Goal: Information Seeking & Learning: Find specific page/section

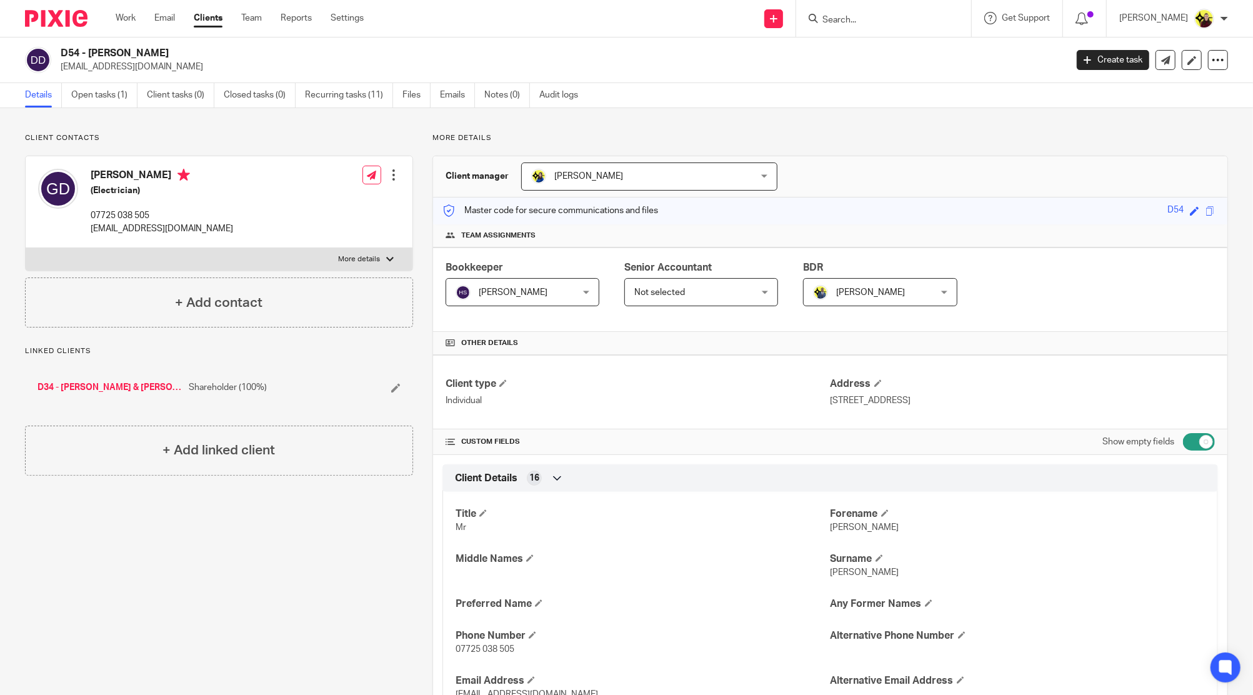
scroll to position [1833, 0]
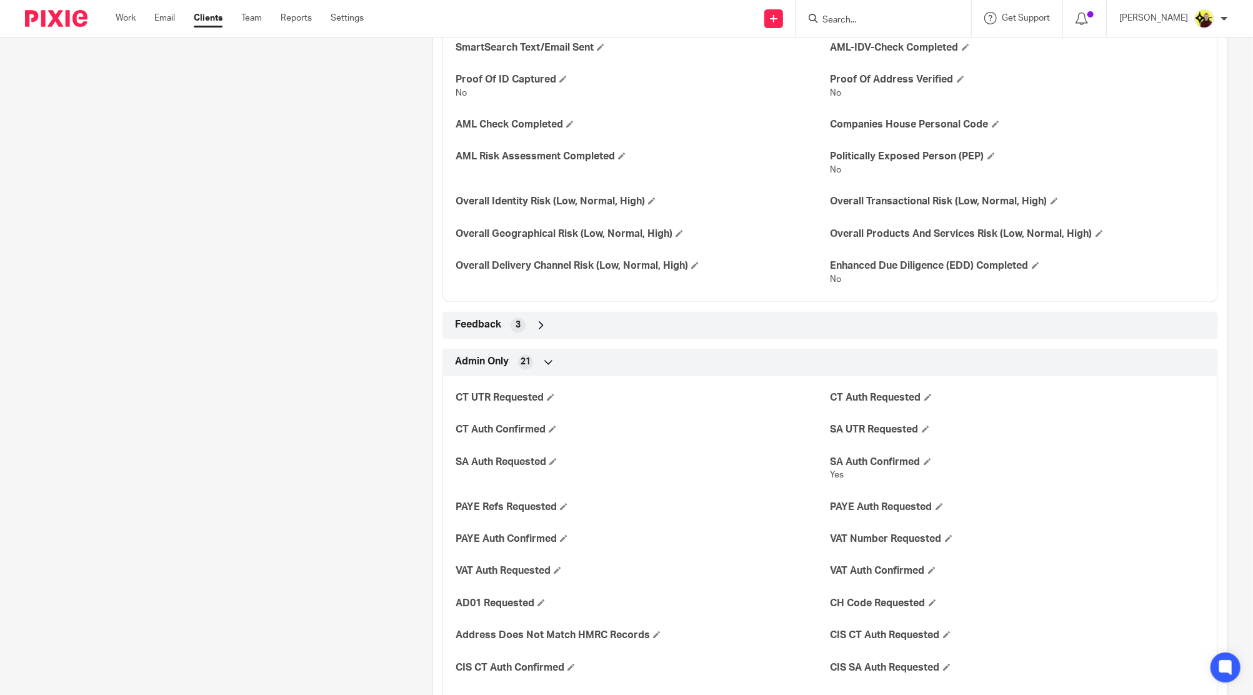
click at [211, 13] on link "Clients" at bounding box center [208, 18] width 29 height 13
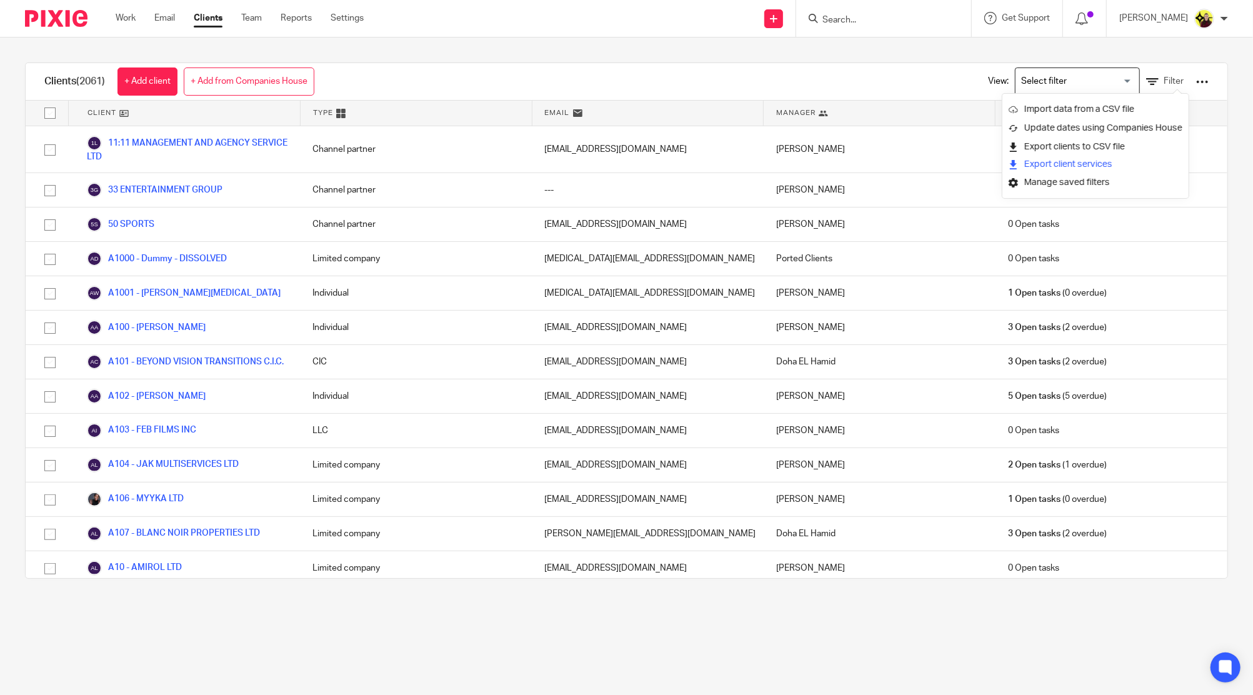
click at [1071, 163] on button "Export client services" at bounding box center [1061, 164] width 104 height 17
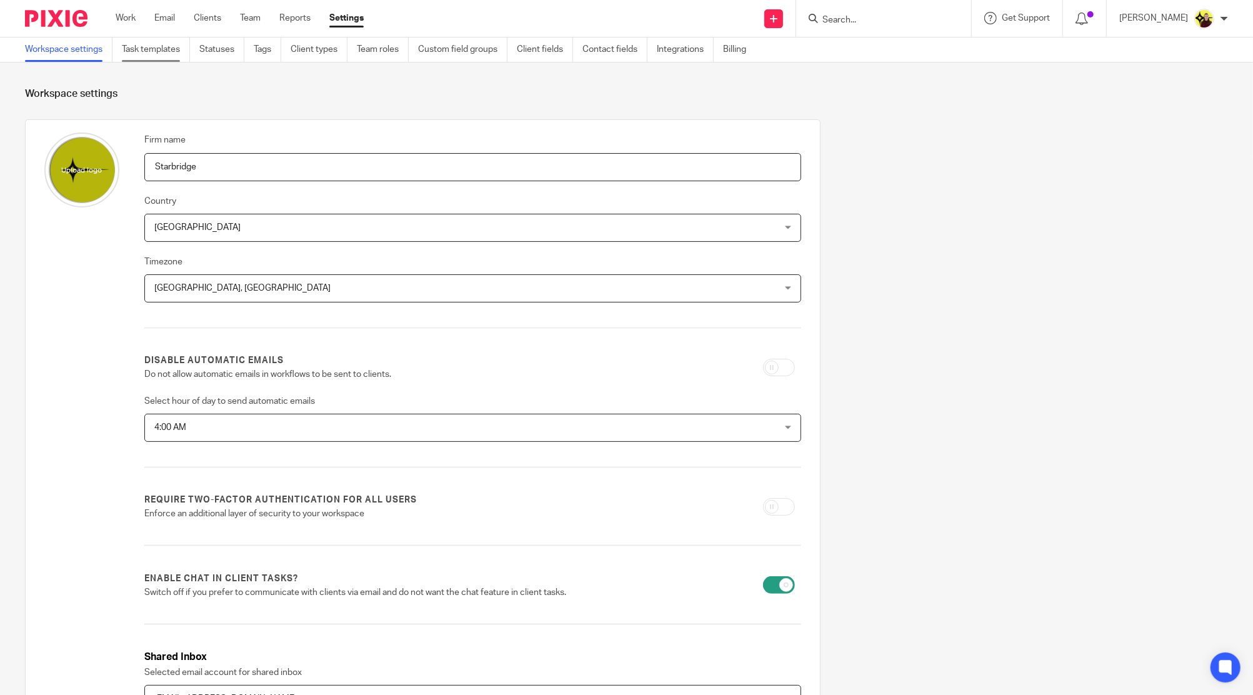
click at [170, 49] on link "Task templates" at bounding box center [156, 50] width 68 height 24
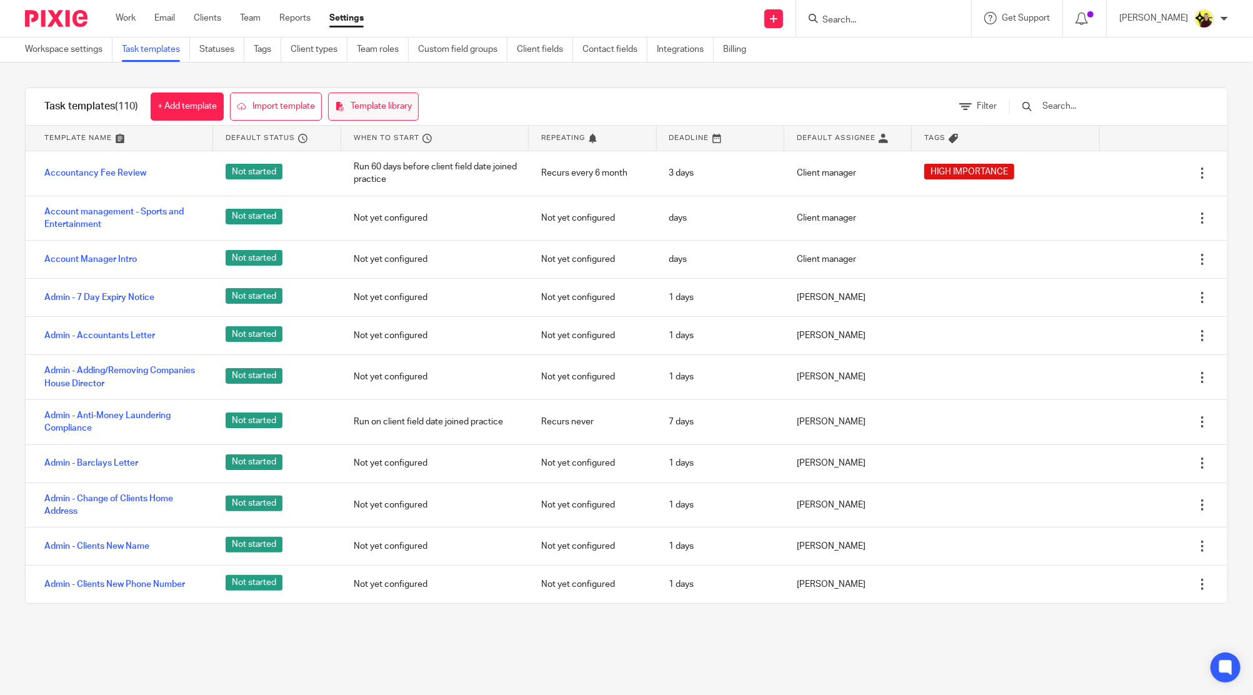
click at [389, 102] on link "Template library" at bounding box center [373, 107] width 91 height 28
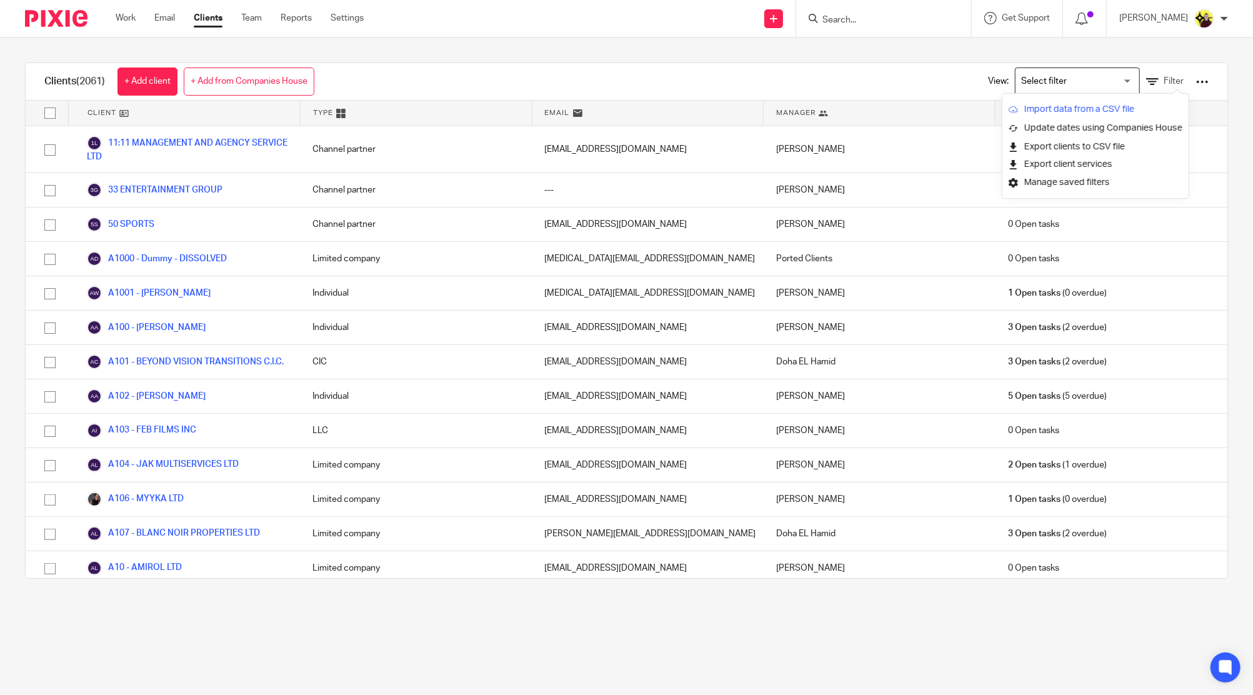
click at [1140, 105] on link "Import data from a CSV file" at bounding box center [1096, 109] width 174 height 19
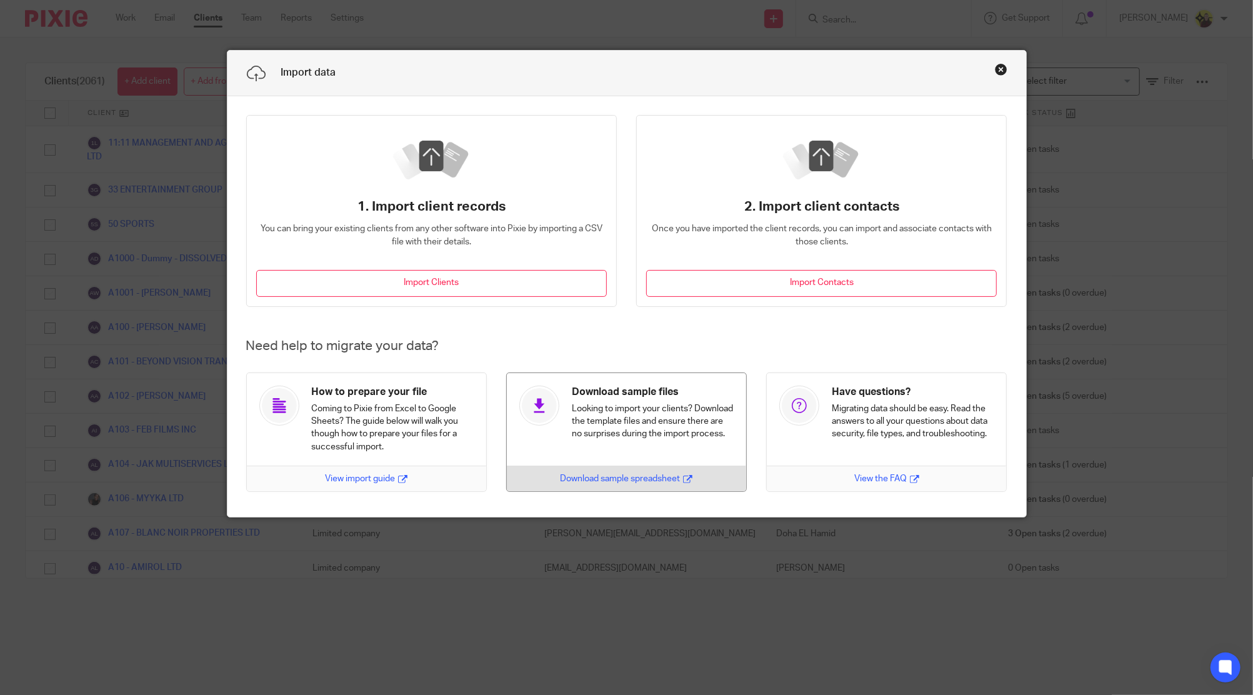
click at [591, 408] on link at bounding box center [617, 432] width 260 height 119
click at [582, 476] on link "Download sample spreadsheet" at bounding box center [626, 479] width 133 height 13
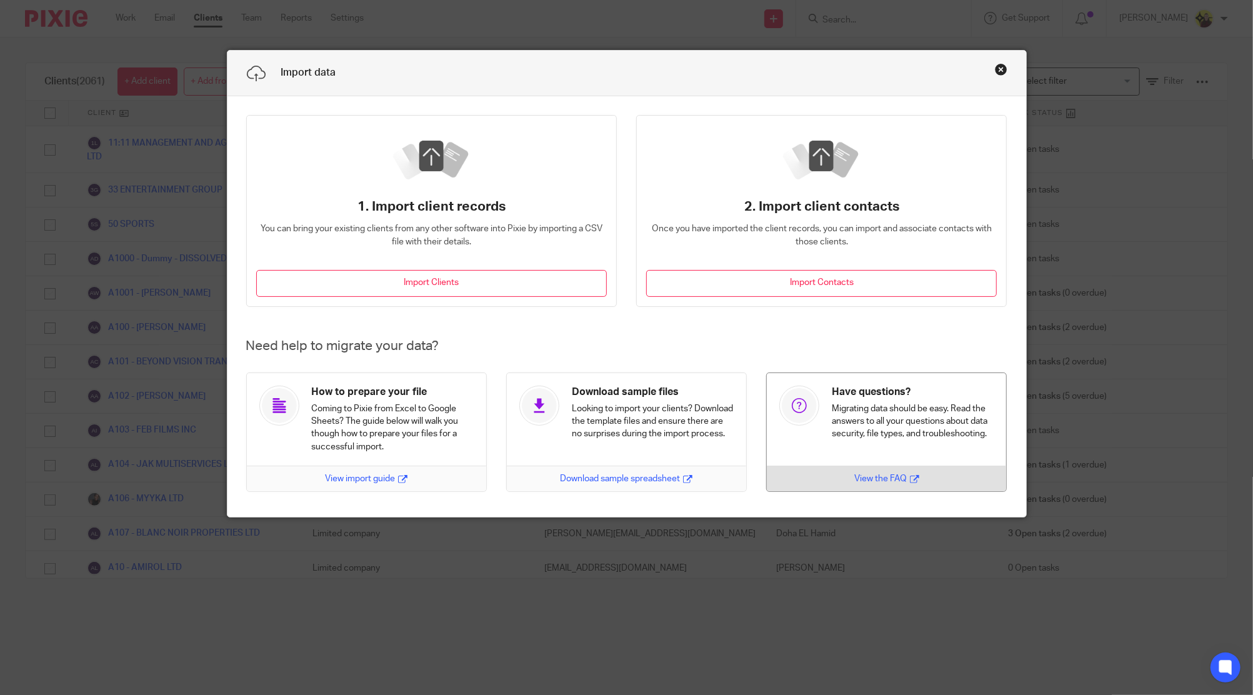
click at [924, 413] on link at bounding box center [877, 432] width 260 height 119
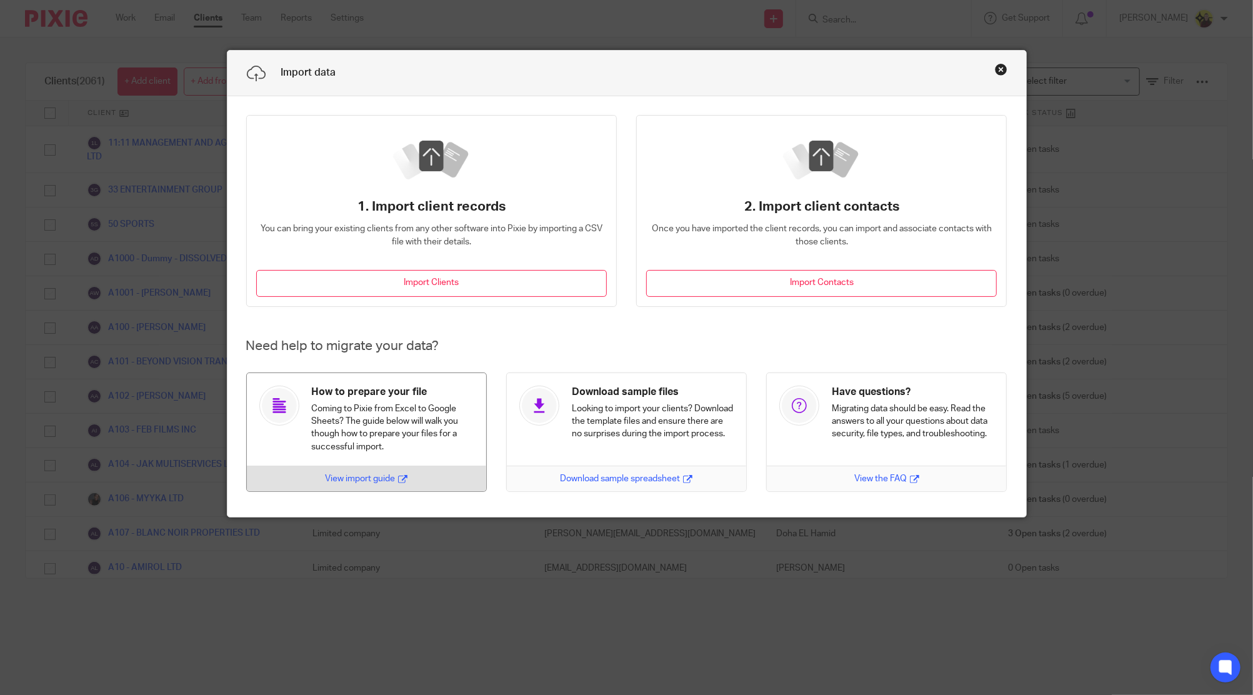
click at [363, 398] on link at bounding box center [356, 432] width 260 height 119
click at [997, 68] on button "Close this dialog window" at bounding box center [1001, 69] width 13 height 13
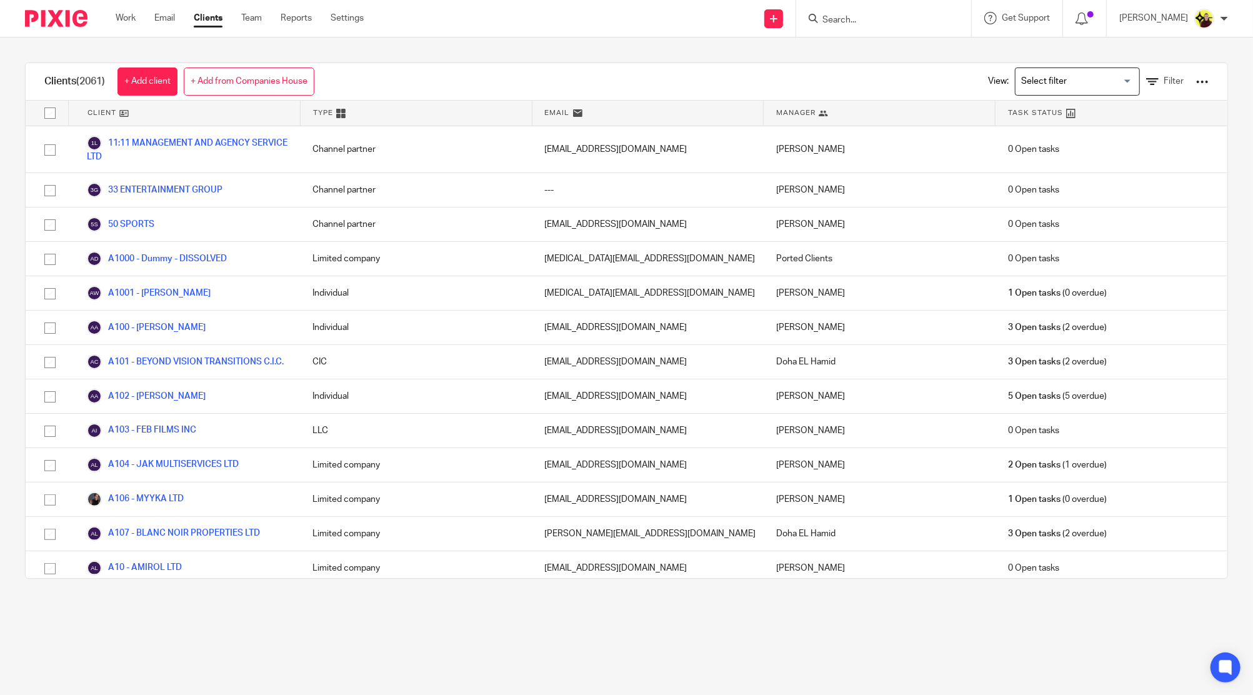
click at [1196, 83] on div at bounding box center [1202, 82] width 13 height 13
click at [1075, 166] on button "Export client services" at bounding box center [1061, 164] width 104 height 17
click at [1196, 83] on div at bounding box center [1202, 82] width 13 height 13
click at [1109, 108] on link "Import data from a CSV file" at bounding box center [1096, 109] width 174 height 19
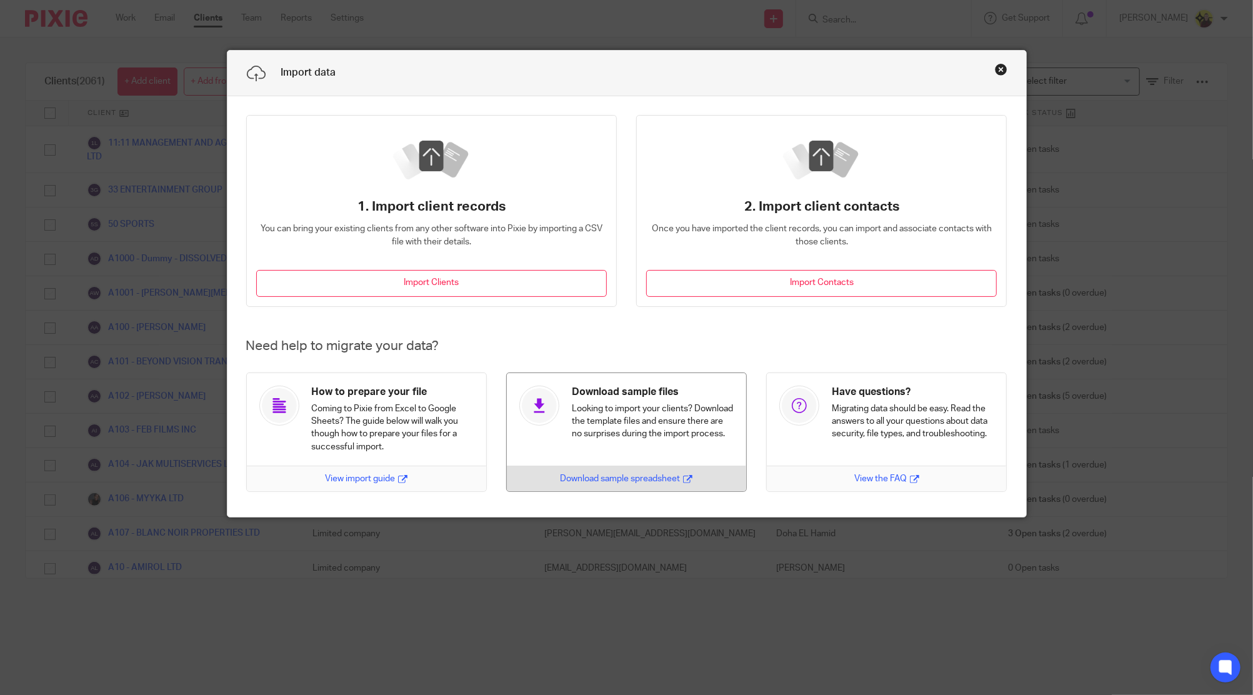
click at [572, 404] on link at bounding box center [617, 432] width 260 height 119
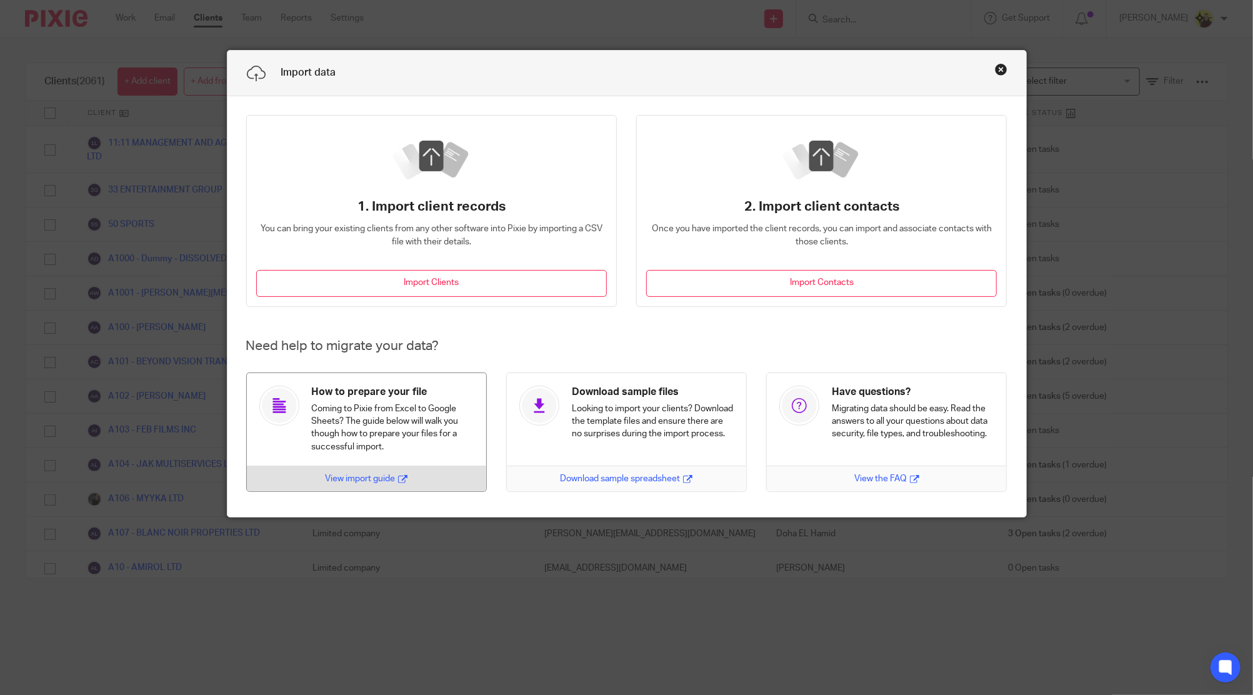
click at [363, 411] on link at bounding box center [356, 432] width 260 height 119
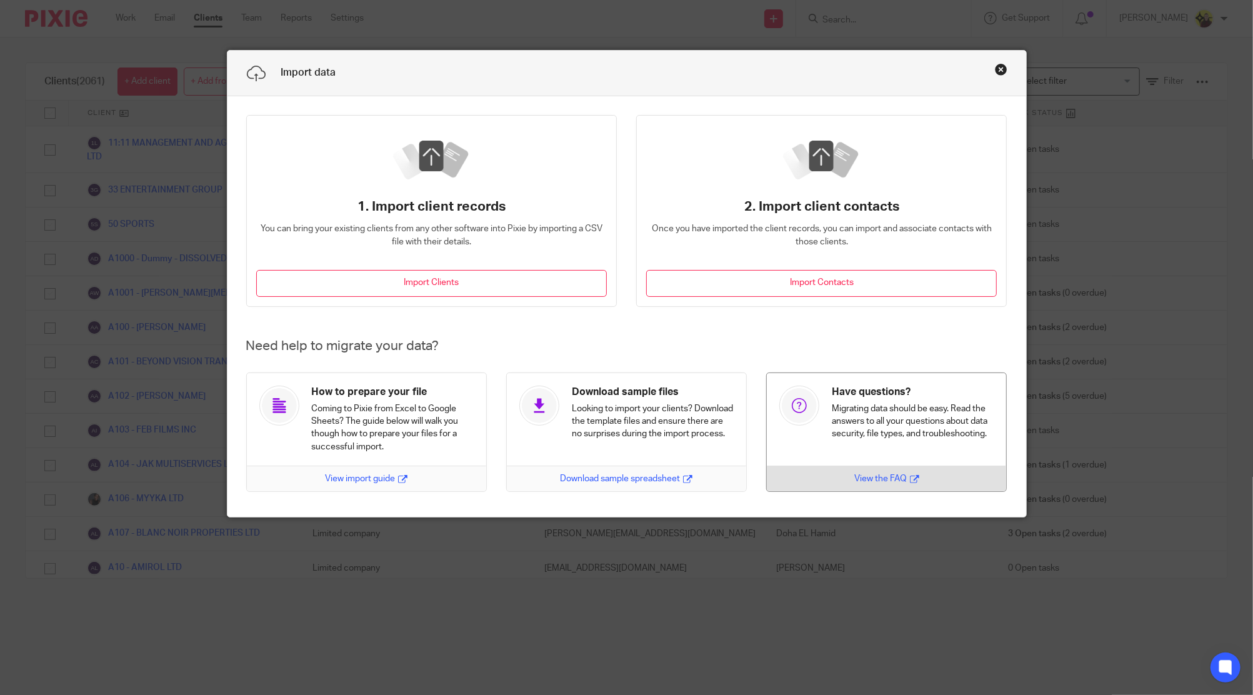
click at [848, 406] on link at bounding box center [877, 432] width 260 height 119
click at [995, 73] on button "Close this dialog window" at bounding box center [1001, 69] width 13 height 13
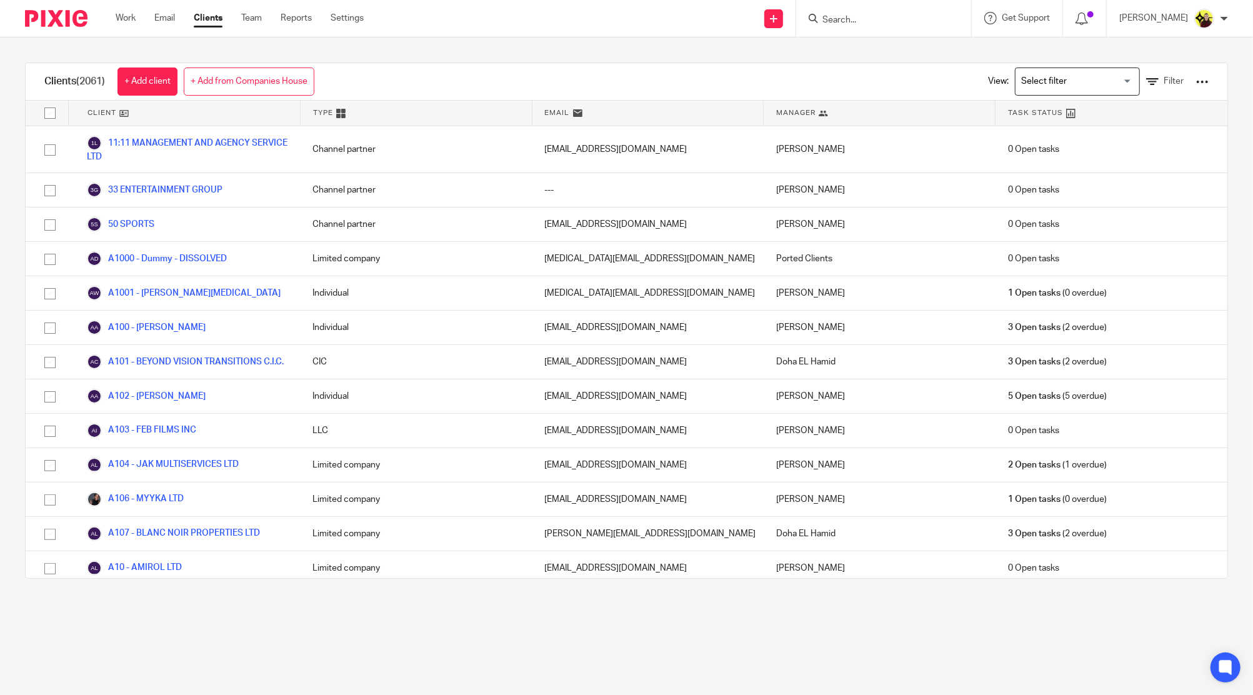
click at [328, 18] on ul "Work Email Clients Team Reports Settings" at bounding box center [249, 18] width 267 height 13
click at [353, 16] on link "Settings" at bounding box center [347, 18] width 33 height 13
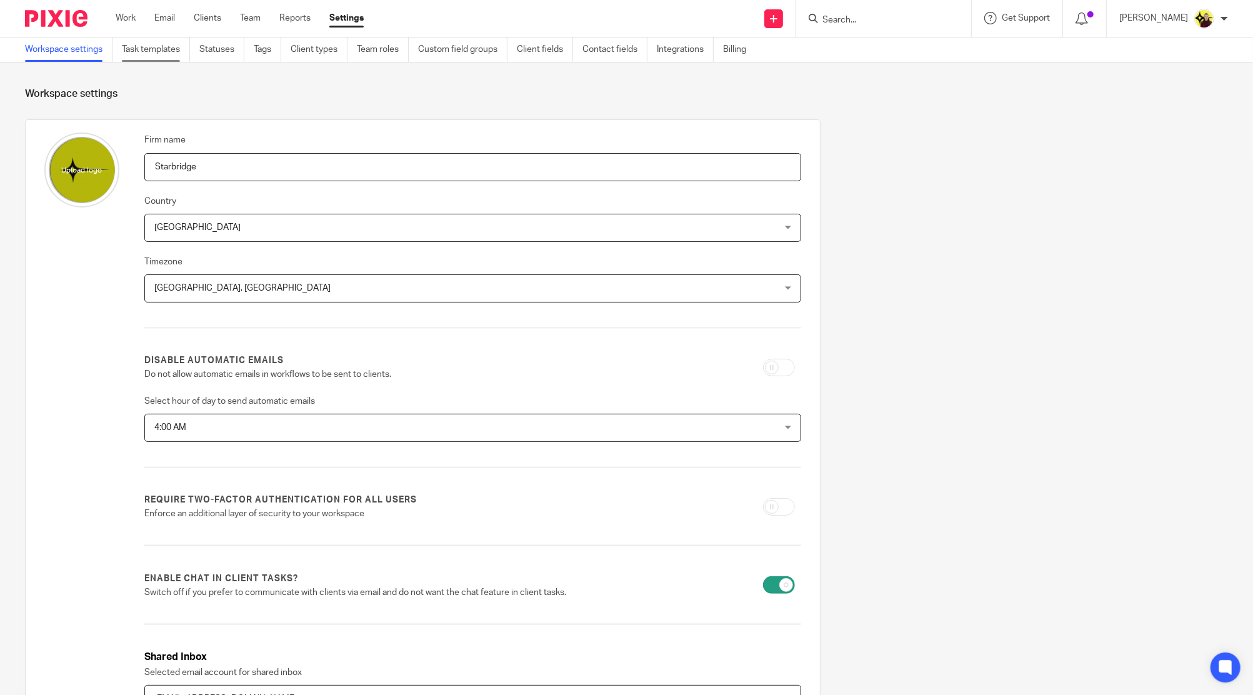
click at [169, 54] on link "Task templates" at bounding box center [156, 50] width 68 height 24
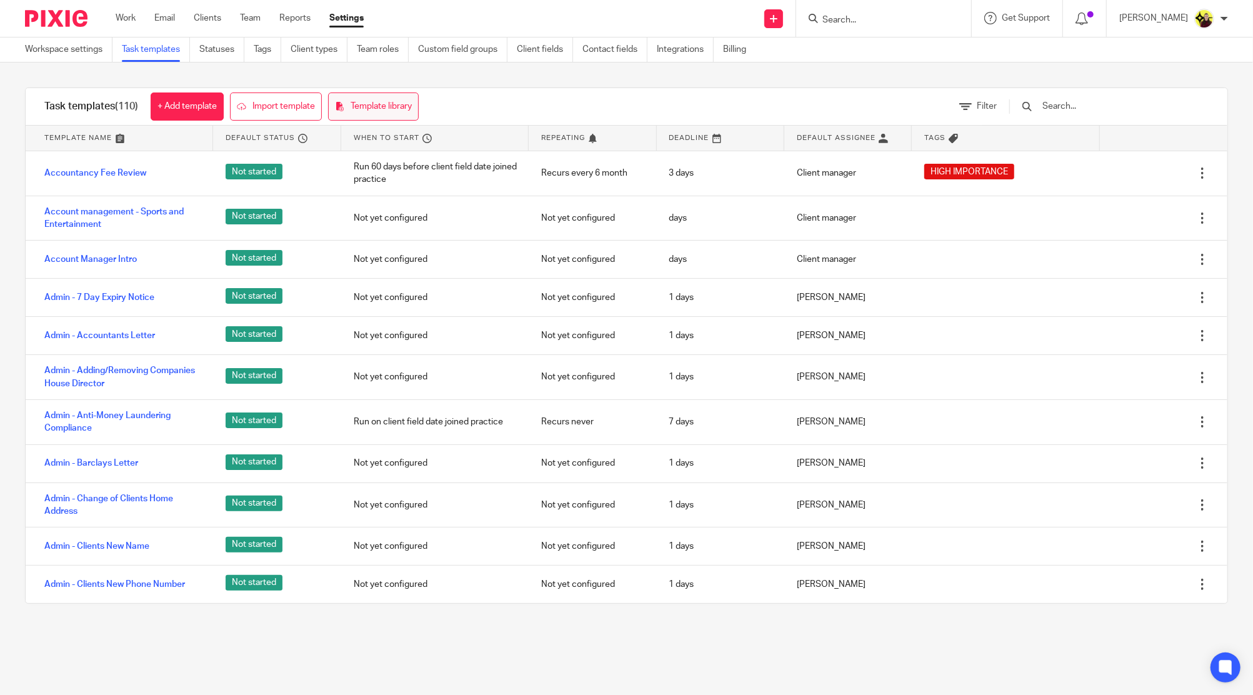
click at [374, 105] on link "Template library" at bounding box center [373, 107] width 91 height 28
click at [997, 108] on span "Filter" at bounding box center [987, 106] width 20 height 9
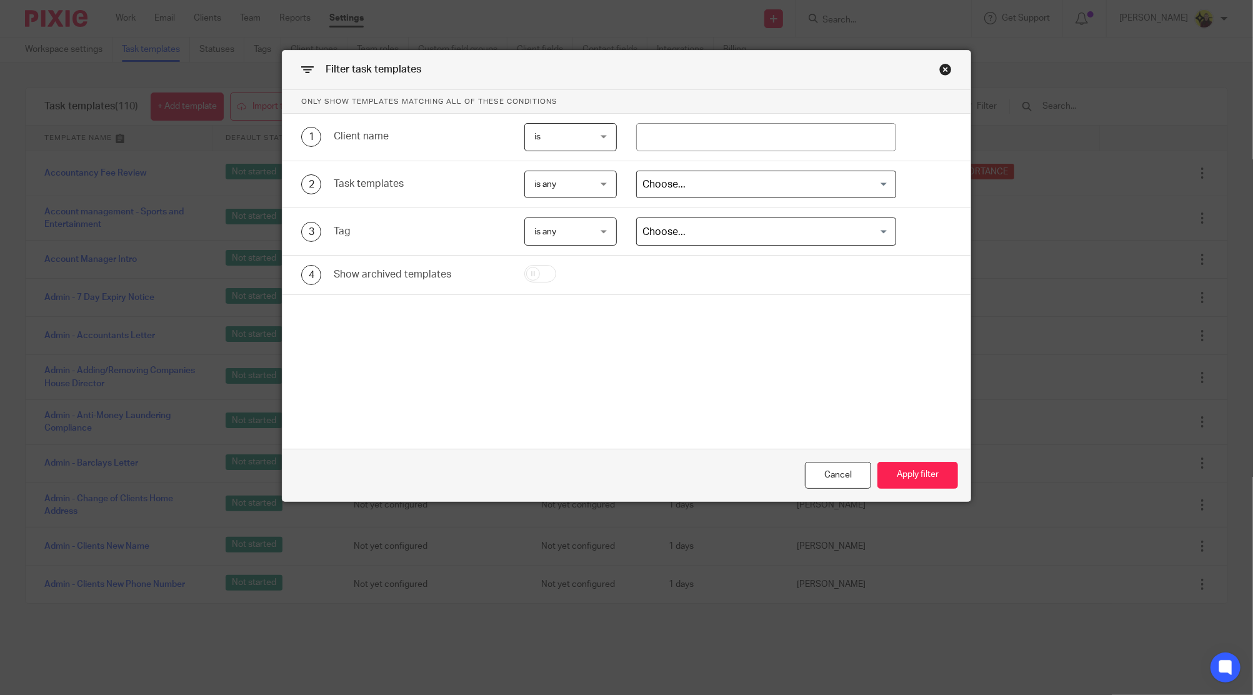
click at [545, 283] on div at bounding box center [728, 275] width 447 height 20
click at [540, 271] on input "checkbox" at bounding box center [540, 274] width 32 height 18
checkbox input "true"
click at [919, 479] on button "Apply filter" at bounding box center [918, 475] width 81 height 27
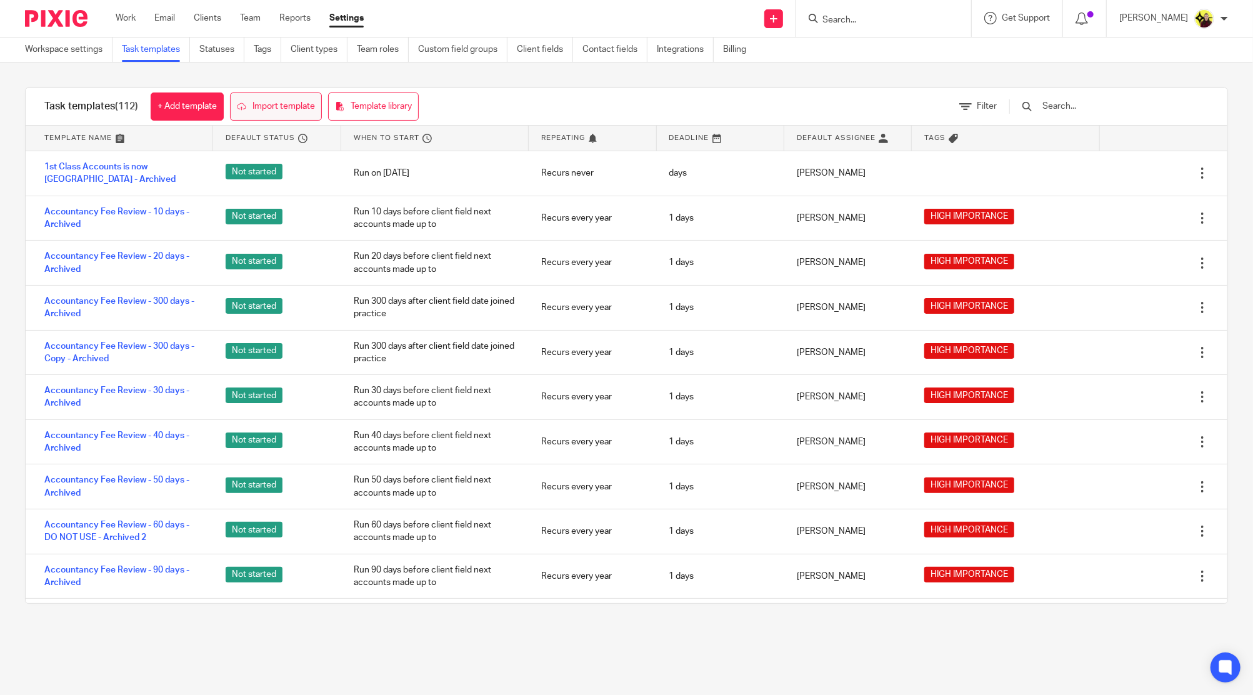
click at [308, 108] on link "Import template" at bounding box center [276, 107] width 92 height 28
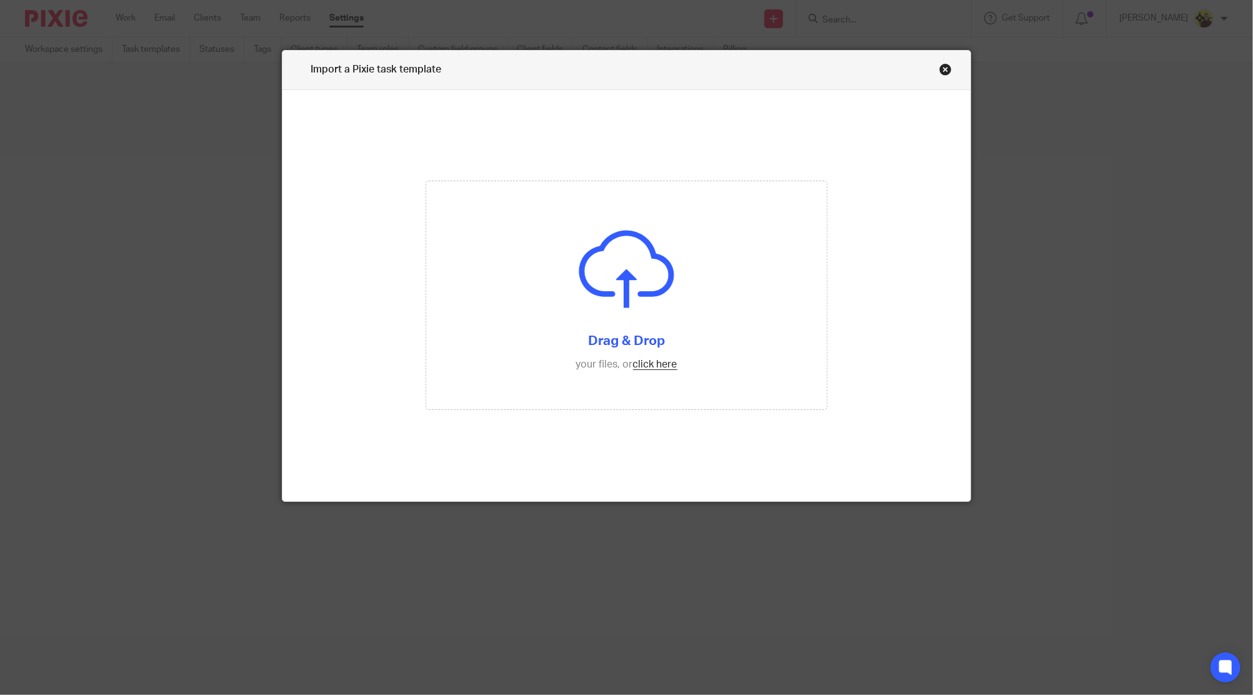
click at [942, 59] on div "Import a Pixie task template" at bounding box center [627, 70] width 688 height 39
click at [940, 73] on link "Close this dialog window" at bounding box center [945, 71] width 13 height 17
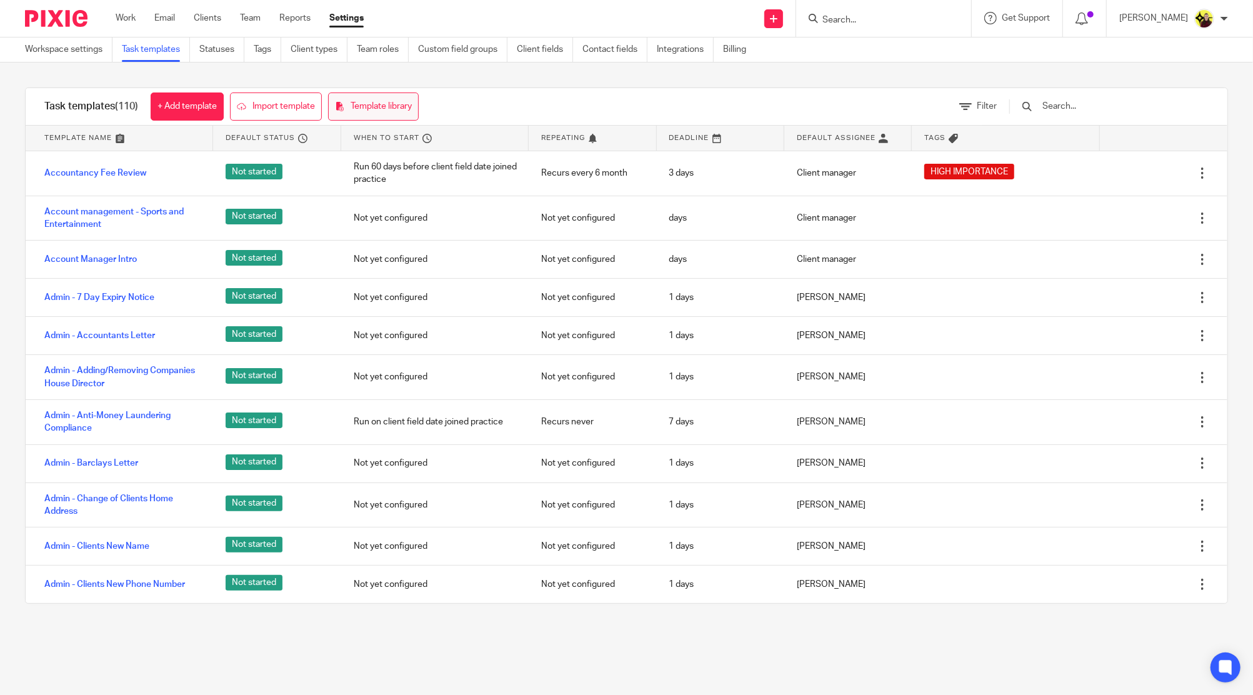
click at [352, 107] on link "Template library" at bounding box center [373, 107] width 91 height 28
click at [1223, 667] on icon at bounding box center [1225, 668] width 9 height 6
click at [1096, 584] on div "[PERSON_NAME] Hi [PERSON_NAME], Thanks for the details, I shall pass this to de…" at bounding box center [1147, 601] width 188 height 78
click at [870, 24] on input "Search" at bounding box center [877, 20] width 113 height 11
type input "o45"
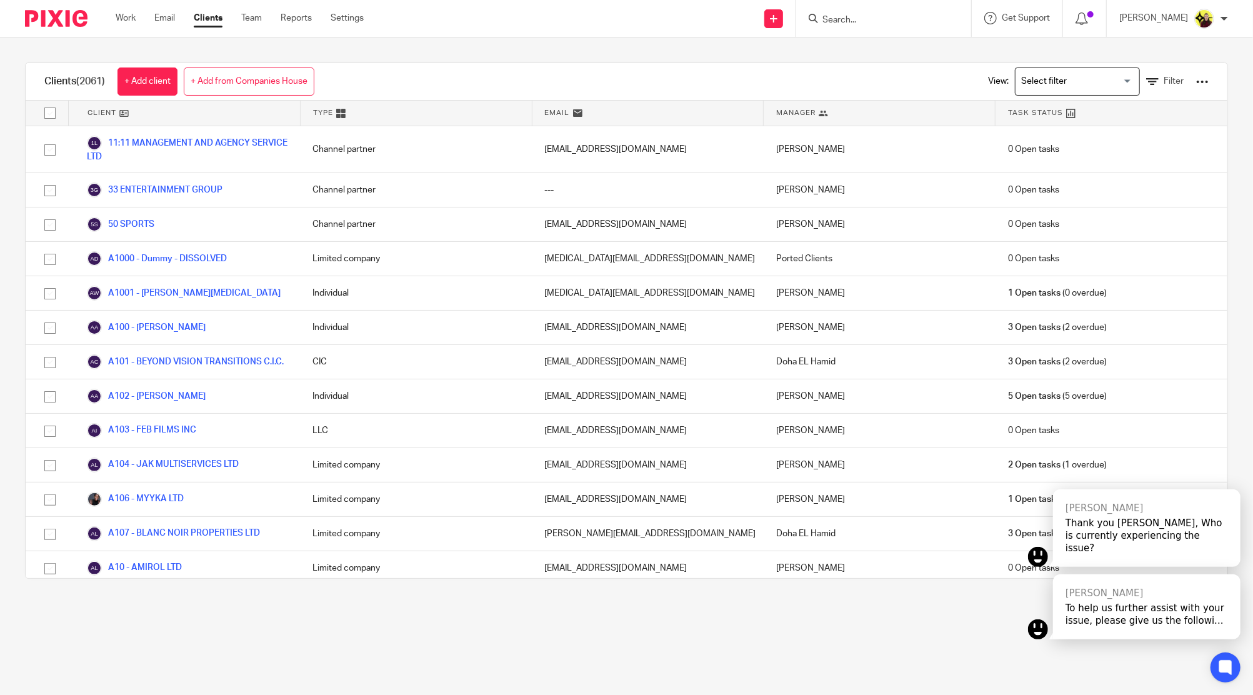
click at [1196, 85] on div at bounding box center [1202, 82] width 13 height 13
click at [1079, 113] on link "Import data from a CSV file" at bounding box center [1096, 109] width 174 height 19
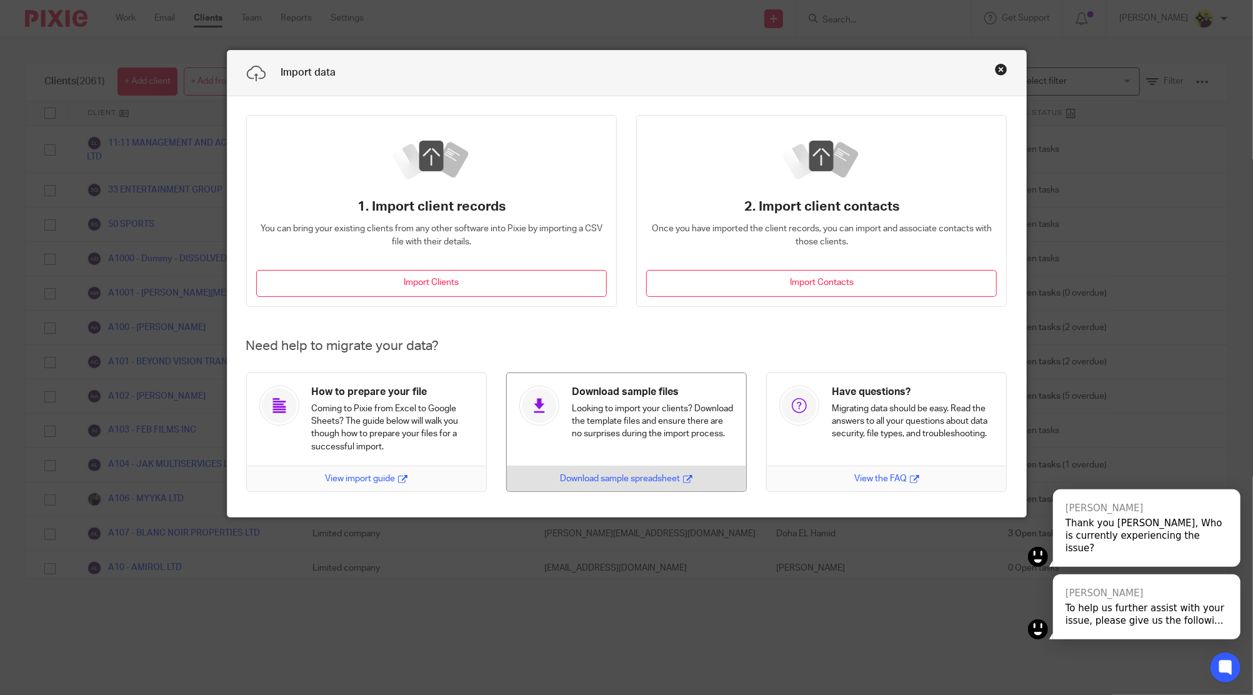
click at [652, 433] on link at bounding box center [617, 432] width 260 height 119
click at [633, 413] on link at bounding box center [617, 432] width 260 height 119
click at [995, 68] on button "Close this dialog window" at bounding box center [1001, 69] width 13 height 13
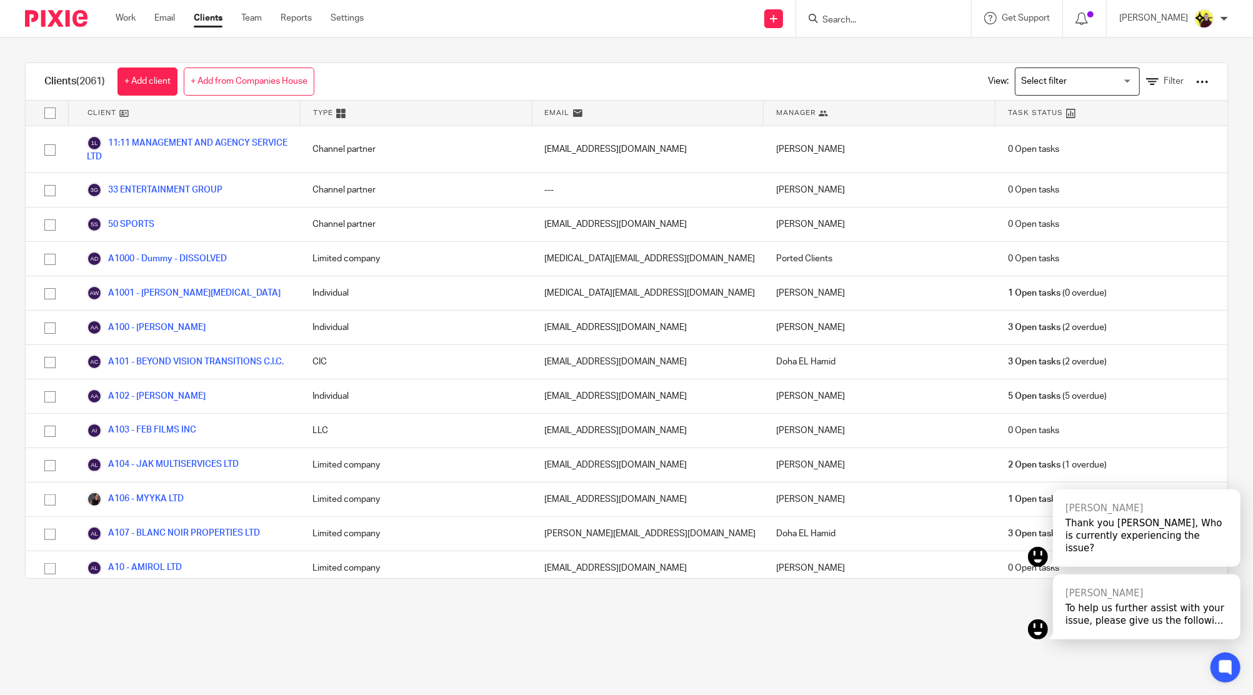
click at [1196, 79] on div at bounding box center [1202, 82] width 13 height 13
click at [1071, 166] on button "Export client services" at bounding box center [1061, 164] width 104 height 17
click at [1076, 548] on div "Thank you Megan, Who is currently experiencing the issue?" at bounding box center [1147, 536] width 163 height 38
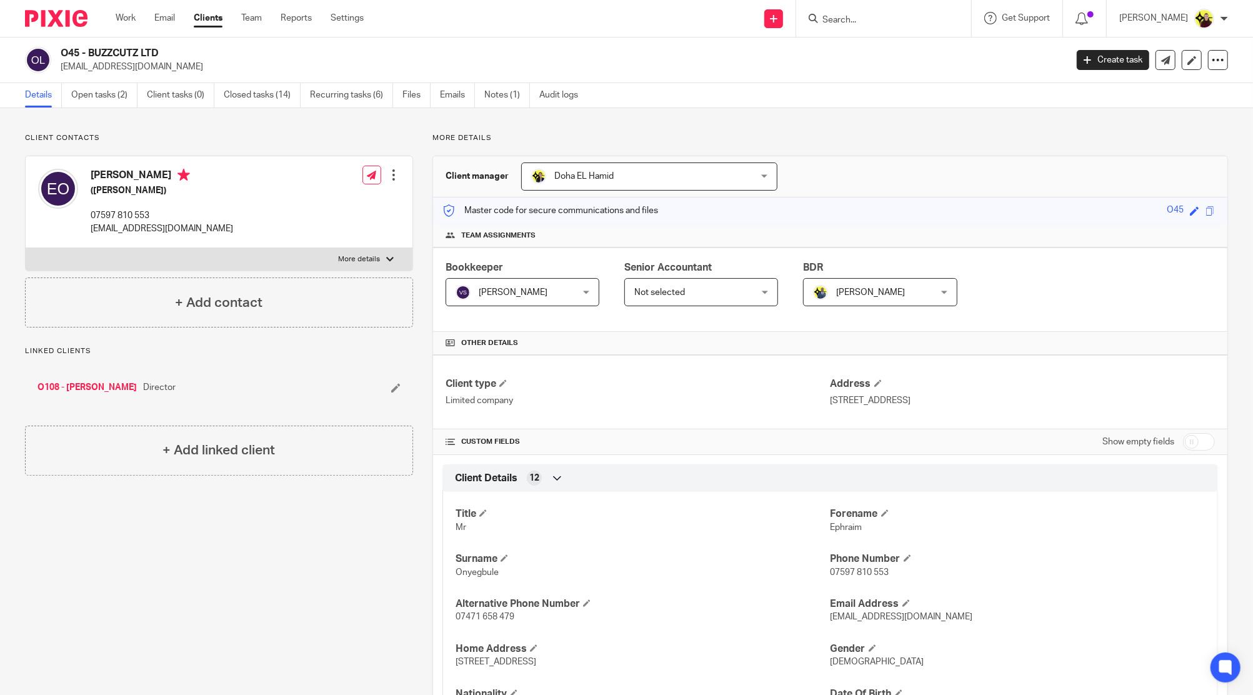
click at [841, 17] on input "Search" at bounding box center [877, 20] width 113 height 11
paste input "[PERSON_NAME]"
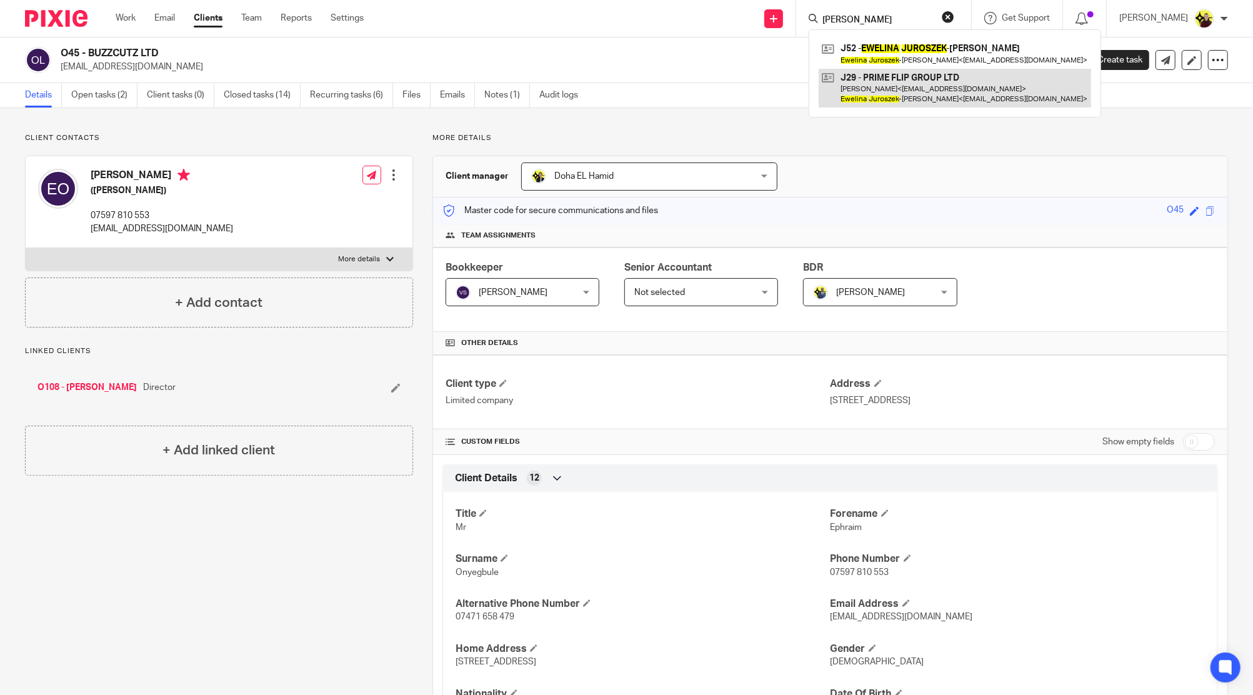
type input "EWELINA JUROSZEK"
click at [874, 88] on link at bounding box center [955, 88] width 273 height 39
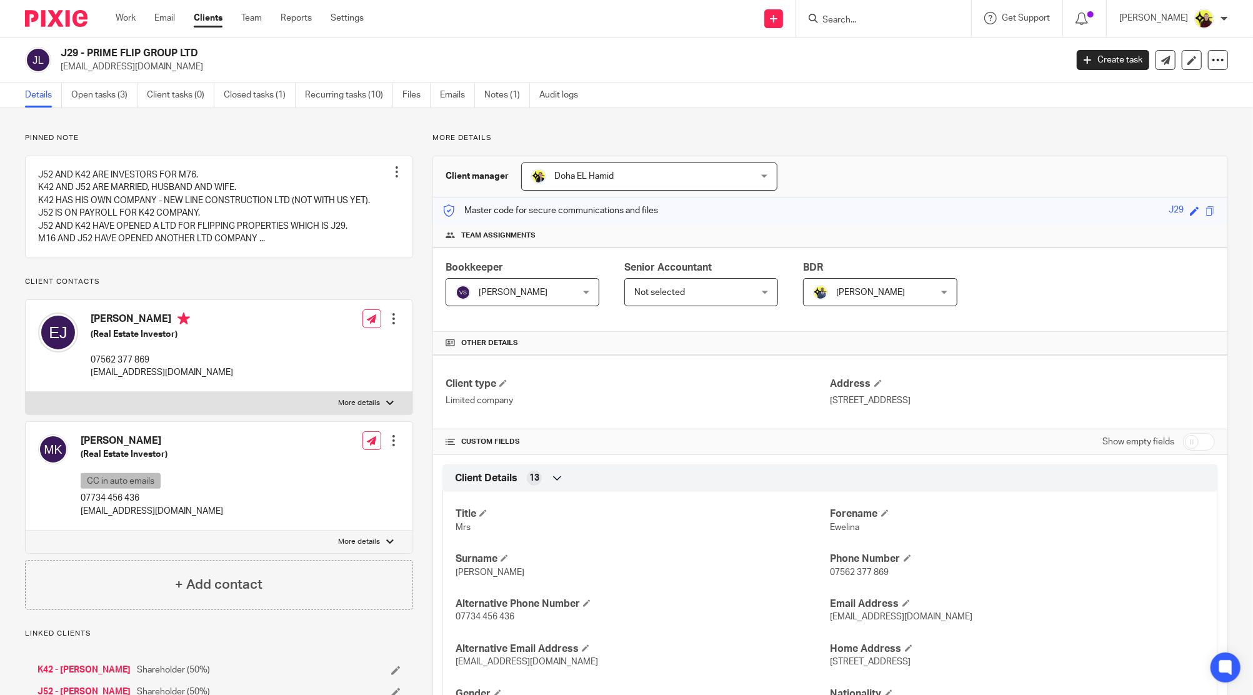
click at [853, 19] on input "Search" at bounding box center [877, 20] width 113 height 11
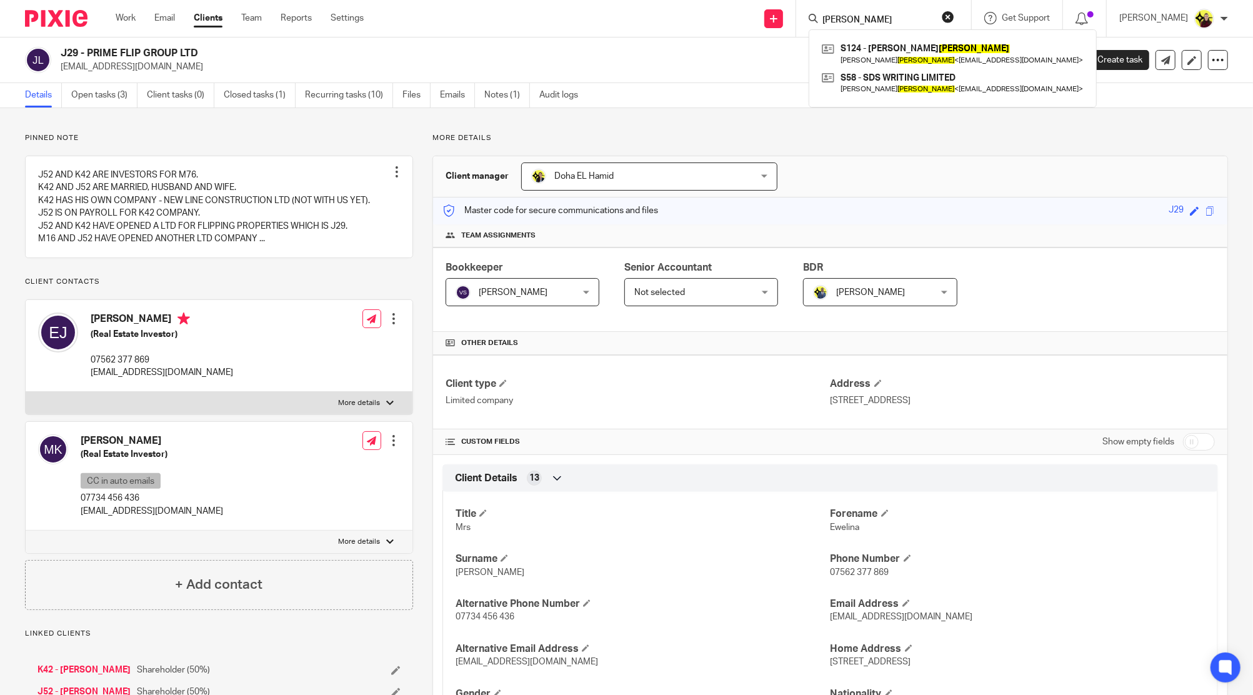
click at [878, 23] on input "SHAPIRO" at bounding box center [877, 20] width 113 height 11
paste input "BEYOND WHITE SPACE LIMITED"
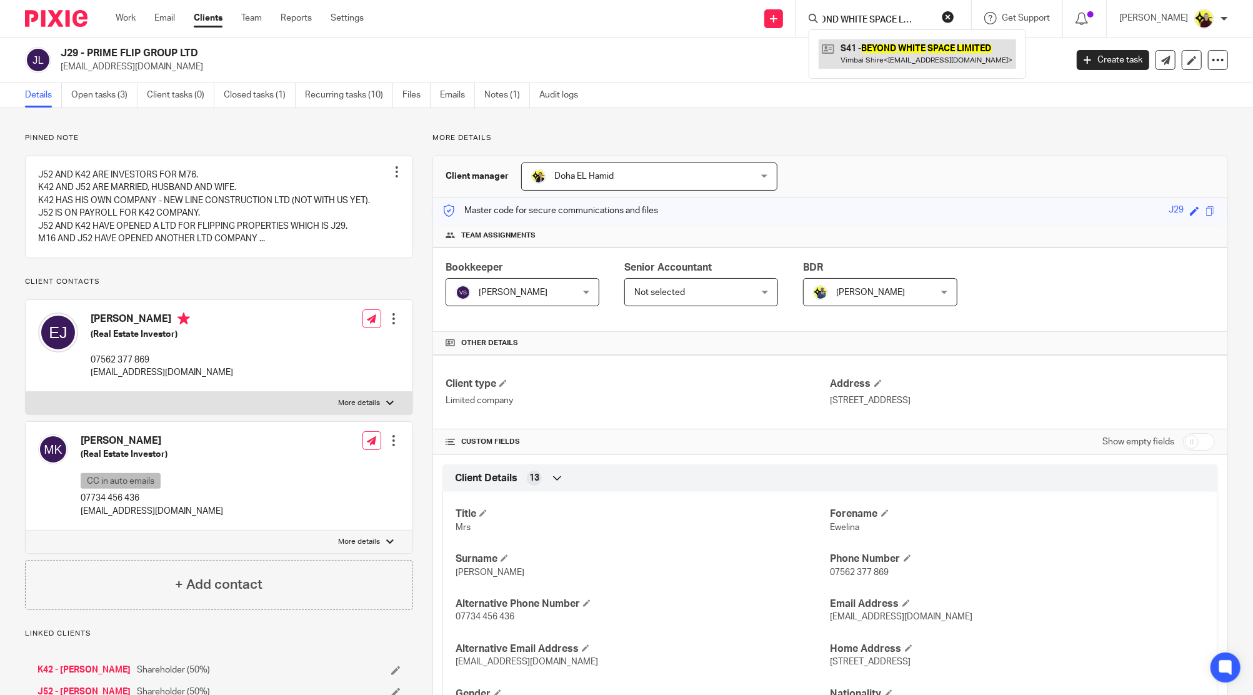
type input "BEYOND WHITE SPACE LIMITED"
click at [880, 54] on link at bounding box center [918, 53] width 198 height 29
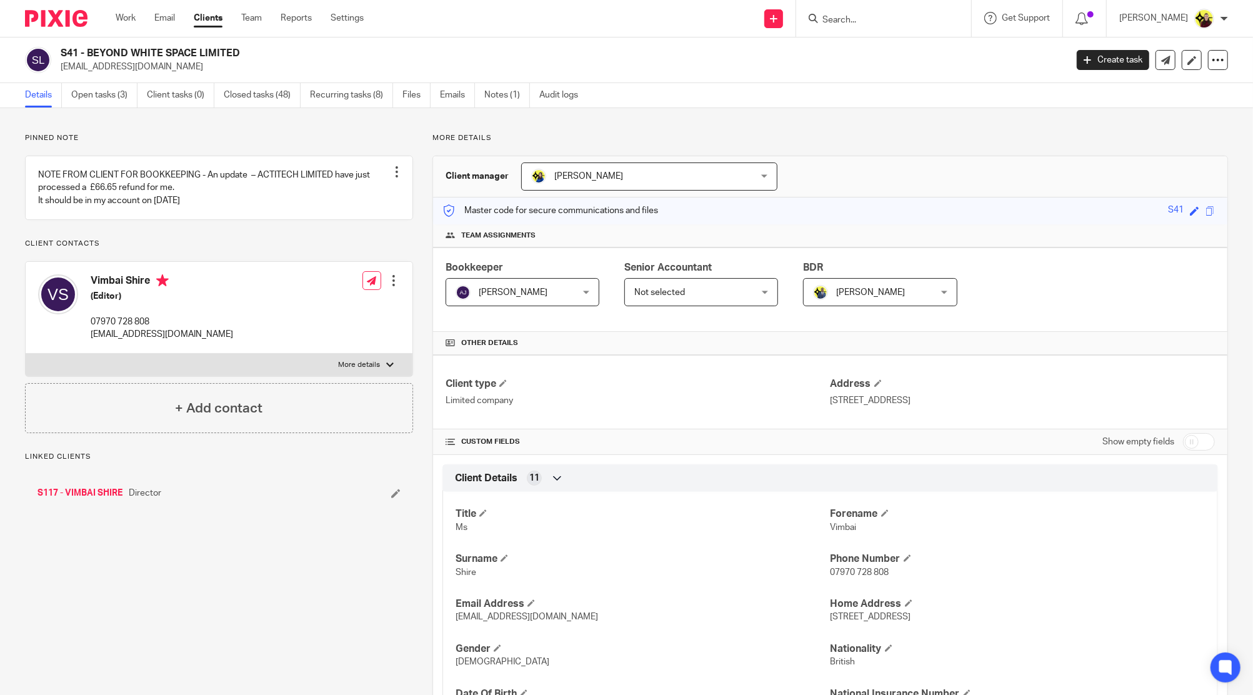
scroll to position [666, 0]
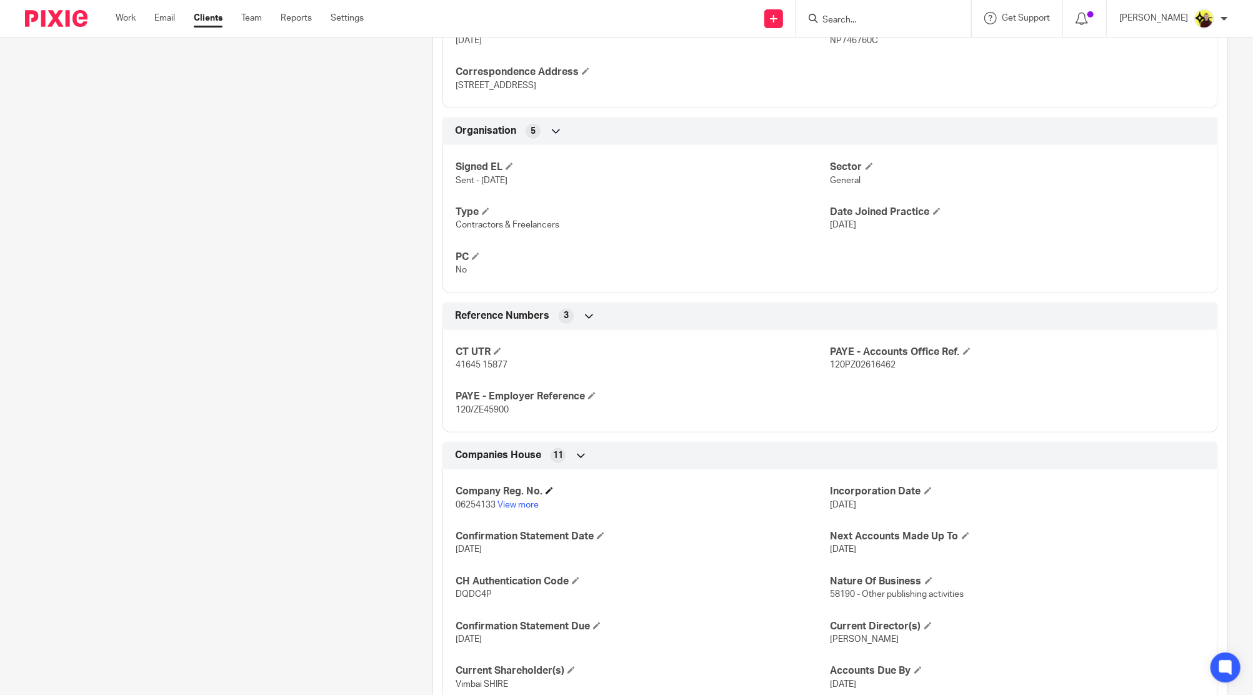
click at [515, 496] on h4 "Company Reg. No." at bounding box center [643, 491] width 374 height 13
click at [515, 504] on link "View more" at bounding box center [518, 505] width 41 height 9
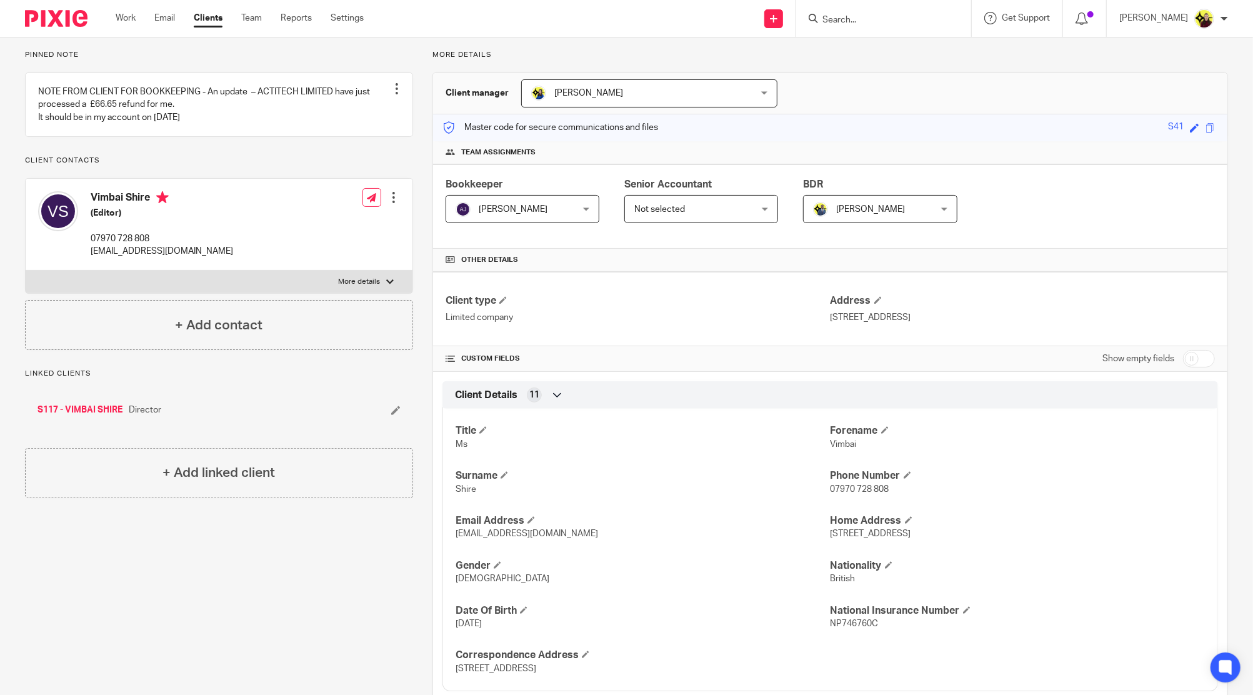
click at [111, 206] on h4 "Vimbai Shire" at bounding box center [162, 199] width 143 height 16
copy h4 "Vimbai"
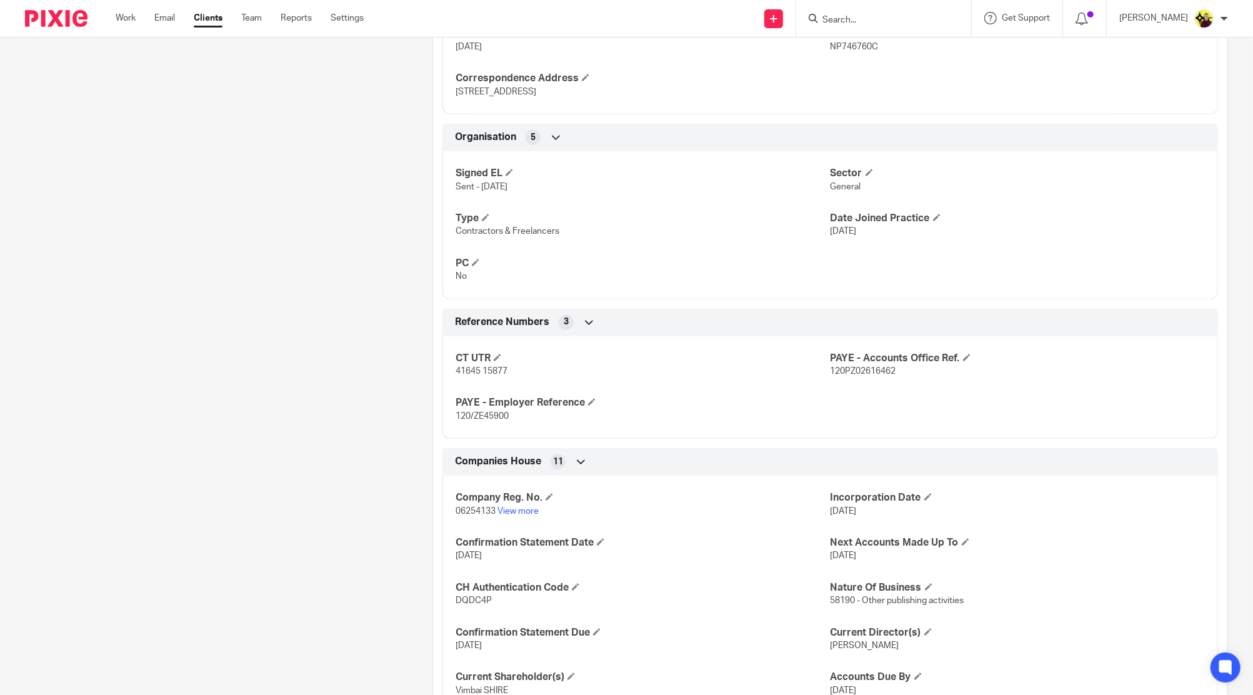
scroll to position [750, 0]
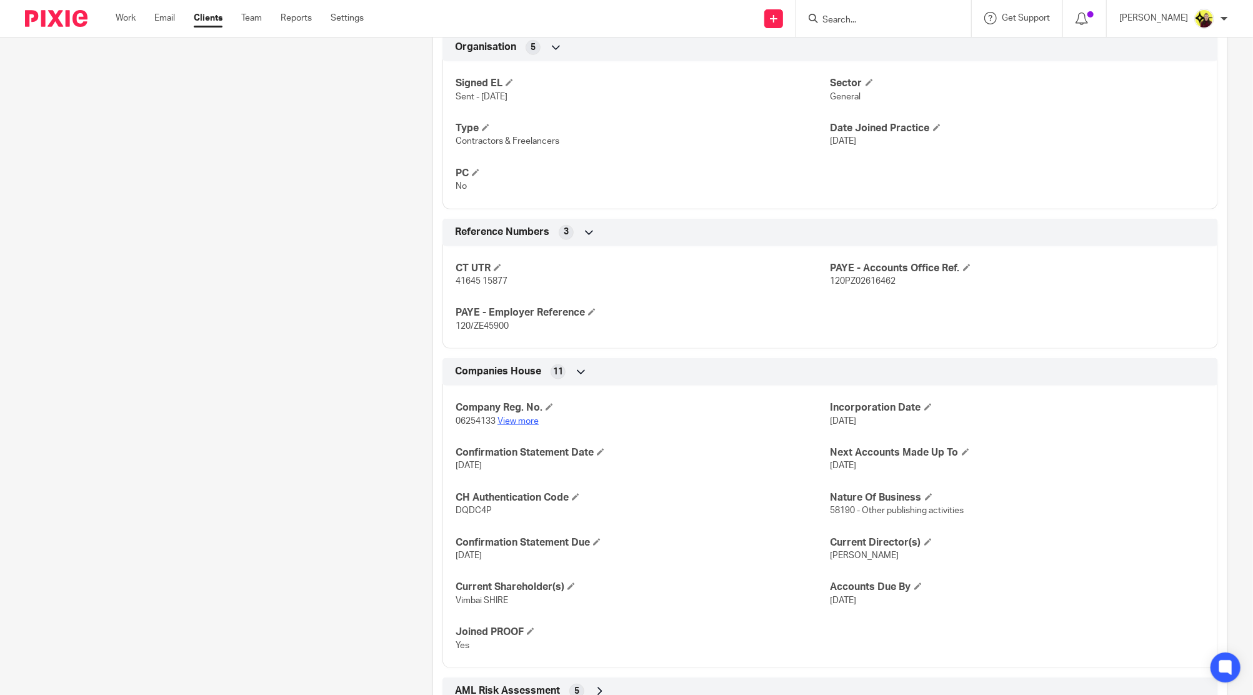
click at [520, 417] on link "View more" at bounding box center [518, 421] width 41 height 9
click at [841, 11] on form at bounding box center [887, 19] width 133 height 16
click at [850, 25] on input "Search" at bounding box center [877, 20] width 113 height 11
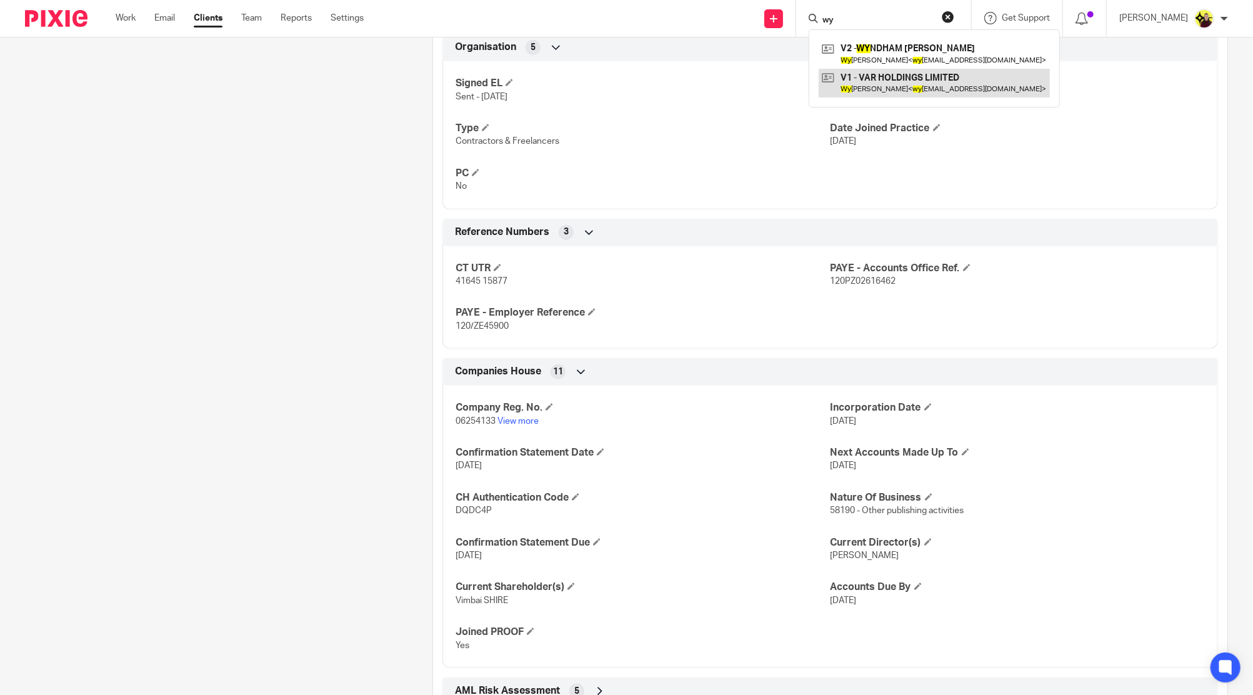
type input "wy"
click at [870, 80] on link at bounding box center [934, 83] width 231 height 29
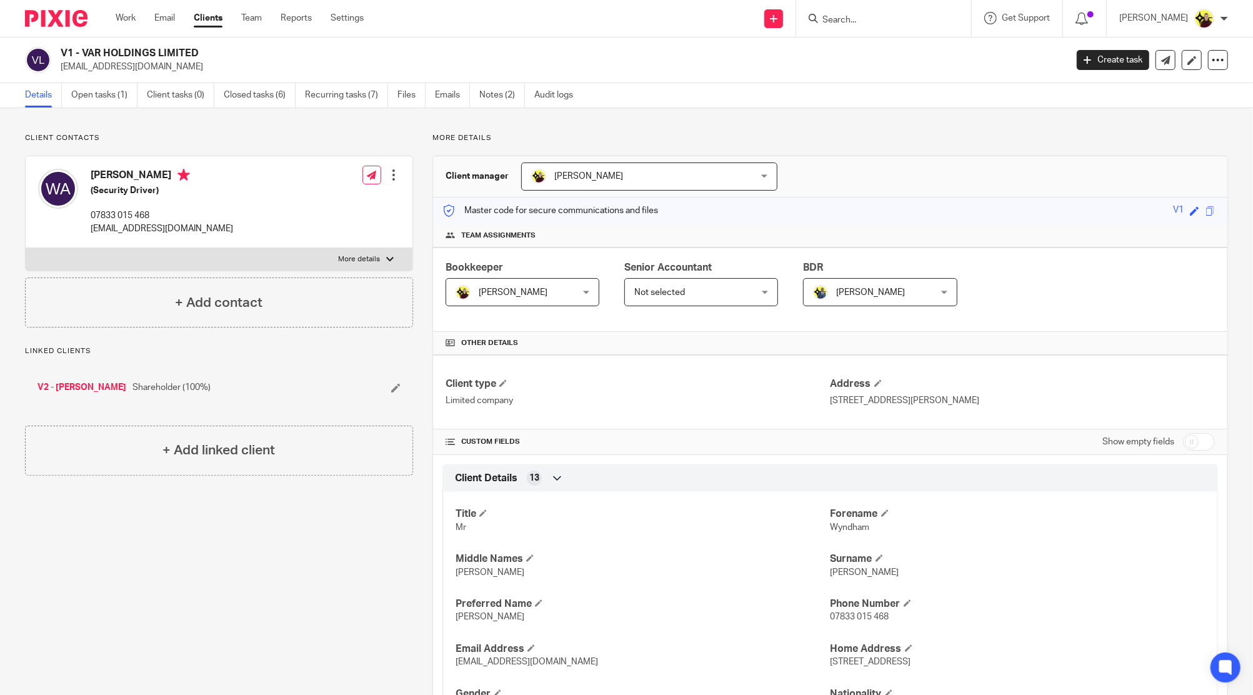
click at [1183, 441] on input "checkbox" at bounding box center [1199, 442] width 32 height 18
checkbox input "true"
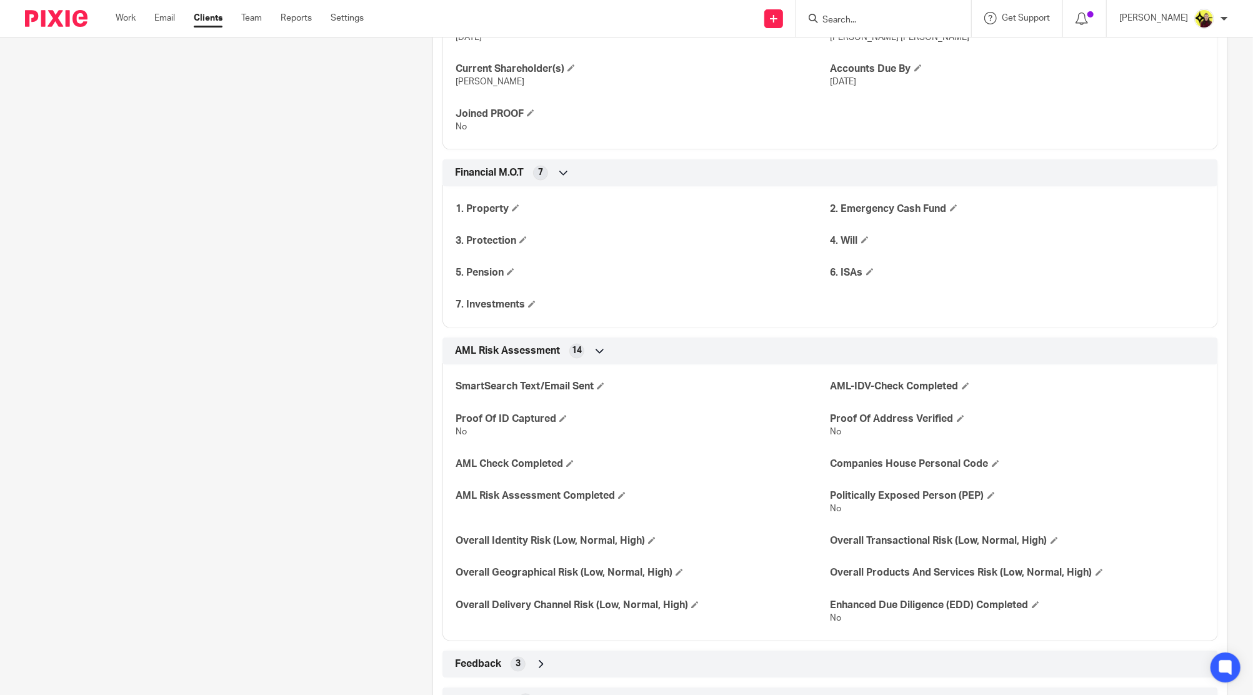
scroll to position [1916, 0]
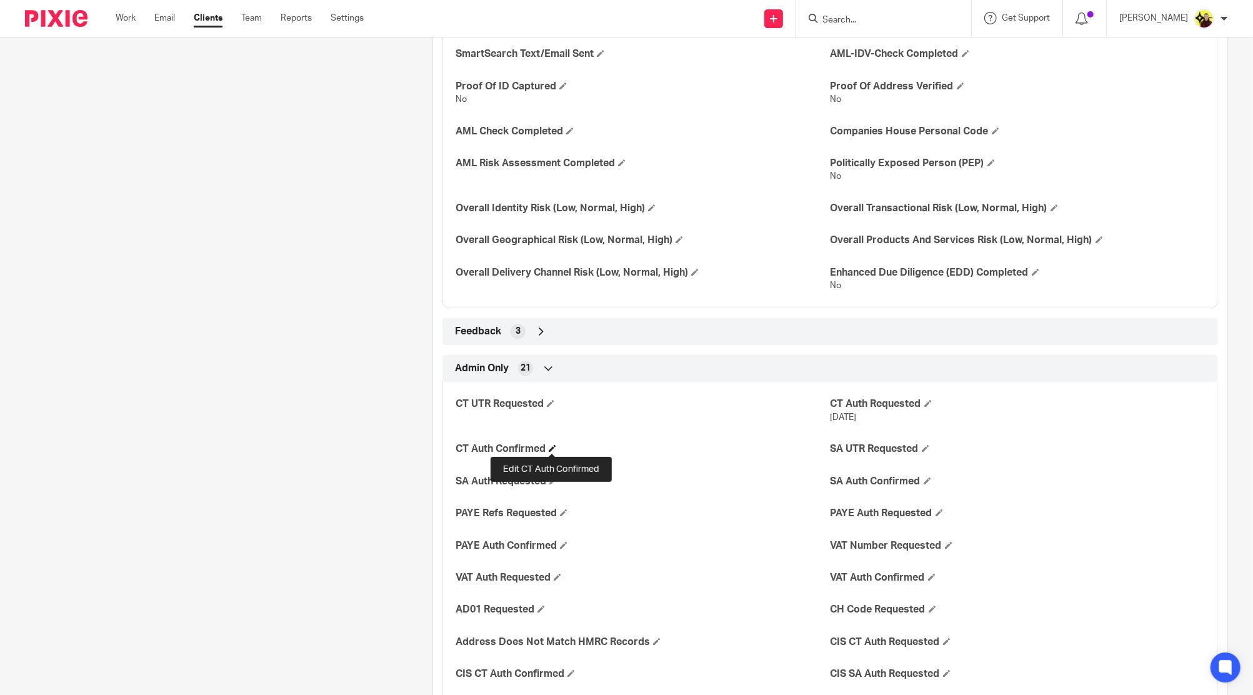
click at [553, 449] on span at bounding box center [553, 448] width 8 height 8
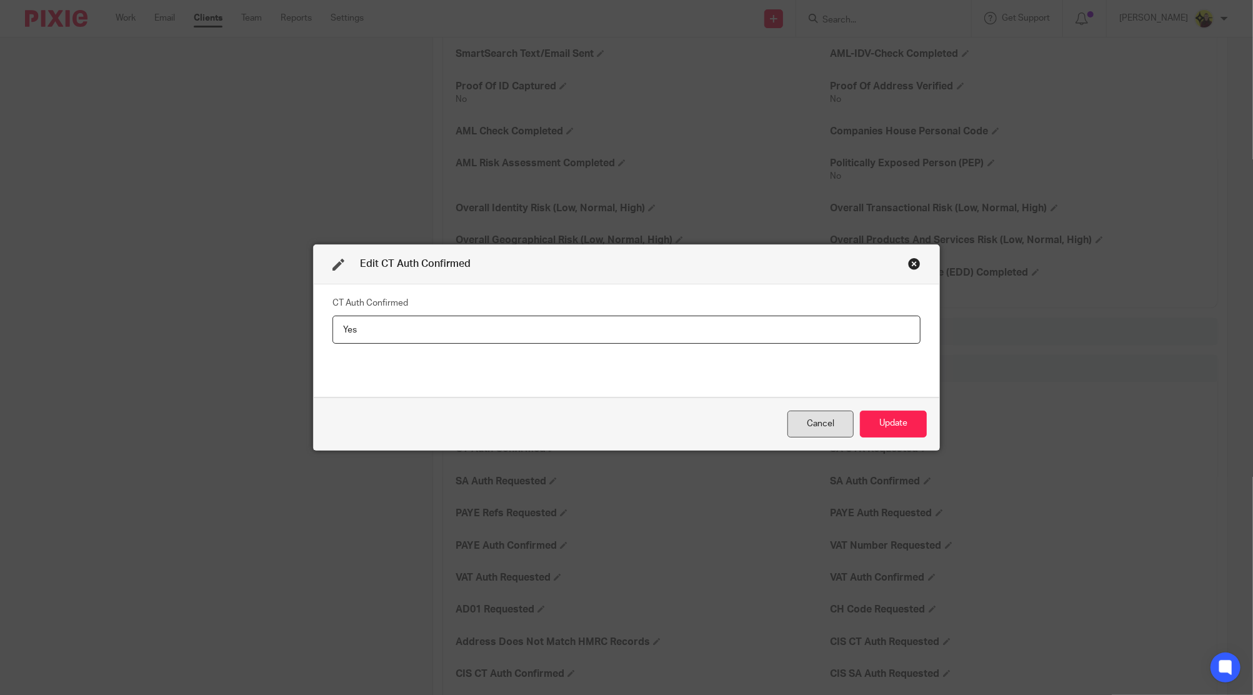
type input "Yes"
click at [836, 429] on div "Cancel" at bounding box center [821, 424] width 66 height 27
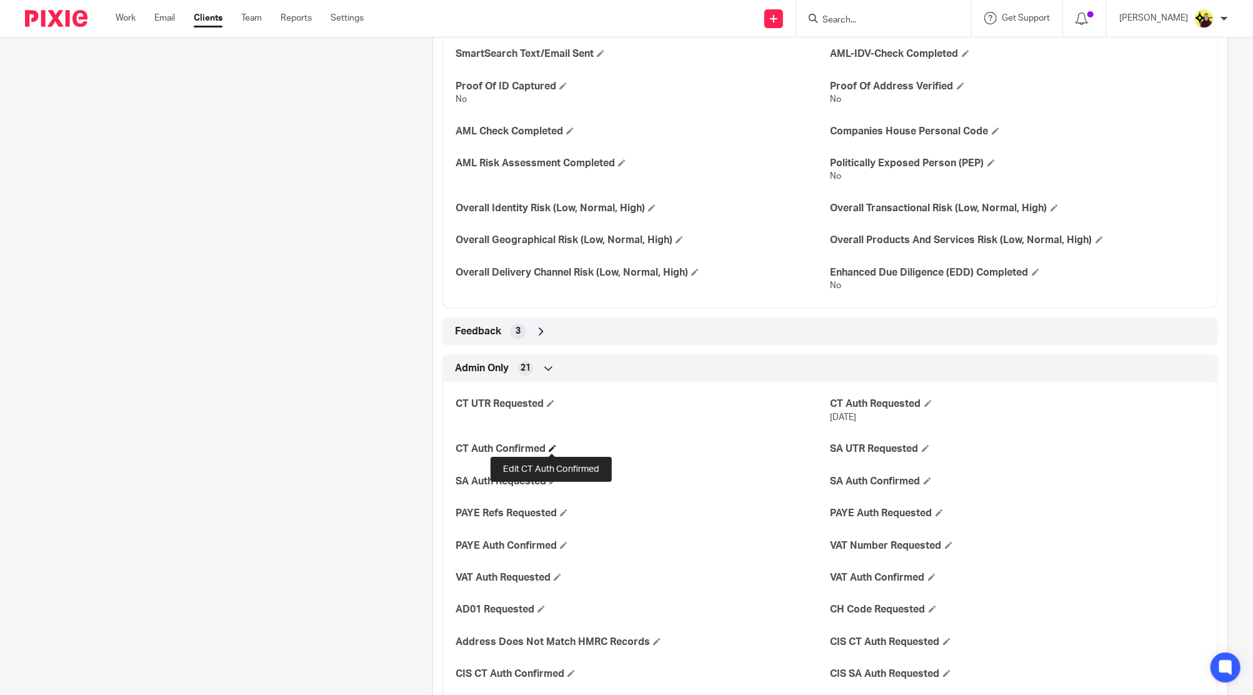
click at [552, 447] on span at bounding box center [553, 448] width 8 height 8
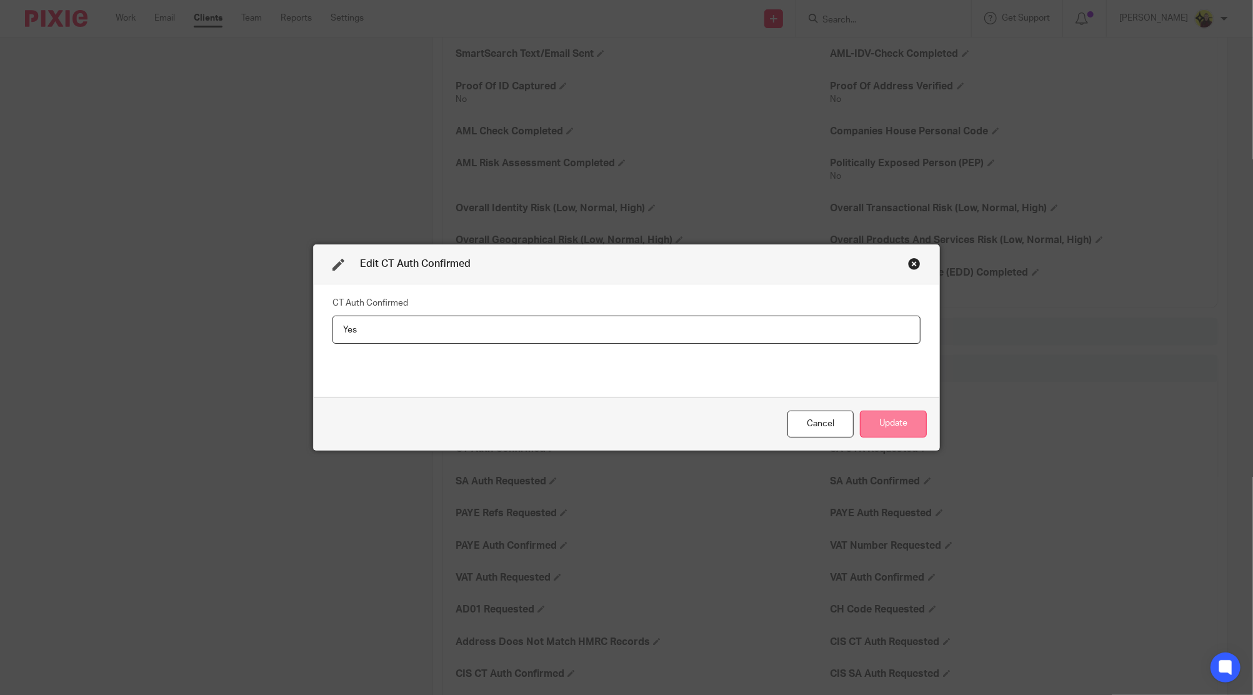
type input "Yes"
click at [885, 429] on button "Update" at bounding box center [893, 424] width 67 height 27
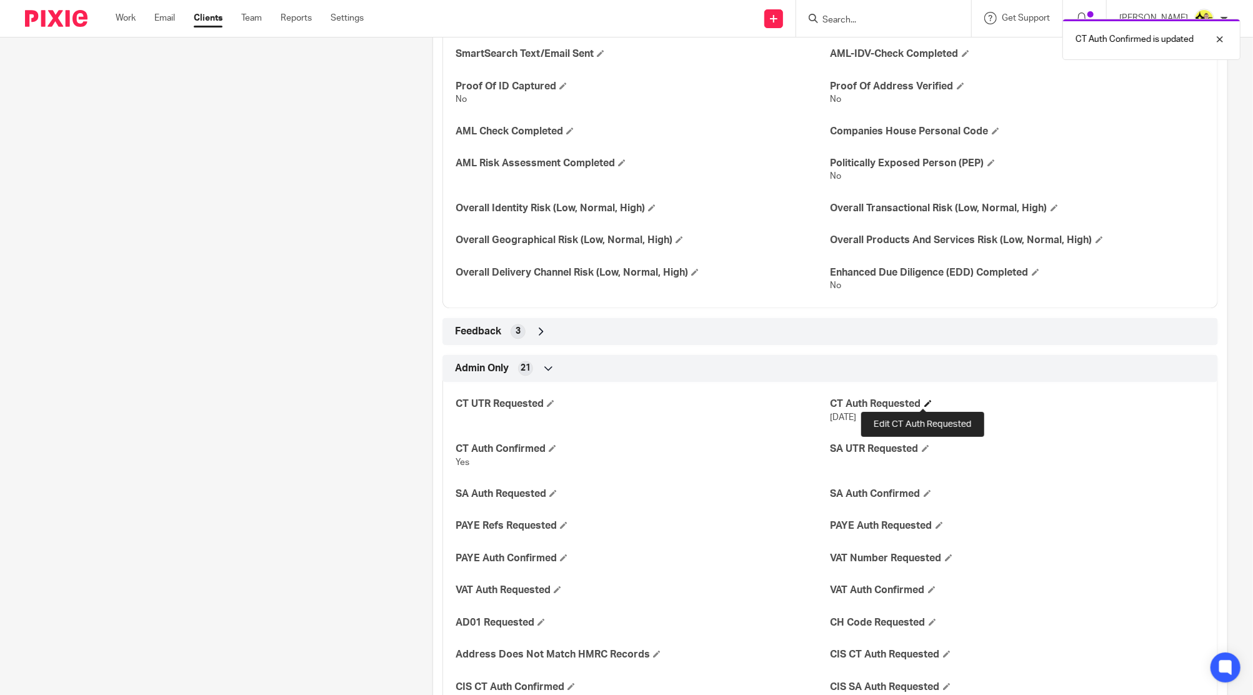
click at [924, 403] on span at bounding box center [928, 403] width 8 height 8
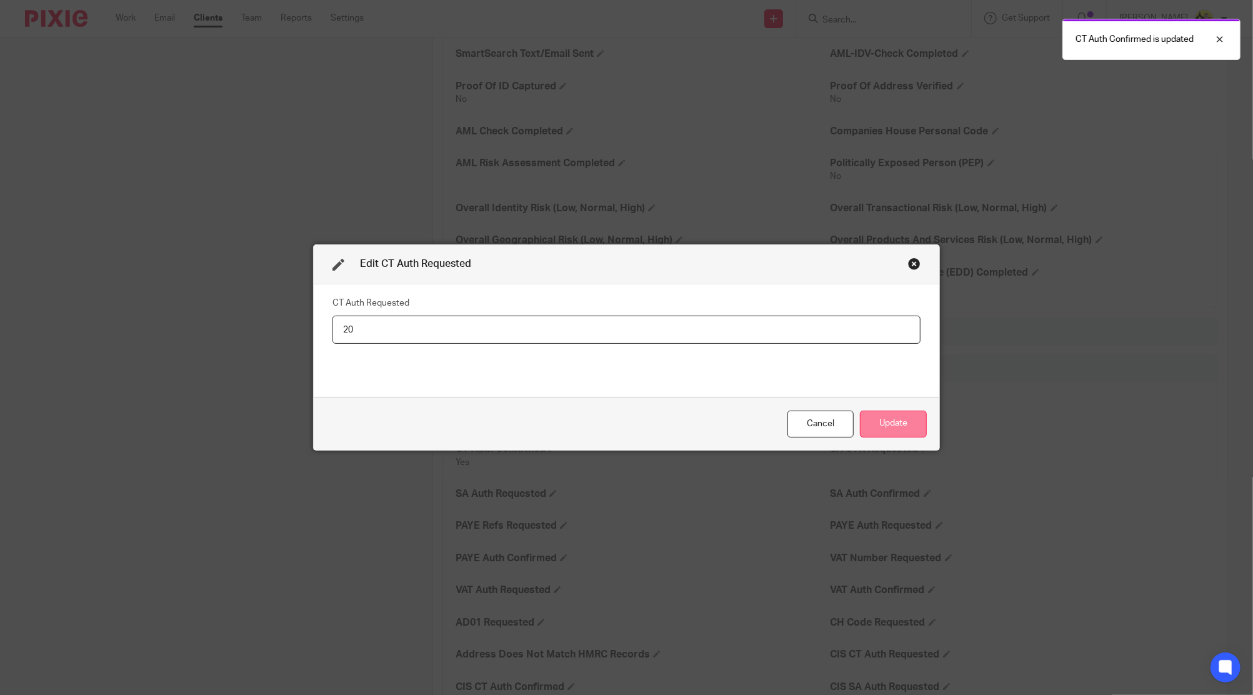
type input "2"
click at [895, 425] on button "Update" at bounding box center [893, 424] width 67 height 27
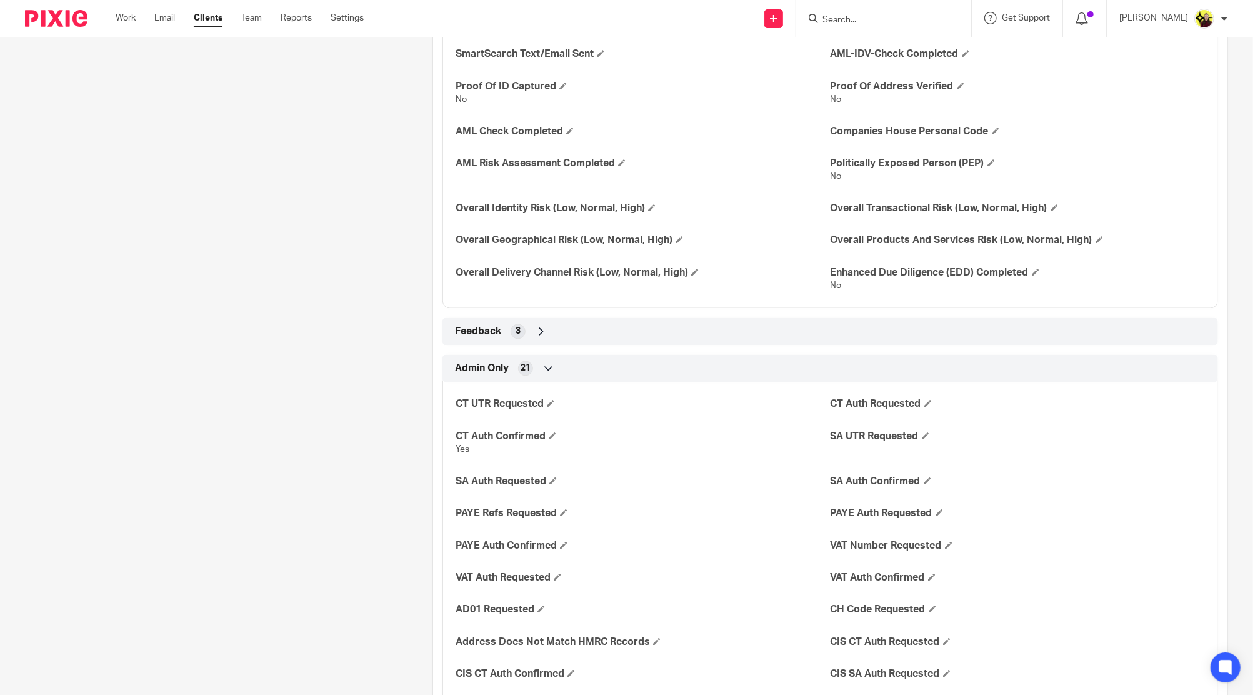
click at [856, 13] on form at bounding box center [887, 19] width 133 height 16
paste input "[PERSON_NAME] <[EMAIL_ADDRESS][DOMAIN_NAME]>"
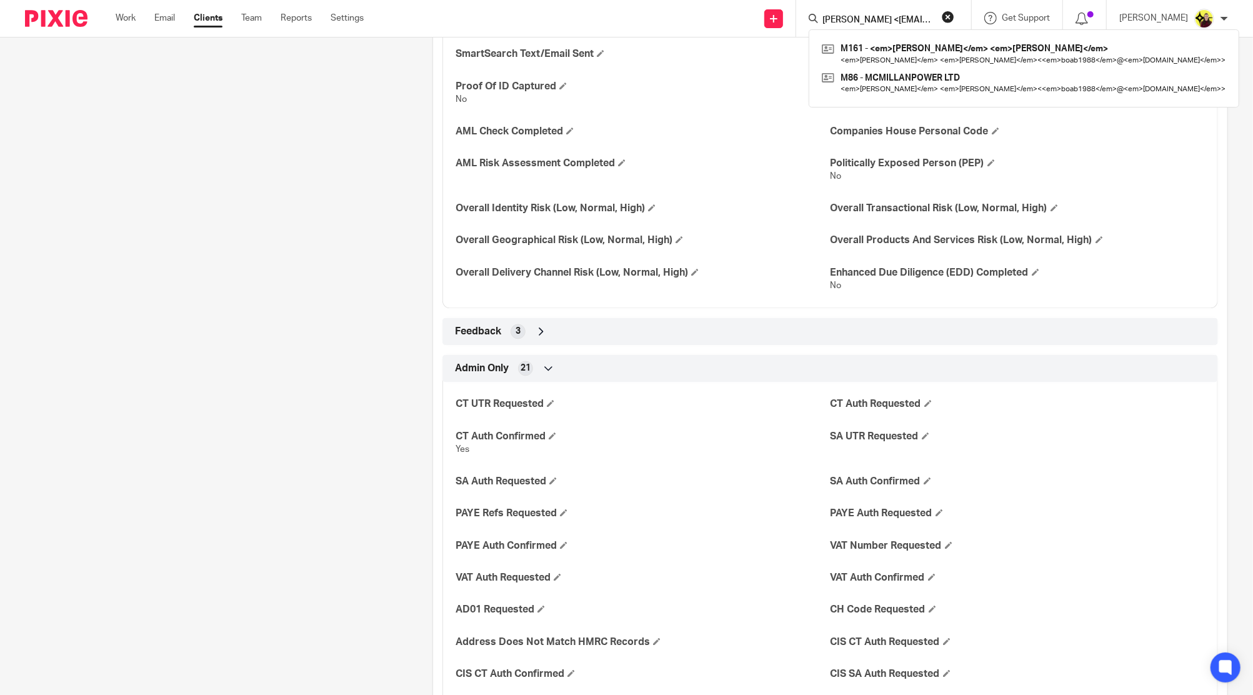
scroll to position [0, 64]
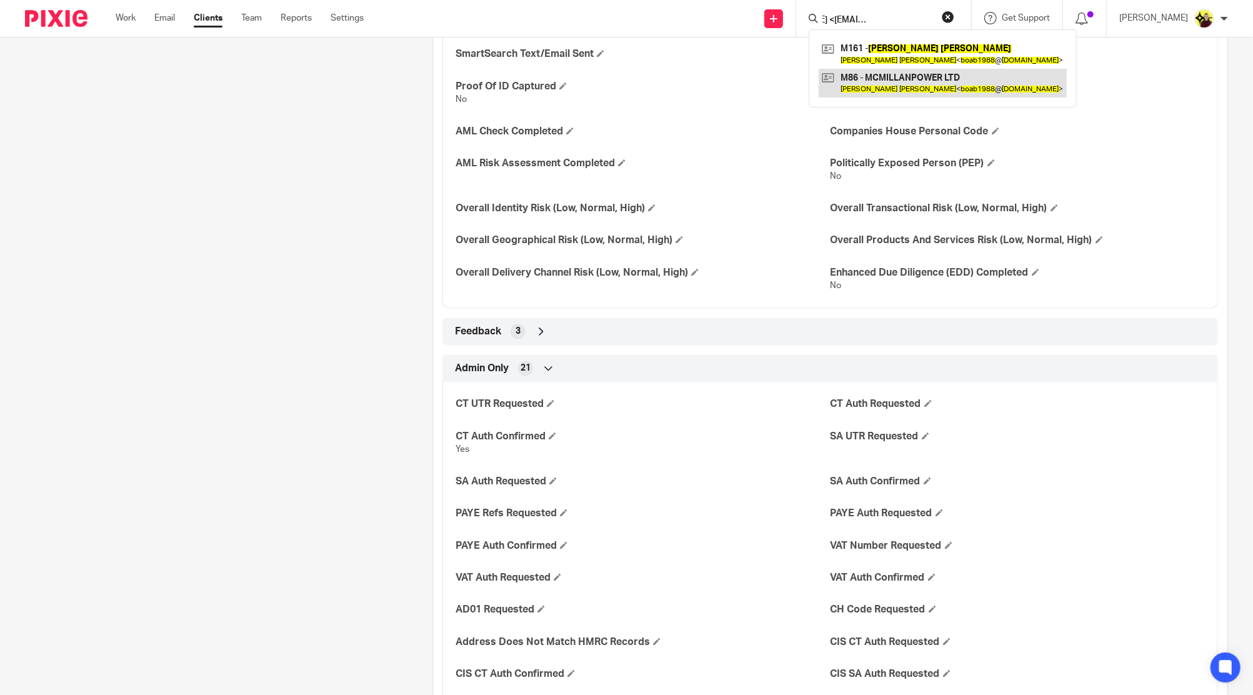
type input "[PERSON_NAME] <[EMAIL_ADDRESS][DOMAIN_NAME]>"
click at [889, 81] on link at bounding box center [943, 83] width 248 height 29
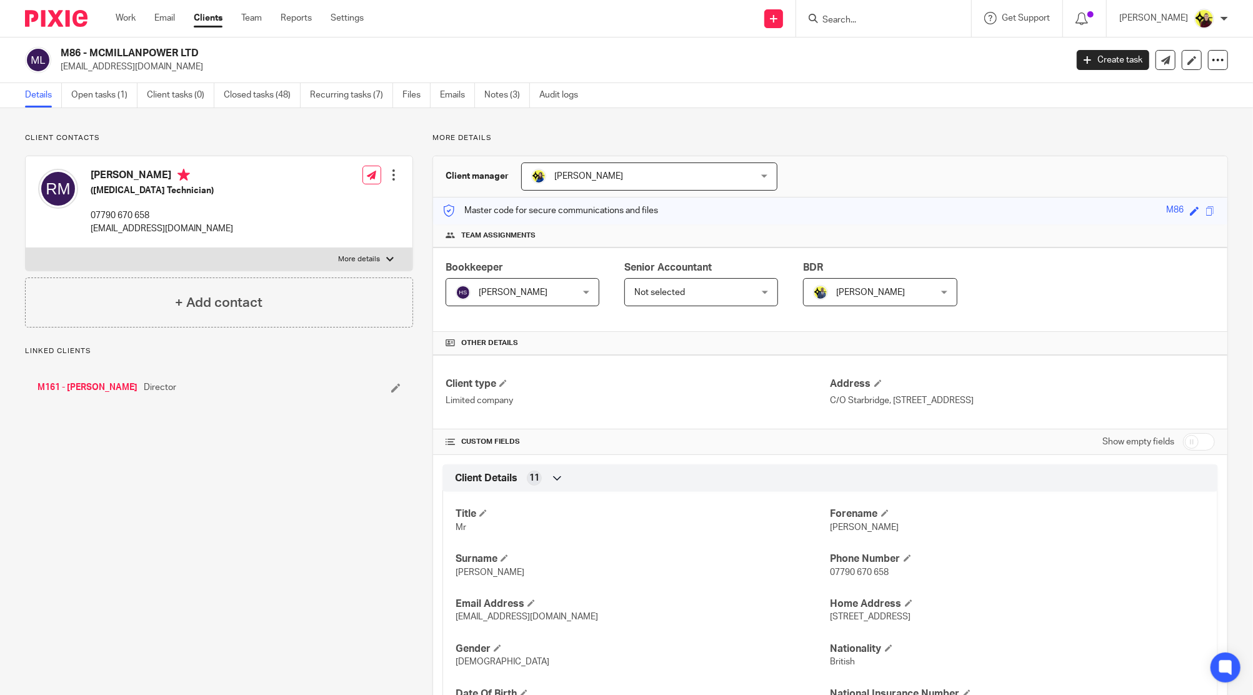
click at [96, 179] on h4 "[PERSON_NAME]" at bounding box center [162, 177] width 143 height 16
copy h4 "[PERSON_NAME]"
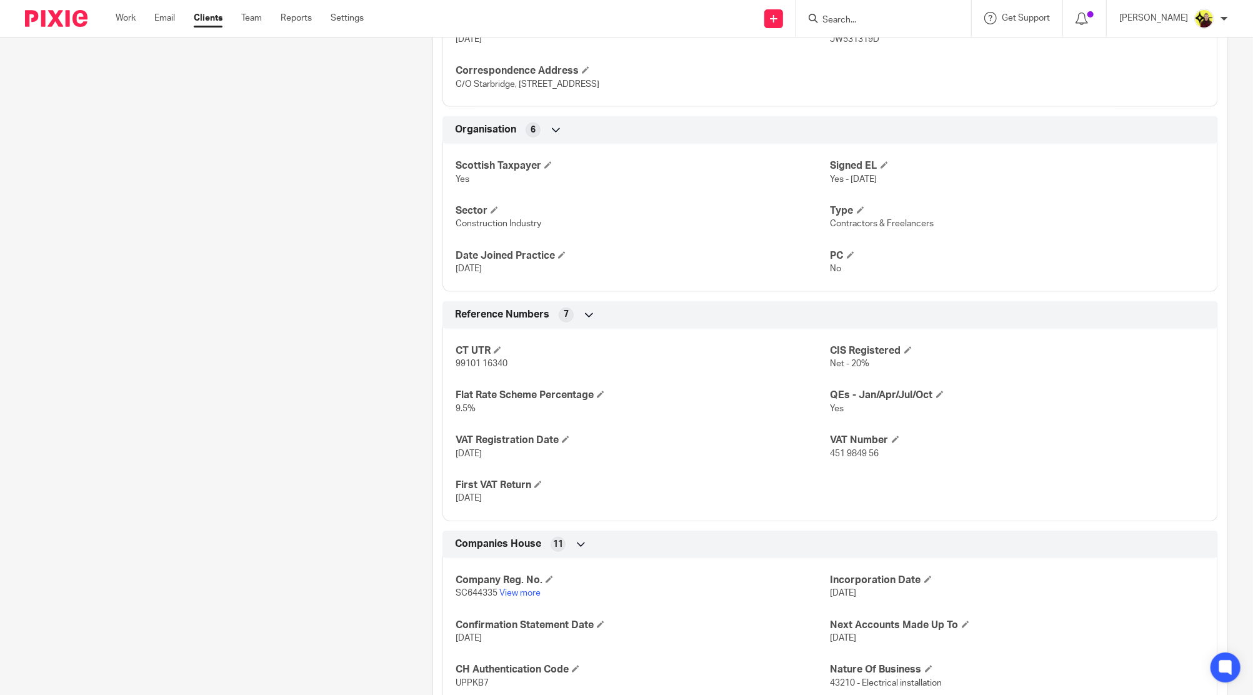
scroll to position [958, 0]
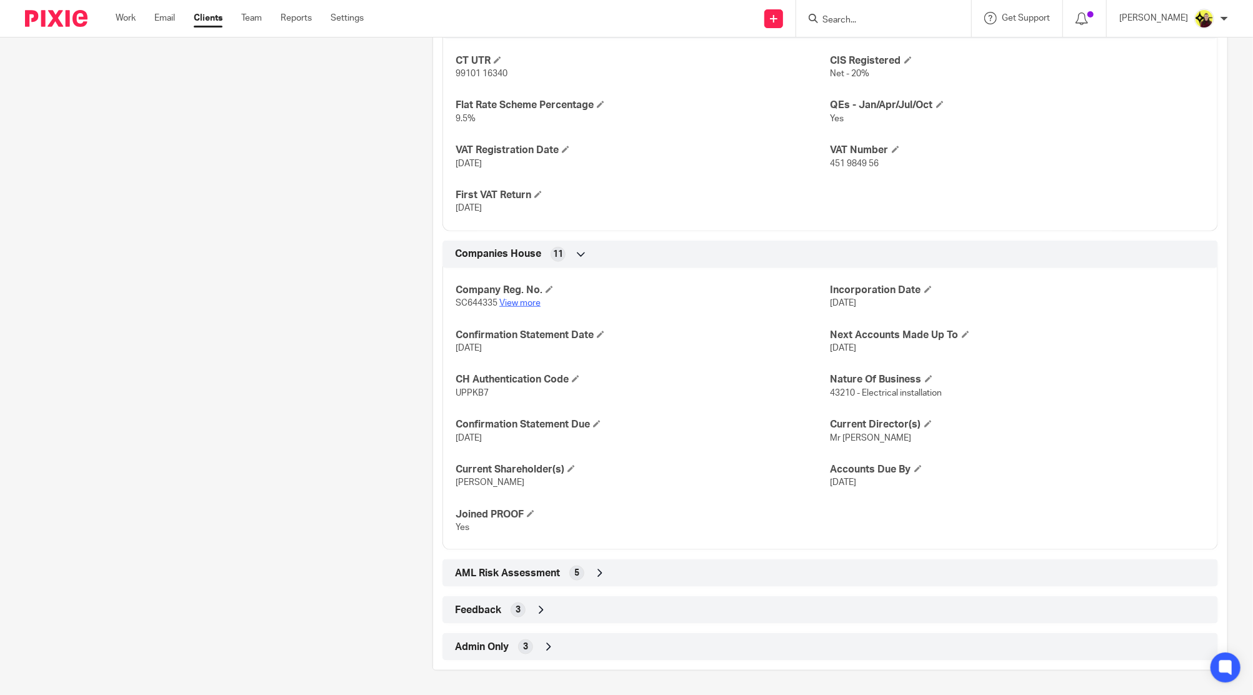
click at [508, 300] on link "View more" at bounding box center [519, 303] width 41 height 9
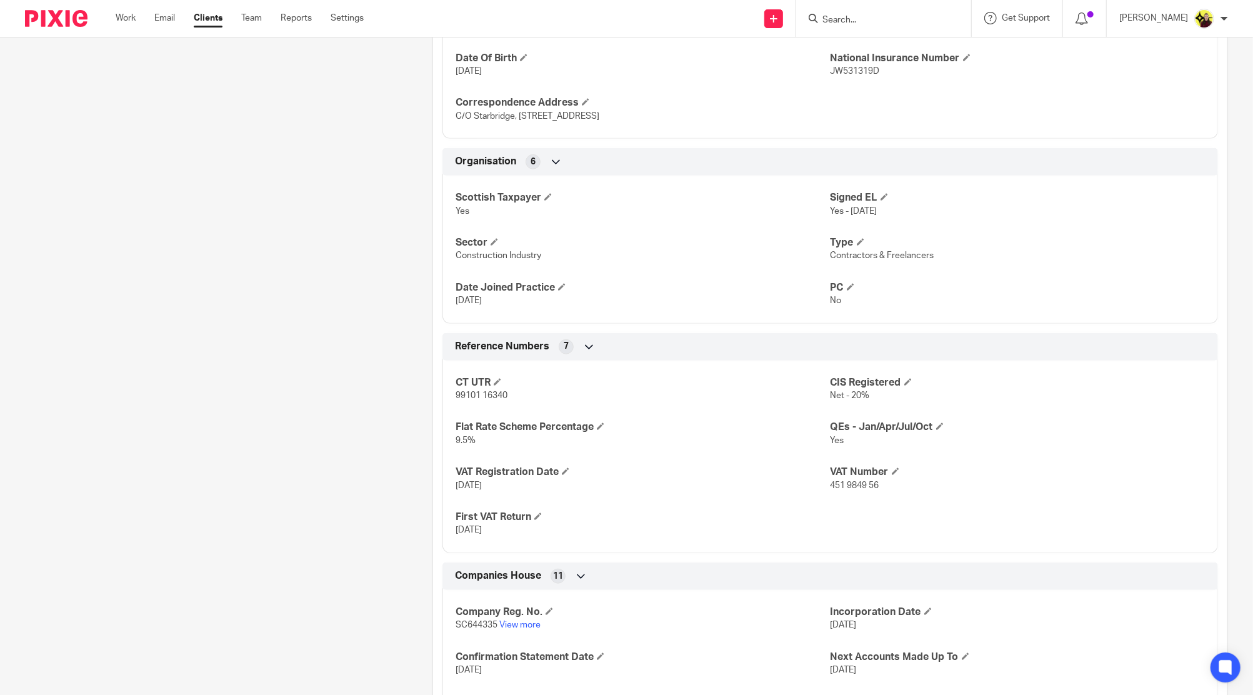
scroll to position [458, 0]
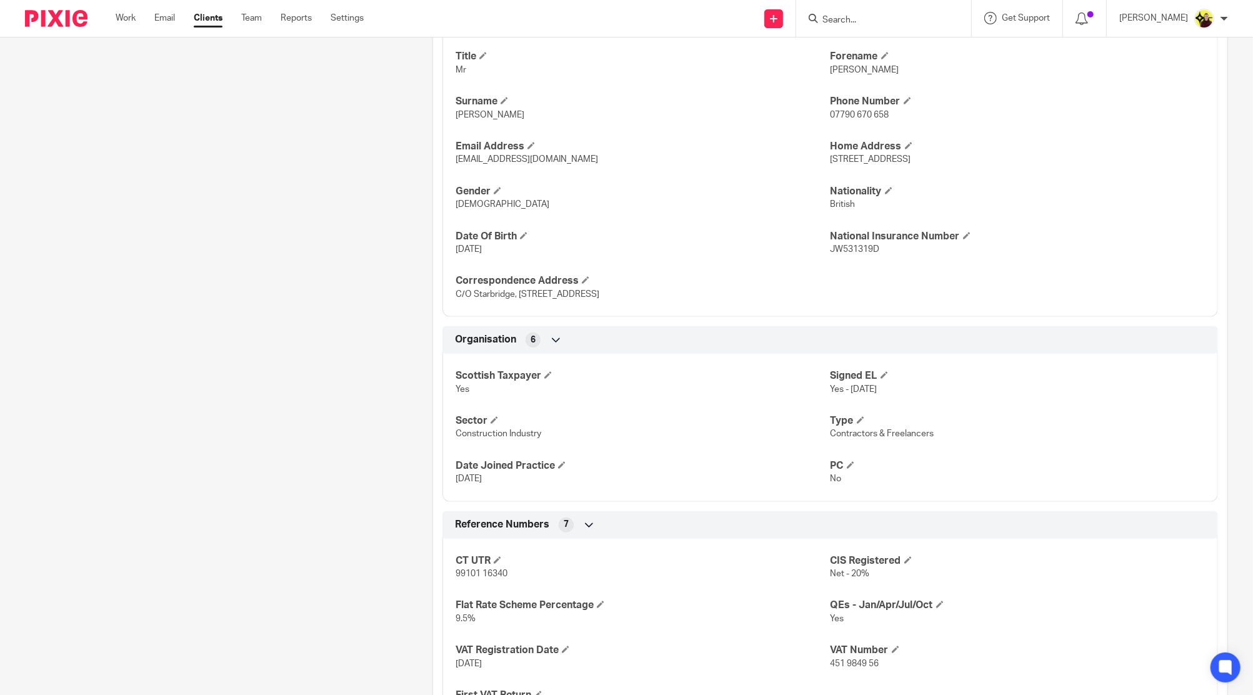
click at [855, 23] on input "Search" at bounding box center [877, 20] width 113 height 11
paste input "[PERSON_NAME] <[EMAIL_ADDRESS][DOMAIN_NAME]>"
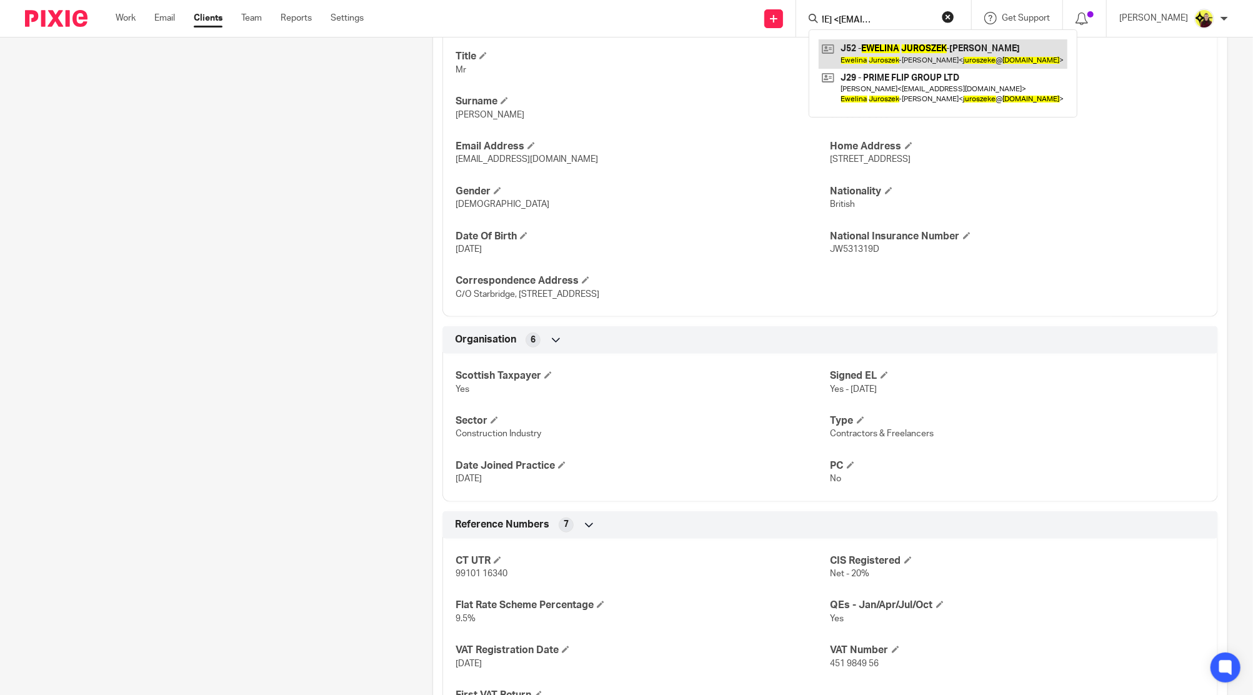
type input "[PERSON_NAME] <[EMAIL_ADDRESS][DOMAIN_NAME]>"
click at [883, 68] on link at bounding box center [943, 53] width 249 height 29
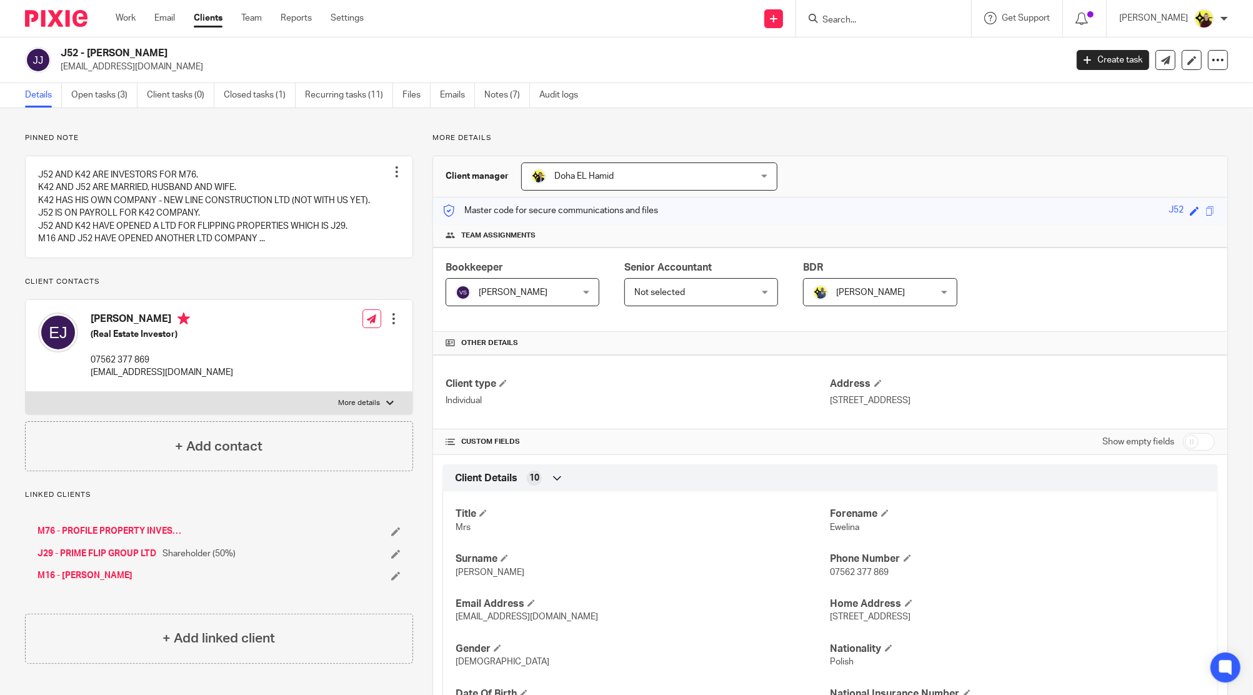
click at [876, 18] on input "Search" at bounding box center [877, 20] width 113 height 11
type input "e16"
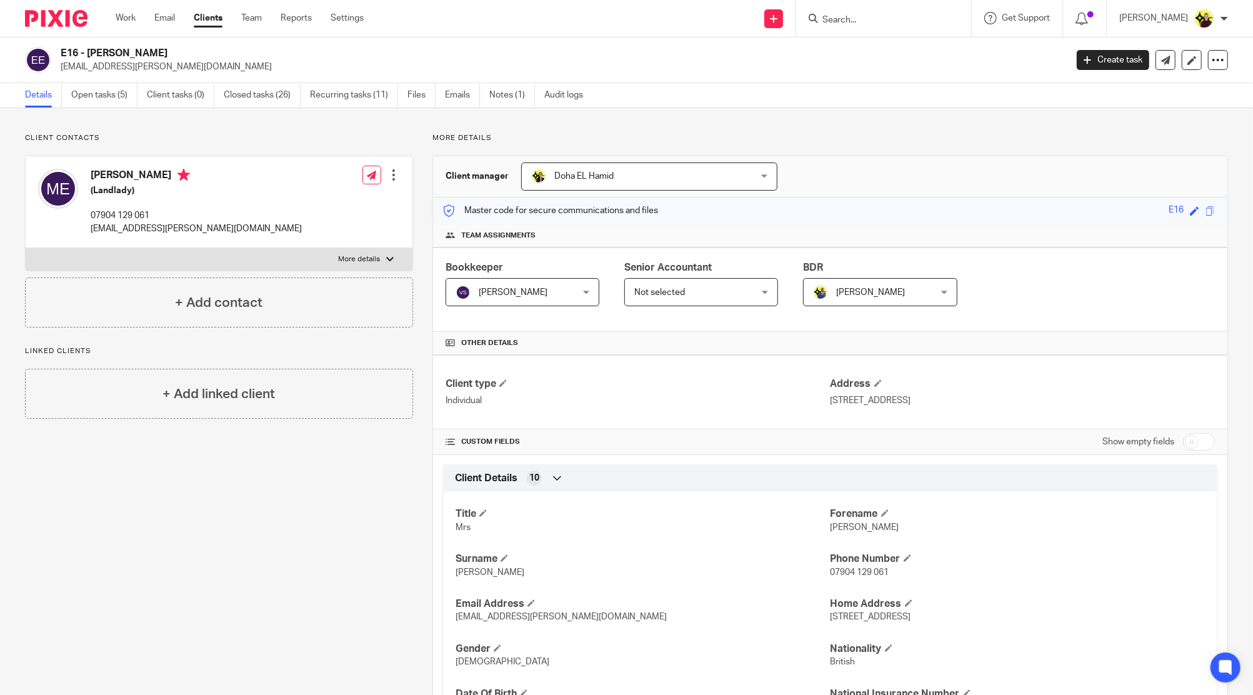
click at [883, 23] on input "Search" at bounding box center [877, 20] width 113 height 11
paste input "[PERSON_NAME] <[EMAIL_ADDRESS][DOMAIN_NAME]>"
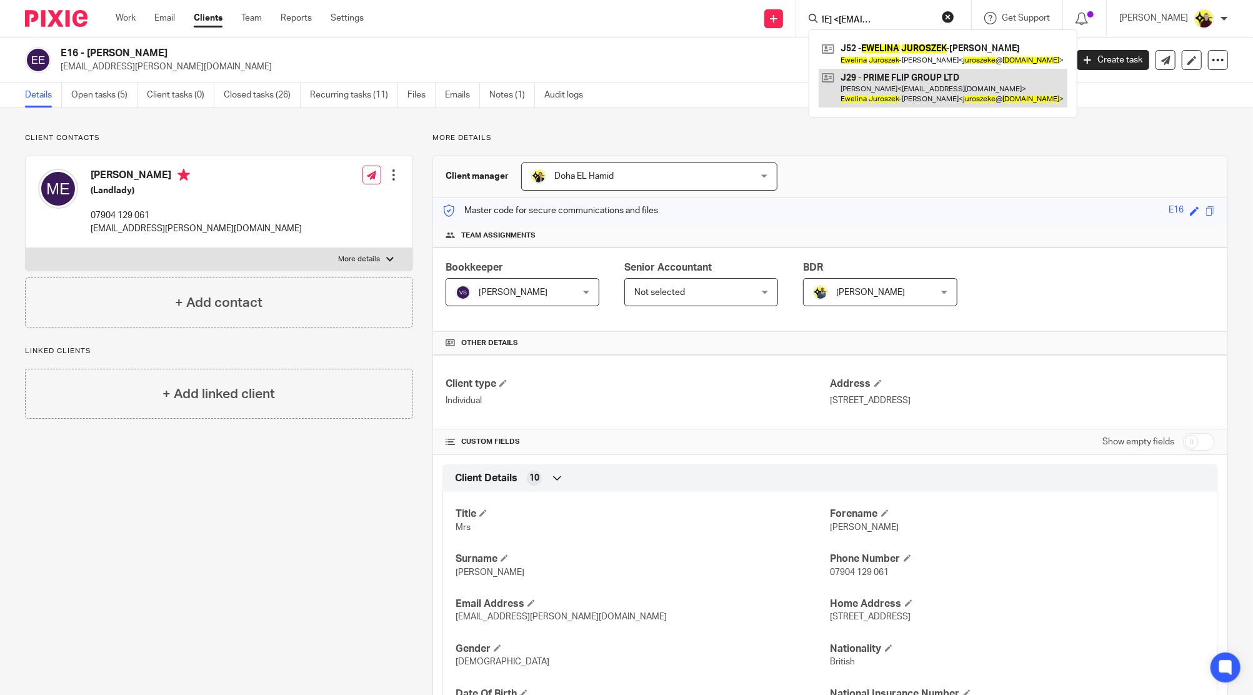
type input "[PERSON_NAME] <[EMAIL_ADDRESS][DOMAIN_NAME]>"
click at [884, 81] on link at bounding box center [943, 88] width 249 height 39
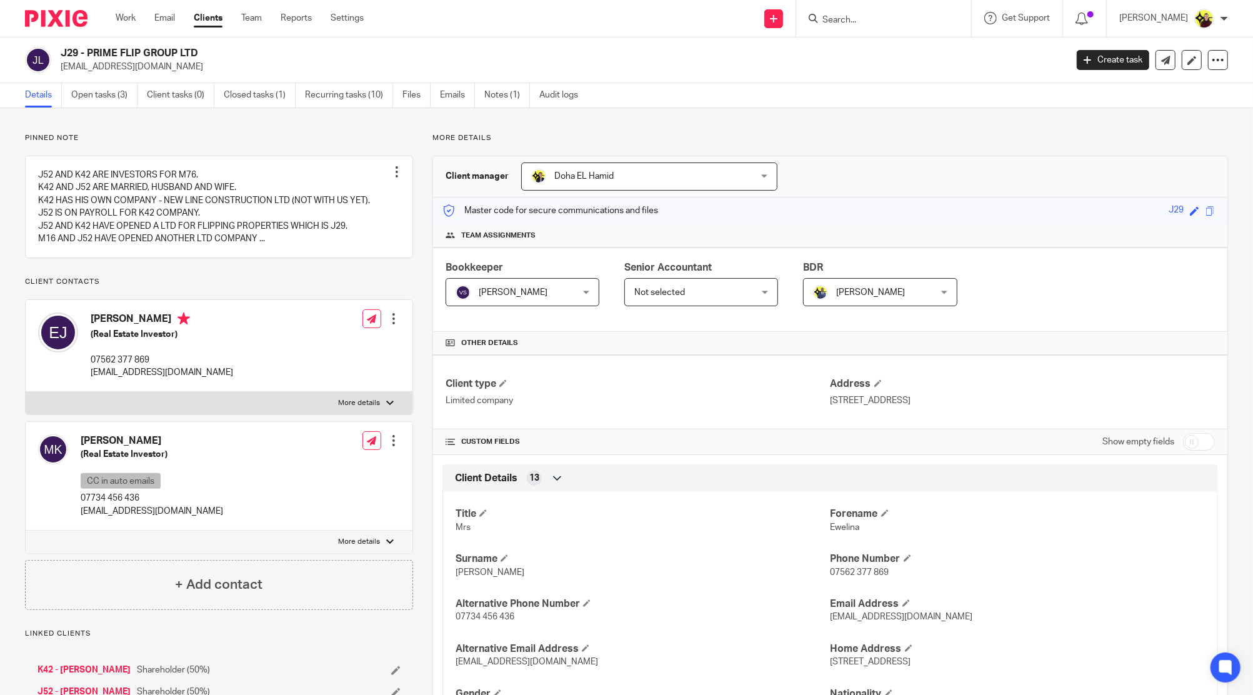
click at [87, 58] on h2 "J29 - PRIME FLIP GROUP LTD" at bounding box center [460, 53] width 798 height 13
click at [113, 319] on div "[PERSON_NAME] (Real Estate Investor) 07562 377 869 [EMAIL_ADDRESS][DOMAIN_NAME]" at bounding box center [135, 345] width 195 height 79
copy h4 "Ewelina"
click at [63, 48] on h2 "J29 - PRIME FLIP GROUP LTD" at bounding box center [460, 53] width 798 height 13
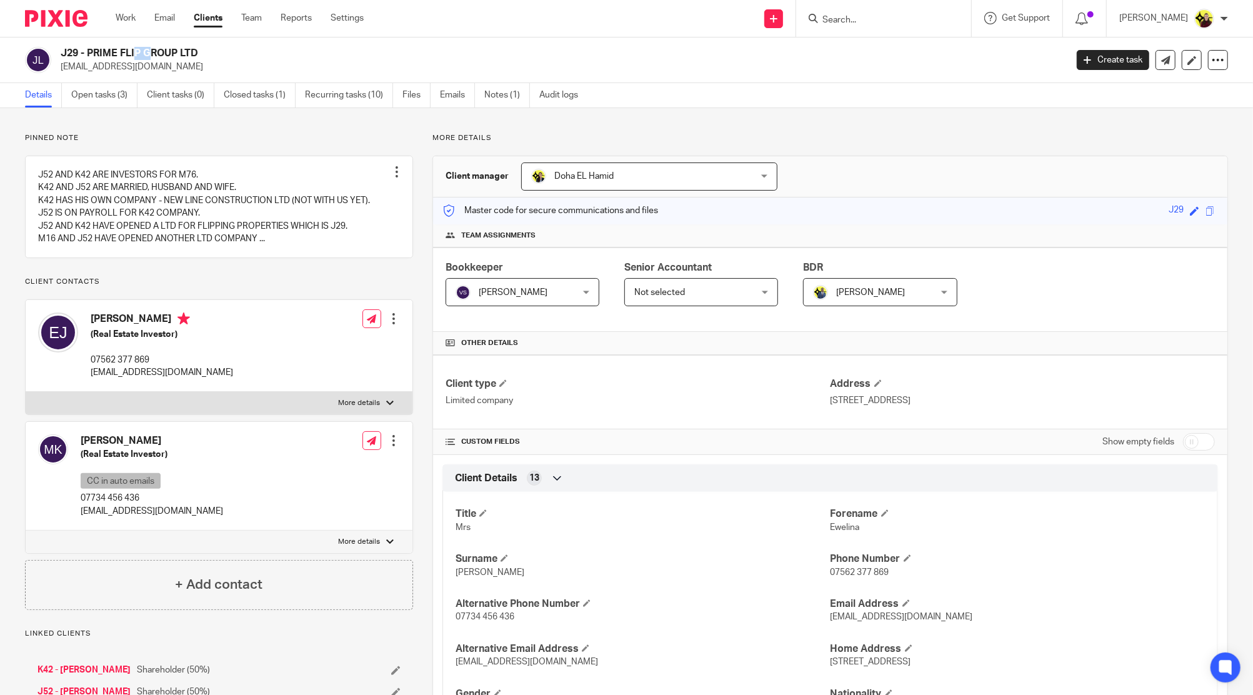
click at [61, 48] on h2 "J29 - PRIME FLIP GROUP LTD" at bounding box center [460, 53] width 798 height 13
copy h2 "J29"
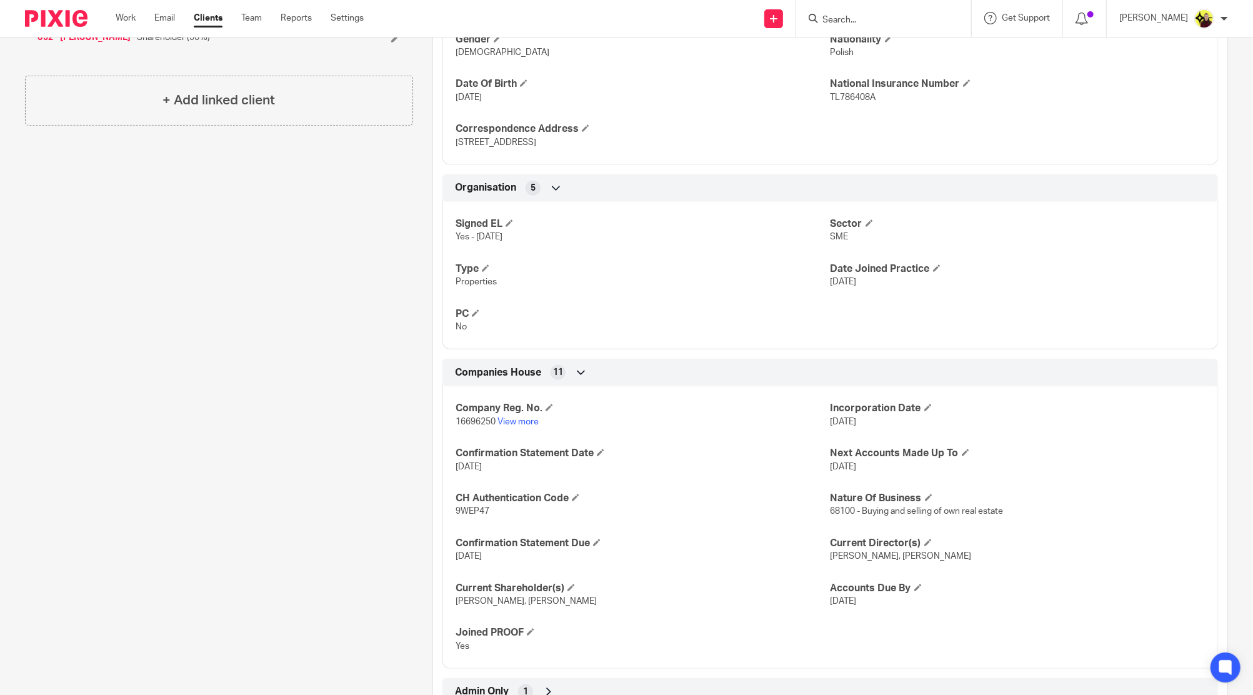
scroll to position [699, 0]
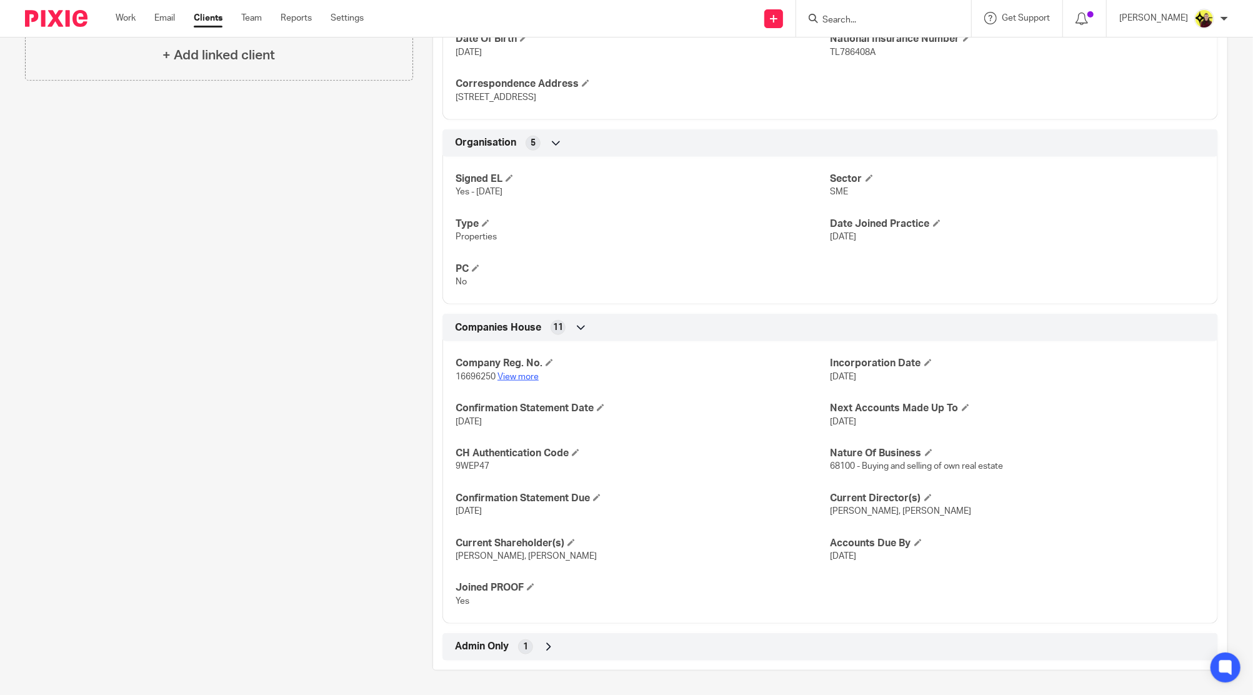
click at [521, 373] on link "View more" at bounding box center [518, 377] width 41 height 9
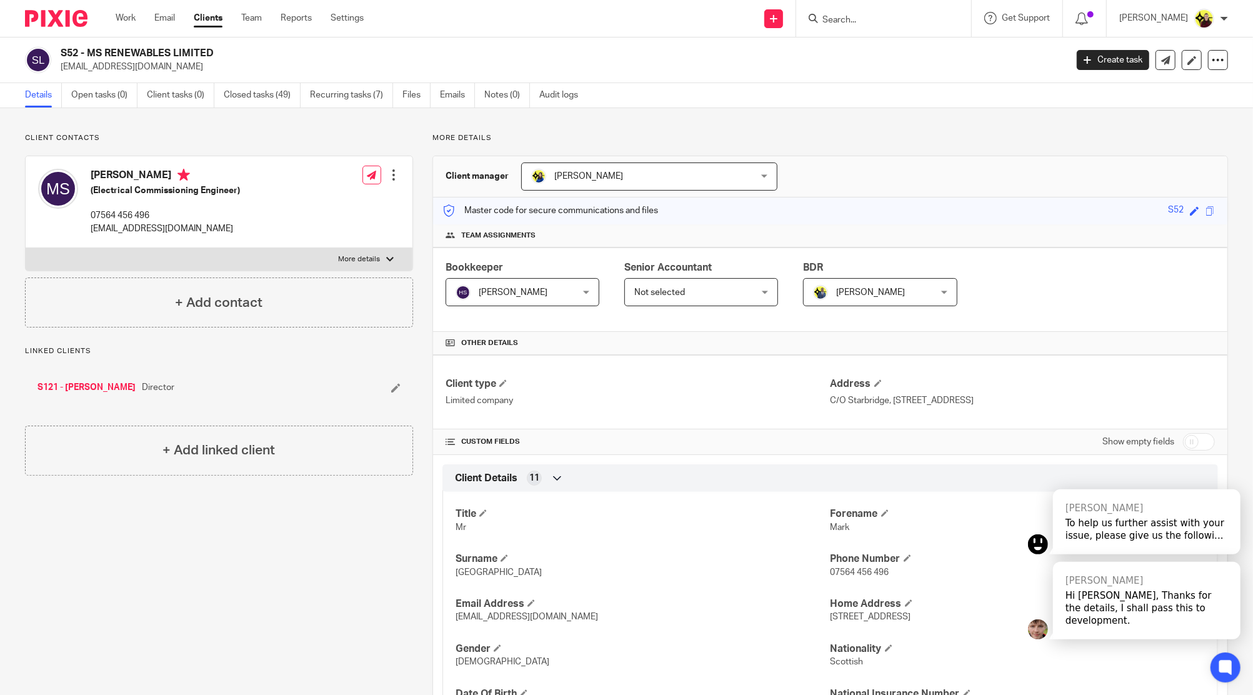
scroll to position [929, 0]
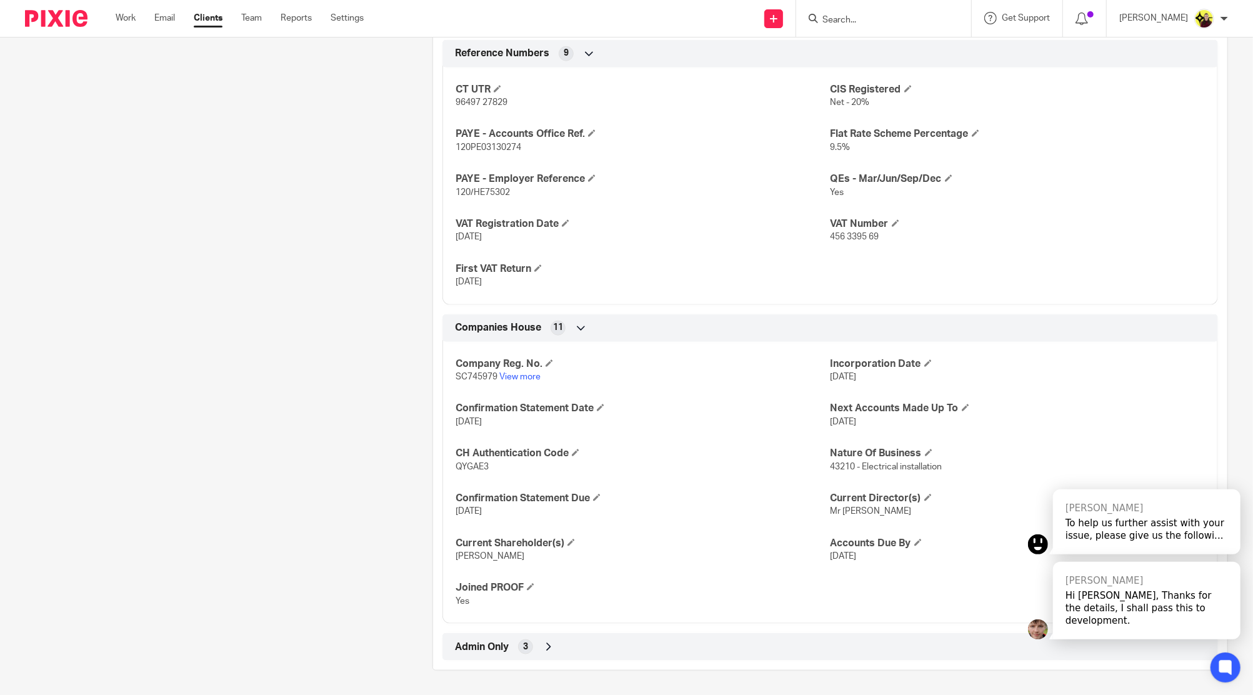
click at [867, 28] on div at bounding box center [883, 18] width 175 height 37
click at [861, 15] on input "Search" at bounding box center [877, 20] width 113 height 11
click at [887, 20] on input "kasali" at bounding box center [877, 20] width 113 height 11
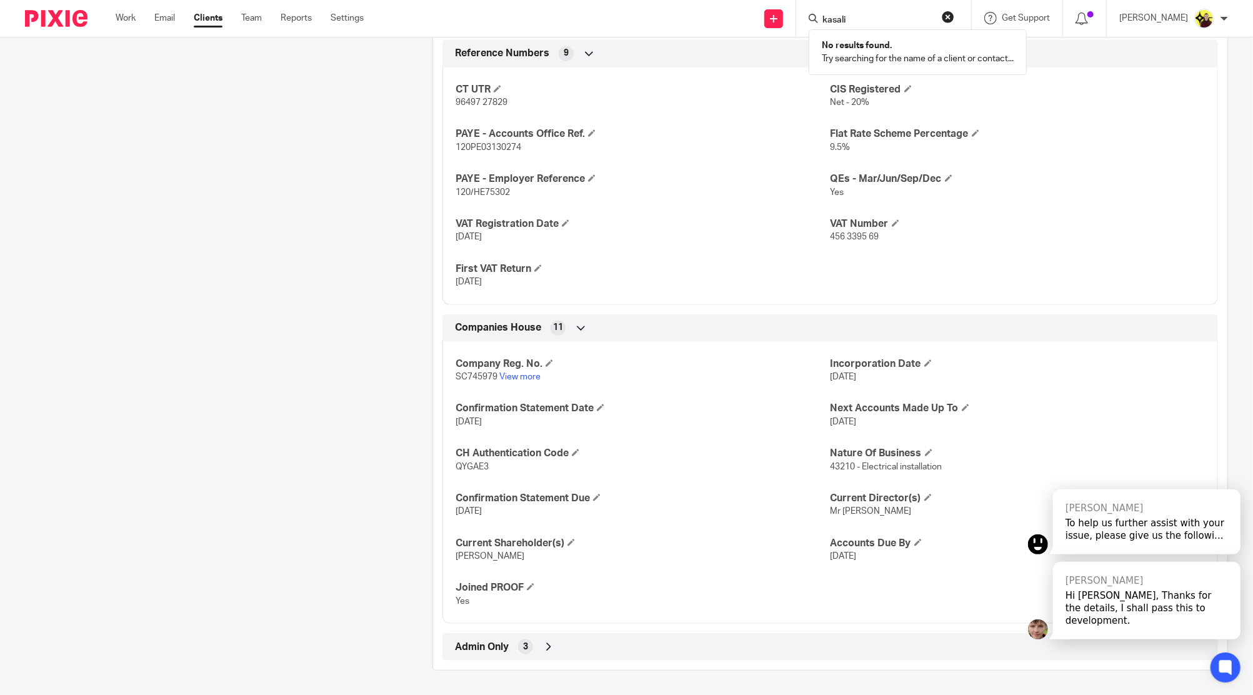
click at [887, 20] on input "kasali" at bounding box center [877, 20] width 113 height 11
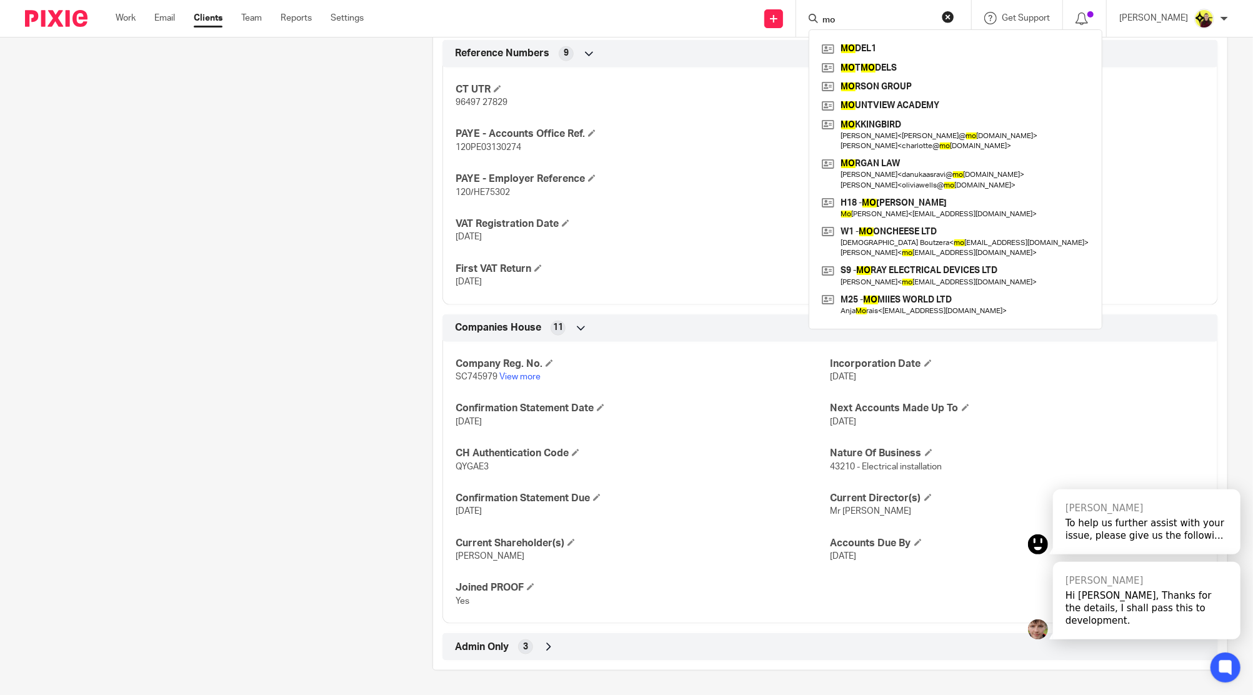
type input "m"
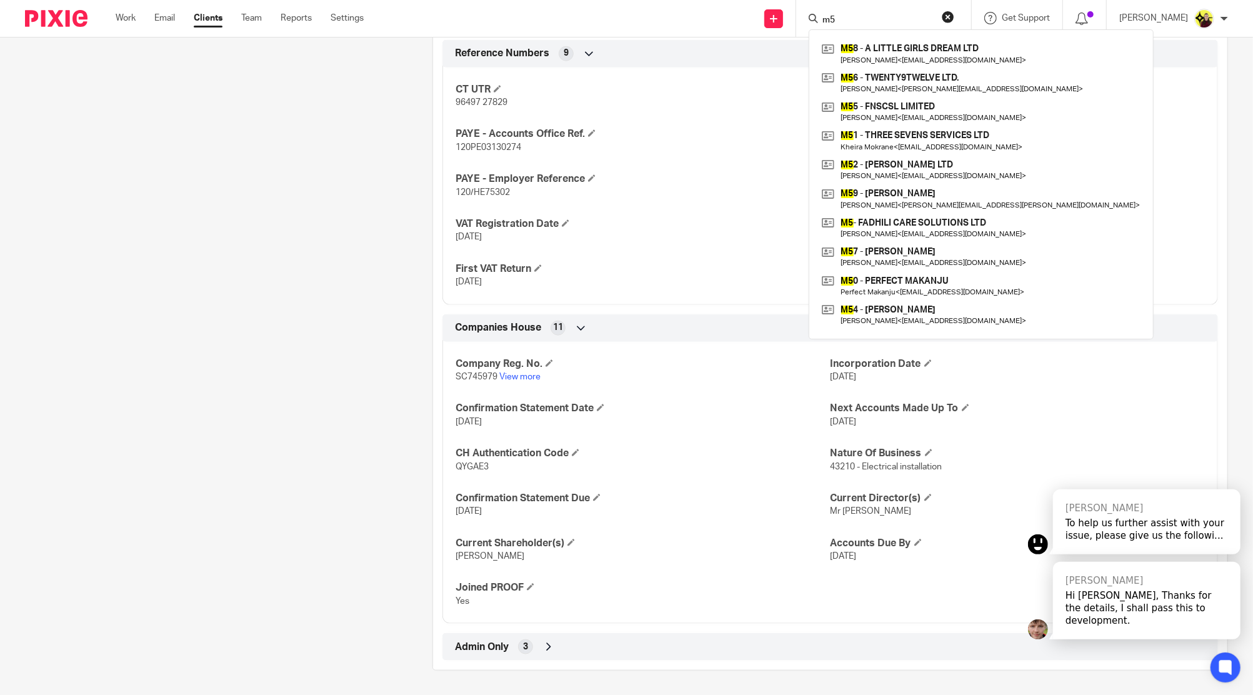
type input "m"
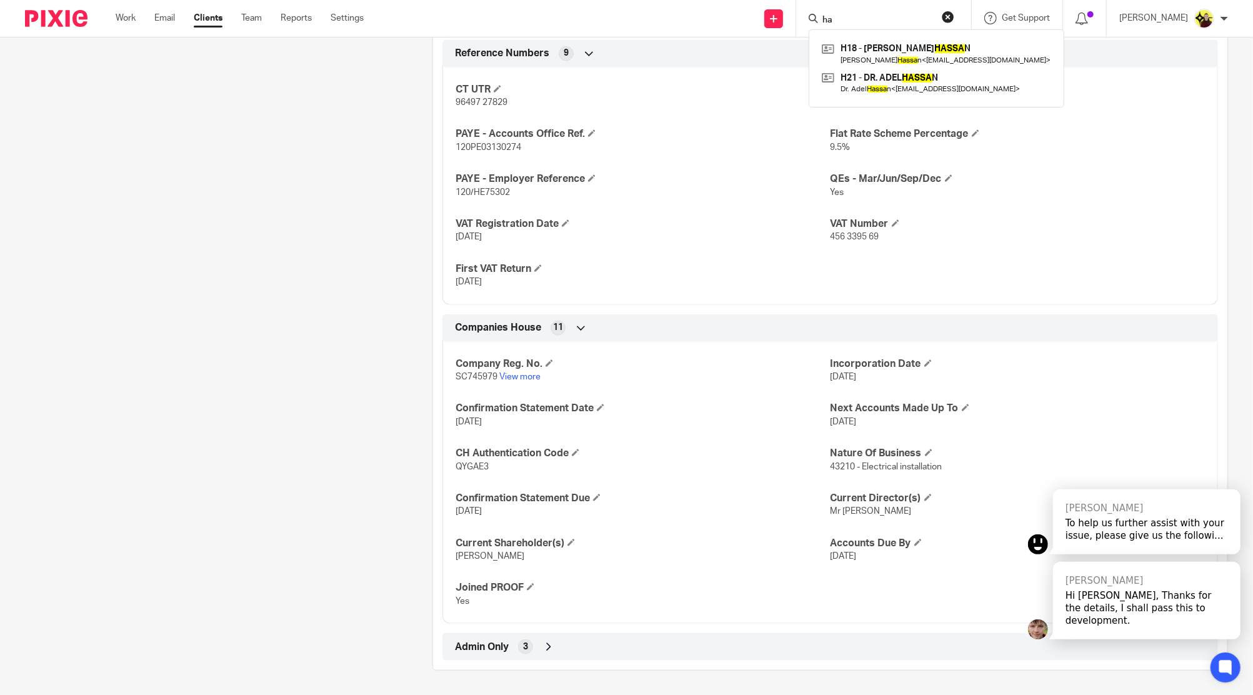
type input "h"
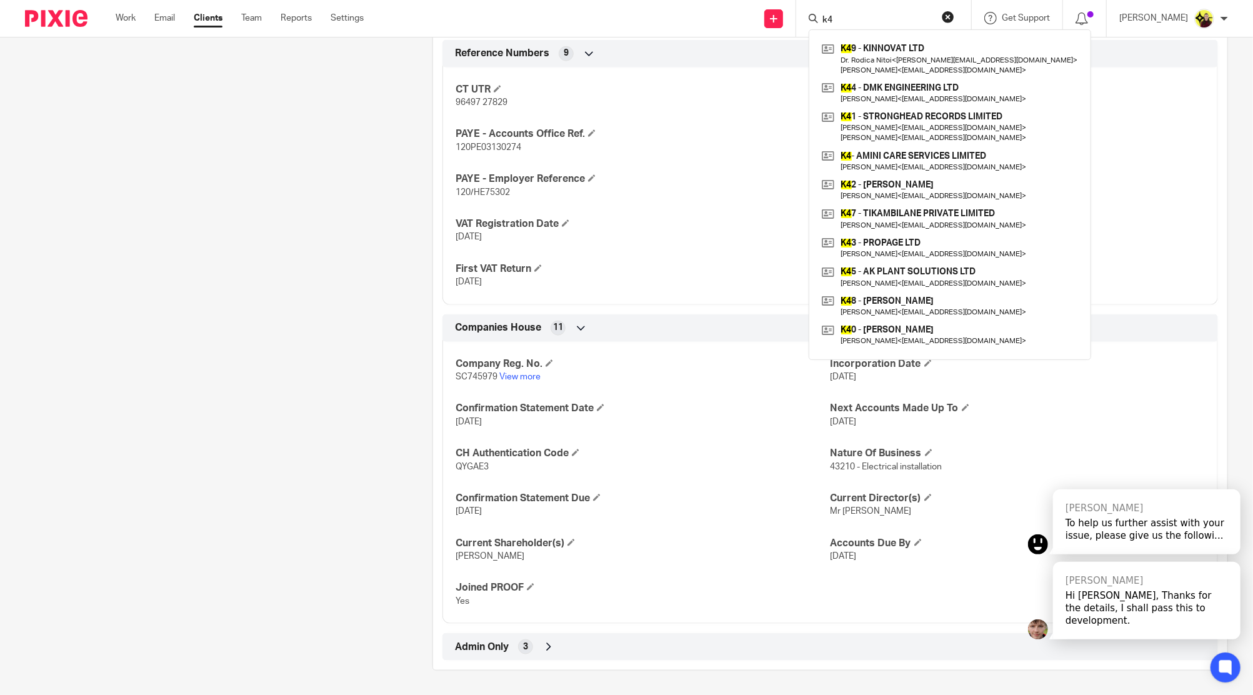
type input "k"
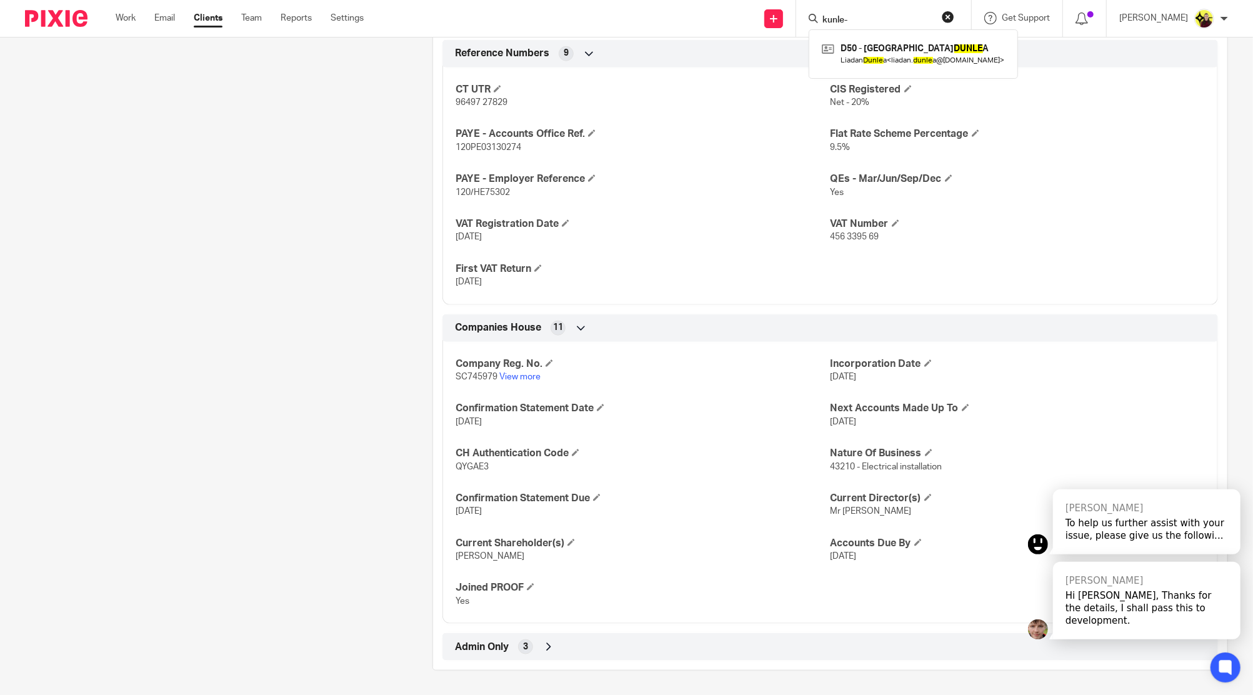
click at [925, 26] on input "kunle-" at bounding box center [877, 20] width 113 height 11
paste input "Balogun"
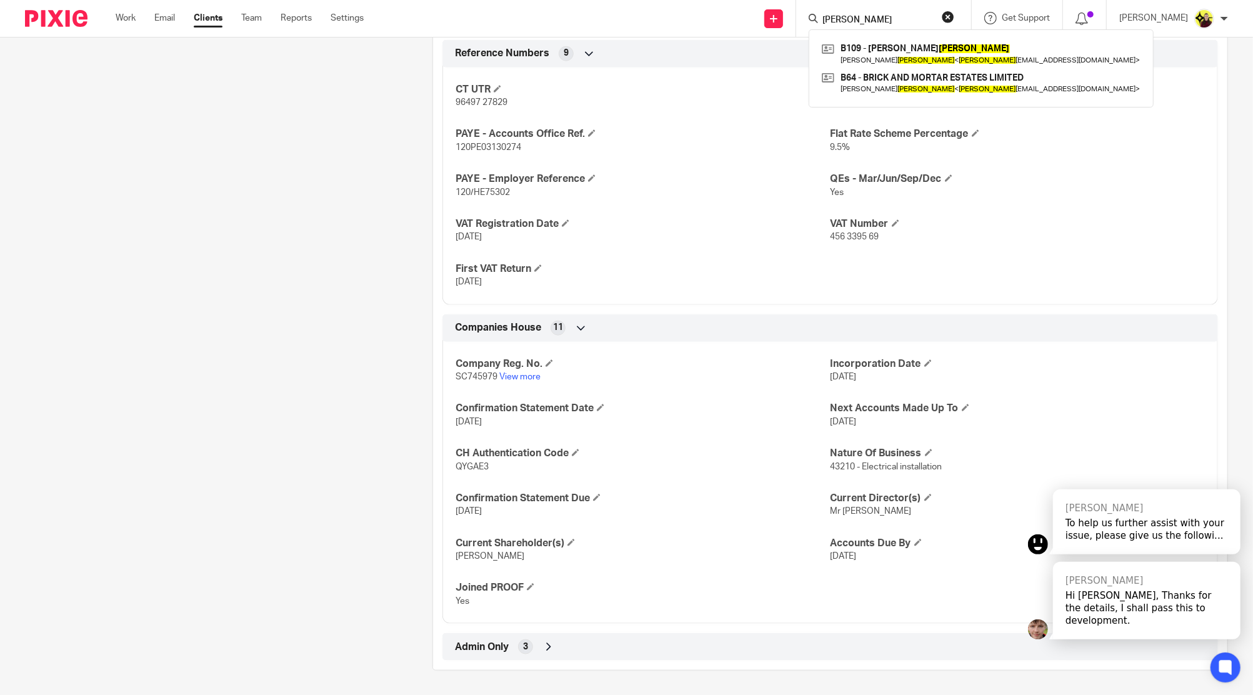
type input "Balogun"
click at [125, 24] on link "Work" at bounding box center [126, 18] width 20 height 13
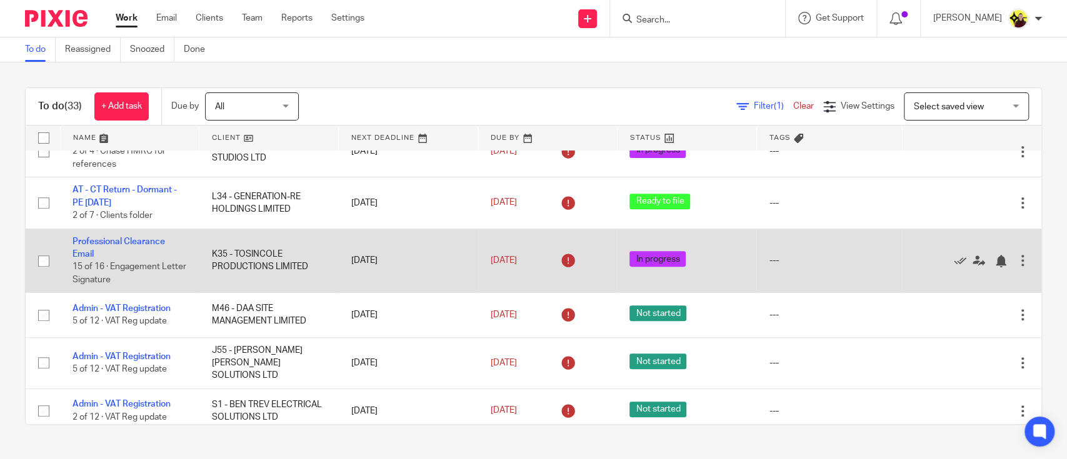
scroll to position [416, 0]
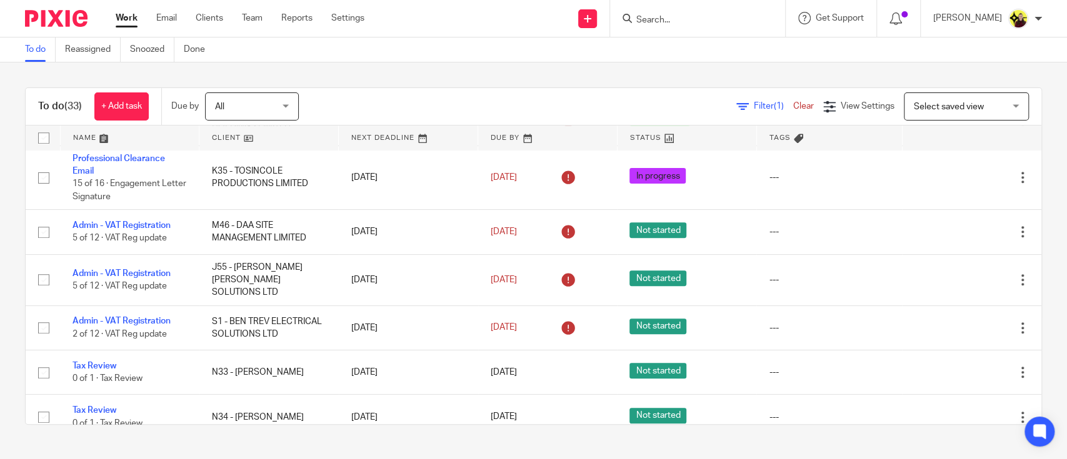
click at [925, 108] on span "Select saved view" at bounding box center [949, 107] width 70 height 9
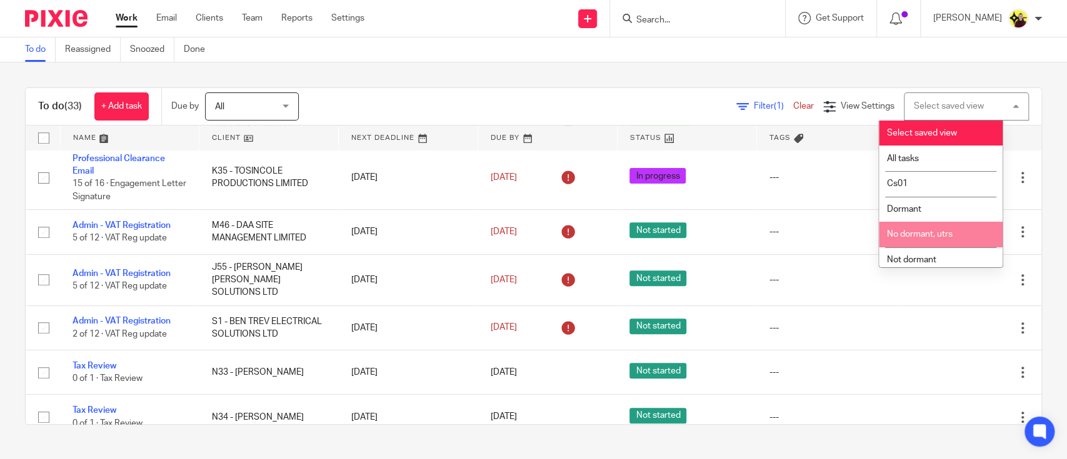
drag, startPoint x: 913, startPoint y: 225, endPoint x: 921, endPoint y: 241, distance: 17.6
click at [921, 241] on li "No dormant, utrs" at bounding box center [941, 235] width 124 height 26
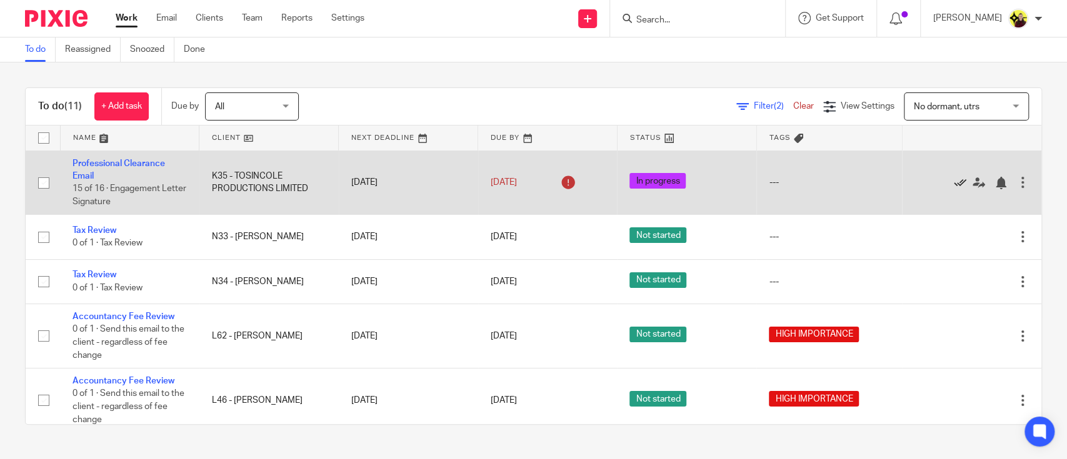
click at [954, 182] on icon at bounding box center [960, 183] width 13 height 13
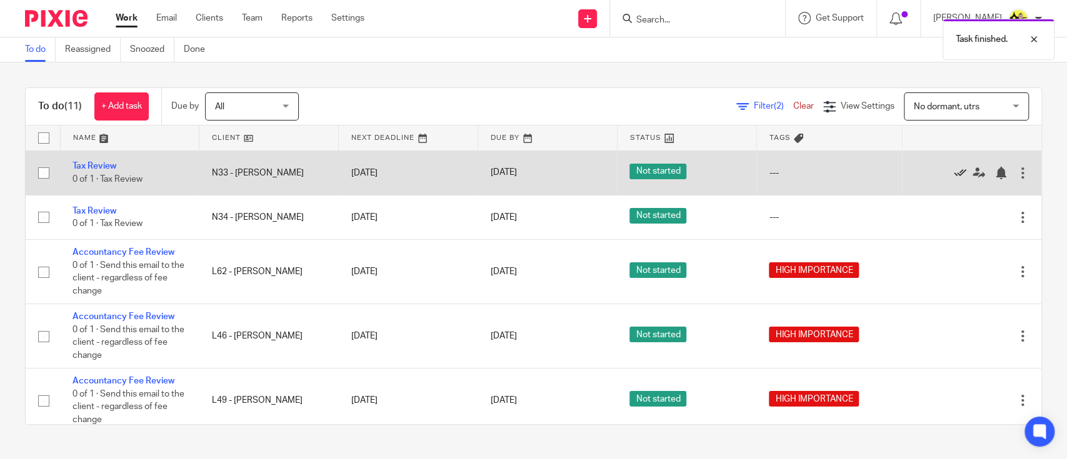
click at [954, 175] on icon at bounding box center [960, 173] width 13 height 13
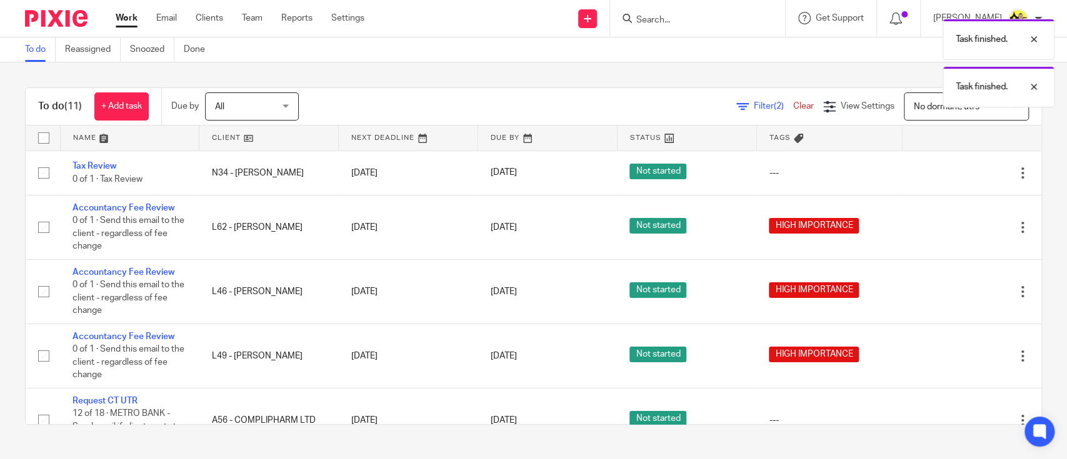
click at [954, 175] on icon at bounding box center [960, 173] width 13 height 13
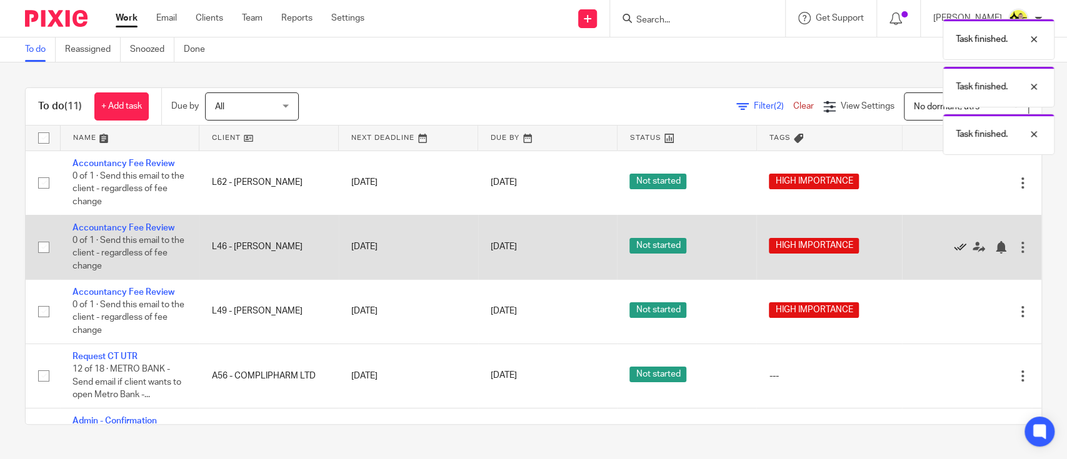
click at [954, 251] on icon at bounding box center [960, 247] width 13 height 13
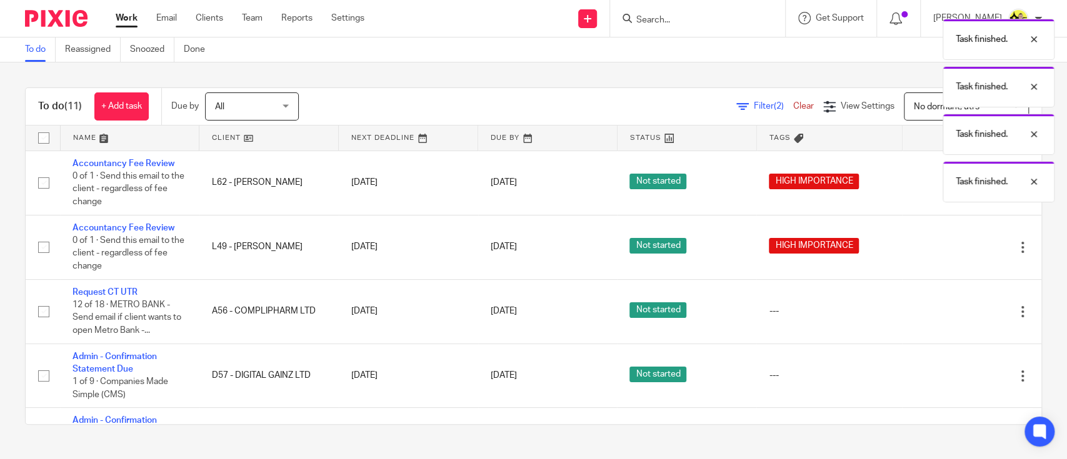
click at [954, 251] on icon at bounding box center [960, 247] width 13 height 13
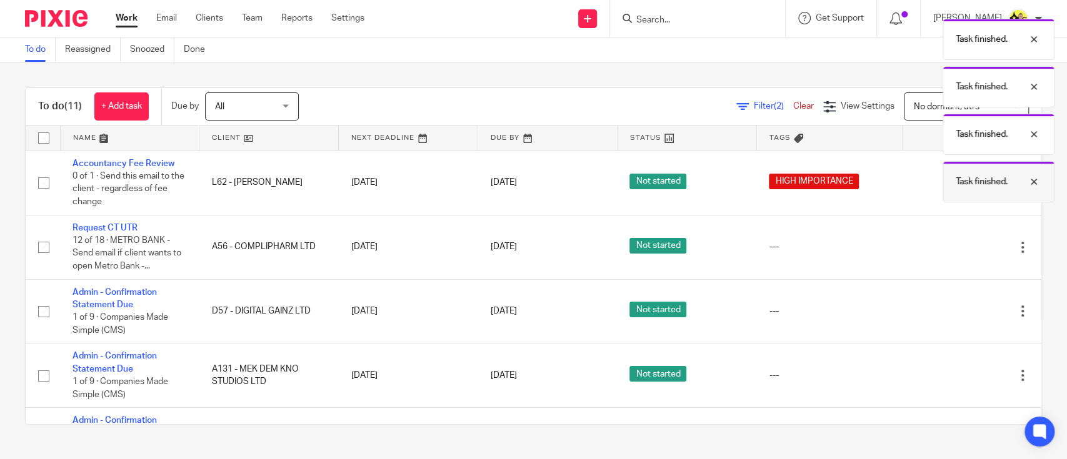
click at [958, 179] on p "Task finished." at bounding box center [982, 182] width 52 height 13
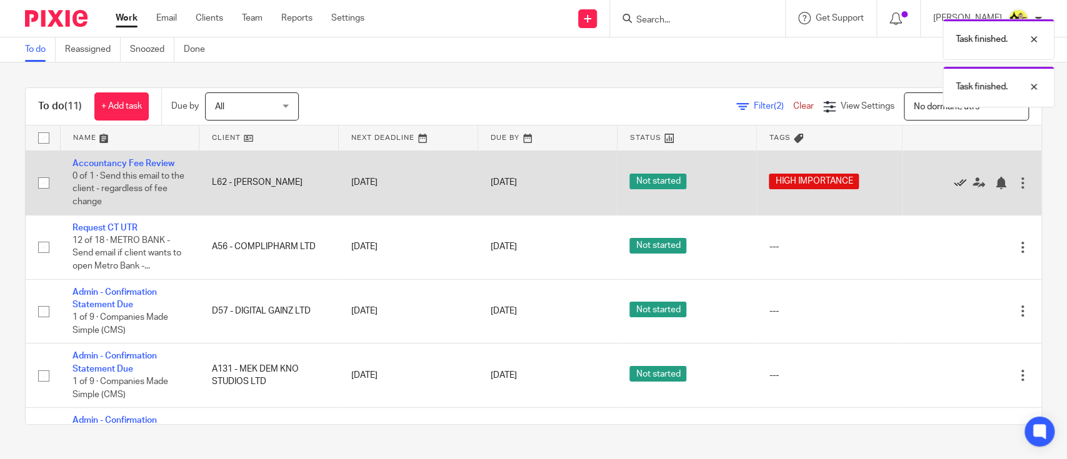
click at [954, 181] on icon at bounding box center [960, 183] width 13 height 13
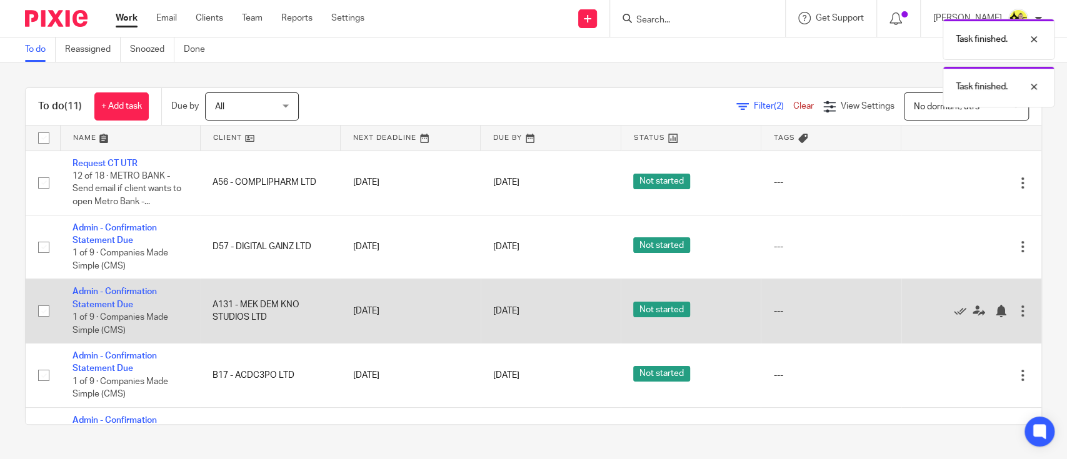
scroll to position [48, 0]
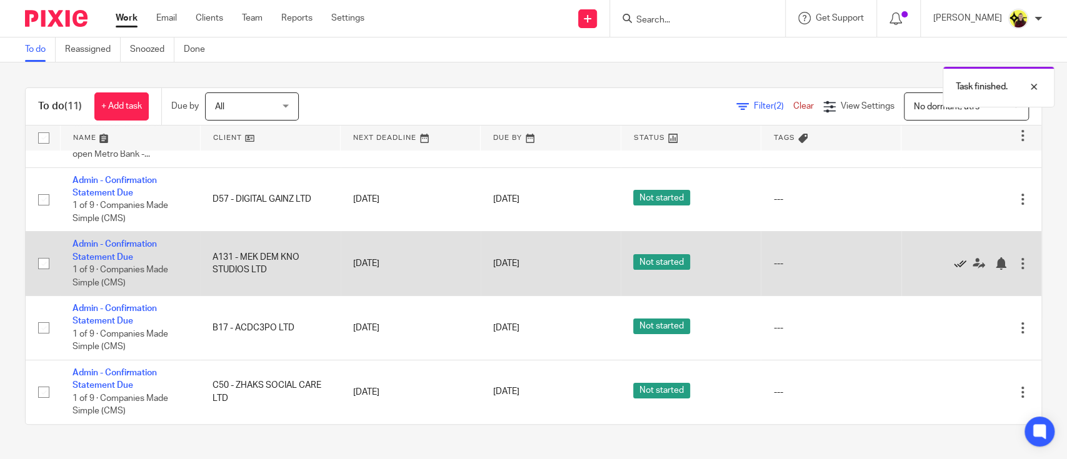
click at [954, 268] on icon at bounding box center [960, 264] width 13 height 13
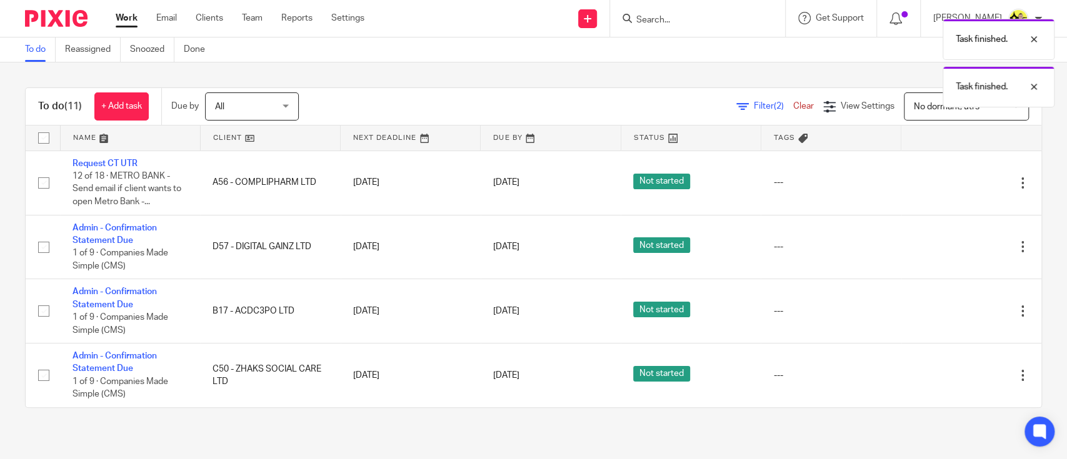
click at [925, 268] on td "Edit task Delete" at bounding box center [971, 247] width 140 height 64
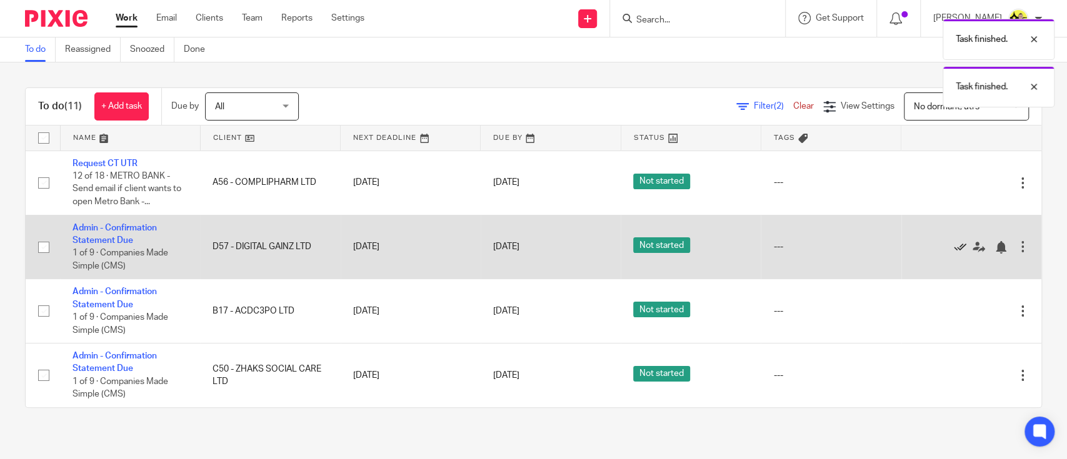
click at [954, 244] on icon at bounding box center [960, 247] width 13 height 13
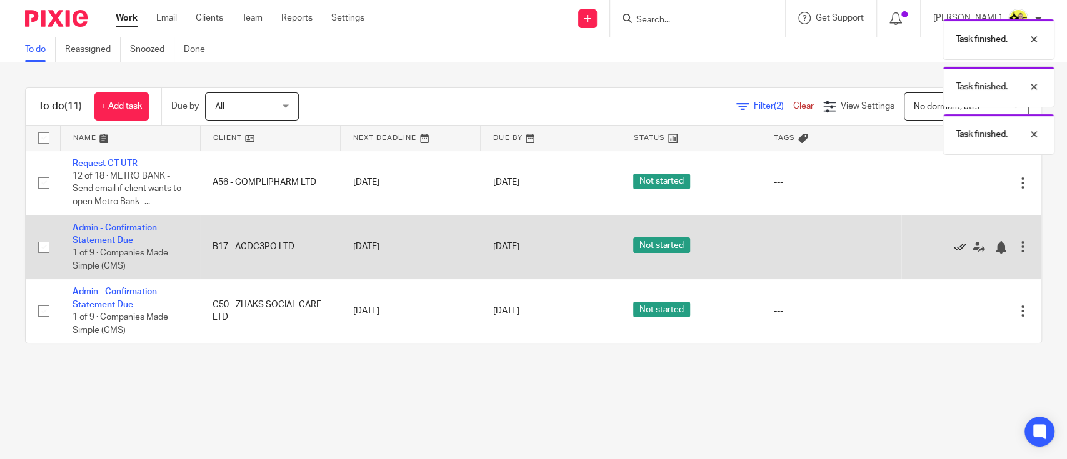
click at [954, 251] on icon at bounding box center [960, 247] width 13 height 13
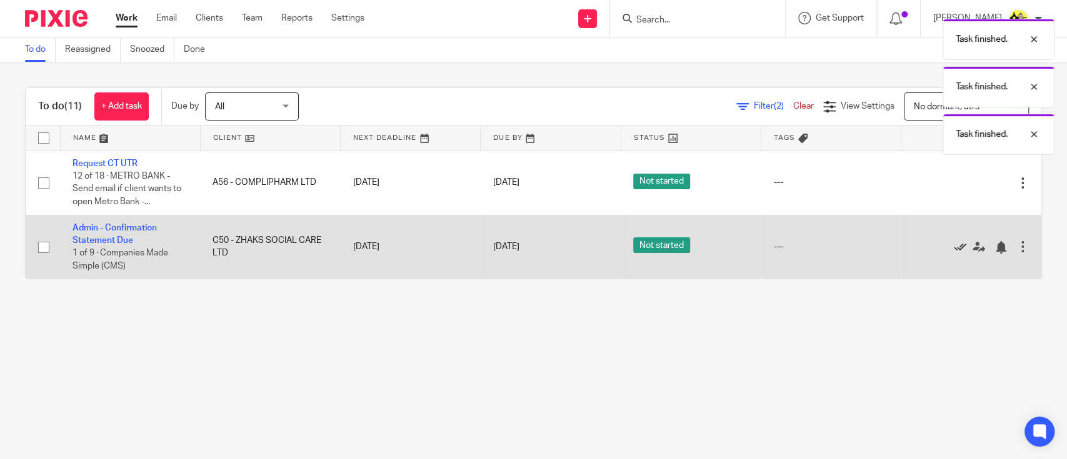
click at [954, 251] on icon at bounding box center [960, 247] width 13 height 13
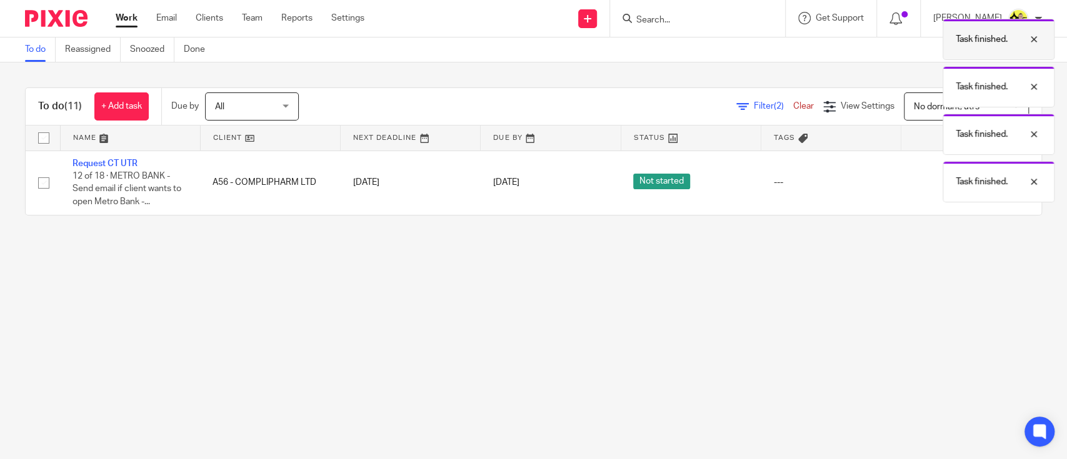
click at [1016, 19] on div "Task finished." at bounding box center [999, 39] width 112 height 41
click at [1015, 66] on div "Task finished." at bounding box center [999, 86] width 112 height 41
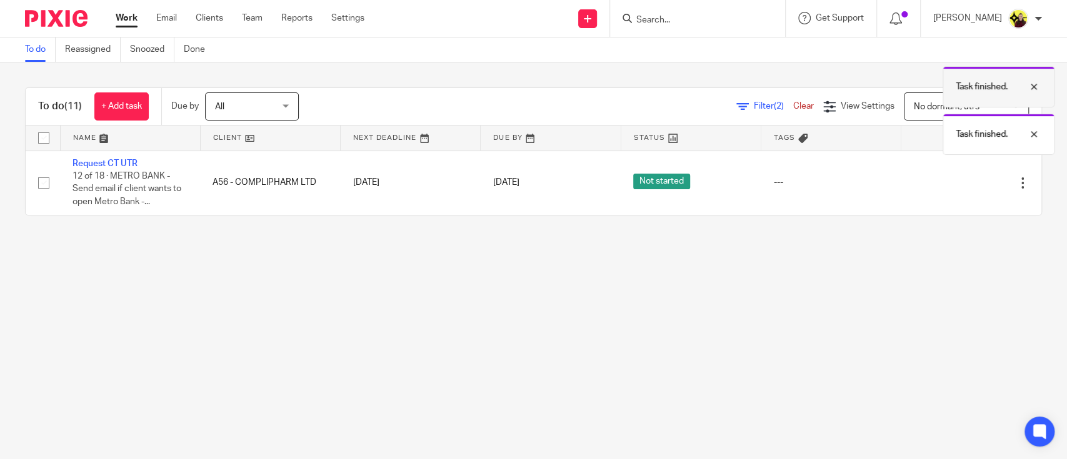
click at [1017, 69] on div "Task finished." at bounding box center [999, 86] width 112 height 41
click at [1019, 78] on div "Task finished." at bounding box center [999, 86] width 112 height 41
click at [777, 100] on div "Filter (2) Clear" at bounding box center [779, 106] width 87 height 13
click at [793, 106] on link "Clear" at bounding box center [803, 106] width 21 height 9
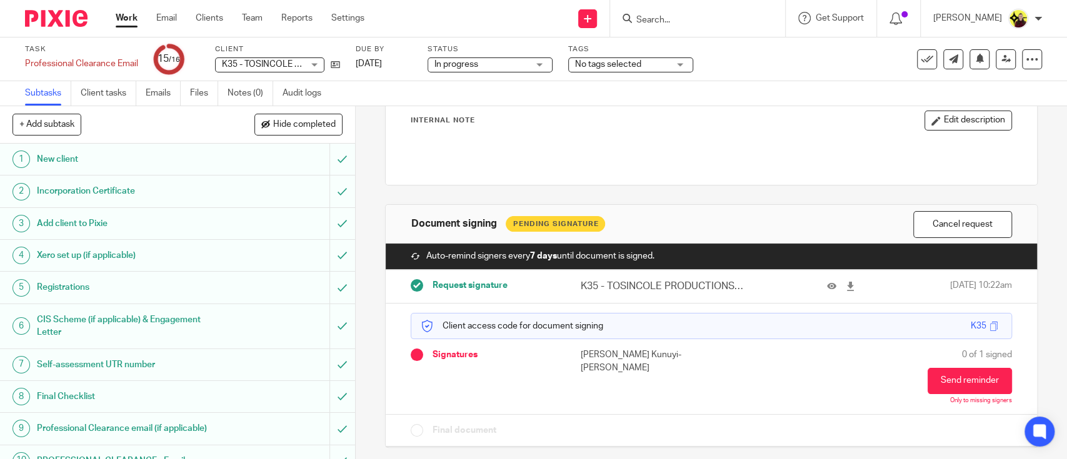
scroll to position [235, 0]
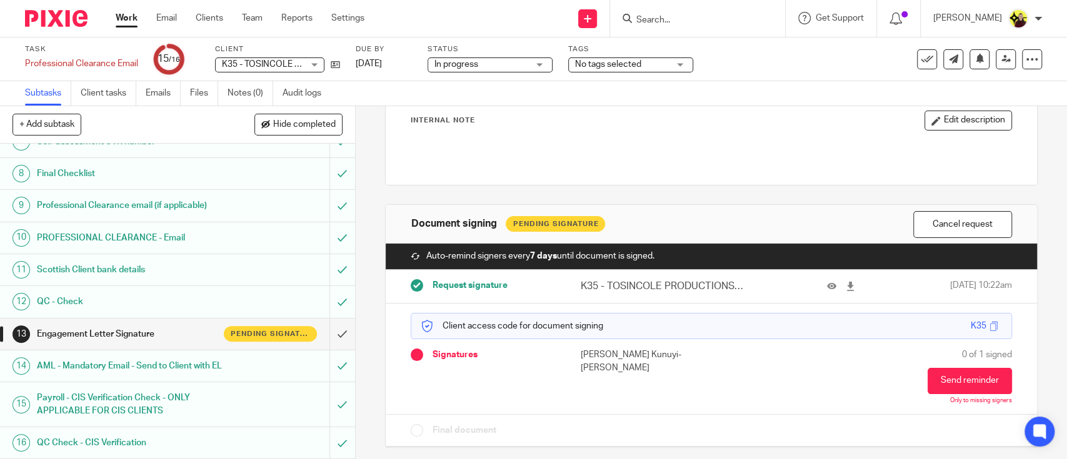
drag, startPoint x: 943, startPoint y: 386, endPoint x: 645, endPoint y: 288, distance: 314.1
click at [943, 386] on button "Send reminder" at bounding box center [970, 381] width 84 height 26
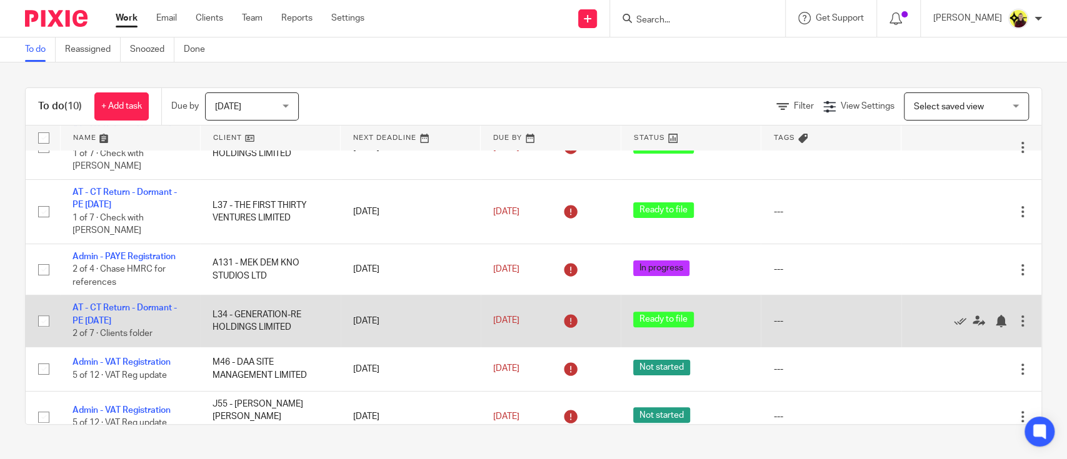
scroll to position [240, 0]
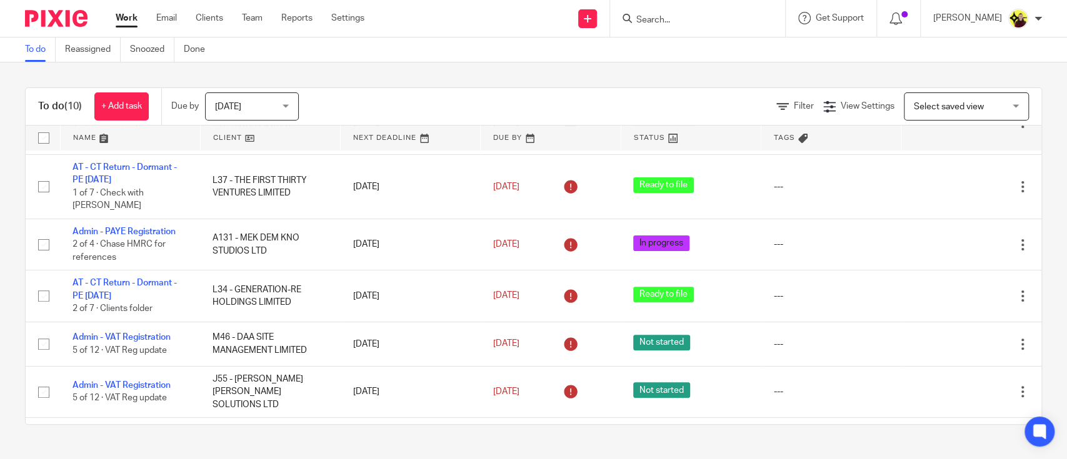
click at [218, 118] on span "[DATE]" at bounding box center [248, 106] width 66 height 26
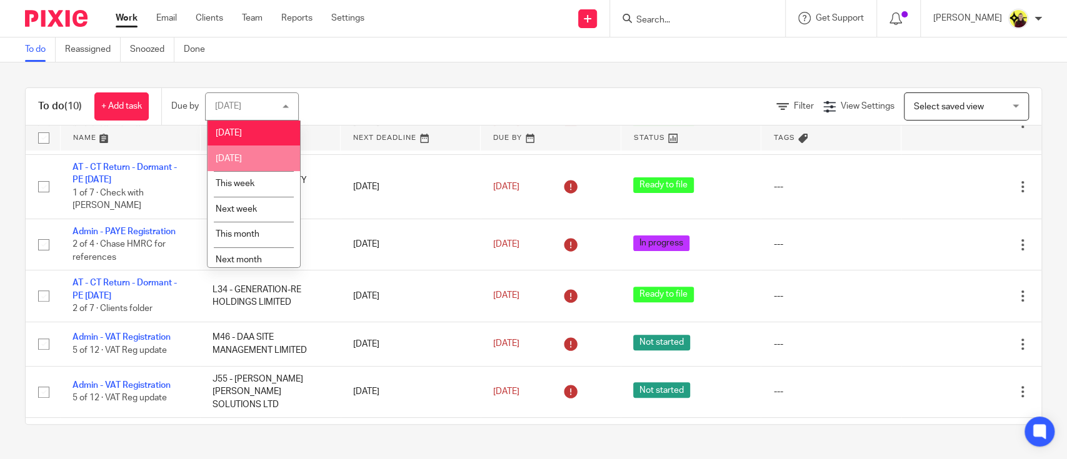
scroll to position [31, 0]
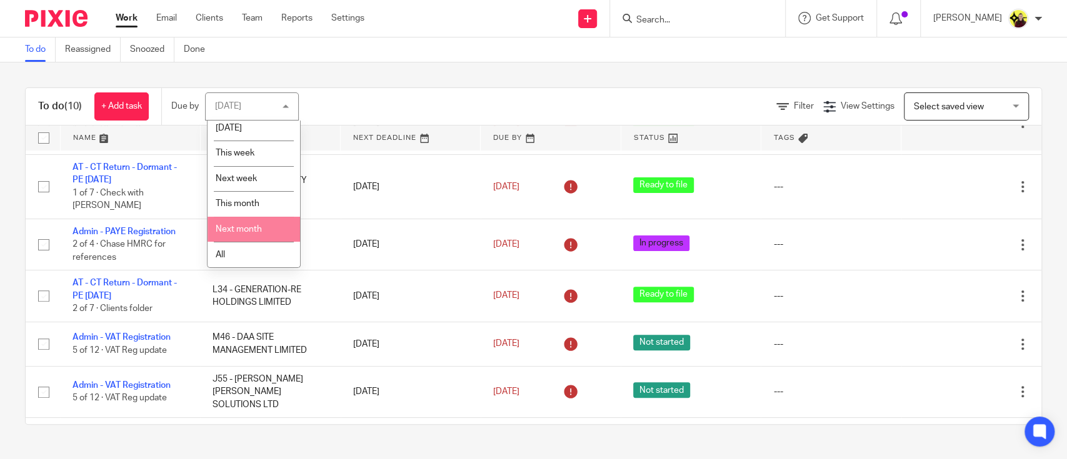
click at [255, 244] on li "All" at bounding box center [254, 255] width 93 height 26
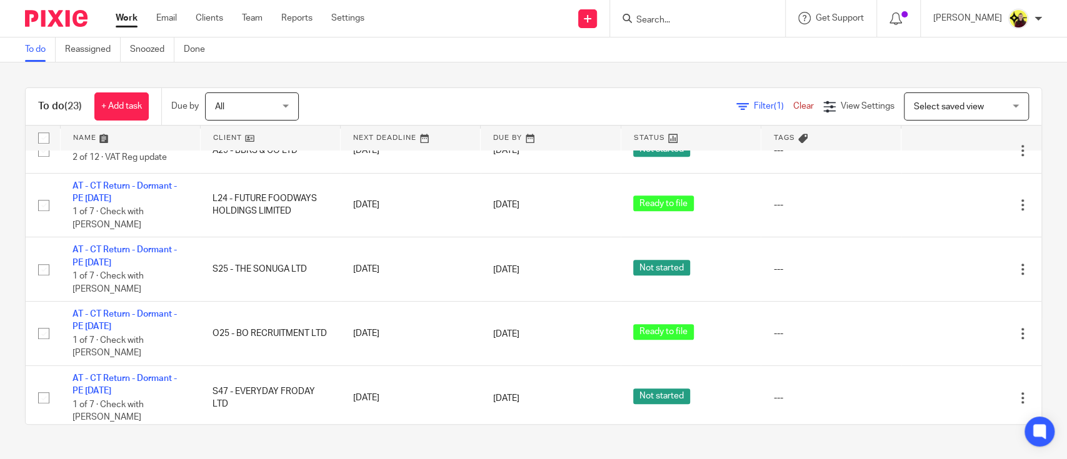
scroll to position [901, 0]
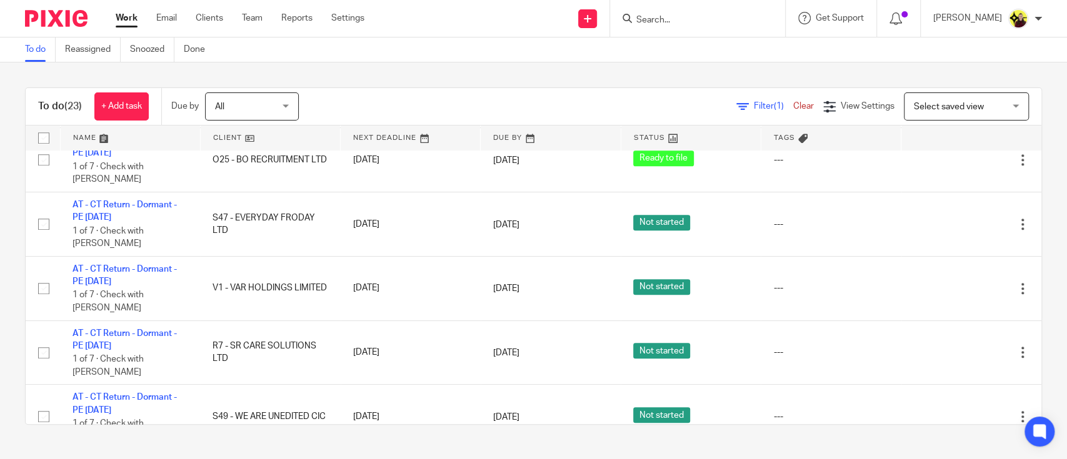
click at [83, 128] on link at bounding box center [130, 138] width 139 height 25
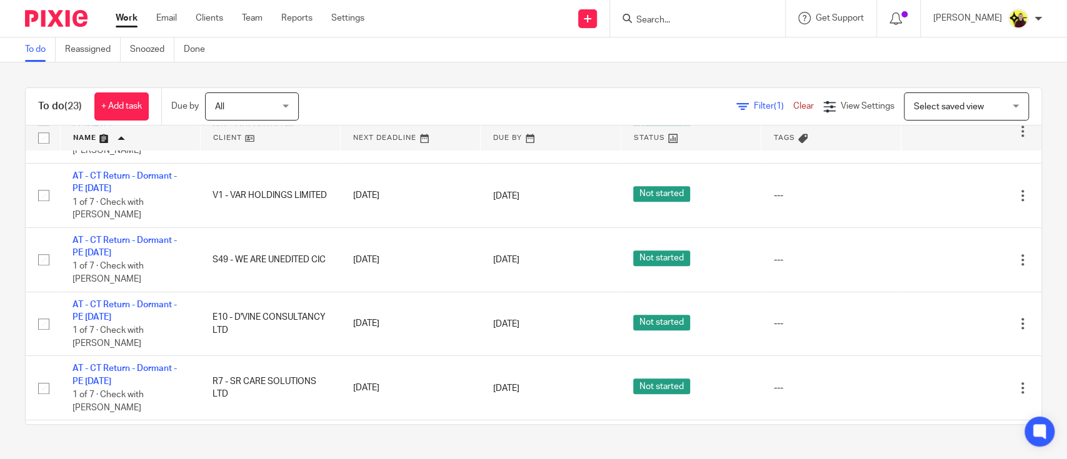
scroll to position [901, 0]
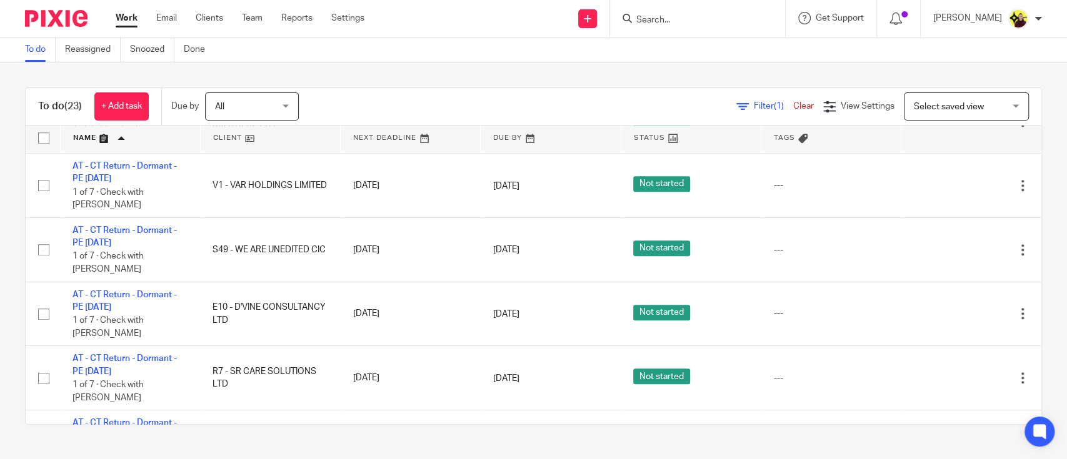
click at [704, 19] on input "Search" at bounding box center [691, 20] width 113 height 11
click at [668, 23] on input "Search" at bounding box center [691, 20] width 113 height 11
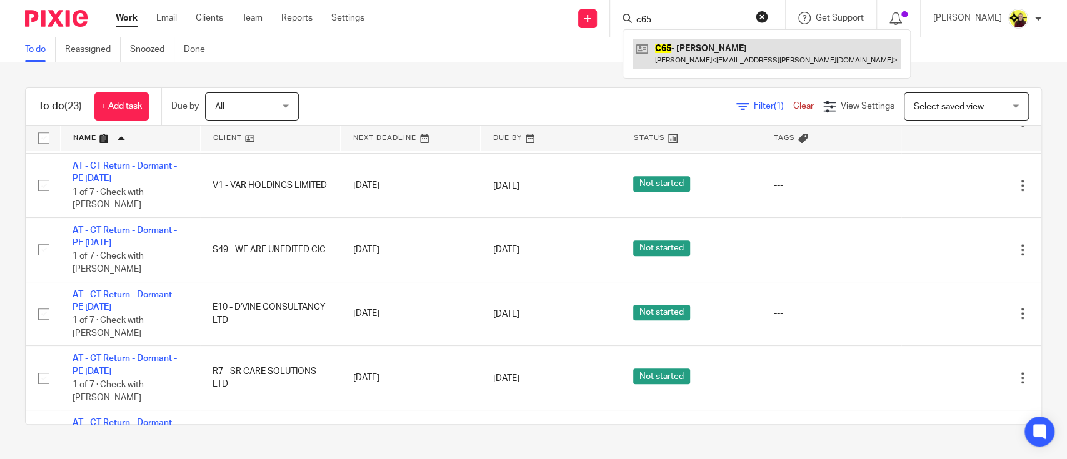
type input "c65"
click at [678, 39] on link at bounding box center [767, 53] width 268 height 29
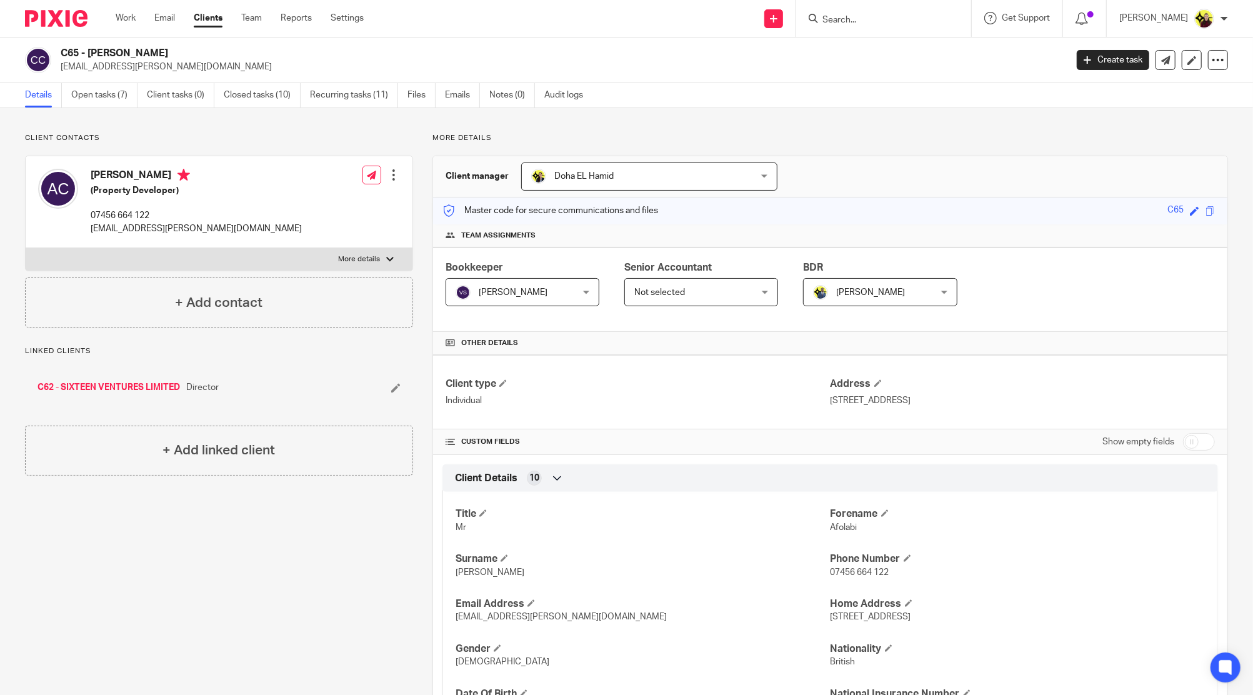
click at [874, 23] on input "Search" at bounding box center [877, 20] width 113 height 11
type input "amaaxon"
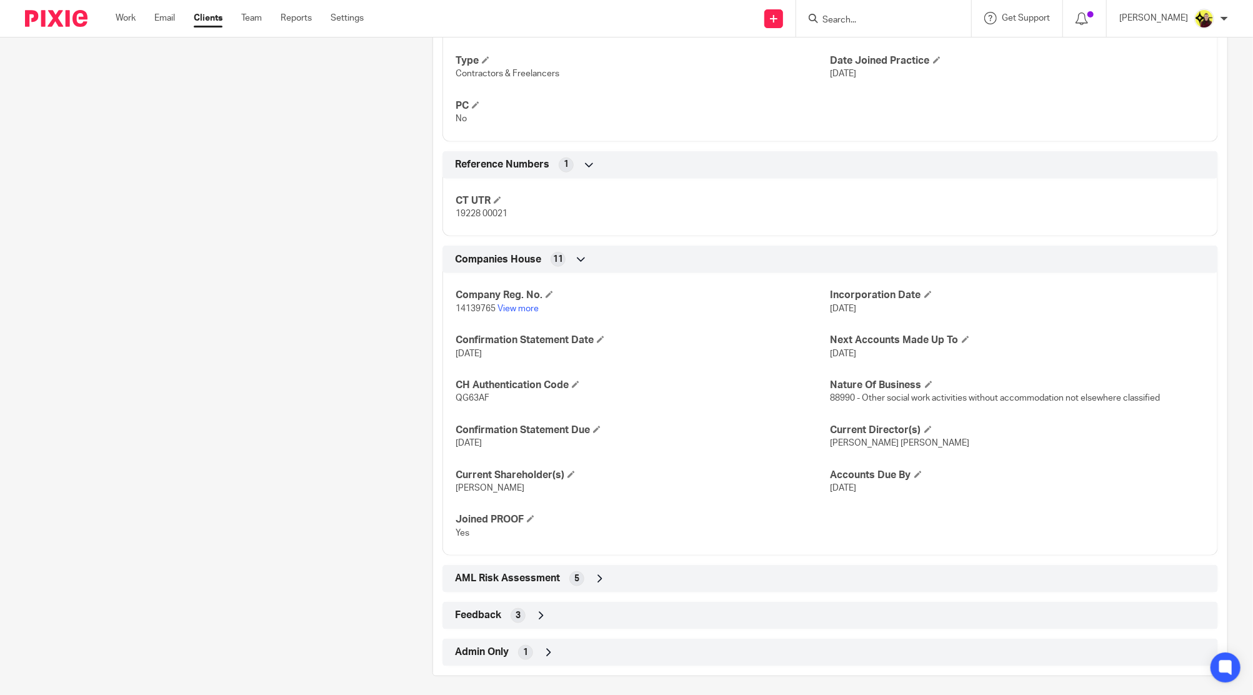
scroll to position [823, 0]
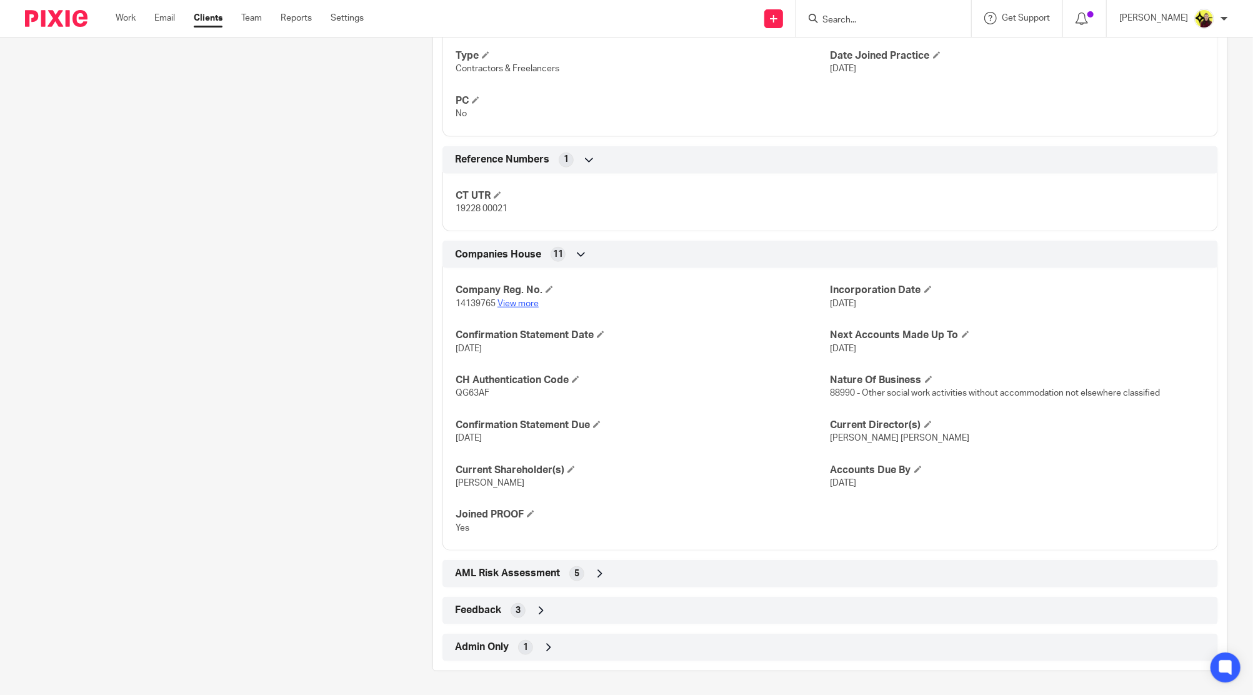
click at [501, 303] on link "View more" at bounding box center [518, 303] width 41 height 9
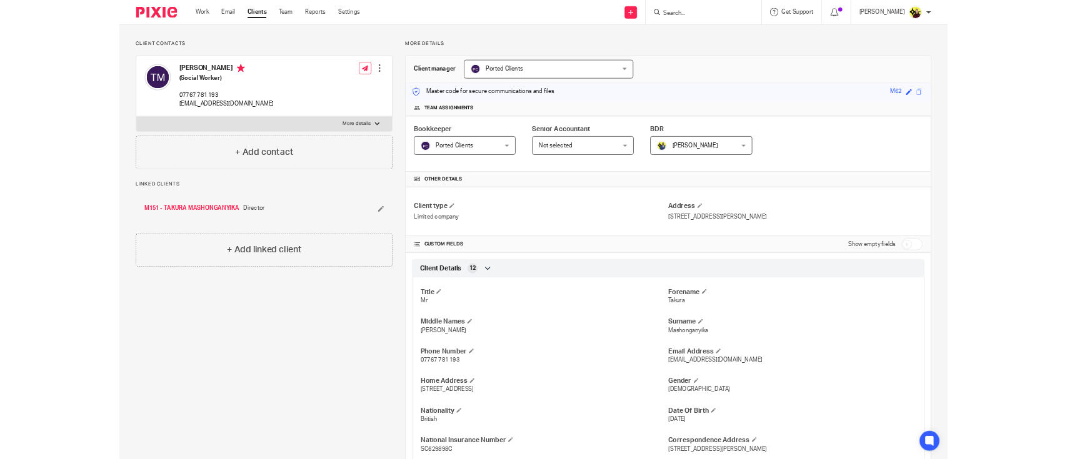
scroll to position [0, 0]
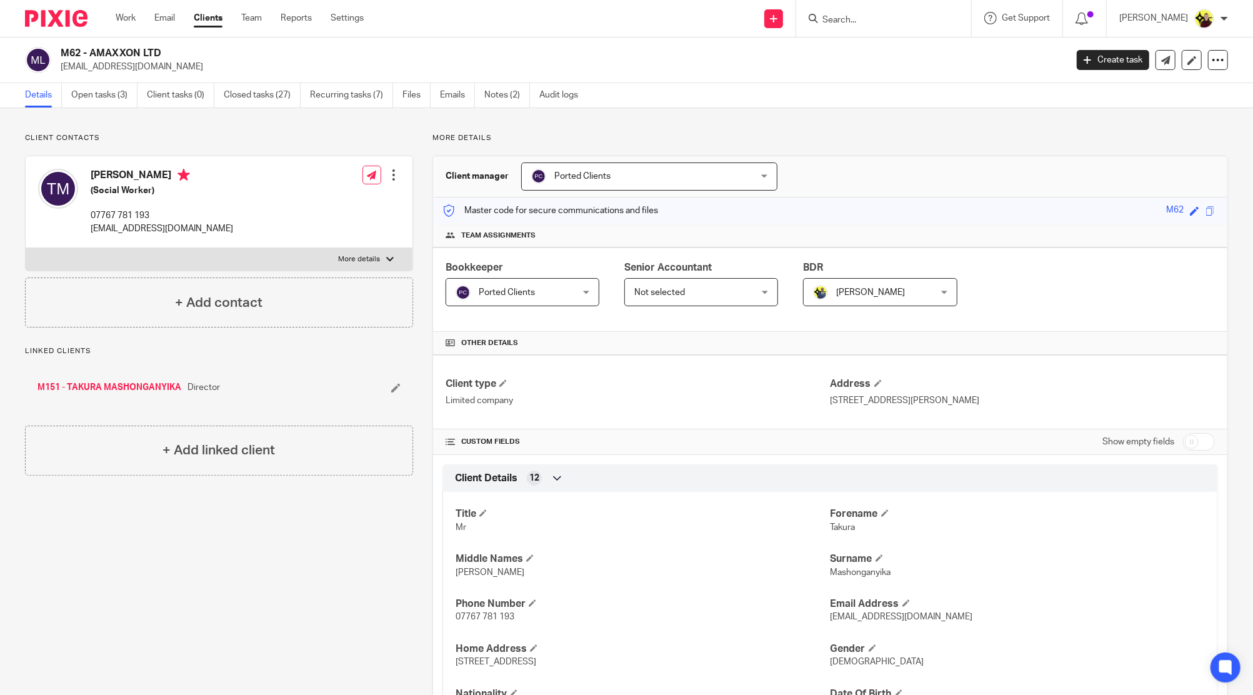
click at [833, 219] on div "Master code for secure communications and files M62 Save M62" at bounding box center [830, 211] width 794 height 27
click at [845, 28] on div at bounding box center [883, 18] width 175 height 37
click at [846, 16] on input "Search" at bounding box center [877, 20] width 113 height 11
type input "strita"
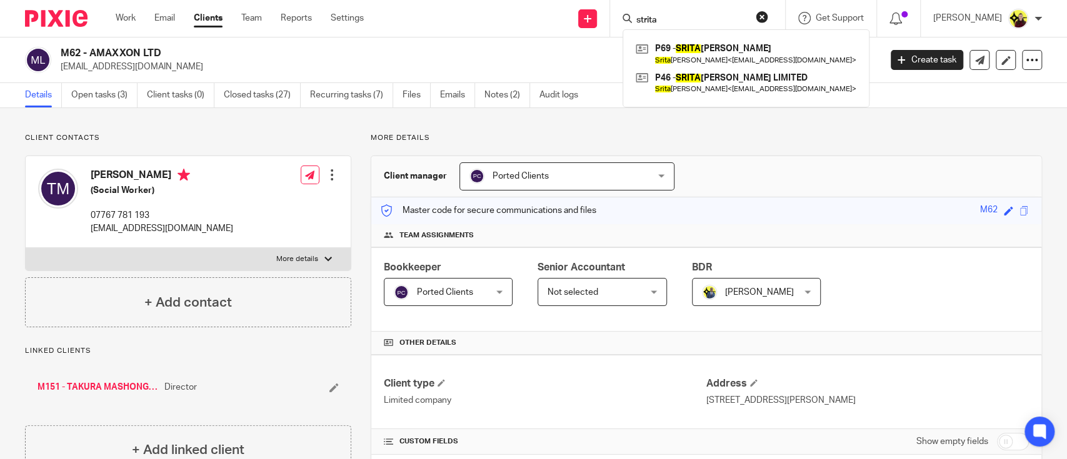
click at [210, 16] on link "Clients" at bounding box center [208, 18] width 29 height 13
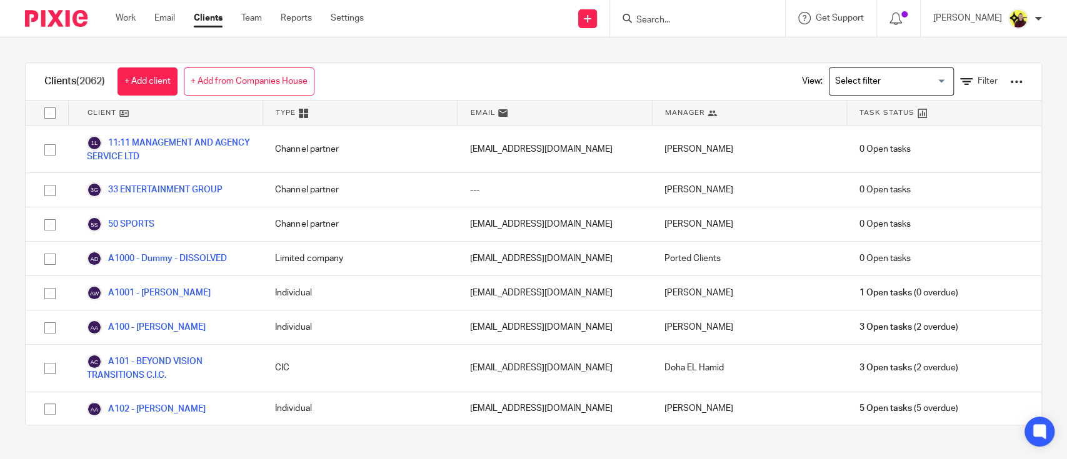
click at [700, 18] on input "Search" at bounding box center [691, 20] width 113 height 11
paste input "LYDIA OKUMU"
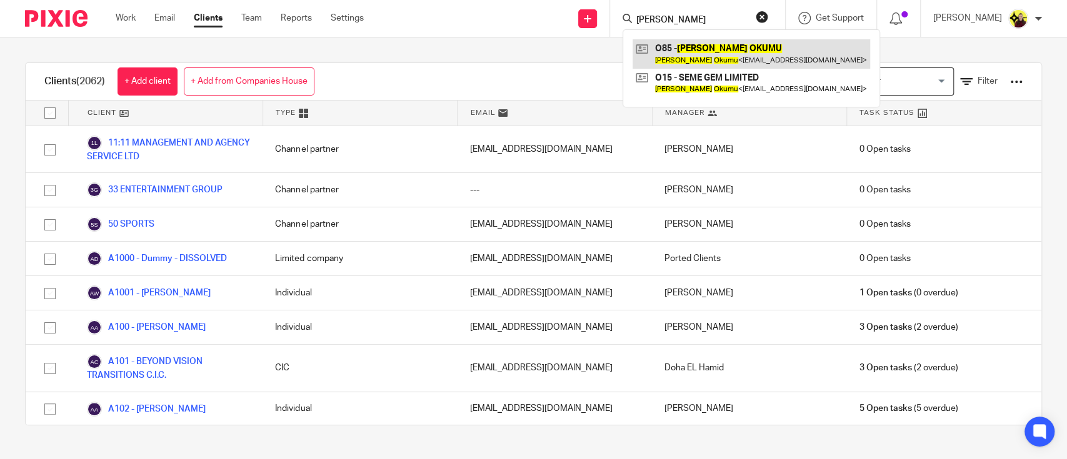
type input "LYDIA OKUMU"
click at [703, 49] on link at bounding box center [752, 53] width 238 height 29
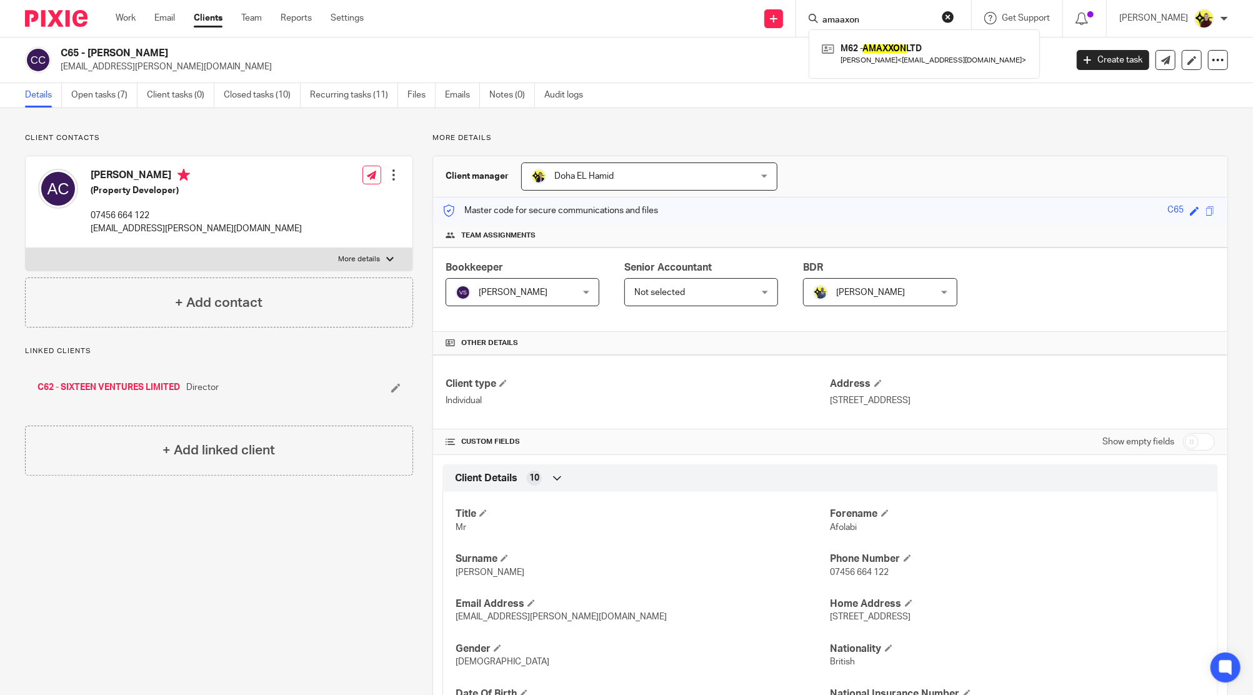
click at [910, 15] on input "amaaxon" at bounding box center [877, 20] width 113 height 11
paste input "INCISE C"
click at [888, 18] on input "INCISE C" at bounding box center [877, 20] width 113 height 11
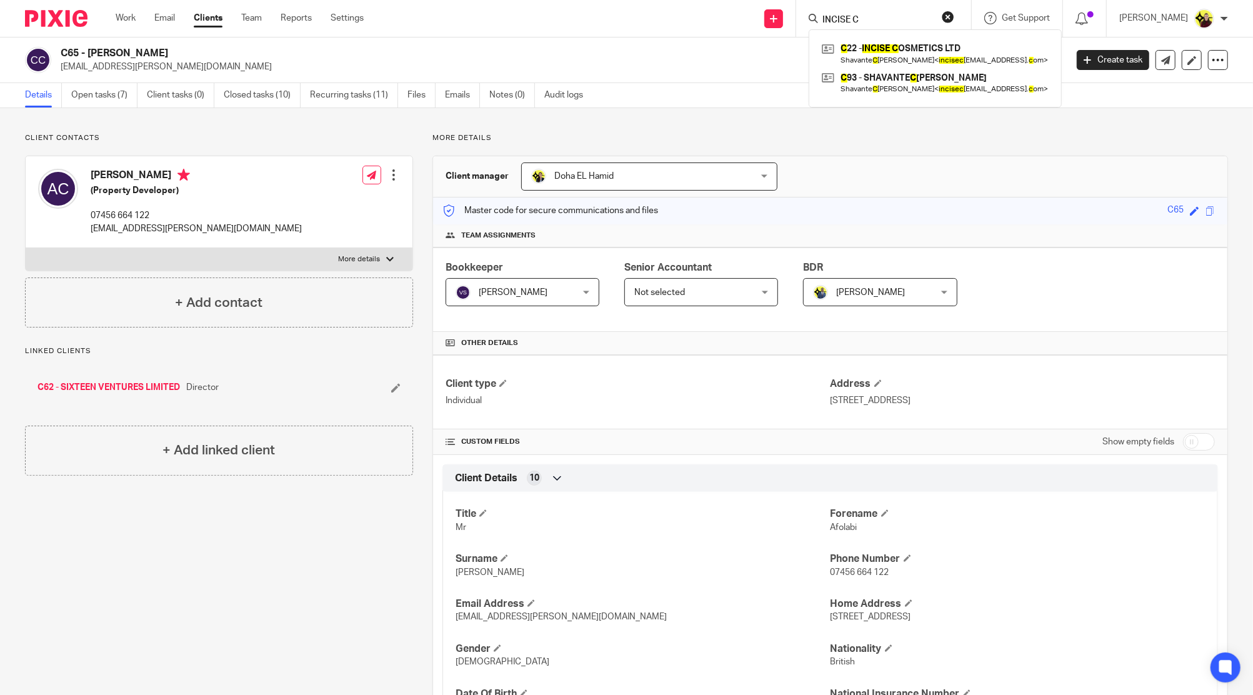
click at [888, 18] on input "INCISE C" at bounding box center [877, 20] width 113 height 11
paste input "O73"
click at [914, 29] on div "O73 - JENNIFER O'NEILL LIMITED Jennifer O’Neill < jenny@jenniferoneill.co.uk >" at bounding box center [953, 53] width 288 height 49
click at [906, 19] on input "O73" at bounding box center [877, 20] width 113 height 11
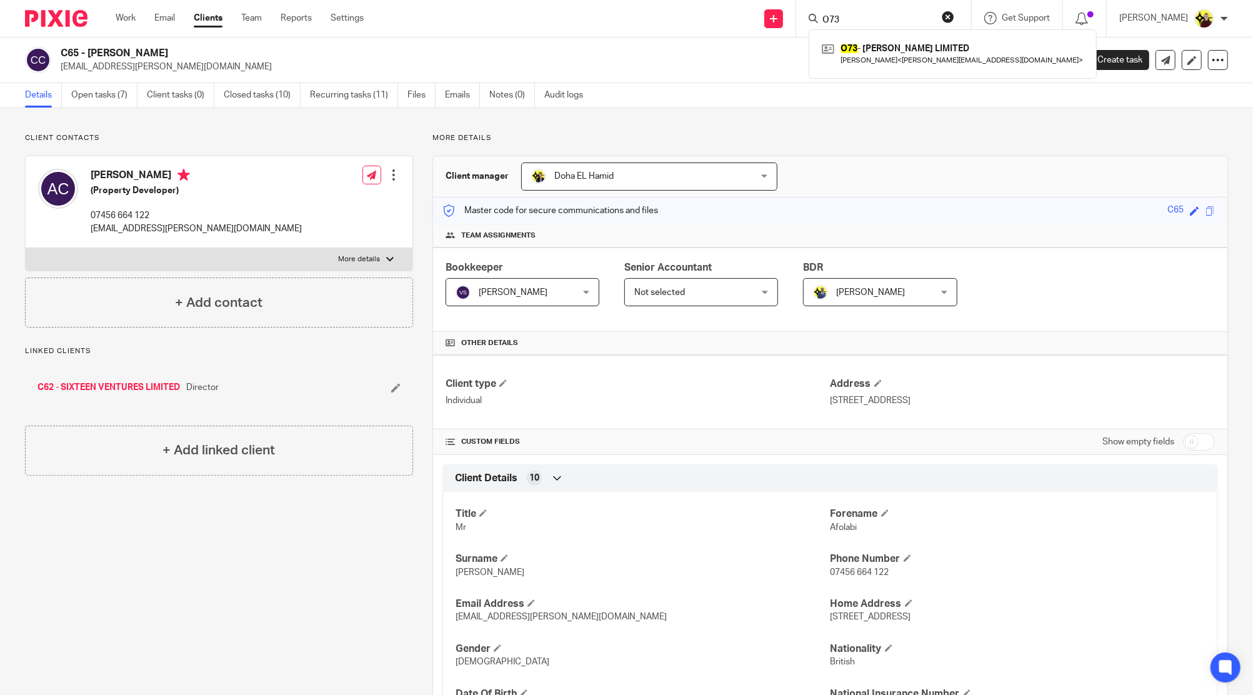
click at [906, 19] on input "O73" at bounding box center [877, 20] width 113 height 11
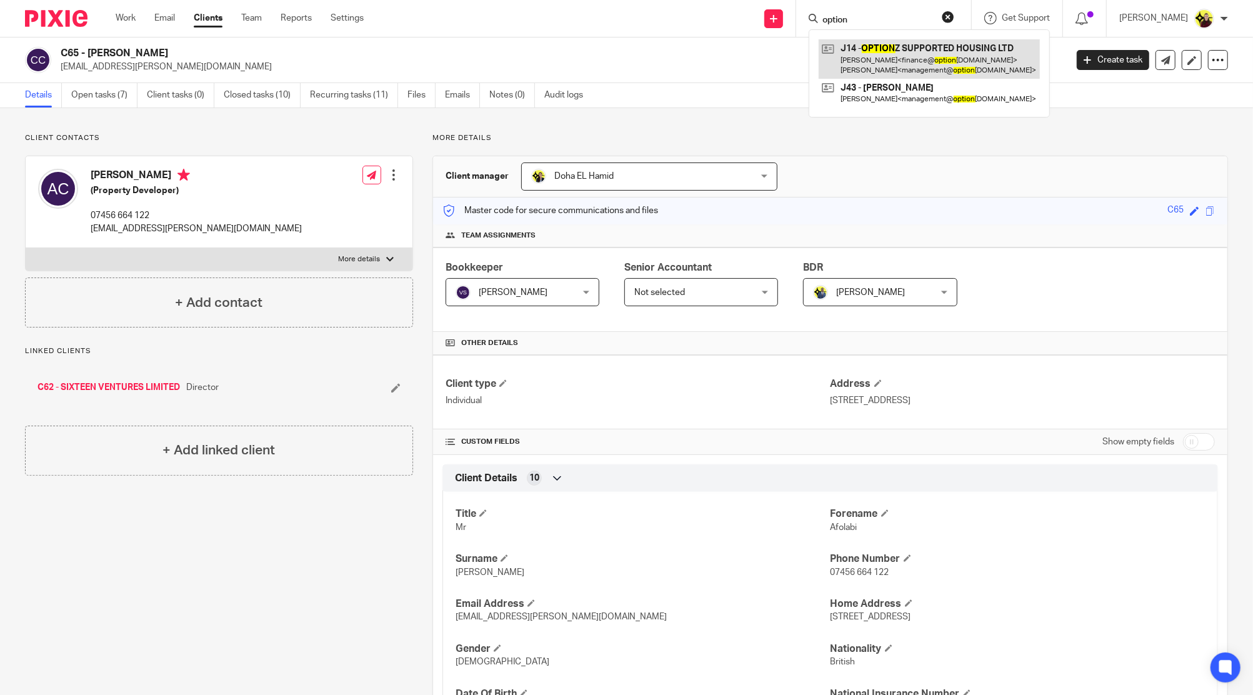
type input "option"
click at [904, 39] on link at bounding box center [929, 58] width 221 height 39
click at [900, 49] on link at bounding box center [929, 58] width 221 height 39
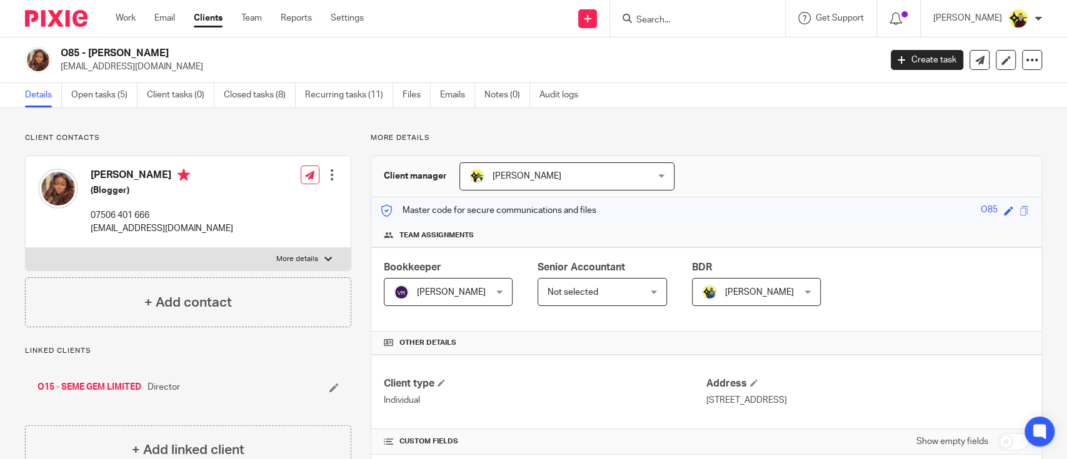
click at [99, 66] on p "contact@lydiadinga.com" at bounding box center [466, 67] width 811 height 13
copy main "contact@lydiadinga.com Create task Update from Companies House Export data Merg…"
click at [682, 47] on h2 "O85 - LYDIA OKUMU" at bounding box center [385, 53] width 649 height 13
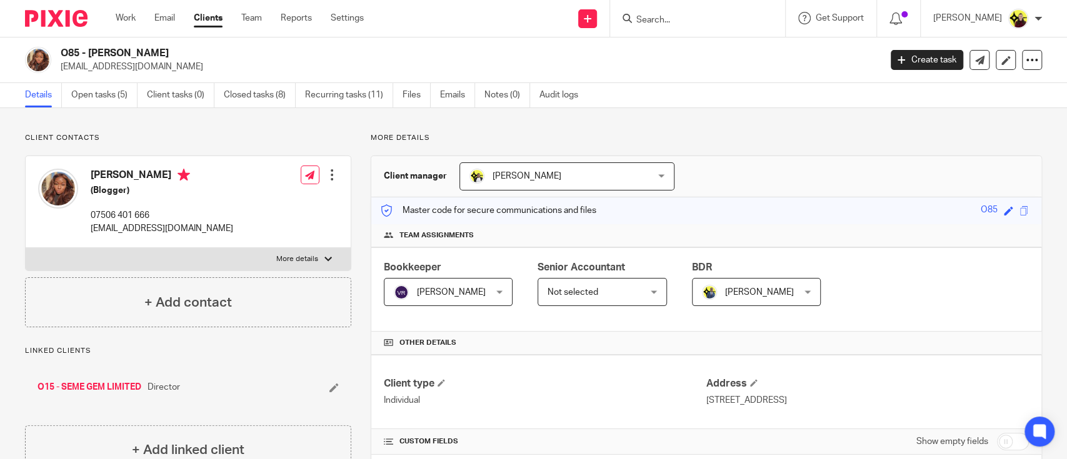
click at [676, 22] on input "Search" at bounding box center [691, 20] width 113 height 11
paste input "JEDD SOLUTIO"
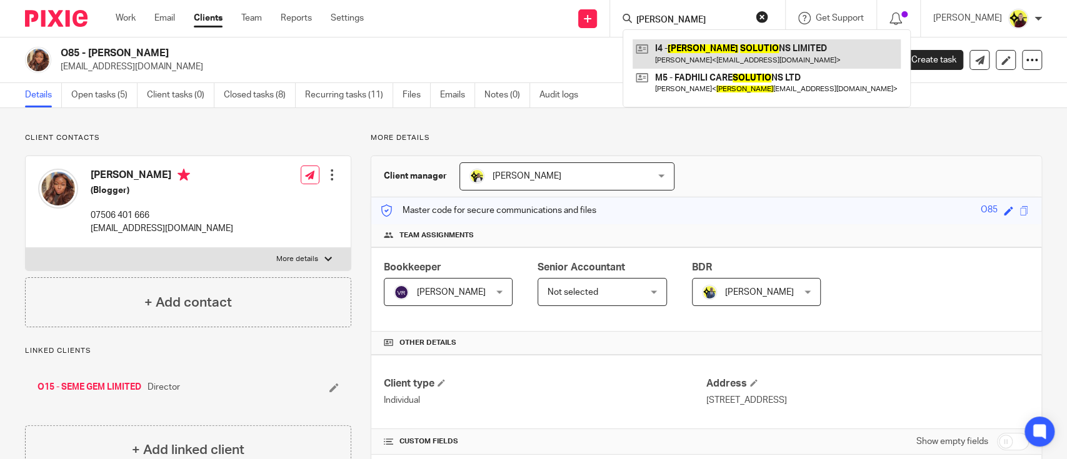
type input "JEDD SOLUTIO"
click at [688, 58] on link at bounding box center [767, 53] width 268 height 29
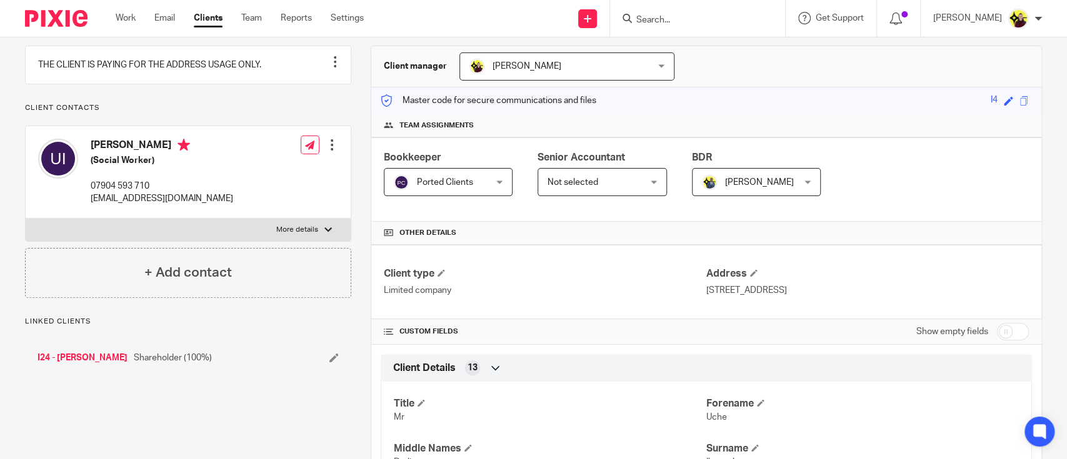
scroll to position [166, 0]
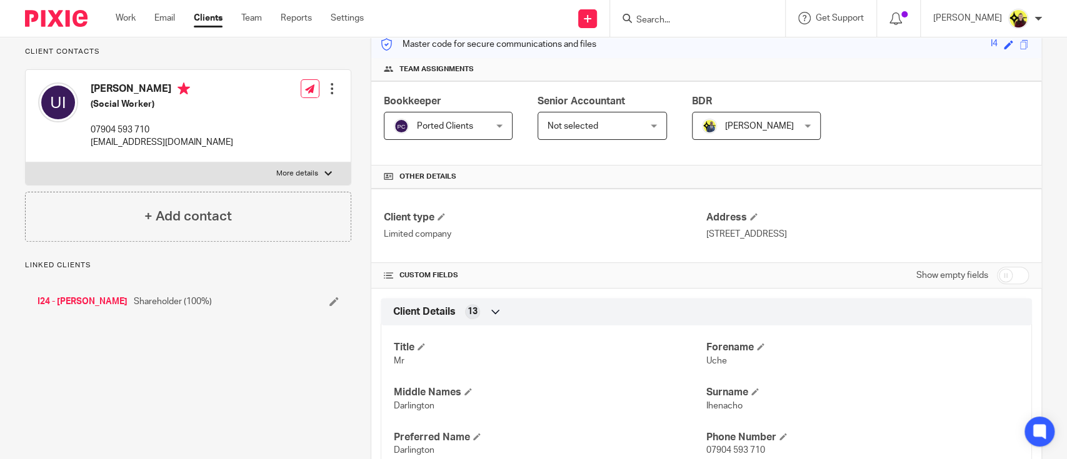
click at [97, 98] on h4 "[PERSON_NAME]" at bounding box center [162, 91] width 143 height 16
copy h4 "Uche"
click at [186, 149] on p "[EMAIL_ADDRESS][DOMAIN_NAME]" at bounding box center [162, 142] width 143 height 13
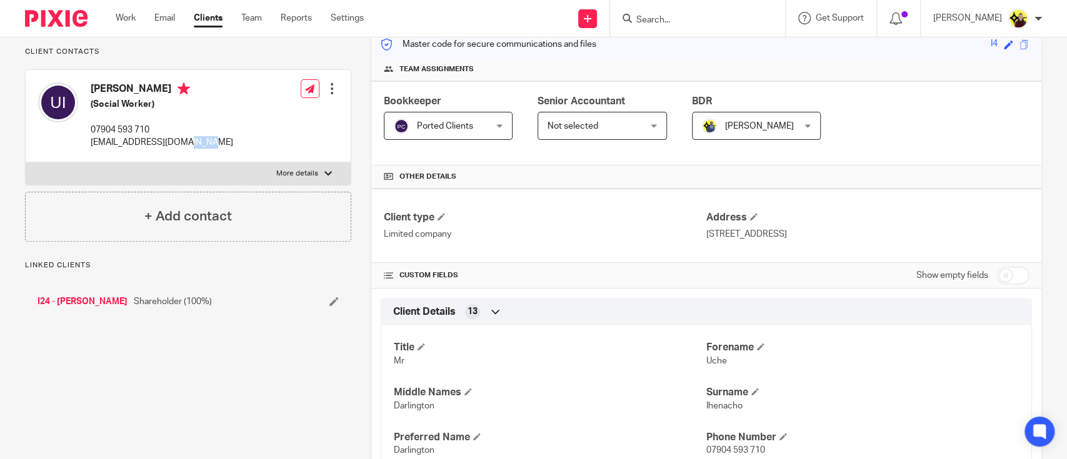
click at [186, 149] on p "[EMAIL_ADDRESS][DOMAIN_NAME]" at bounding box center [162, 142] width 143 height 13
copy div "[EMAIL_ADDRESS][DOMAIN_NAME]"
click at [706, 24] on input "Search" at bounding box center [691, 20] width 113 height 11
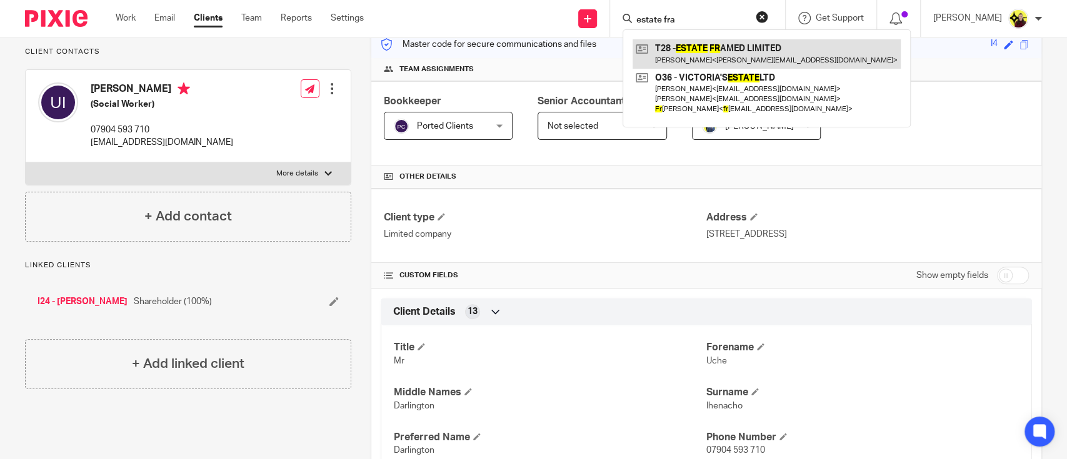
type input "estate fra"
click at [718, 56] on link at bounding box center [767, 53] width 268 height 29
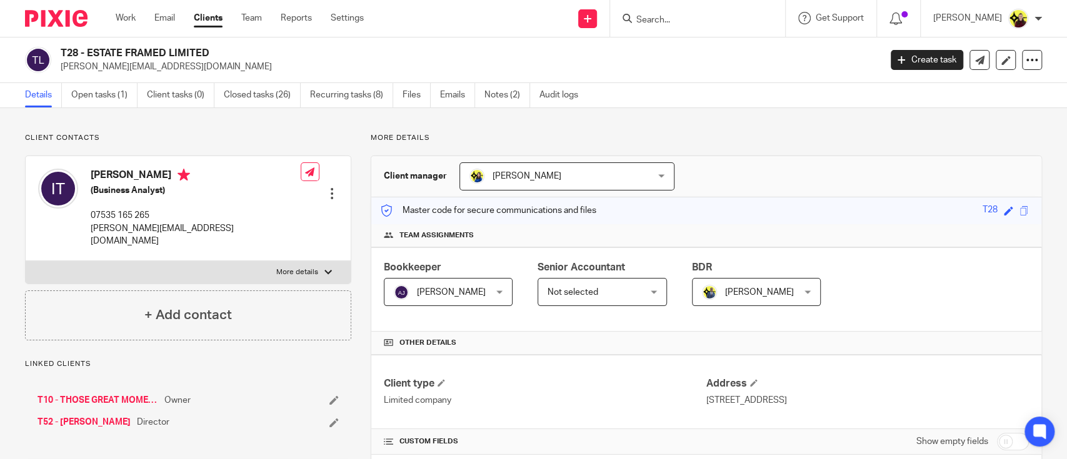
click at [687, 23] on input "Search" at bounding box center [691, 20] width 113 height 11
paste input "REFINED IMAGERY LTD"
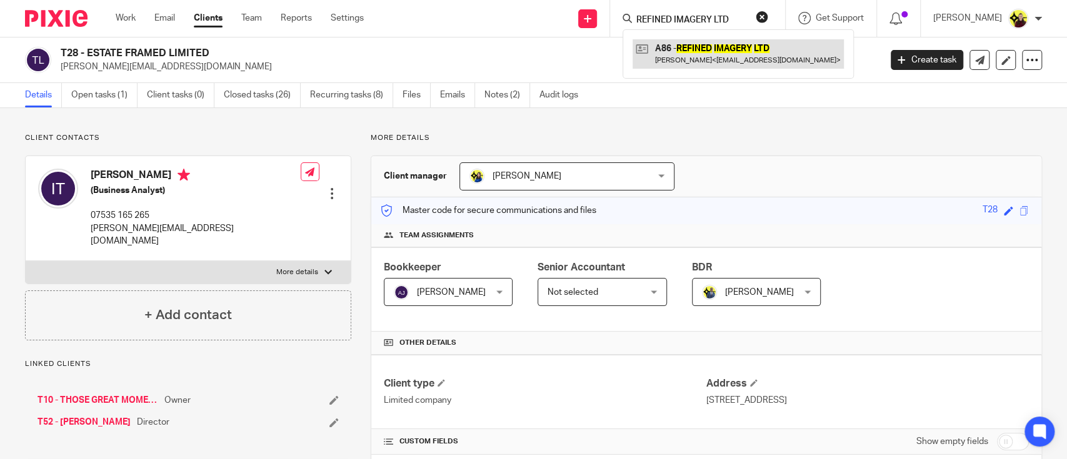
type input "REFINED IMAGERY LTD"
click at [684, 50] on link at bounding box center [738, 53] width 211 height 29
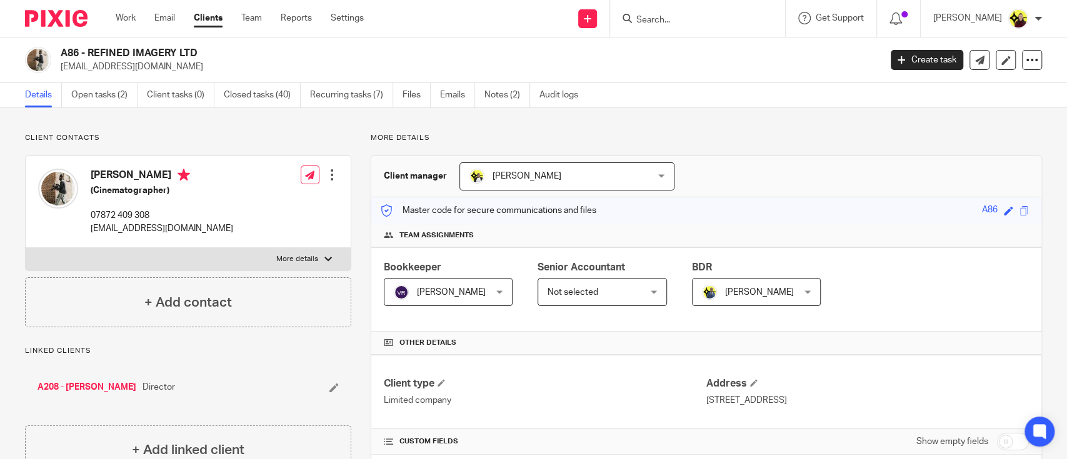
click at [52, 152] on div "Client contacts [PERSON_NAME] (Cinematographer) 07872 409 308 [EMAIL_ADDRESS][D…" at bounding box center [188, 230] width 326 height 194
click at [700, 19] on input "Search" at bounding box center [691, 20] width 113 height 11
paste input "[PERSON_NAME]"
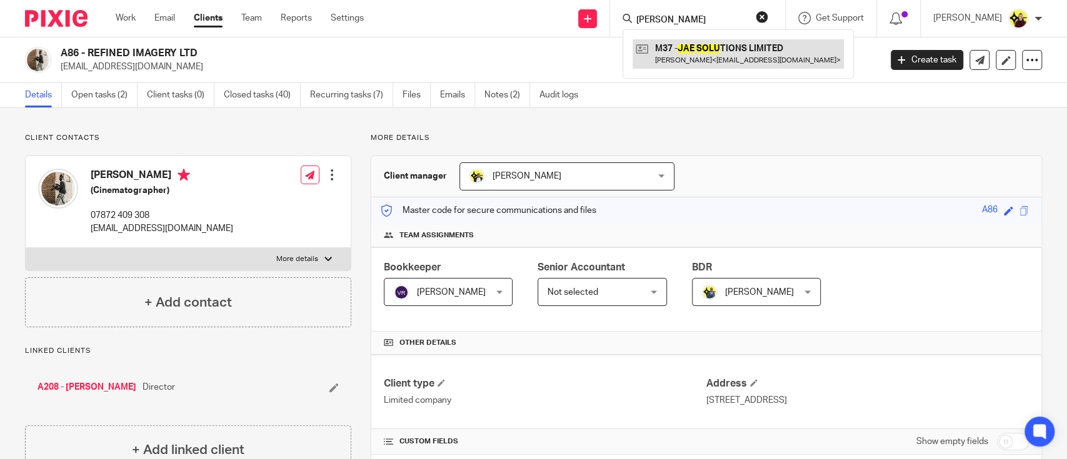
type input "[PERSON_NAME]"
click at [698, 54] on link at bounding box center [738, 53] width 211 height 29
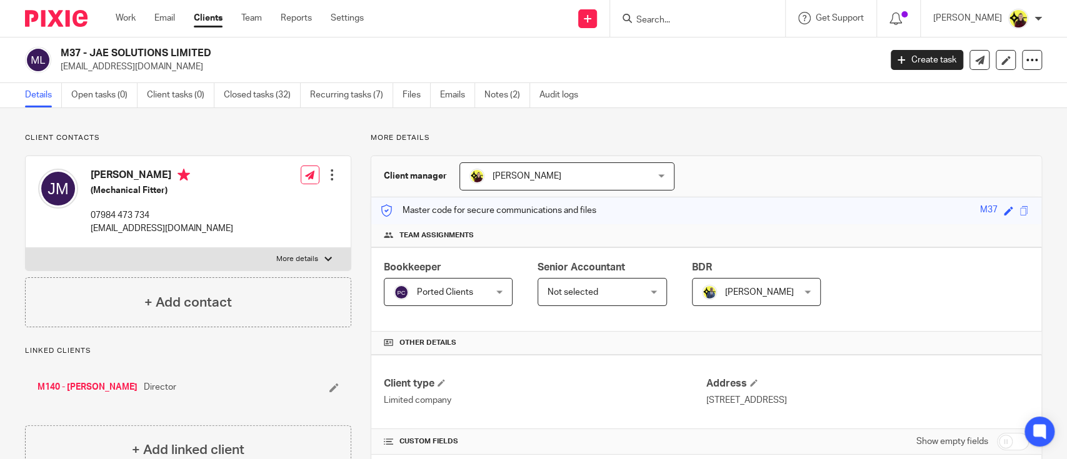
click at [704, 21] on input "Search" at bounding box center [691, 20] width 113 height 11
paste input "ARAMIS INVEST"
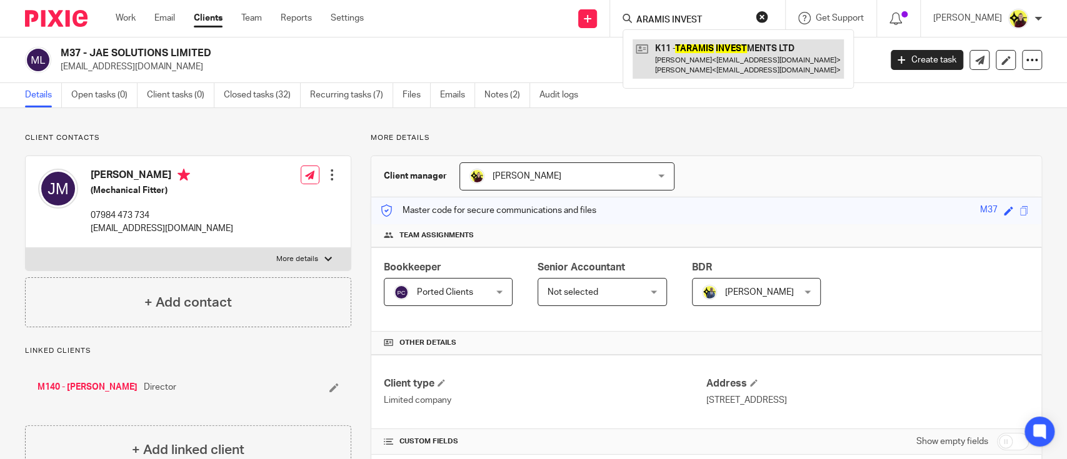
type input "ARAMIS INVEST"
click at [708, 56] on link at bounding box center [738, 58] width 211 height 39
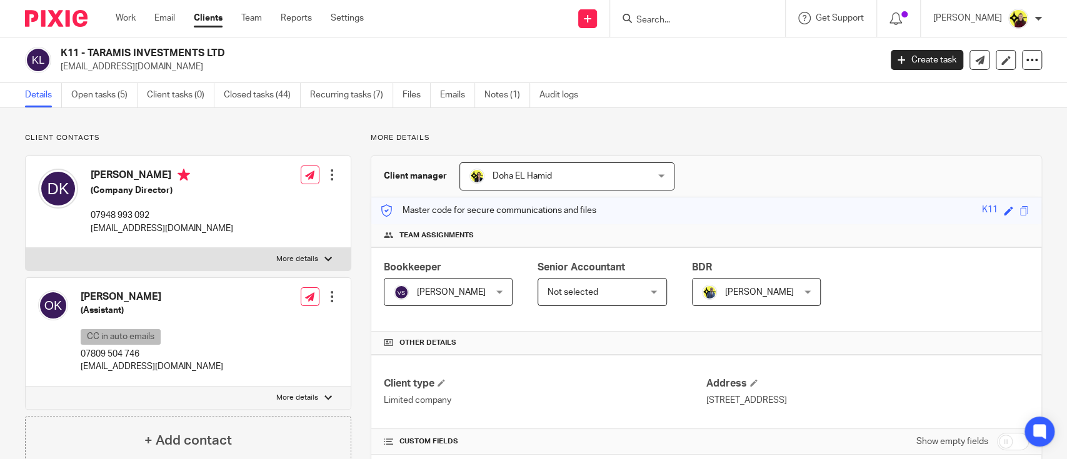
click at [67, 334] on div at bounding box center [53, 332] width 30 height 83
click at [208, 268] on label "More details" at bounding box center [188, 259] width 325 height 23
click at [26, 248] on input "More details" at bounding box center [25, 248] width 1 height 1
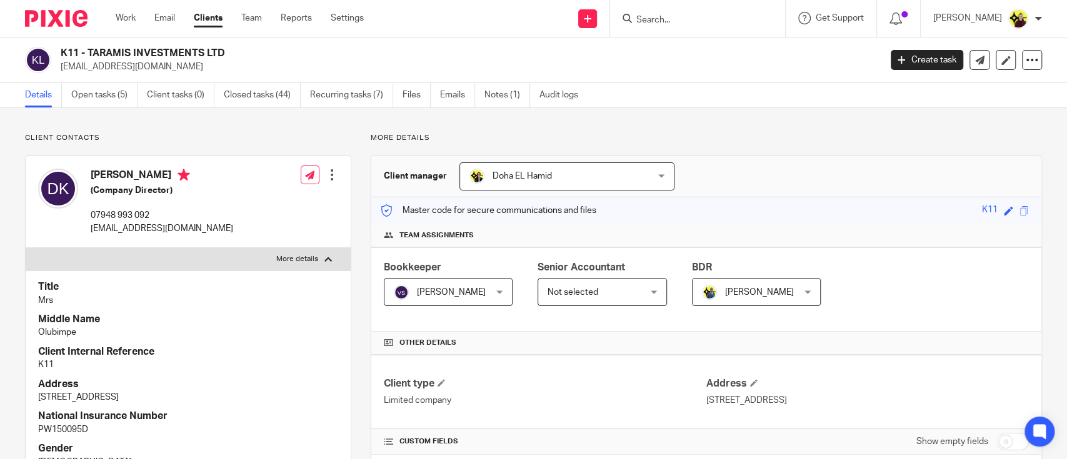
click at [208, 268] on label "More details" at bounding box center [188, 259] width 325 height 23
click at [26, 248] on input "More details" at bounding box center [25, 248] width 1 height 1
checkbox input "false"
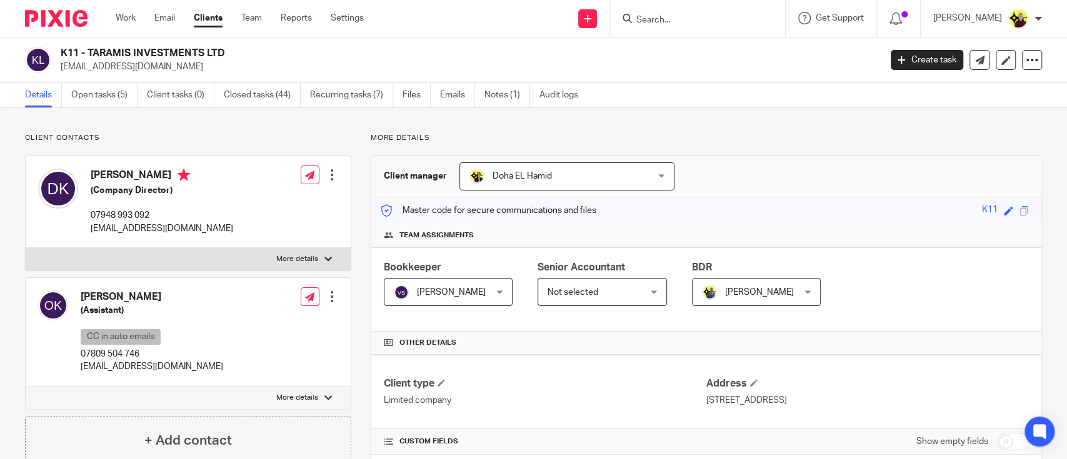
click at [117, 409] on div "Omotoyosi Keshinro (Assistant) CC in auto emails 07809 504 746 lucykeshinro@hot…" at bounding box center [188, 344] width 326 height 133
click at [123, 394] on label "More details" at bounding box center [188, 398] width 325 height 23
click at [26, 387] on input "More details" at bounding box center [25, 386] width 1 height 1
checkbox input "true"
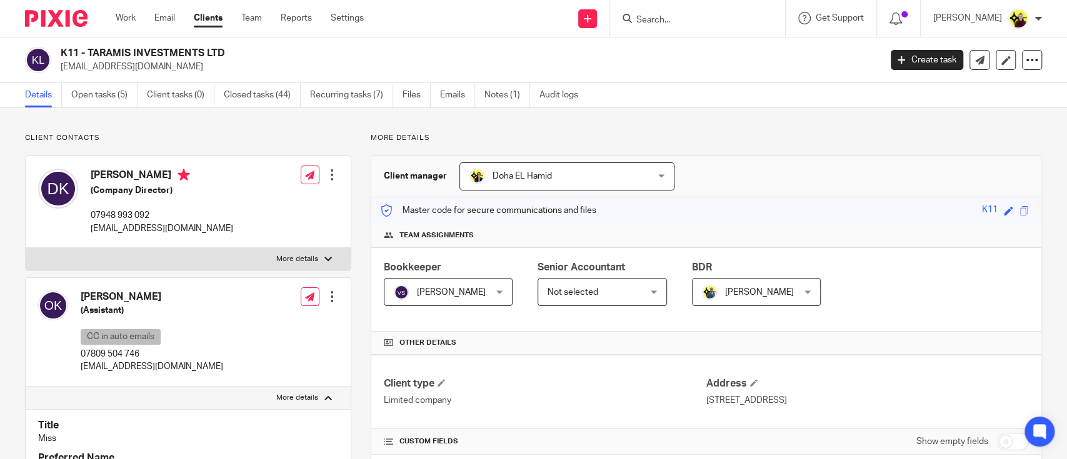
click at [658, 18] on input "Search" at bounding box center [691, 20] width 113 height 11
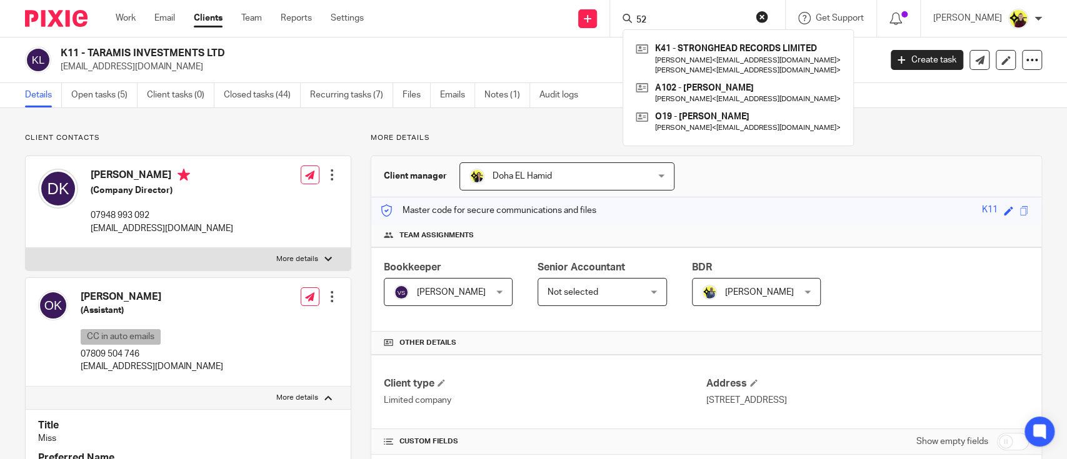
type input "5"
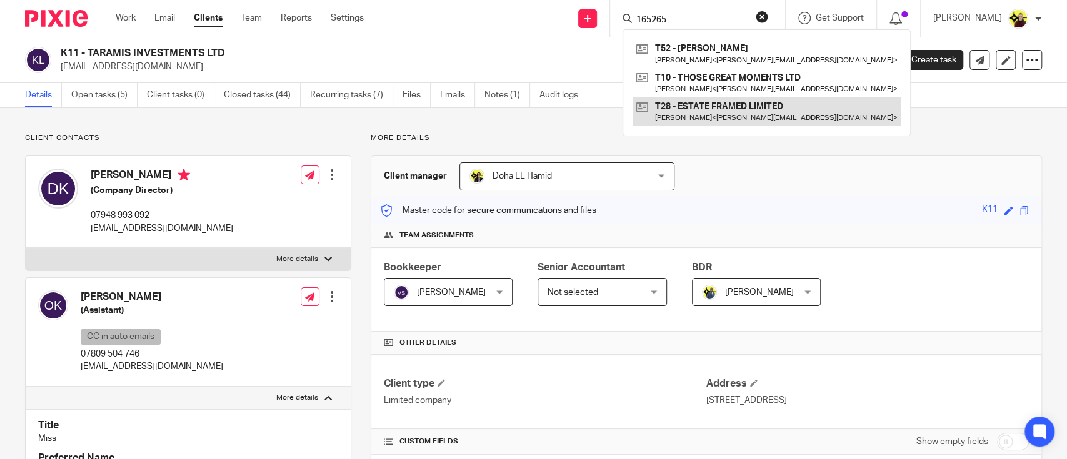
type input "165265"
click at [689, 98] on link at bounding box center [767, 112] width 268 height 29
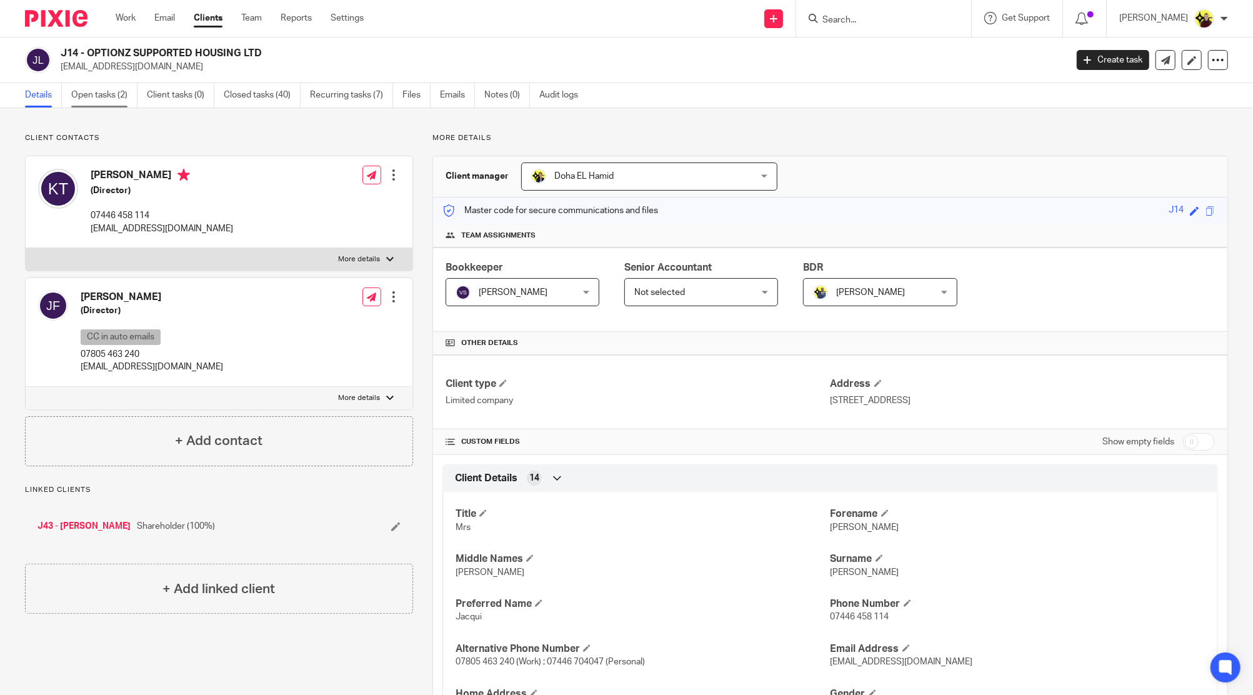
click at [104, 90] on link "Open tasks (2)" at bounding box center [104, 95] width 66 height 24
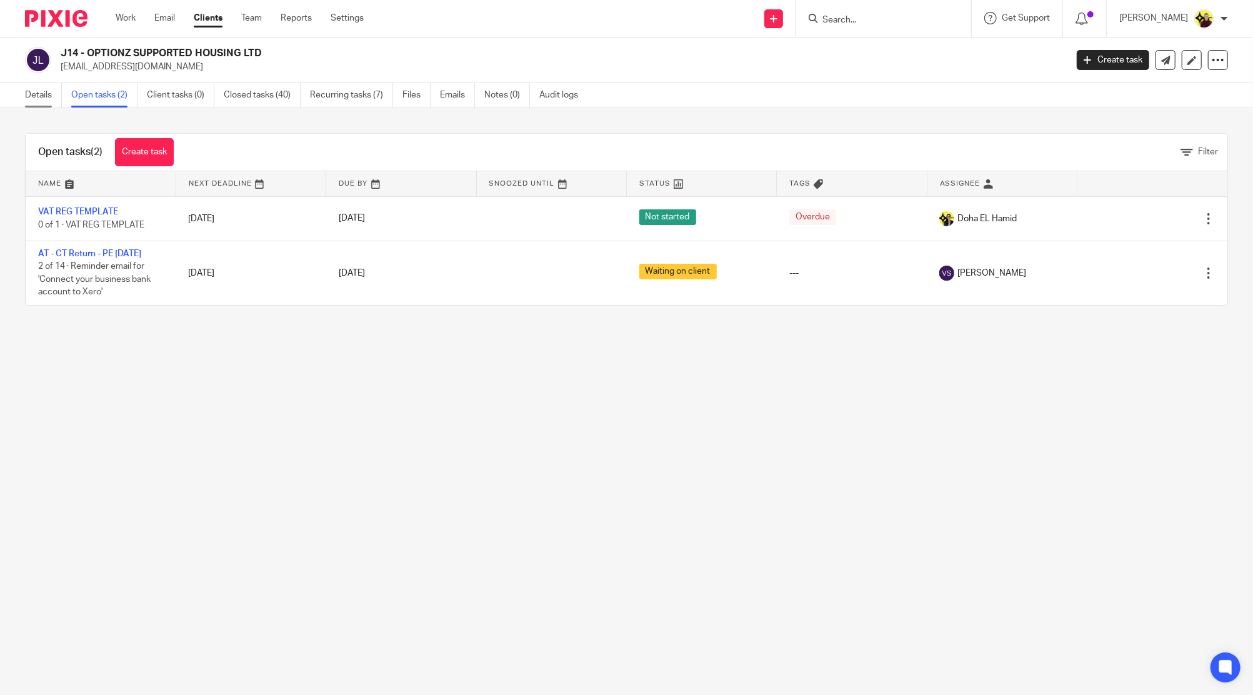
click at [38, 89] on link "Details" at bounding box center [43, 95] width 37 height 24
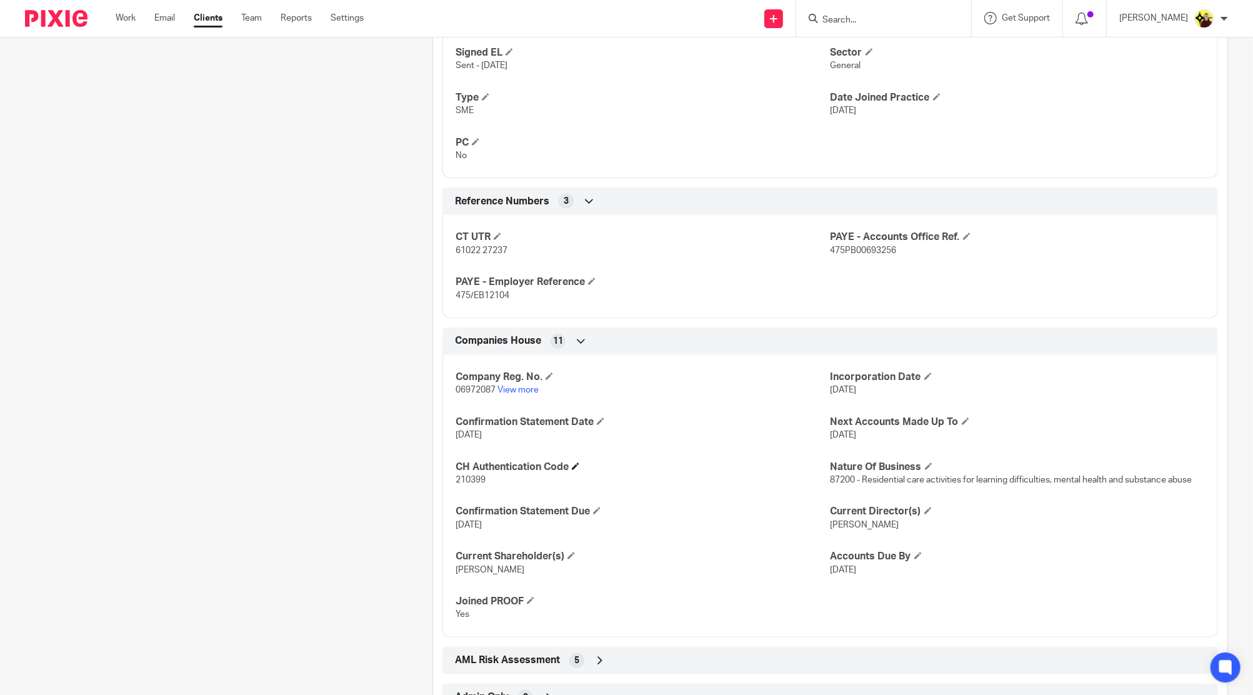
scroll to position [875, 0]
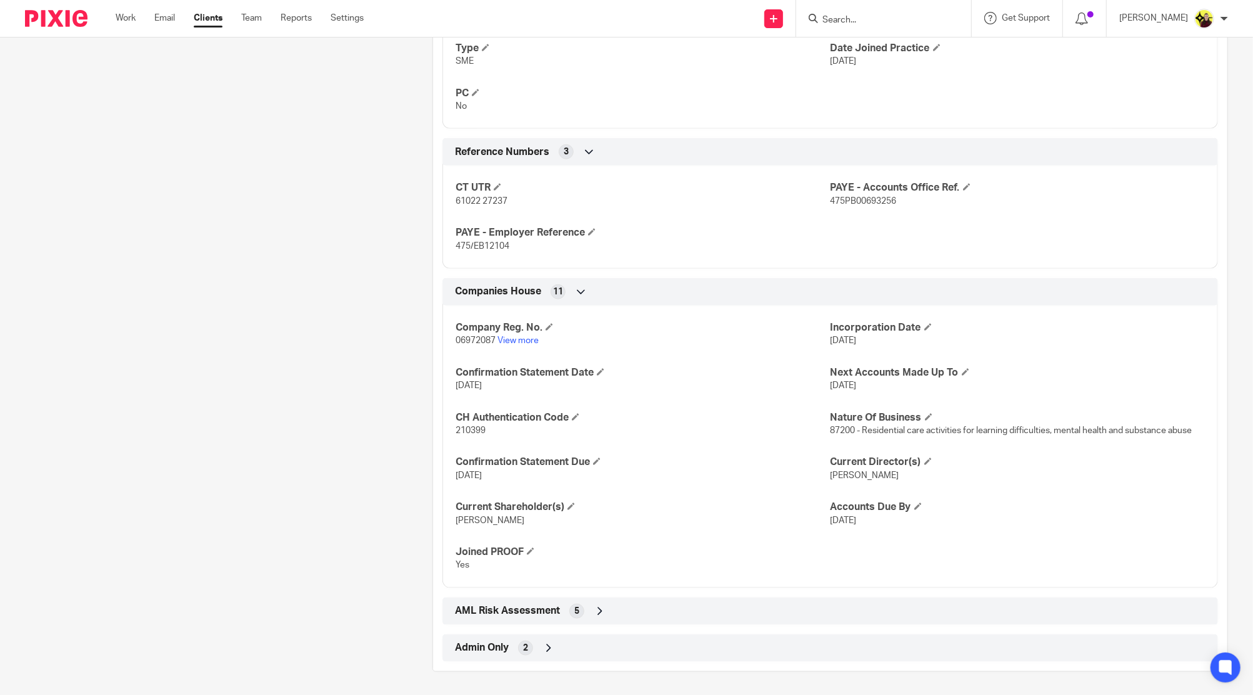
click at [609, 634] on div "Admin Only 2" at bounding box center [831, 648] width 776 height 28
click at [618, 607] on div "AML Risk Assessment 5" at bounding box center [830, 611] width 757 height 21
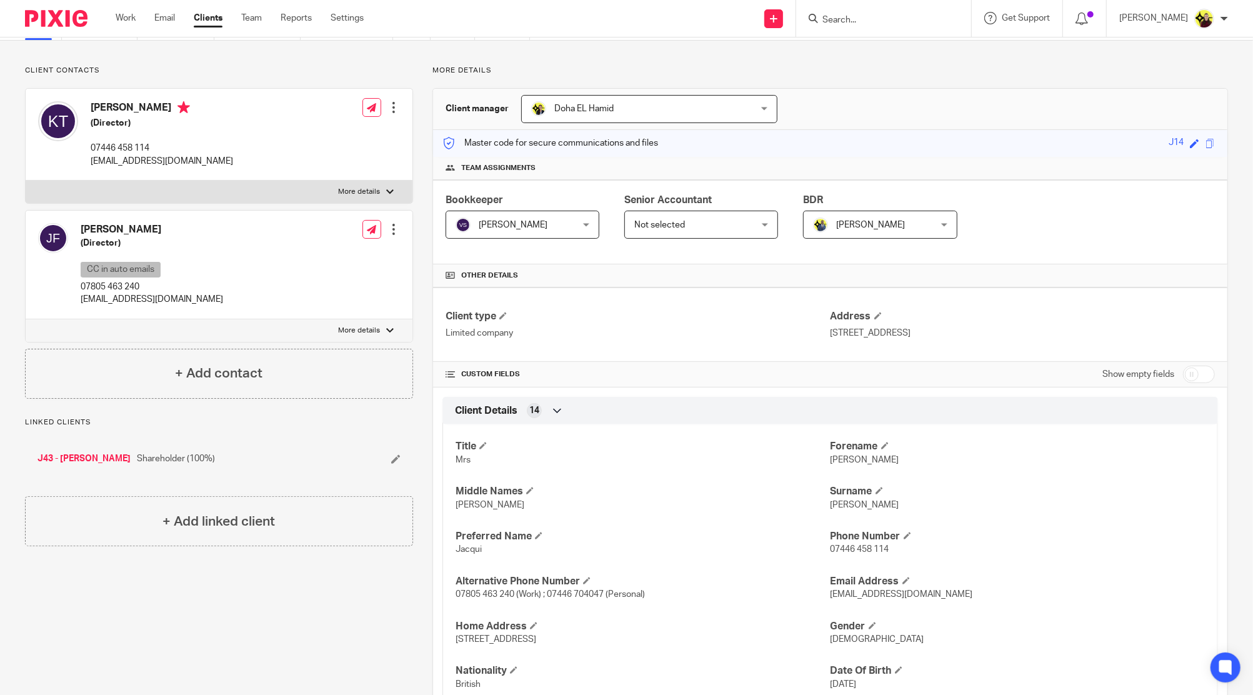
scroll to position [0, 0]
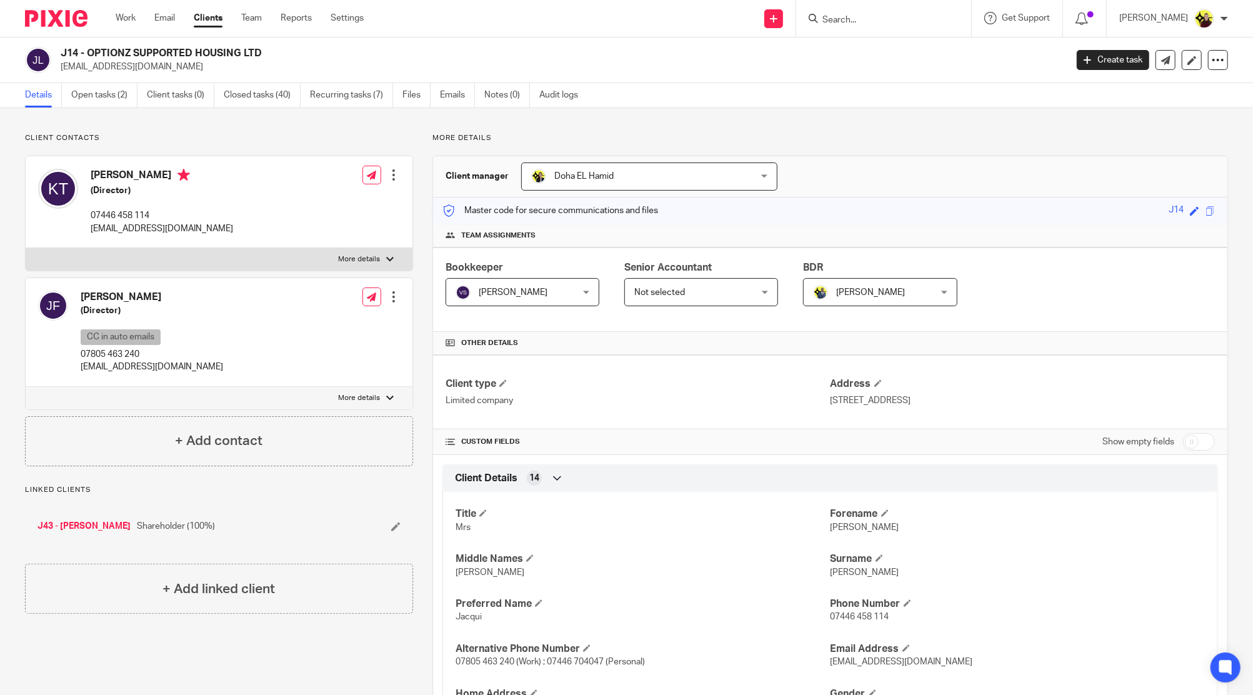
click at [390, 178] on div at bounding box center [394, 175] width 13 height 13
click at [339, 201] on link "Edit contact" at bounding box center [333, 203] width 119 height 18
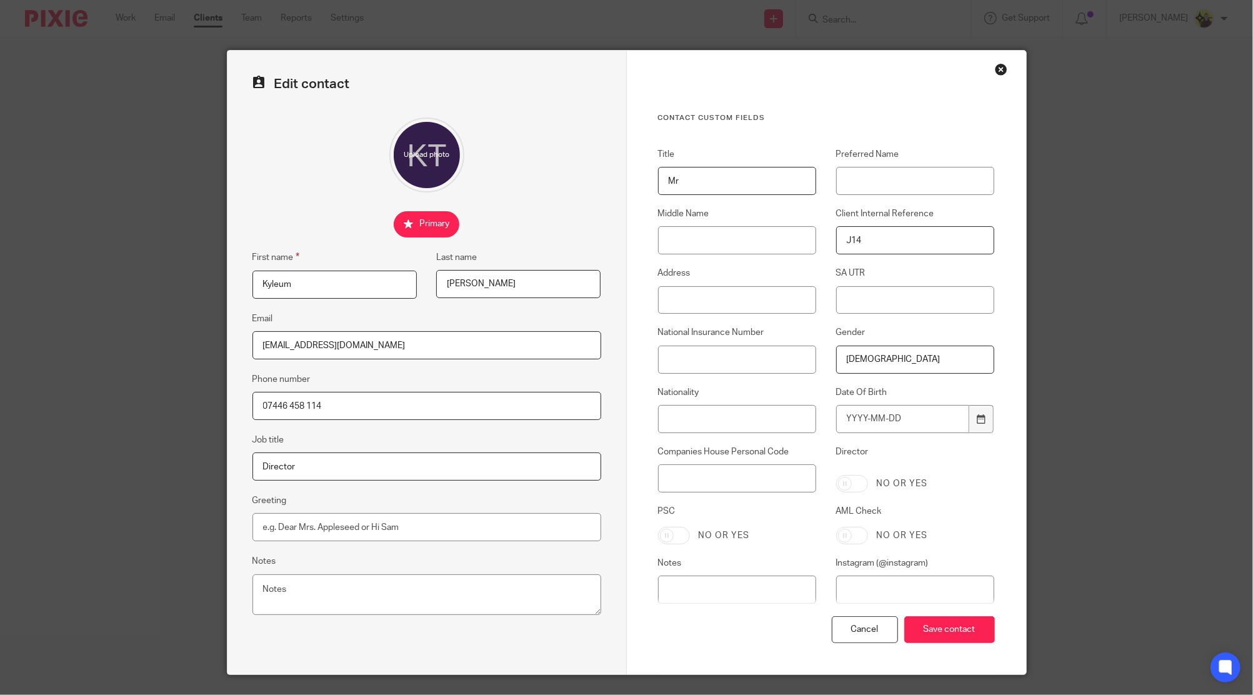
drag, startPoint x: 358, startPoint y: 473, endPoint x: 74, endPoint y: 466, distance: 283.9
click at [100, 468] on div "Edit contact First name [GEOGRAPHIC_DATA] Last name [PERSON_NAME] Email [EMAIL_…" at bounding box center [626, 347] width 1253 height 695
type input "Main Point of Contact"
click at [956, 633] on input "Save contact" at bounding box center [949, 629] width 91 height 27
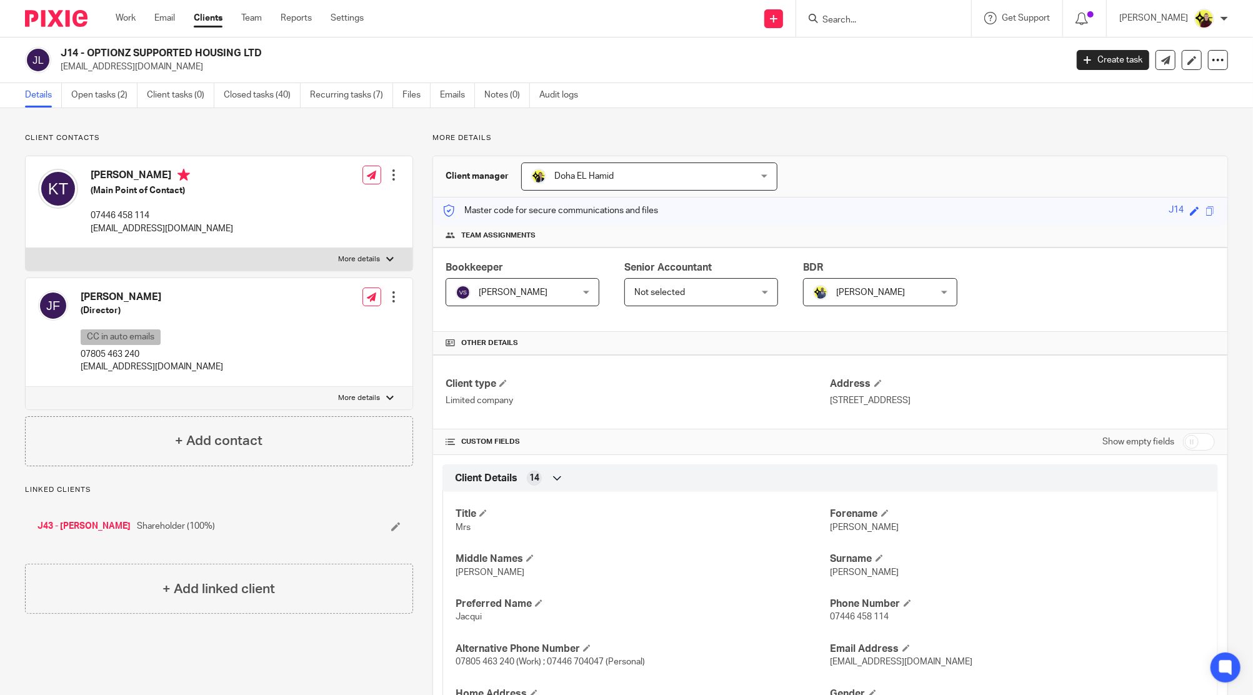
click at [836, 17] on input "Search" at bounding box center [877, 20] width 113 height 11
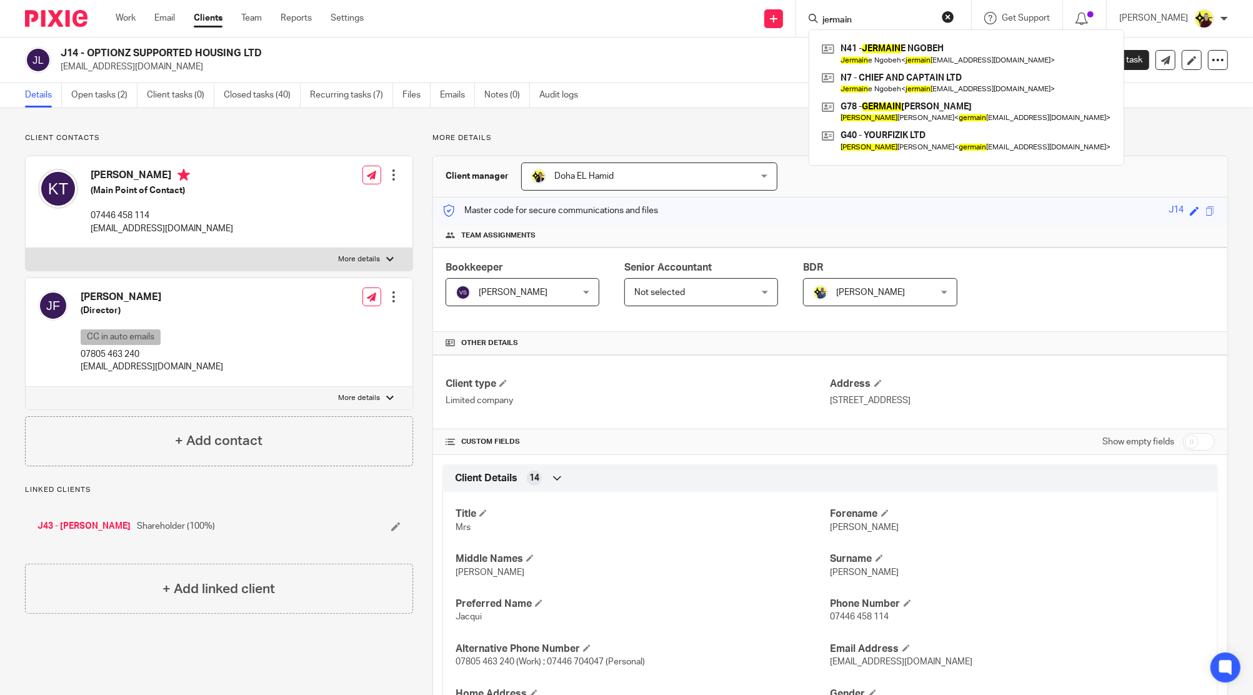
click at [883, 15] on input "jermain" at bounding box center [877, 20] width 113 height 11
paste input "[EMAIL_ADDRESS][DOMAIN_NAME]"
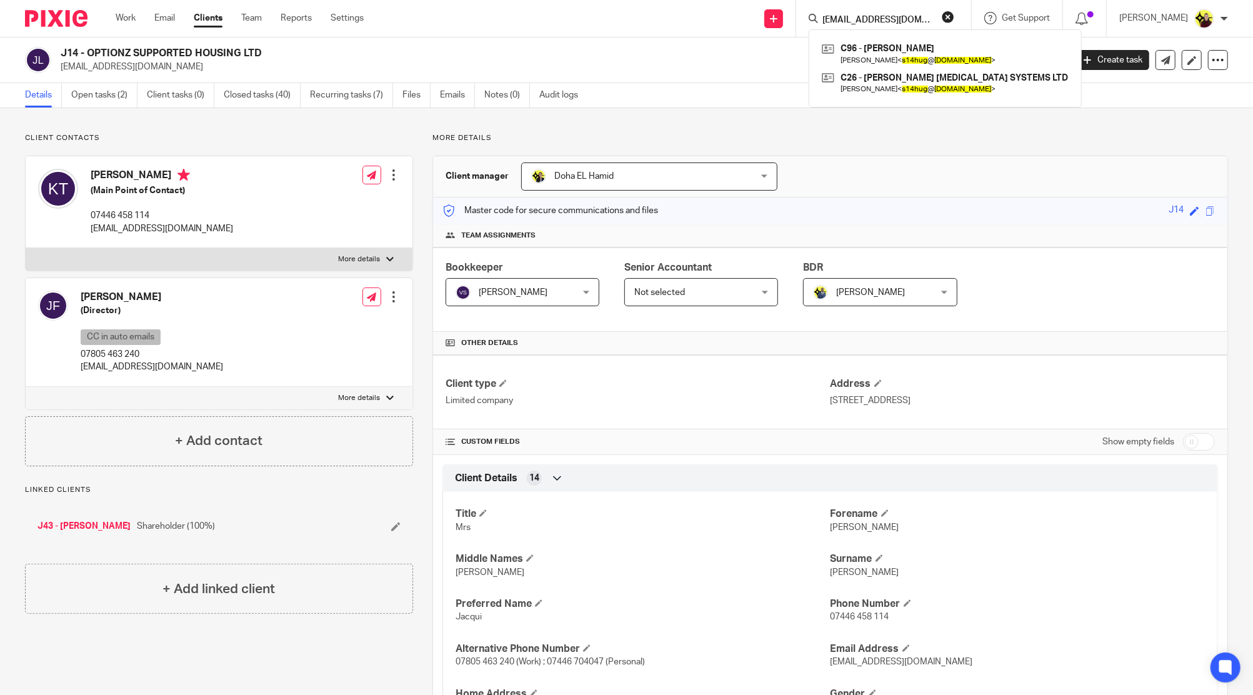
drag, startPoint x: 859, startPoint y: 6, endPoint x: 853, endPoint y: 14, distance: 10.6
click at [859, 6] on div "[EMAIL_ADDRESS][DOMAIN_NAME] C96 - [PERSON_NAME] [PERSON_NAME] < s14hug @ [DOMA…" at bounding box center [883, 18] width 175 height 37
click at [851, 18] on input "[EMAIL_ADDRESS][DOMAIN_NAME]" at bounding box center [877, 20] width 113 height 11
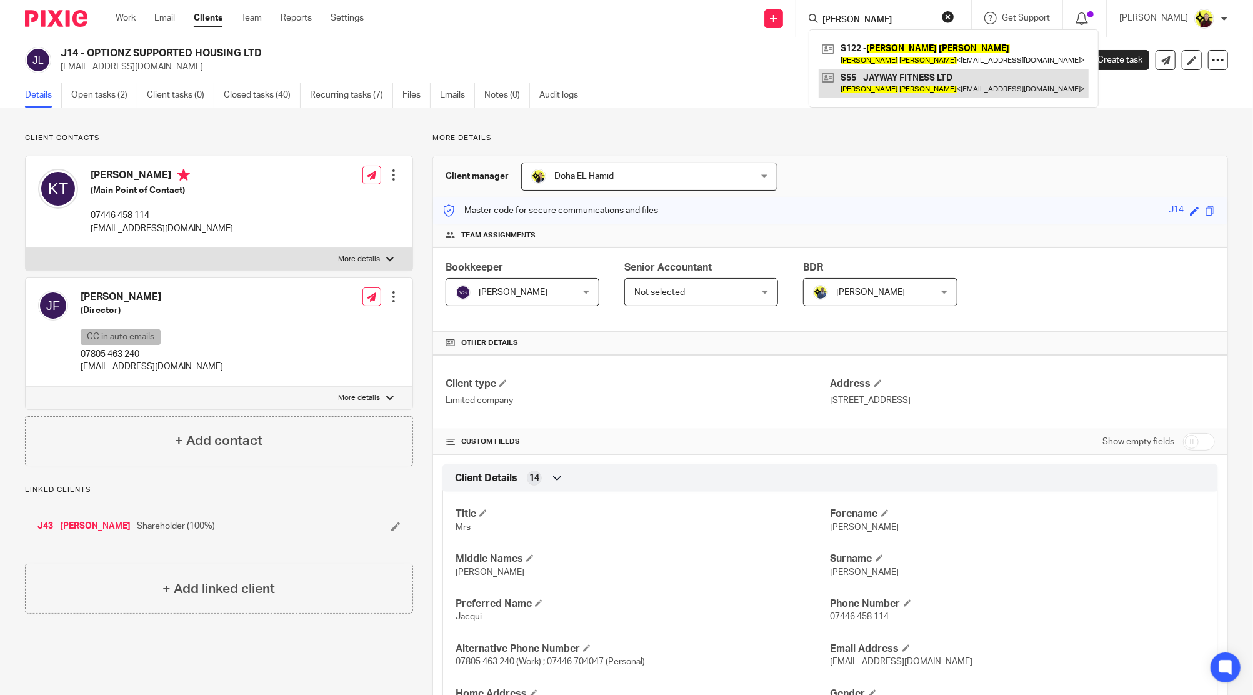
type input "jay smith"
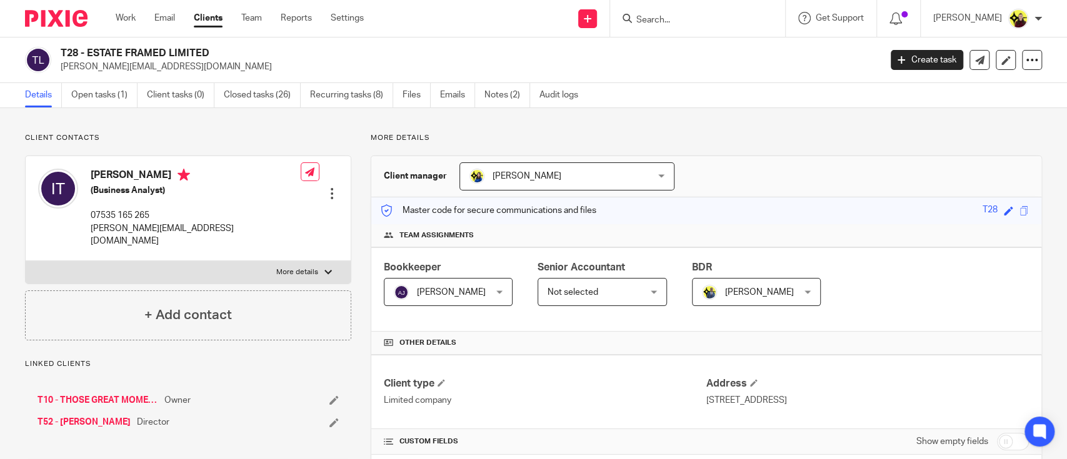
click at [695, 21] on input "Search" at bounding box center [691, 20] width 113 height 11
paste input "Sent the client a message"
click at [694, 22] on input "Sent the client a message" at bounding box center [691, 20] width 113 height 11
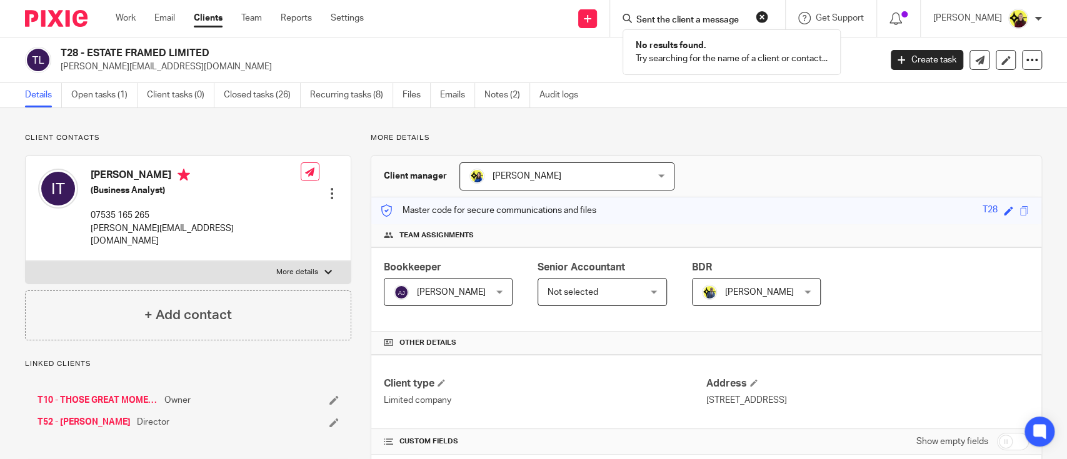
click at [739, 17] on input "Sent the client a message" at bounding box center [691, 20] width 113 height 11
paste input "DAVIES HAIR"
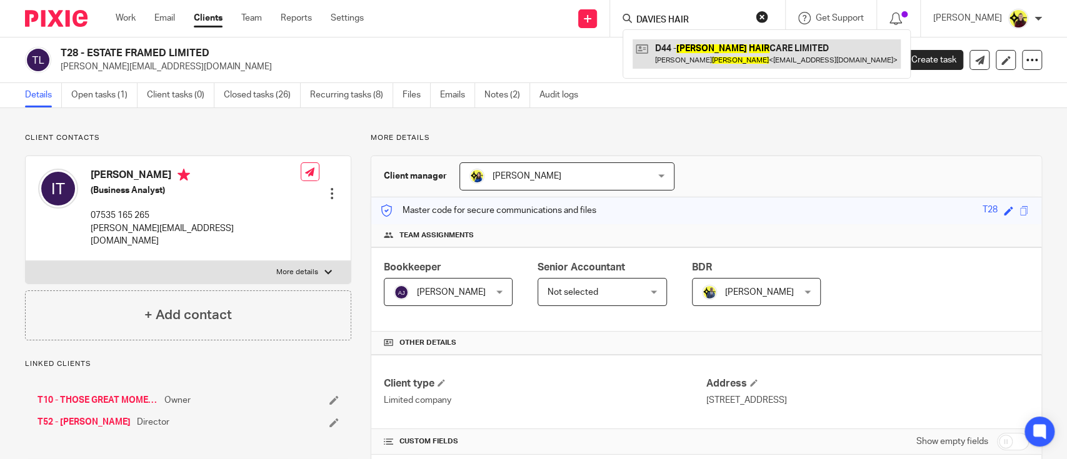
type input "DAVIES HAIR"
click at [731, 54] on link at bounding box center [767, 53] width 268 height 29
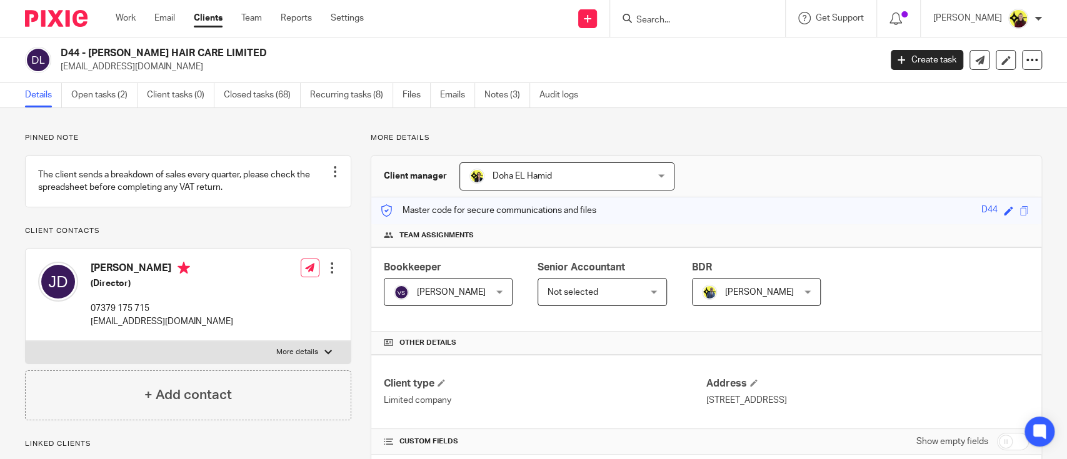
click at [668, 23] on input "Search" at bounding box center [691, 20] width 113 height 11
paste input "CRAIG MCANU"
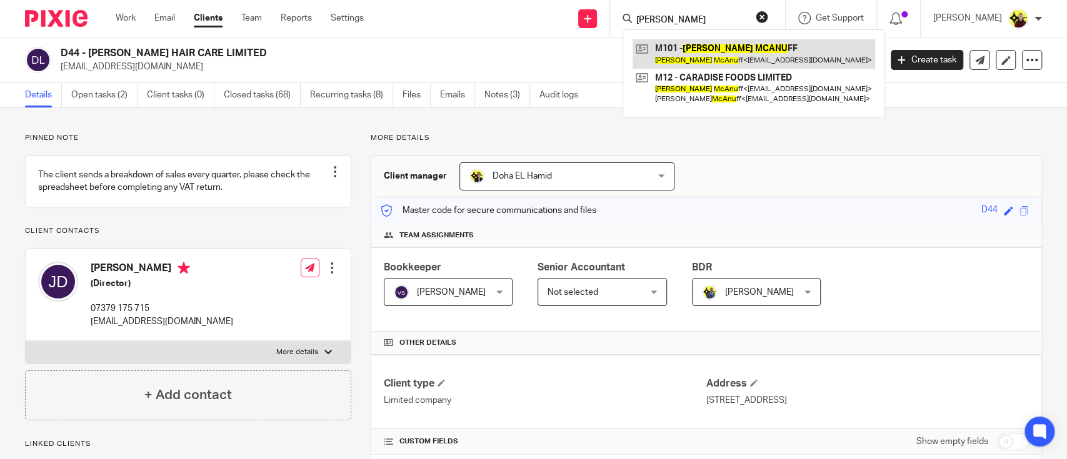
type input "CRAIG MCANU"
click at [680, 56] on link at bounding box center [754, 53] width 243 height 29
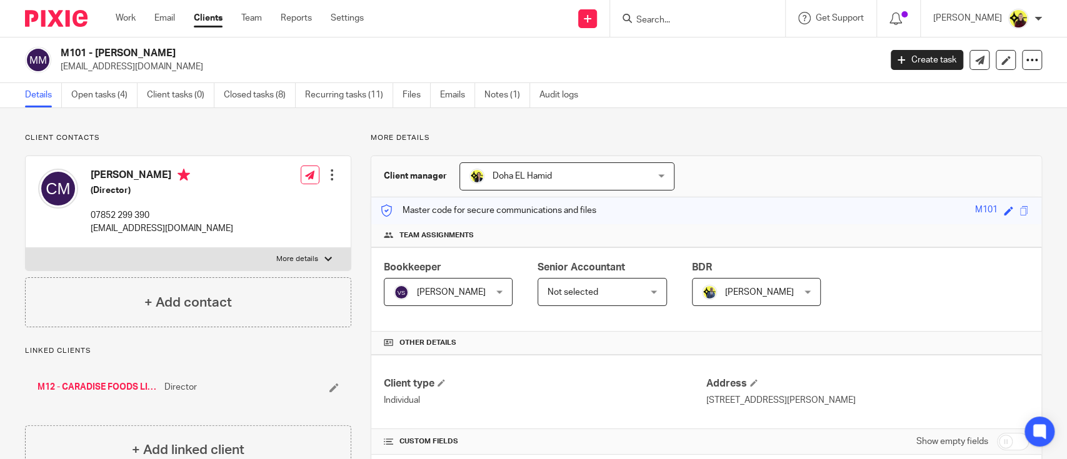
click at [684, 18] on input "Search" at bounding box center [691, 20] width 113 height 11
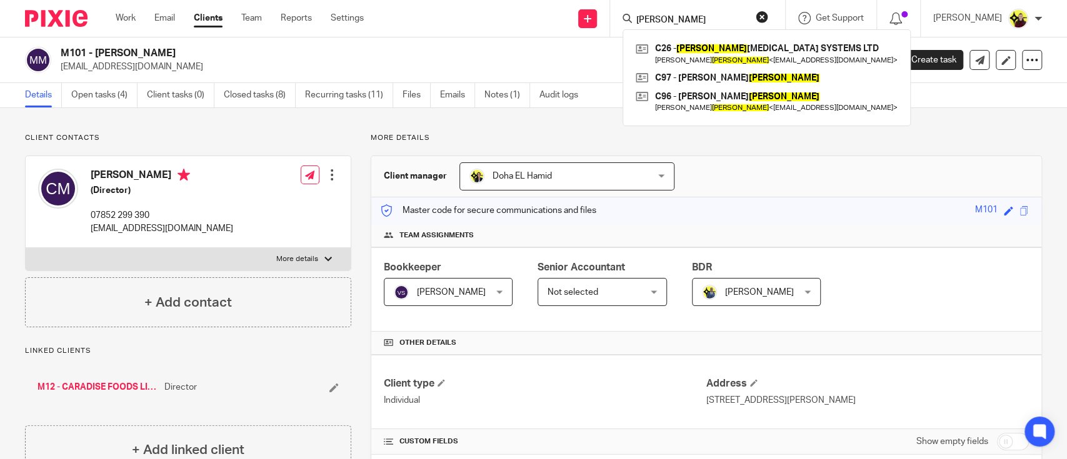
click at [695, 15] on input "cowley" at bounding box center [691, 20] width 113 height 11
paste input "MVP PO"
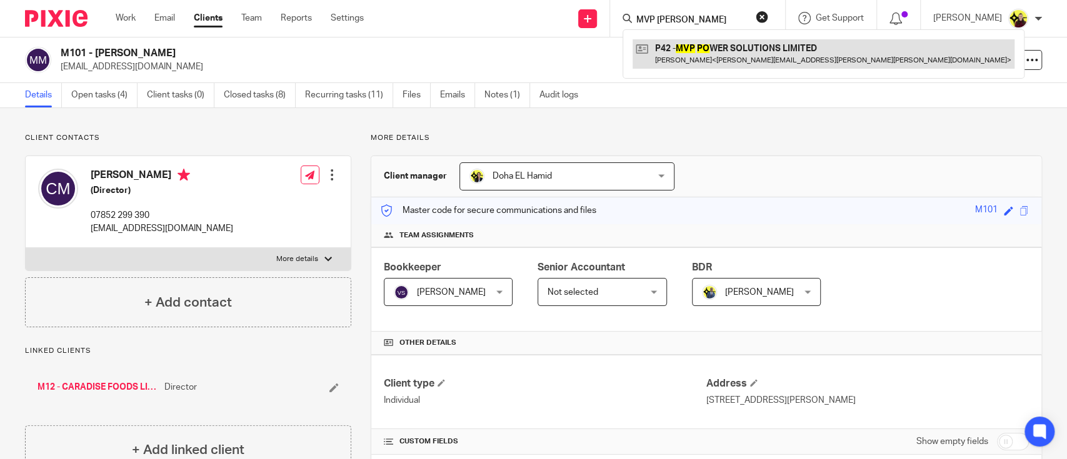
type input "MVP PO"
click at [703, 60] on link at bounding box center [824, 53] width 382 height 29
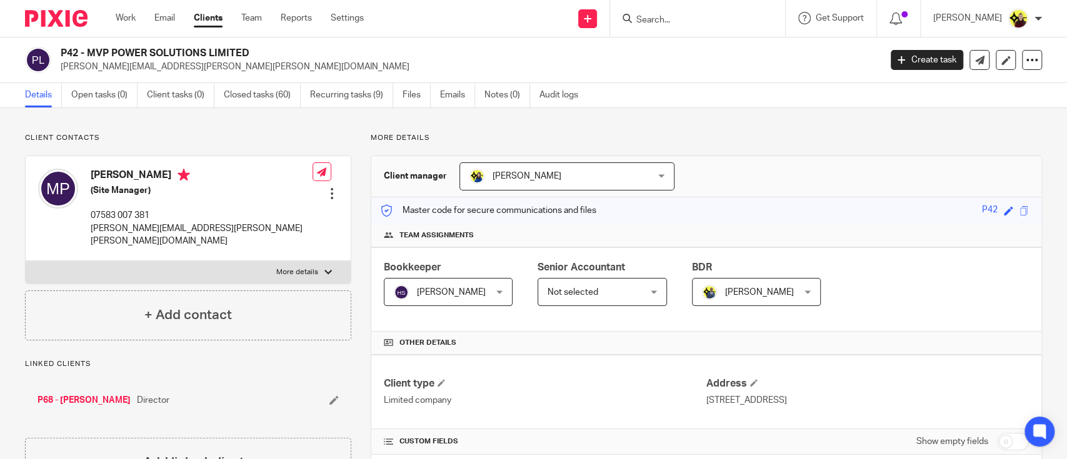
click at [664, 27] on div at bounding box center [697, 18] width 175 height 37
click at [668, 8] on div at bounding box center [697, 18] width 175 height 37
click at [653, 30] on div at bounding box center [697, 18] width 175 height 37
click at [659, 22] on input "Search" at bounding box center [691, 20] width 113 height 11
paste input "TEECO'S"
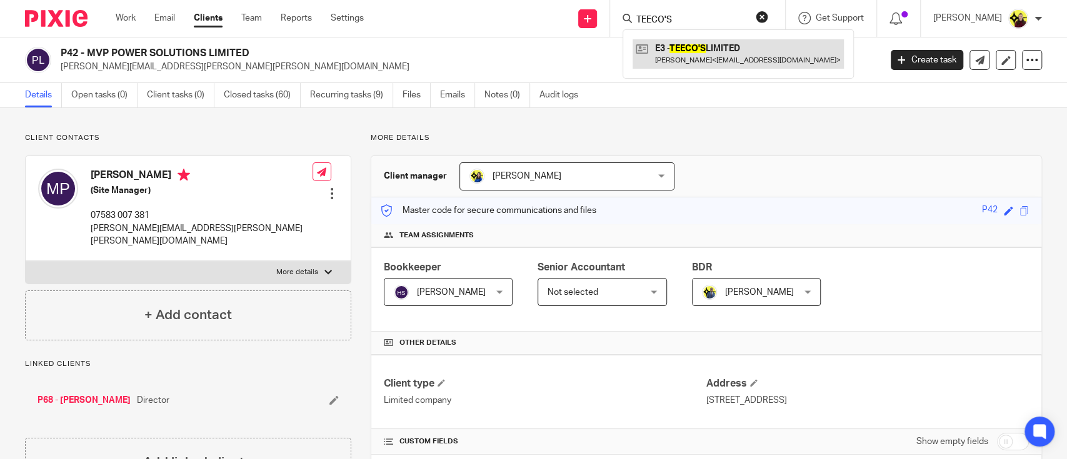
type input "TEECO'S"
click at [673, 44] on link at bounding box center [738, 53] width 211 height 29
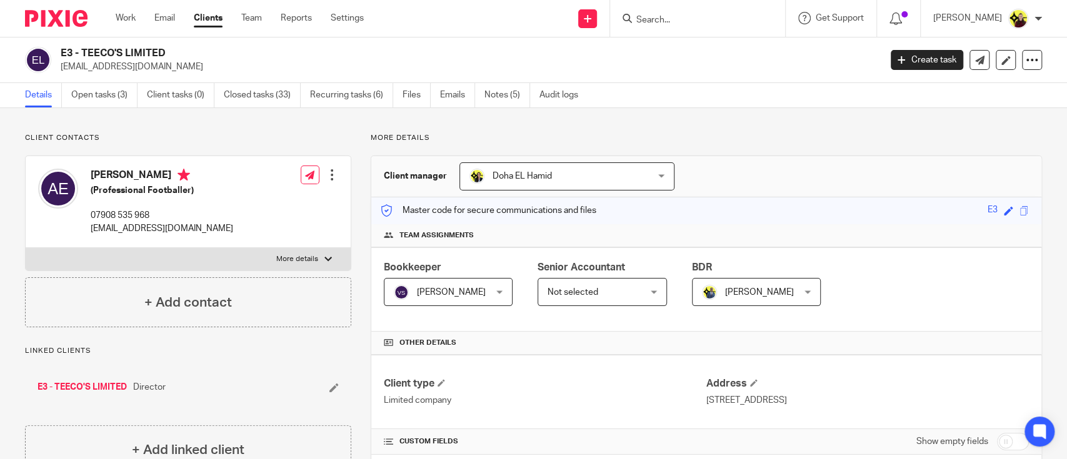
click at [722, 17] on input "Search" at bounding box center [691, 20] width 113 height 11
paste input "ZERO P"
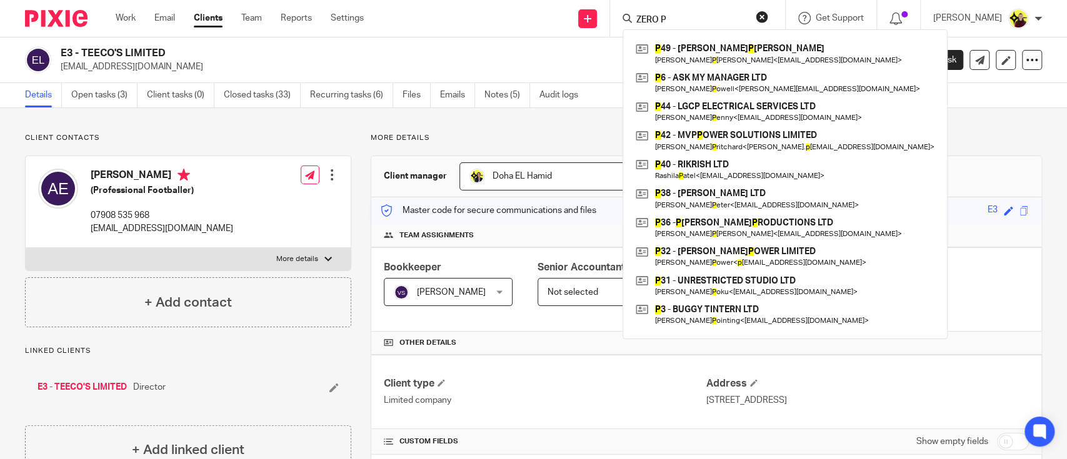
click at [699, 17] on input "ZERO P" at bounding box center [691, 20] width 113 height 11
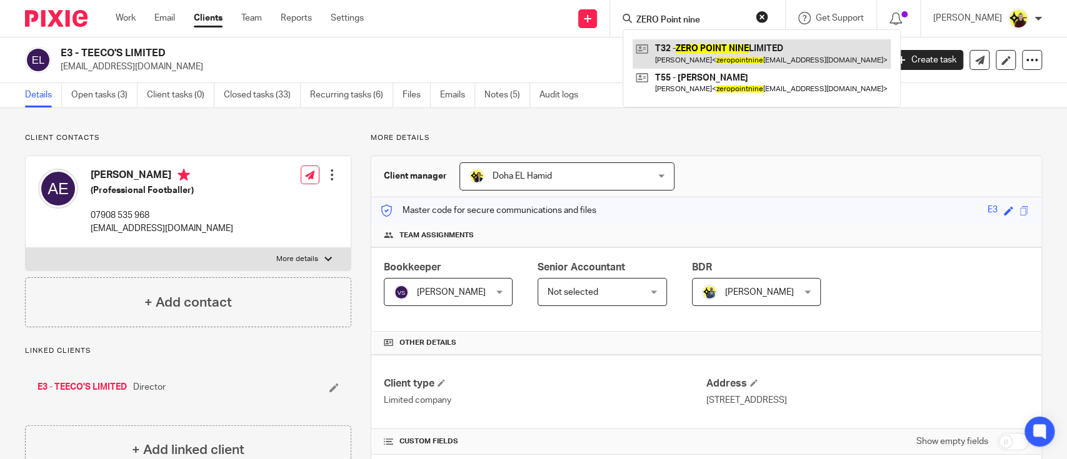
type input "ZERO Point nine"
click at [698, 42] on link at bounding box center [762, 53] width 258 height 29
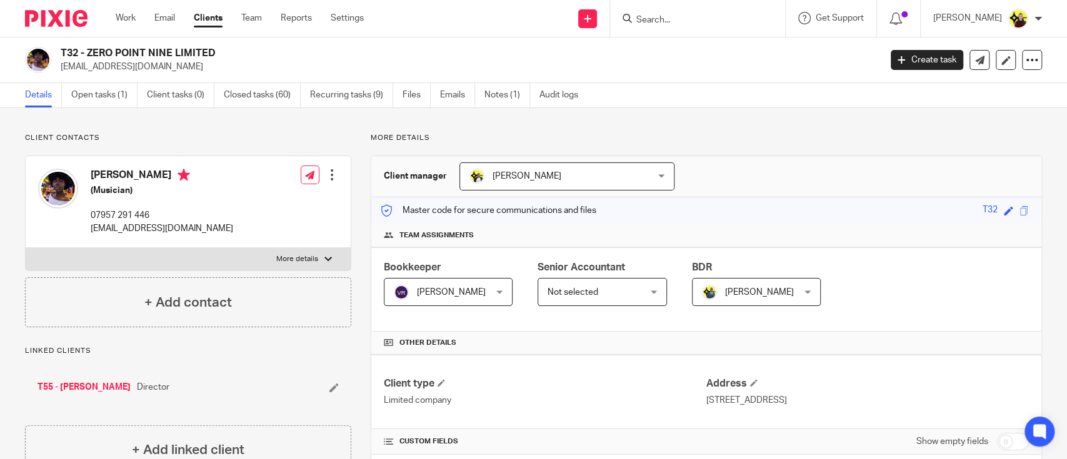
click at [688, 13] on form at bounding box center [701, 19] width 133 height 16
click at [686, 16] on input "Search" at bounding box center [691, 20] width 113 height 11
paste input "MCMILLANPOWER"
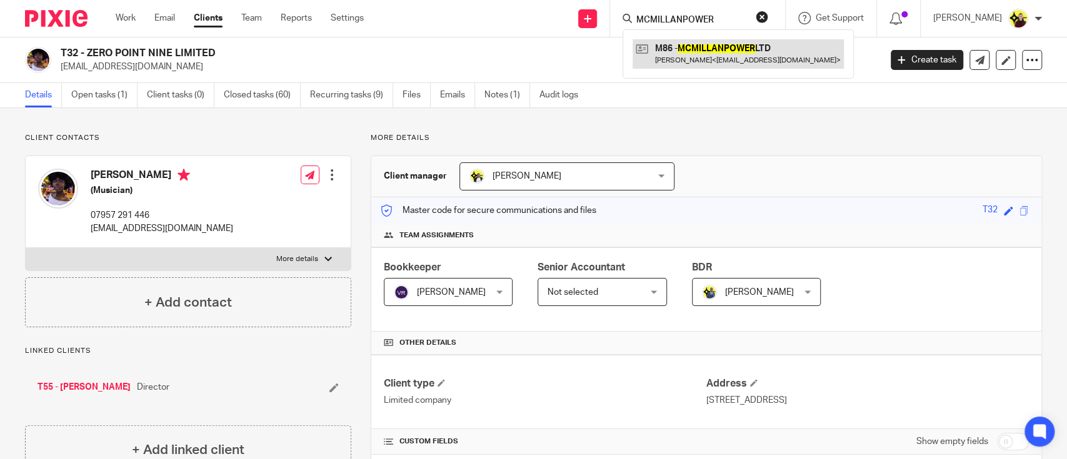
type input "MCMILLANPOWER"
click at [702, 53] on link at bounding box center [738, 53] width 211 height 29
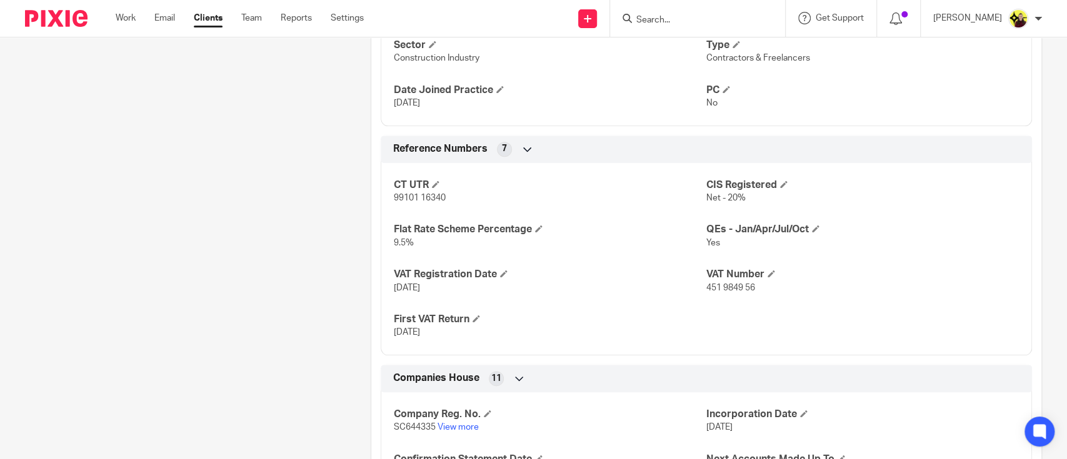
scroll to position [1193, 0]
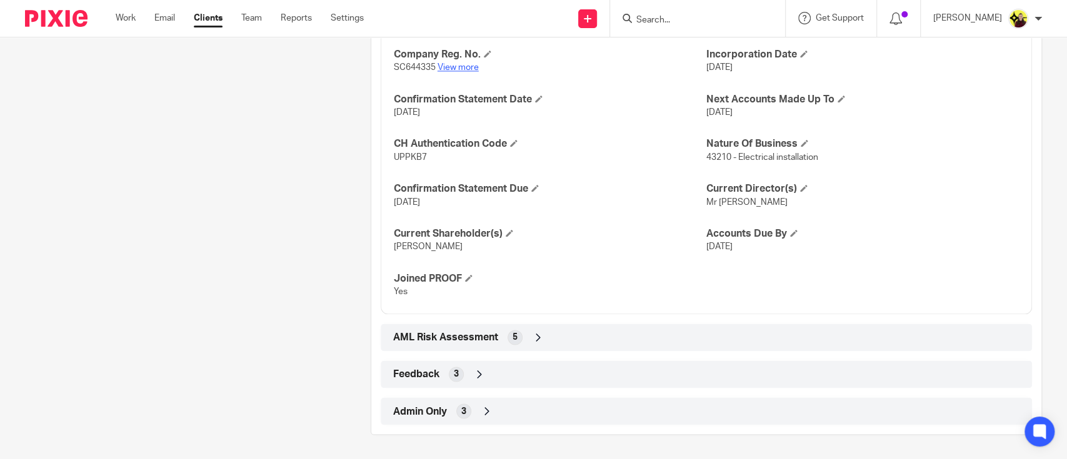
click at [440, 64] on link "View more" at bounding box center [458, 67] width 41 height 9
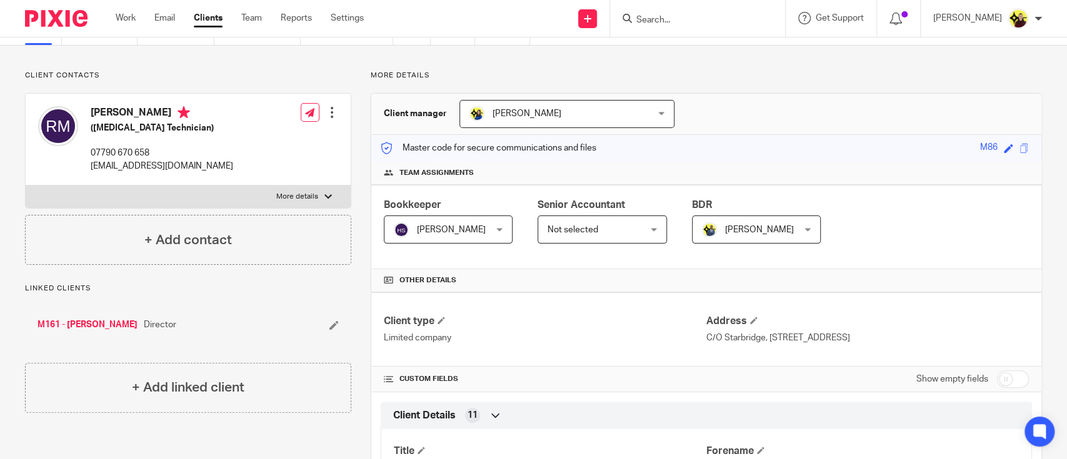
scroll to position [0, 0]
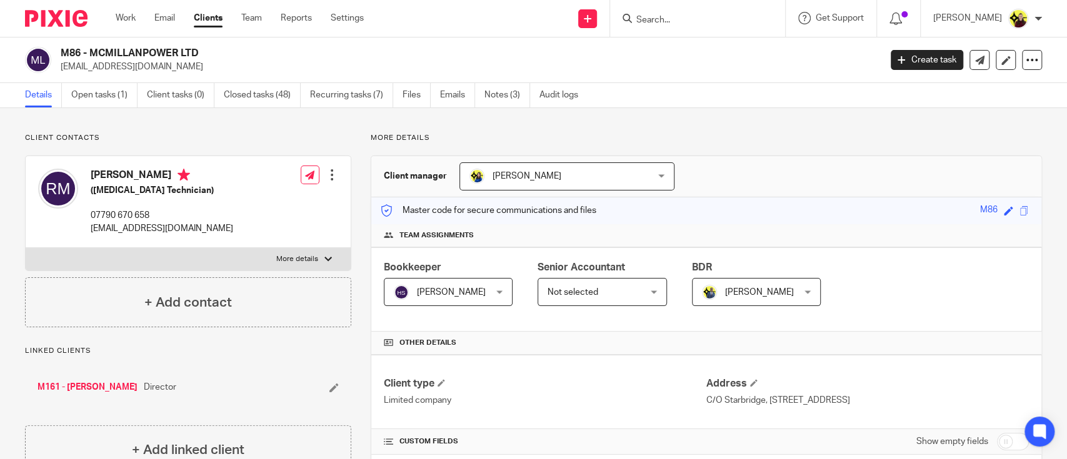
click at [668, 13] on form at bounding box center [701, 19] width 133 height 16
click at [672, 24] on input "Search" at bounding box center [691, 20] width 113 height 11
paste input "SELF-CENTR"
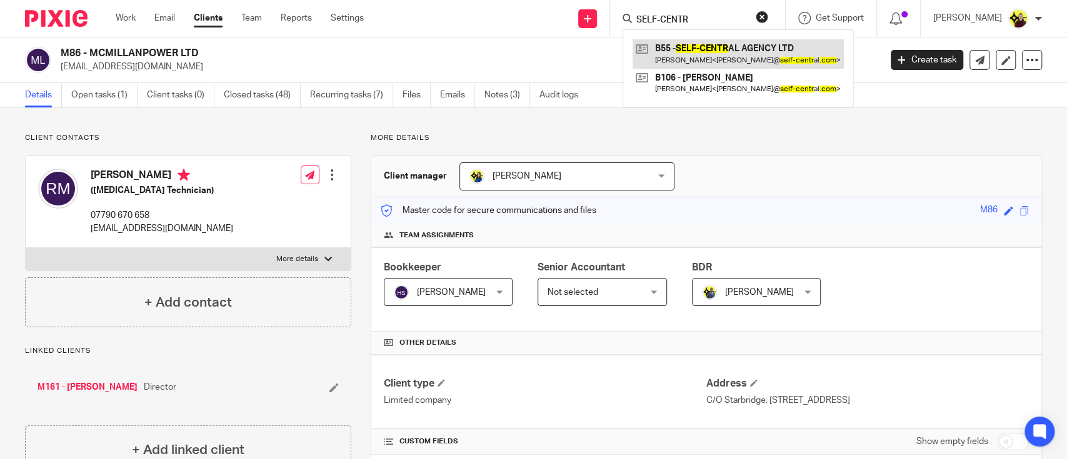
type input "SELF-CENTR"
click at [681, 53] on link at bounding box center [738, 53] width 211 height 29
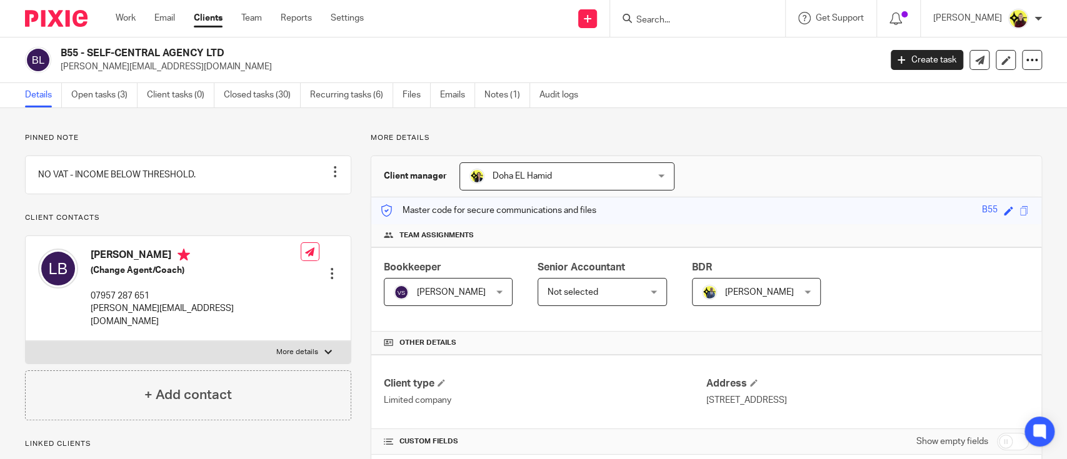
click at [671, 23] on input "Search" at bounding box center [691, 20] width 113 height 11
paste input "GOLDSTREAM CON"
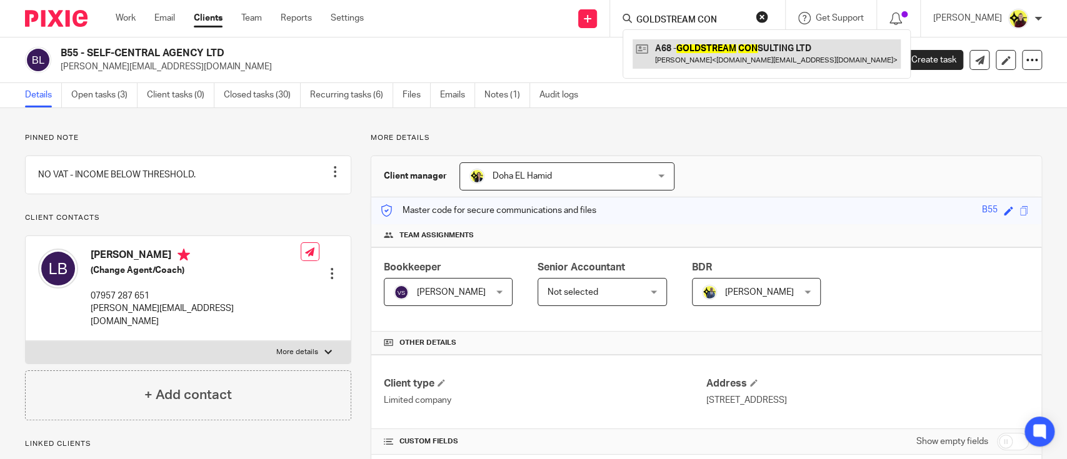
type input "GOLDSTREAM CON"
click at [681, 49] on link at bounding box center [767, 53] width 268 height 29
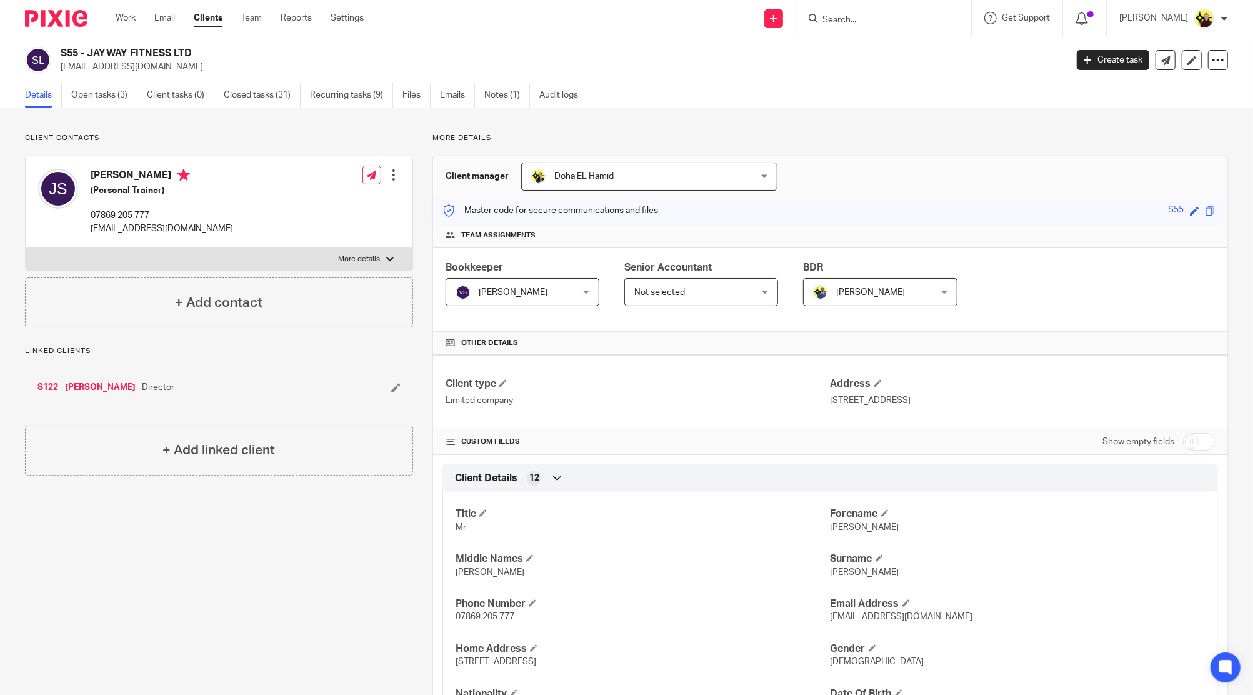
click at [77, 58] on h2 "S55 - JAYWAY FITNESS LTD" at bounding box center [460, 53] width 798 height 13
click at [80, 78] on div "S55 - JAYWAY FITNESS LTD [EMAIL_ADDRESS][DOMAIN_NAME] Create task Update from C…" at bounding box center [626, 61] width 1253 height 46
drag, startPoint x: 93, startPoint y: 52, endPoint x: 138, endPoint y: 49, distance: 45.1
click at [138, 49] on h2 "S55 - JAYWAY FITNESS LTD" at bounding box center [460, 53] width 798 height 13
click at [130, 50] on h2 "S55 - JAYWAY FITNESS LTD" at bounding box center [460, 53] width 798 height 13
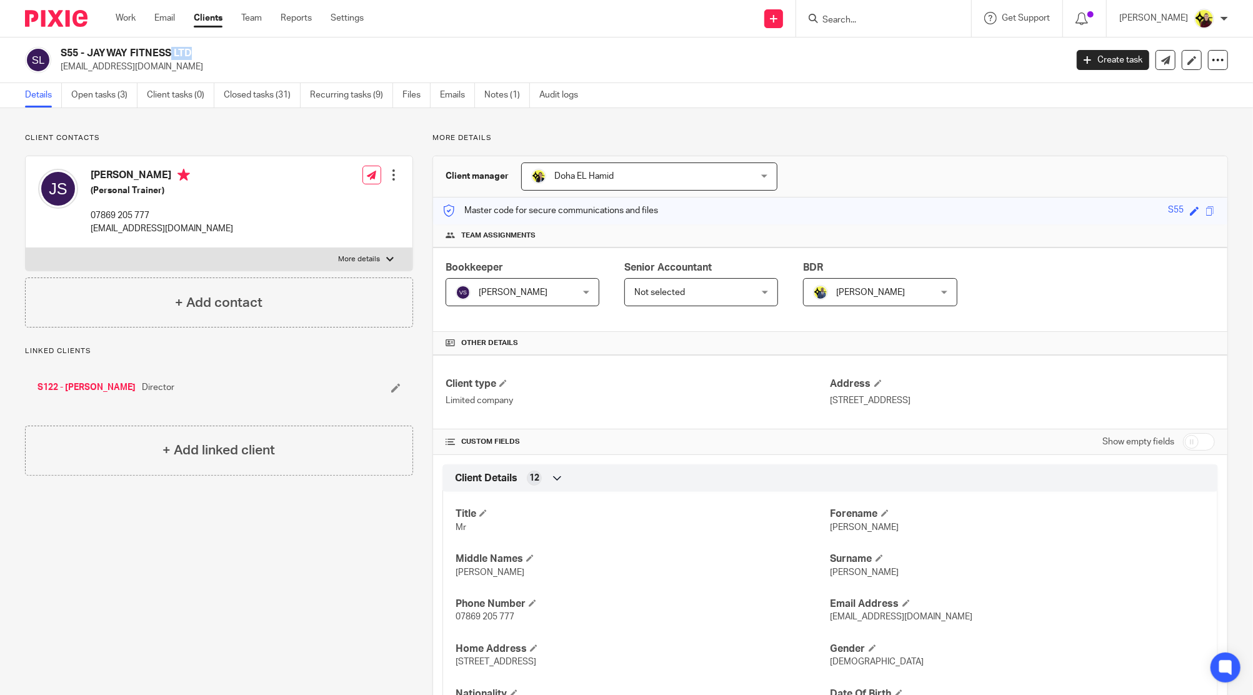
drag, startPoint x: 85, startPoint y: 51, endPoint x: 110, endPoint y: 49, distance: 25.1
click at [110, 49] on h2 "S55 - JAYWAY FITNESS LTD" at bounding box center [460, 53] width 798 height 13
drag, startPoint x: 89, startPoint y: 52, endPoint x: 140, endPoint y: 49, distance: 50.7
click at [140, 49] on h2 "S55 - JAYWAY FITNESS LTD" at bounding box center [460, 53] width 798 height 13
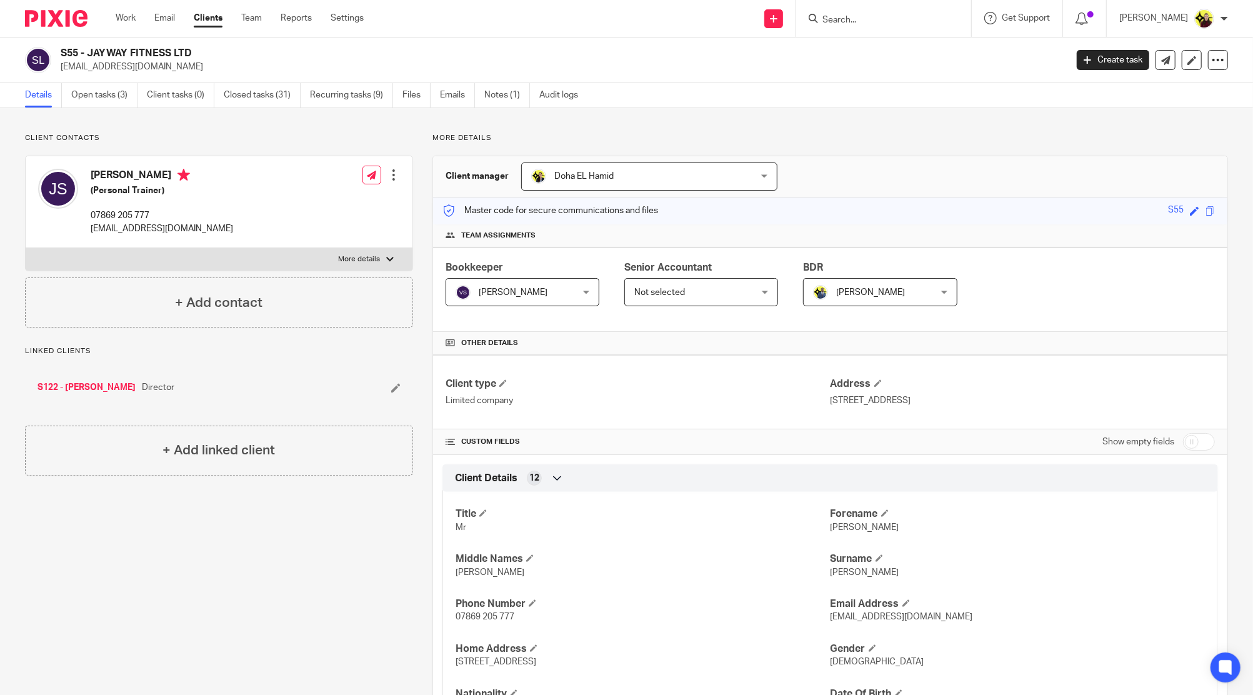
copy h2 "JAYWAY FI"
click at [876, 24] on input "Search" at bounding box center [877, 20] width 113 height 11
click at [876, 24] on input "7790670658" at bounding box center [877, 20] width 113 height 11
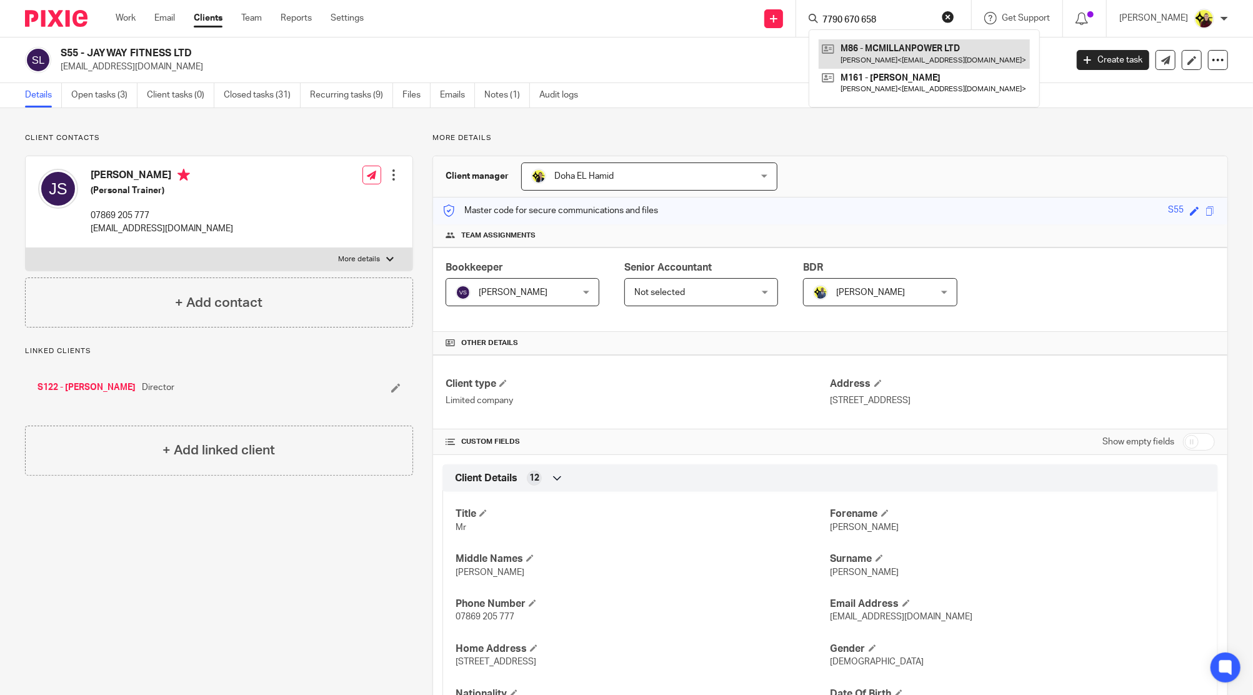
type input "7790 670 658"
click at [876, 58] on link at bounding box center [924, 53] width 211 height 29
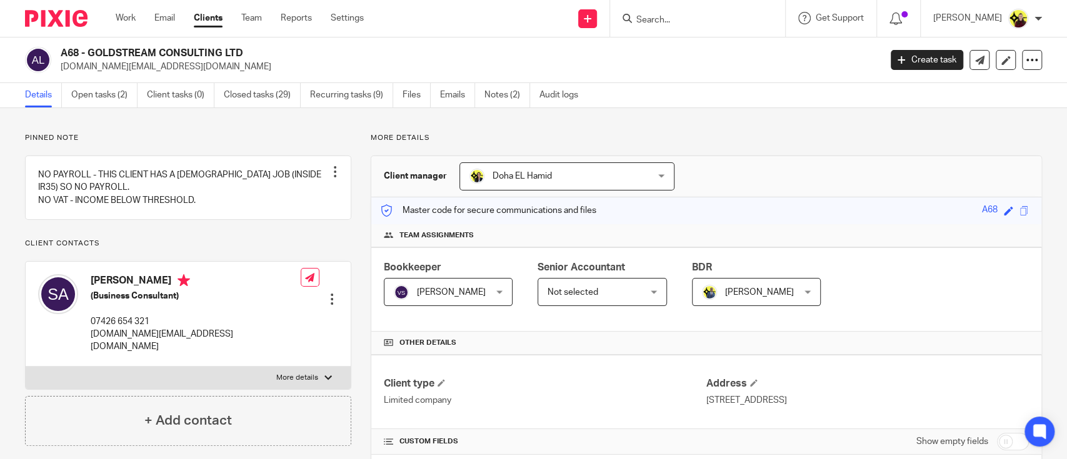
click at [129, 53] on h2 "A68 - GOLDSTREAM CONSULTING LTD" at bounding box center [385, 53] width 649 height 13
click at [116, 66] on p "[DOMAIN_NAME][EMAIL_ADDRESS][DOMAIN_NAME]" at bounding box center [466, 67] width 811 height 13
copy main "[DOMAIN_NAME][EMAIL_ADDRESS][DOMAIN_NAME] Create task Update from Companies Hou…"
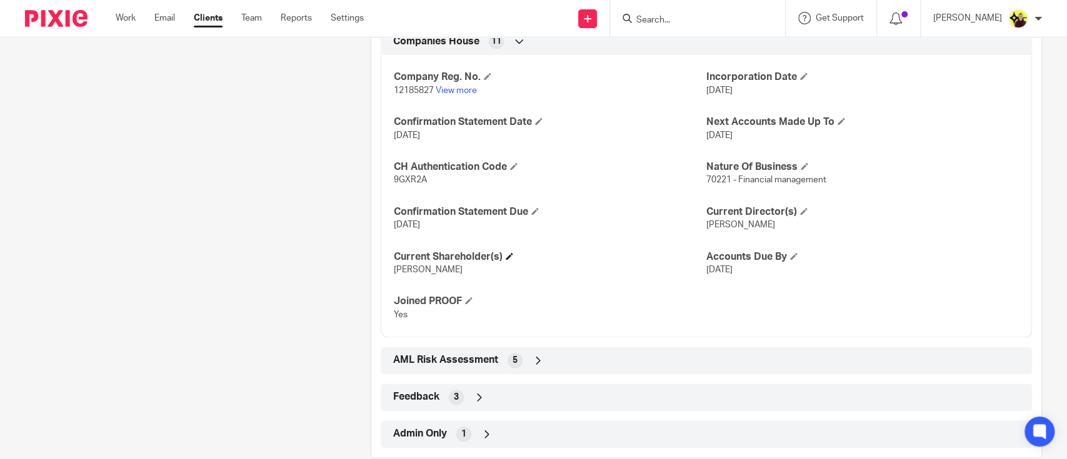
scroll to position [1058, 0]
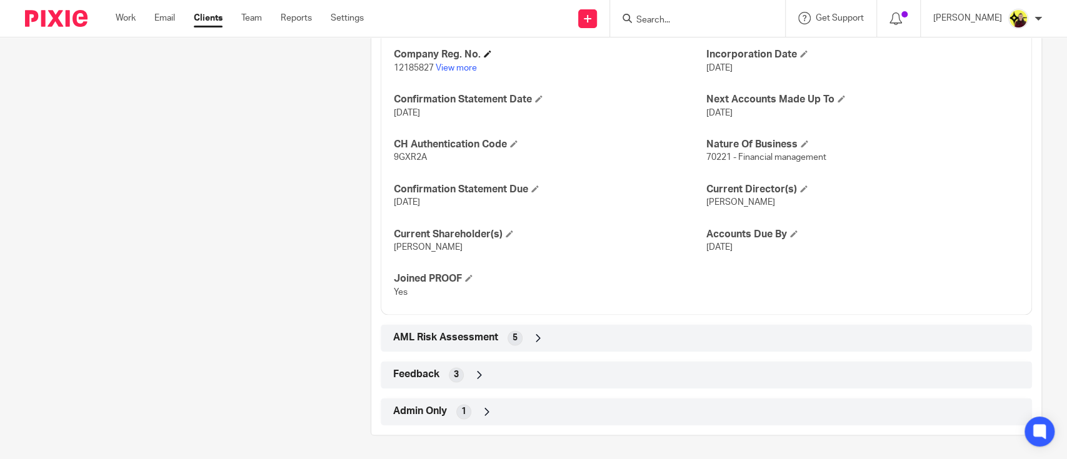
click at [431, 58] on h4 "Company Reg. No." at bounding box center [550, 54] width 313 height 13
click at [439, 64] on link "View more" at bounding box center [456, 68] width 41 height 9
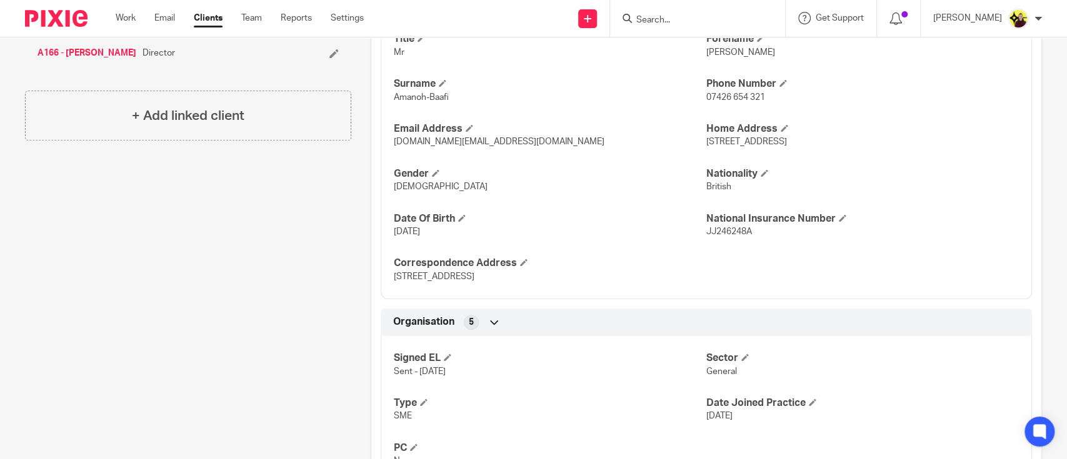
scroll to position [0, 0]
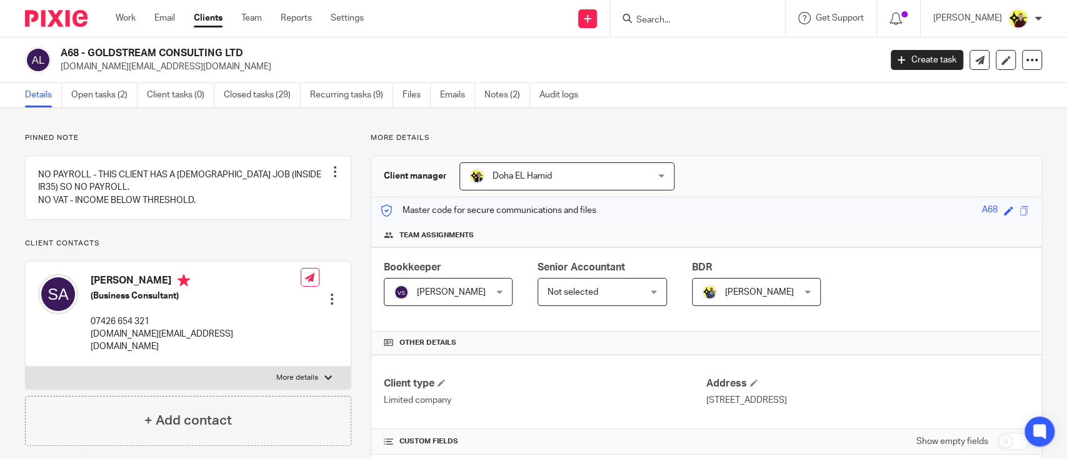
click at [51, 141] on p "Pinned note" at bounding box center [188, 138] width 326 height 10
click at [657, 24] on input "Search" at bounding box center [691, 20] width 113 height 11
paste input "KARE DEN SER"
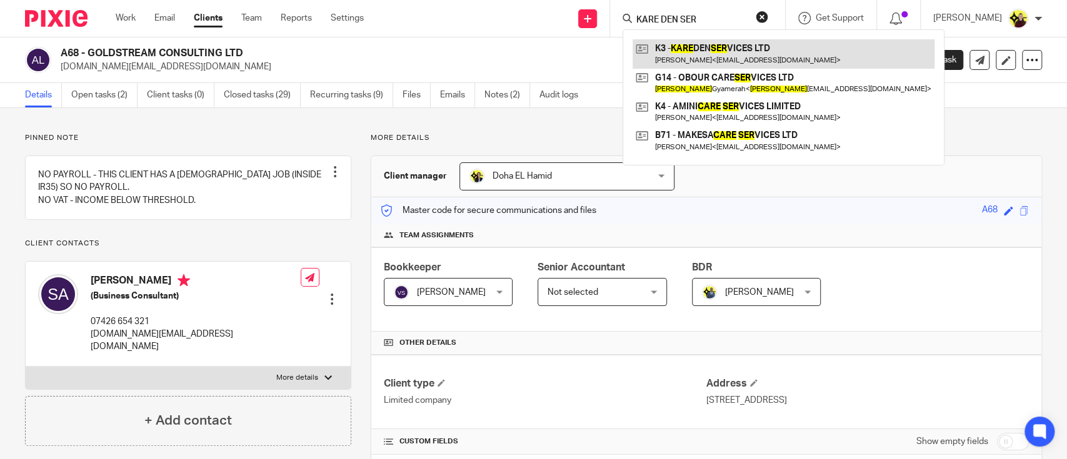
type input "KARE DEN SER"
click at [690, 56] on link at bounding box center [784, 53] width 302 height 29
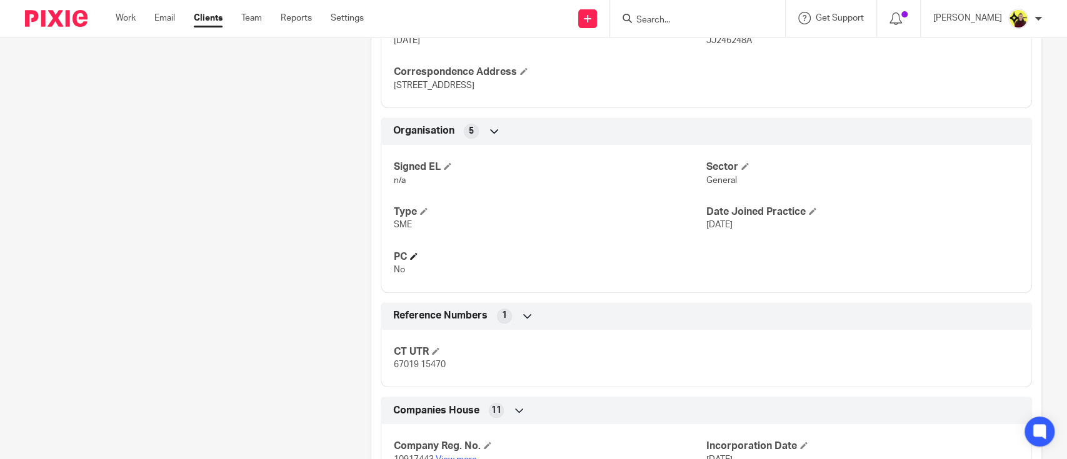
scroll to position [1058, 0]
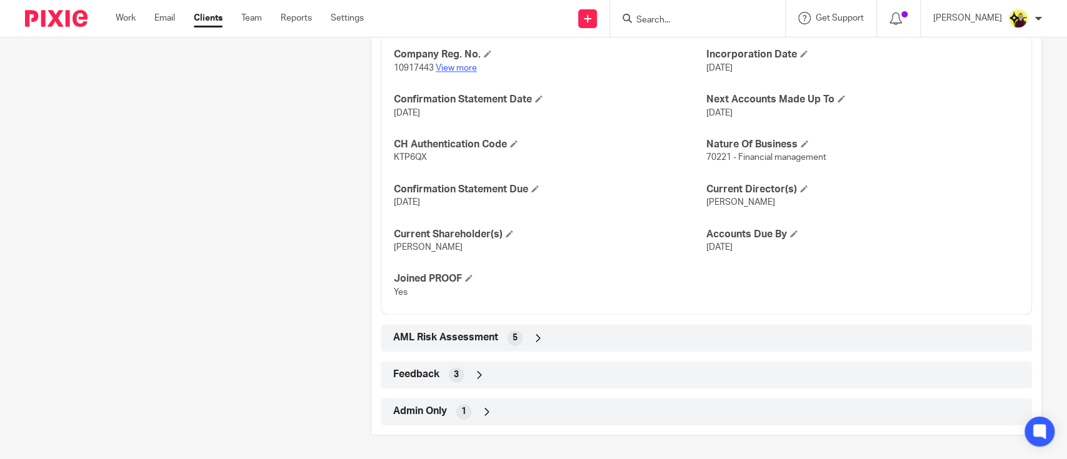
click at [448, 62] on p "10917443 View more" at bounding box center [550, 68] width 313 height 13
click at [448, 64] on link "View more" at bounding box center [456, 68] width 41 height 9
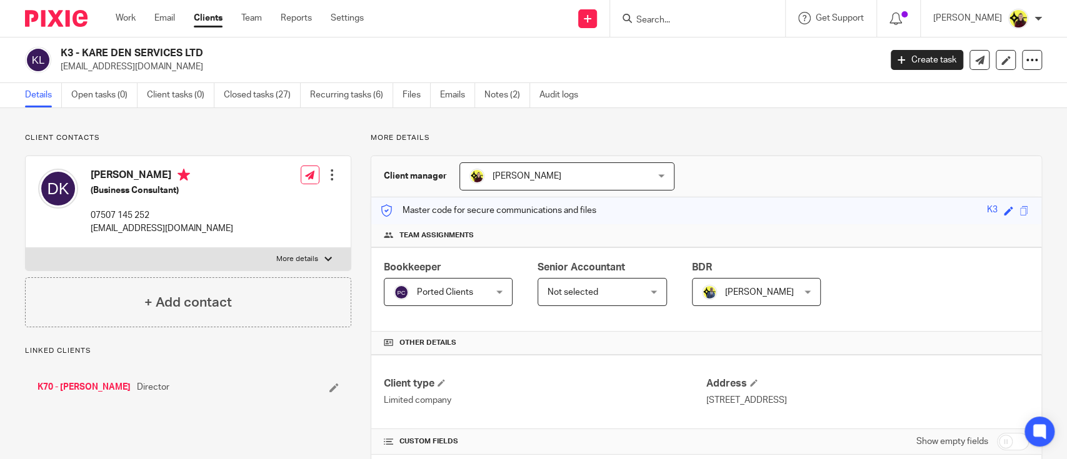
scroll to position [1058, 0]
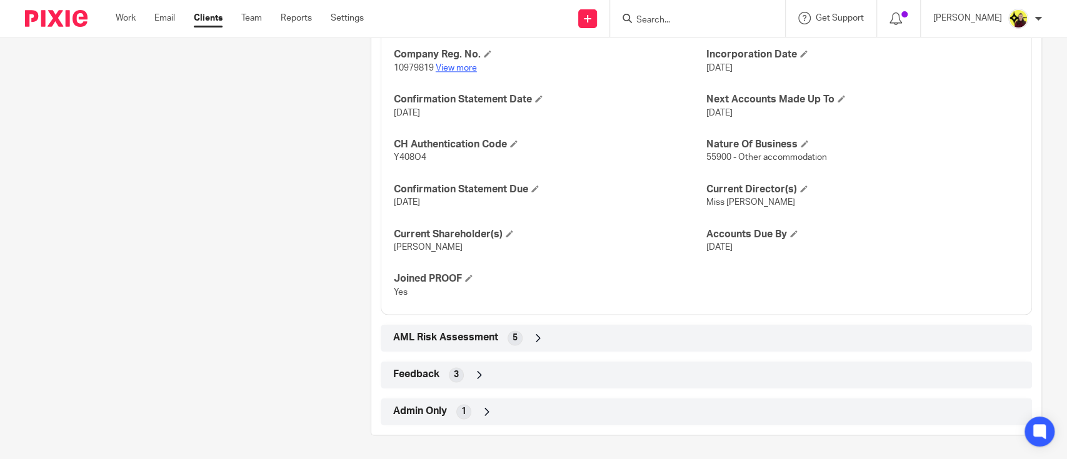
click at [468, 64] on link "View more" at bounding box center [456, 68] width 41 height 9
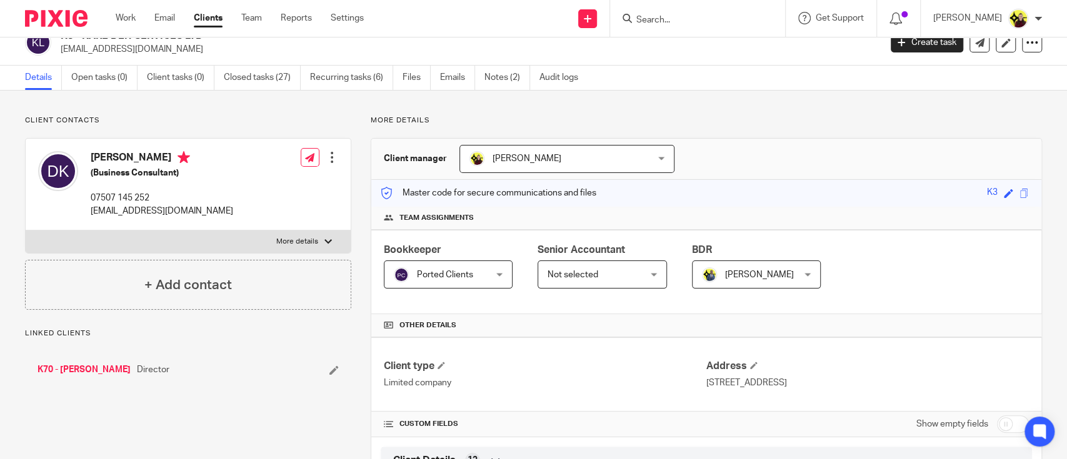
scroll to position [0, 0]
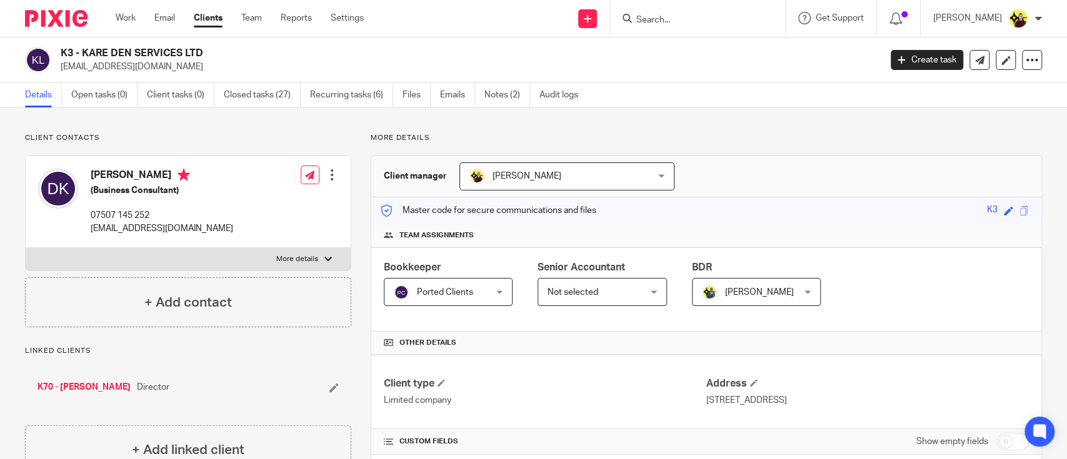
click at [679, 33] on div at bounding box center [697, 18] width 175 height 37
click at [681, 19] on input "Search" at bounding box center [691, 20] width 113 height 11
paste input "KILOLU"
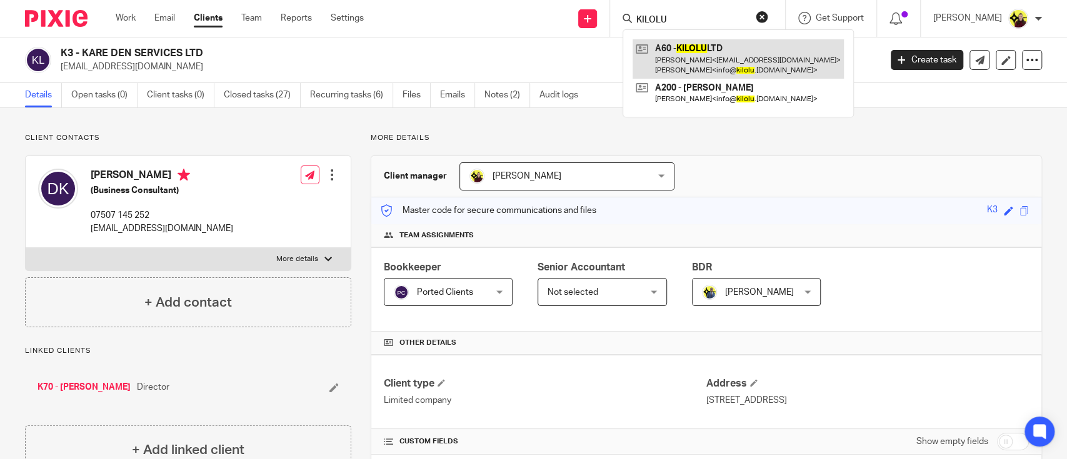
type input "KILOLU"
click at [706, 58] on link at bounding box center [738, 58] width 211 height 39
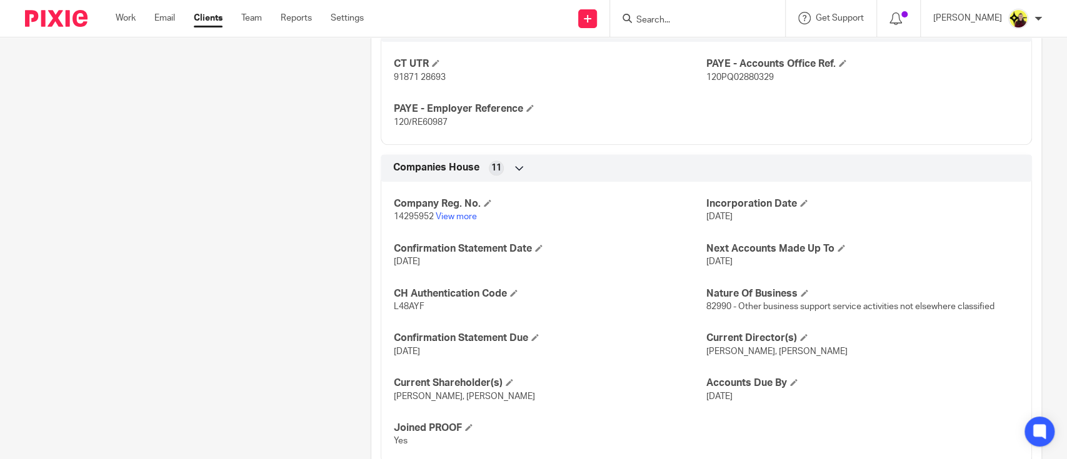
scroll to position [1083, 0]
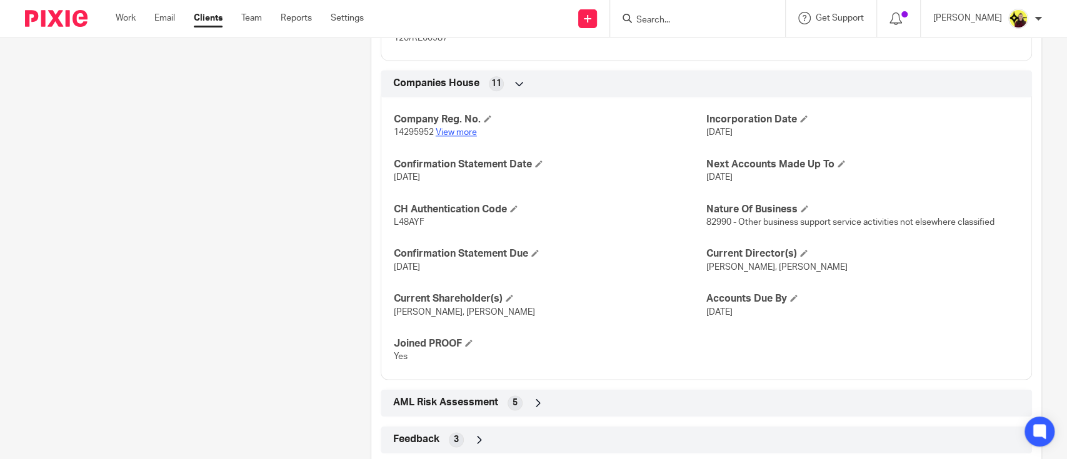
click at [436, 129] on link "View more" at bounding box center [456, 132] width 41 height 9
click at [702, 16] on input "Search" at bounding box center [691, 20] width 113 height 11
type input "myt"
click at [681, 44] on link at bounding box center [738, 53] width 211 height 29
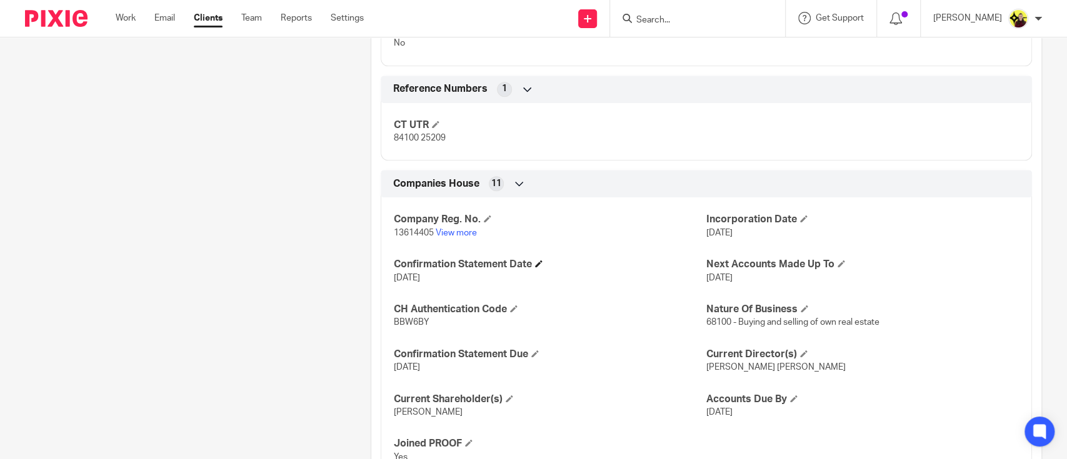
scroll to position [916, 0]
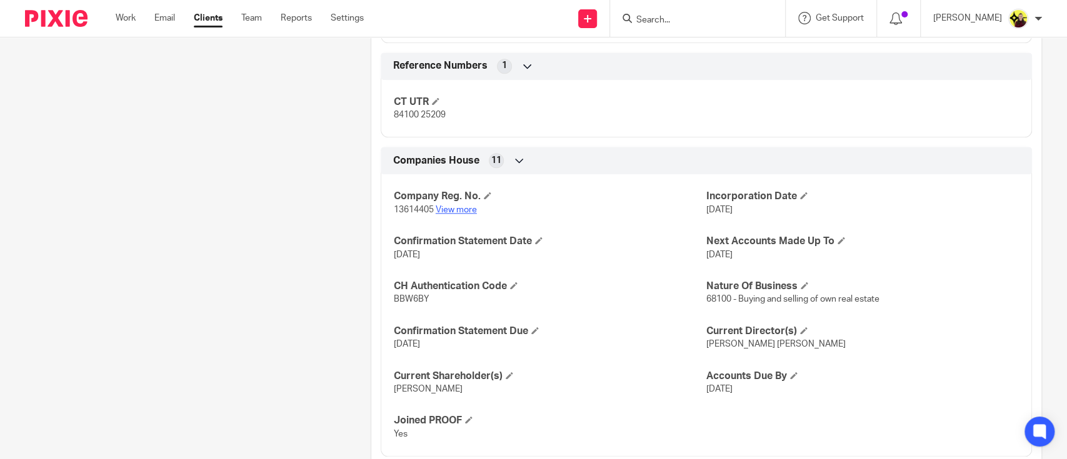
click at [443, 209] on link "View more" at bounding box center [456, 210] width 41 height 9
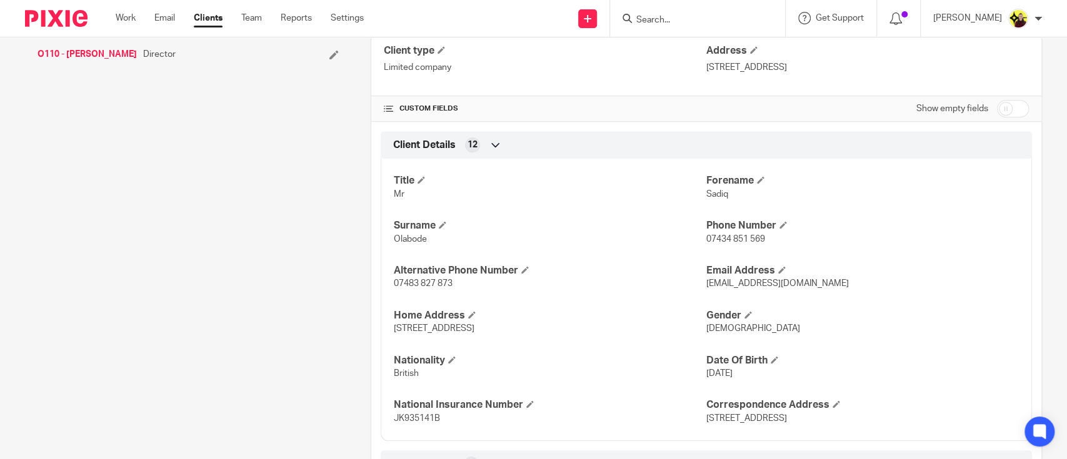
scroll to position [0, 0]
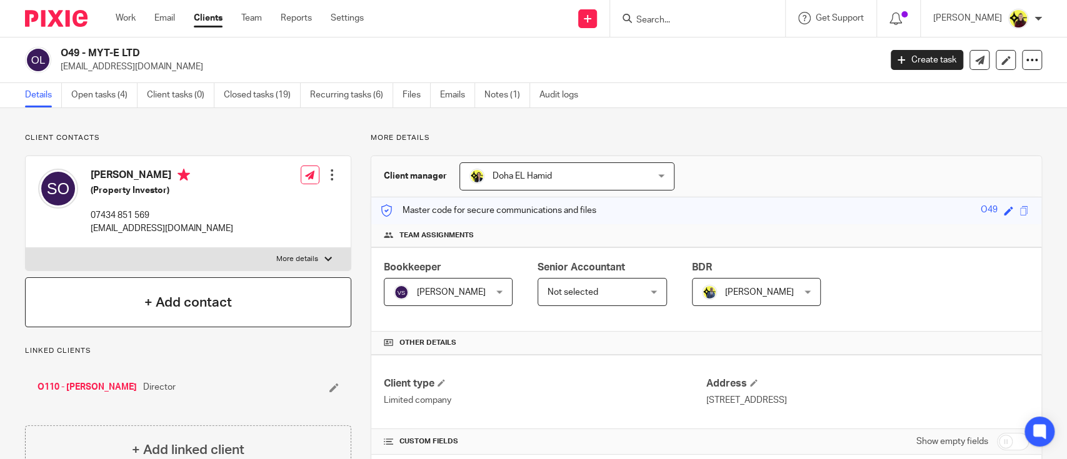
click at [683, 23] on input "Search" at bounding box center [691, 20] width 113 height 11
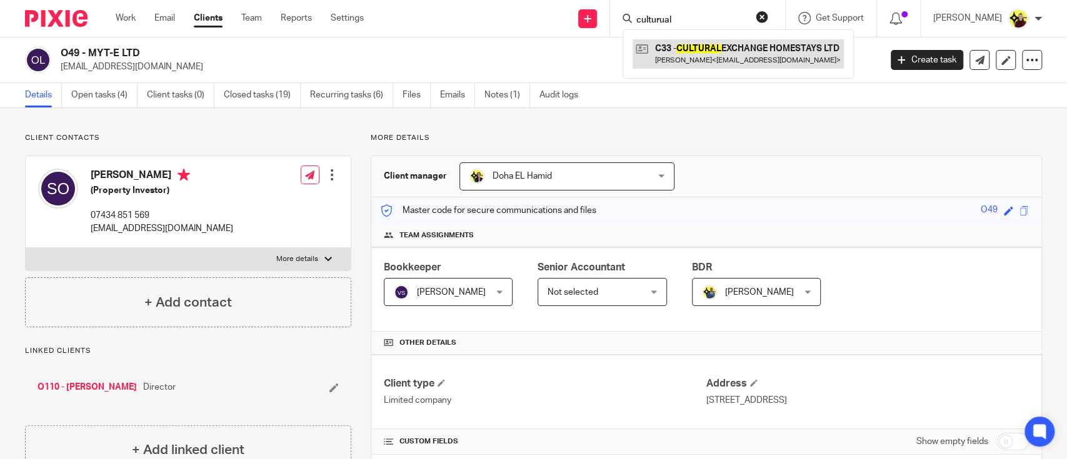
type input "culturual"
click at [698, 54] on link at bounding box center [738, 53] width 211 height 29
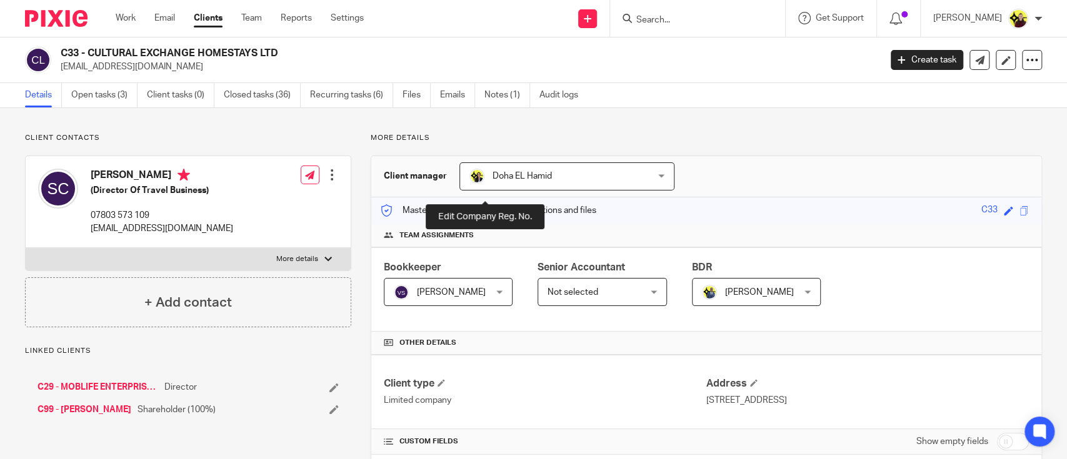
scroll to position [916, 0]
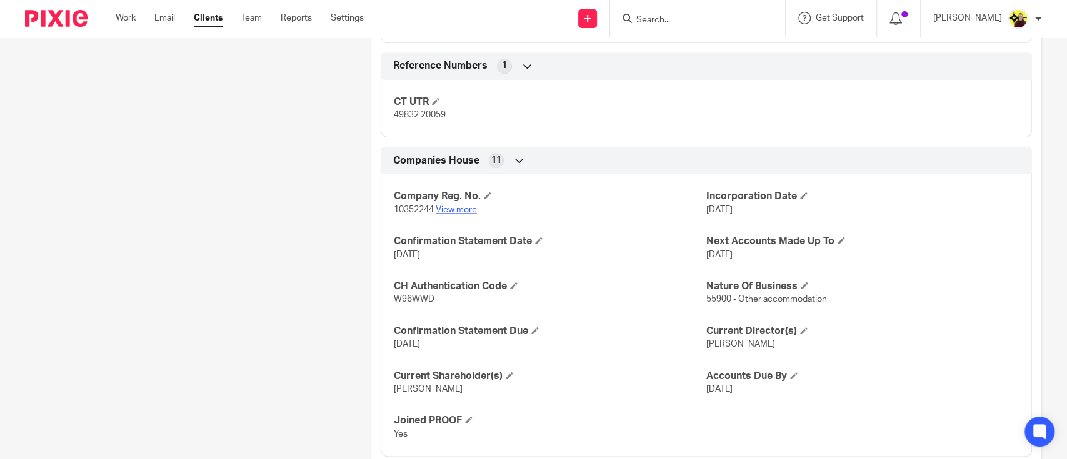
click at [471, 206] on link "View more" at bounding box center [456, 210] width 41 height 9
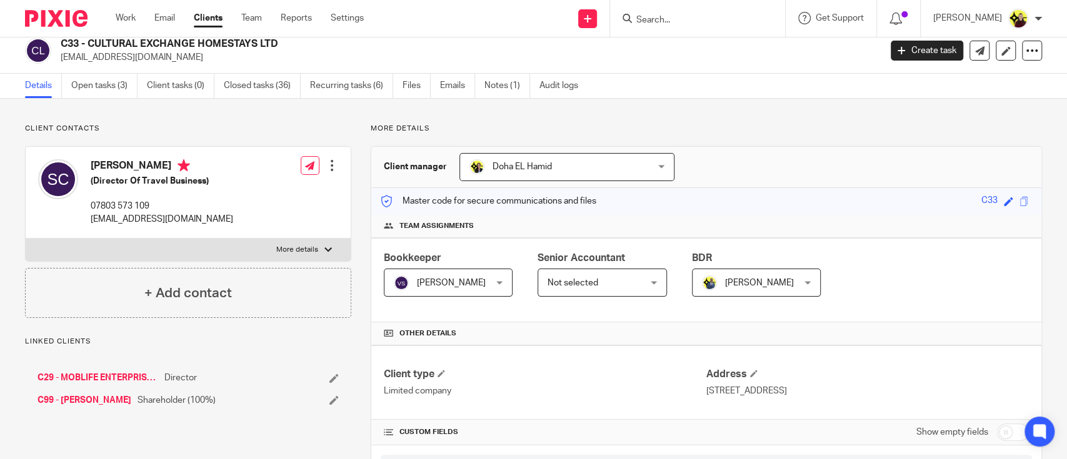
scroll to position [0, 0]
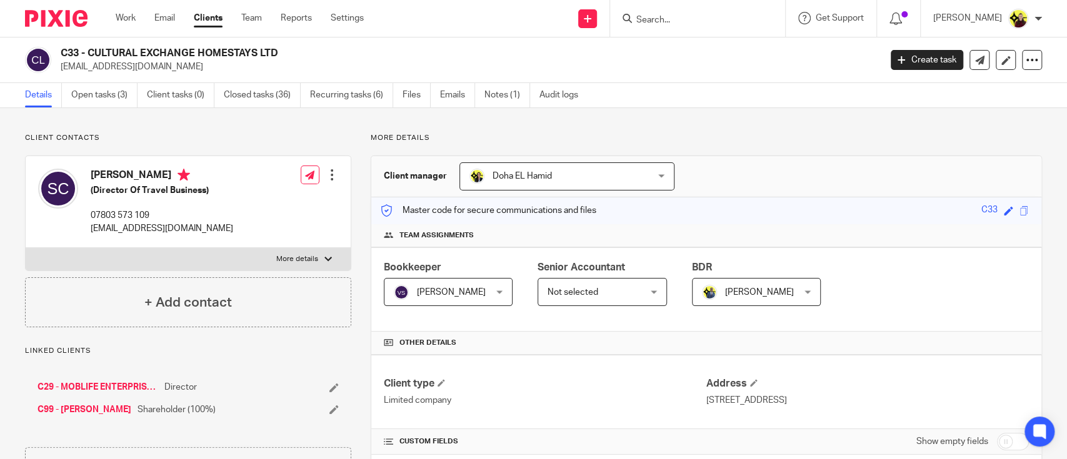
click at [136, 58] on h2 "C33 - CULTURAL EXCHANGE HOMESTAYS LTD" at bounding box center [385, 53] width 649 height 13
click at [131, 66] on p "stefanclarke@outlook.com" at bounding box center [466, 67] width 811 height 13
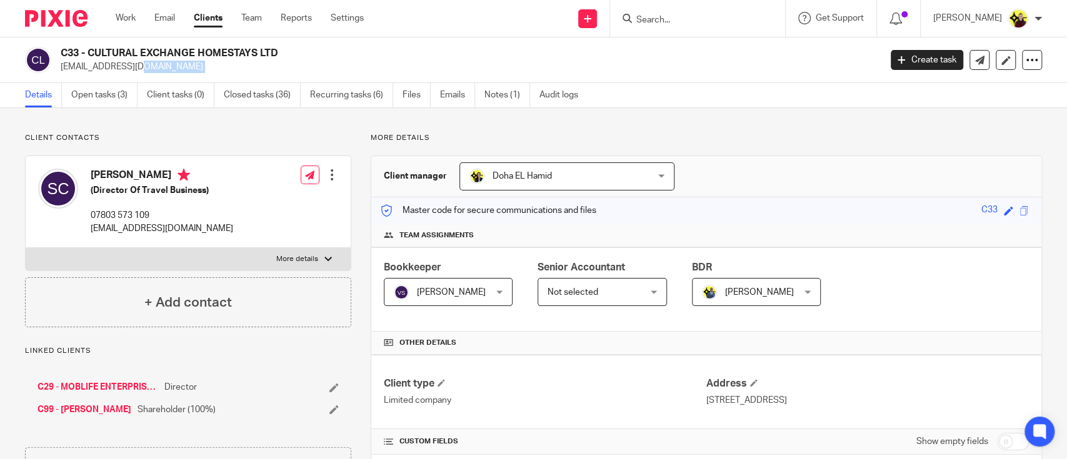
click at [131, 66] on p "stefanclarke@outlook.com" at bounding box center [466, 67] width 811 height 13
copy main "stefanclarke@outlook.com Create task Update from Companies House Export data Me…"
click at [690, 15] on input "Search" at bounding box center [691, 20] width 113 height 11
paste input "FUTURE FOODWAYS CLUB LIMITED"
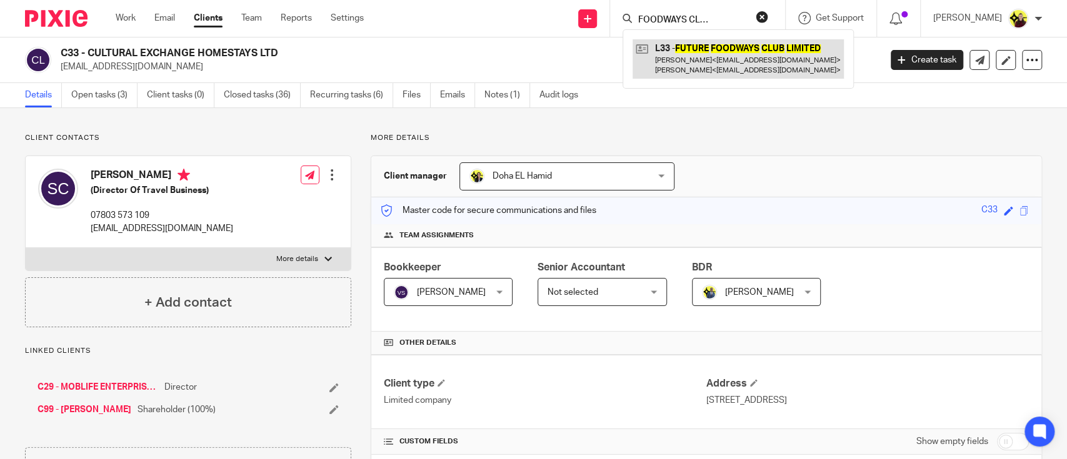
type input "FUTURE FOODWAYS CLUB LIMITED"
click at [704, 51] on link at bounding box center [738, 58] width 211 height 39
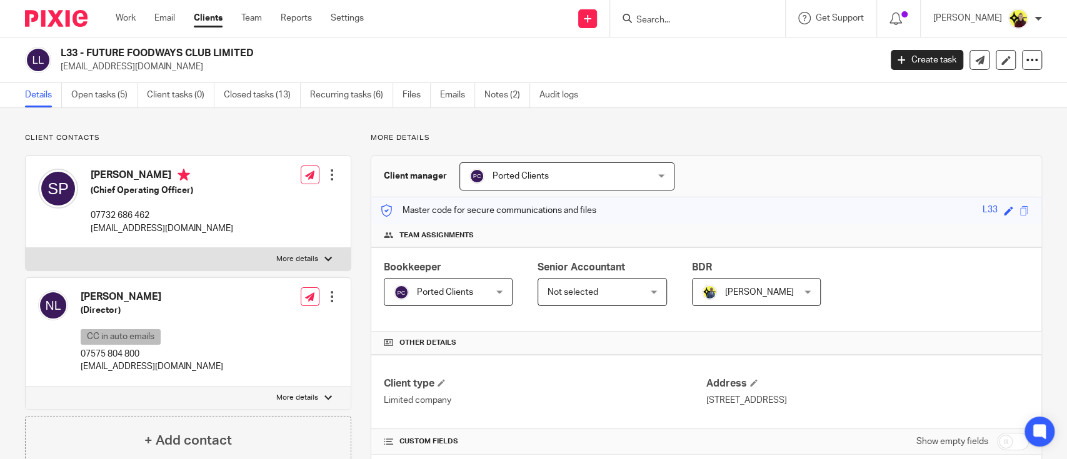
scroll to position [1066, 0]
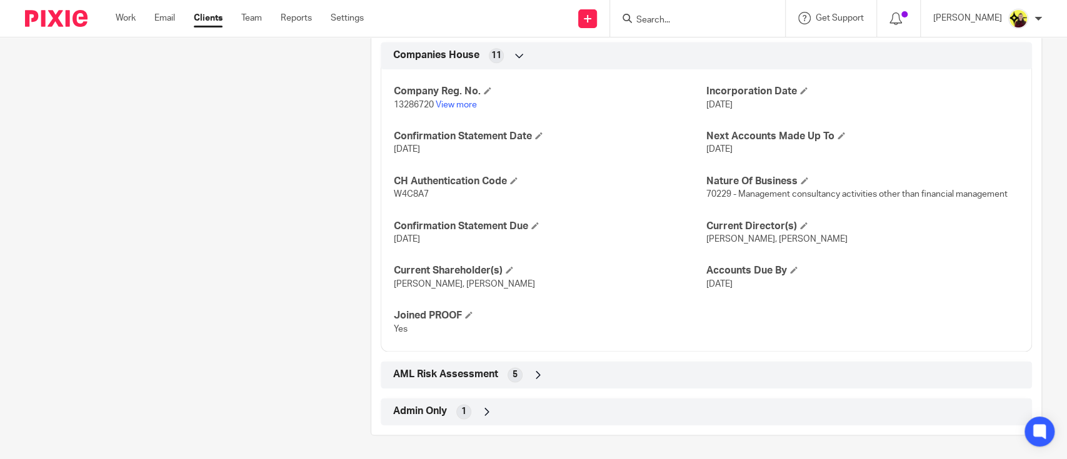
click at [499, 401] on div "Admin Only 1" at bounding box center [706, 411] width 633 height 21
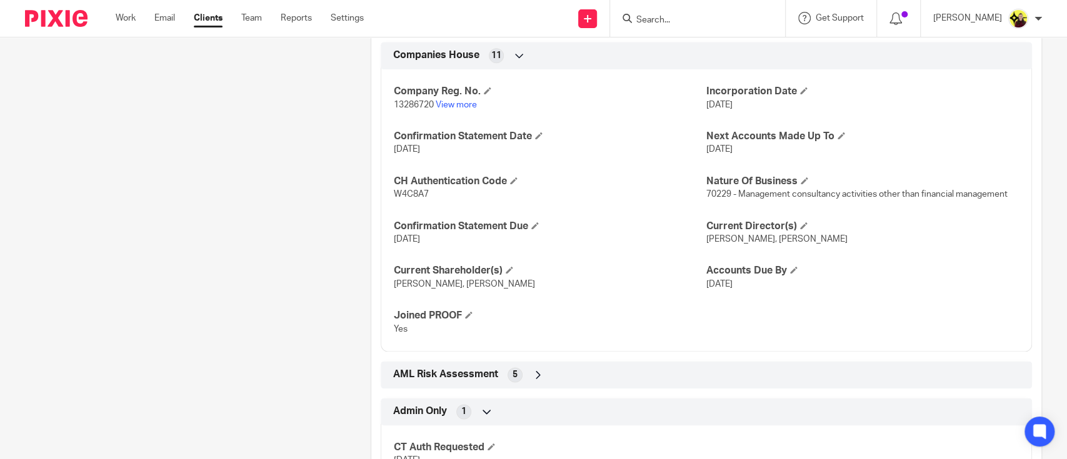
click at [663, 19] on input "Search" at bounding box center [691, 20] width 113 height 11
paste input "REMALIAH & CO LTD"
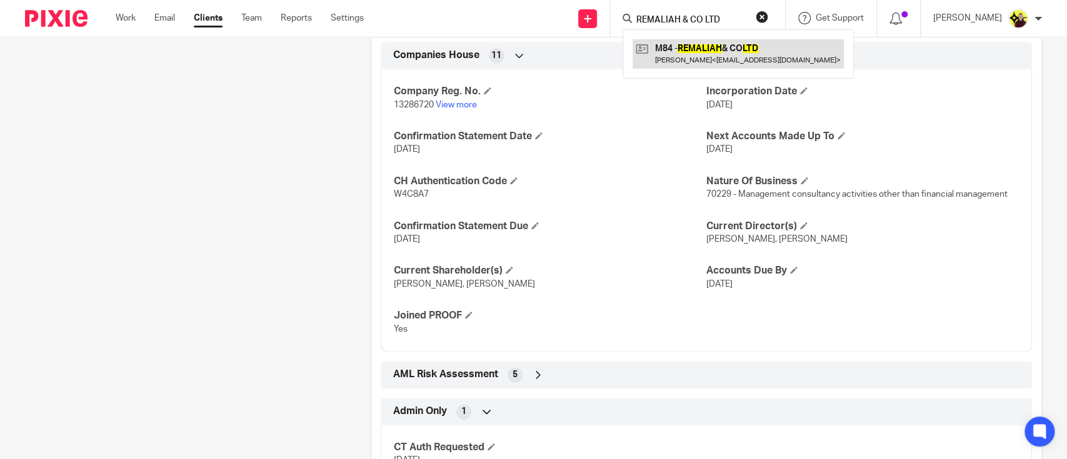
type input "REMALIAH & CO LTD"
click at [690, 51] on link at bounding box center [738, 53] width 211 height 29
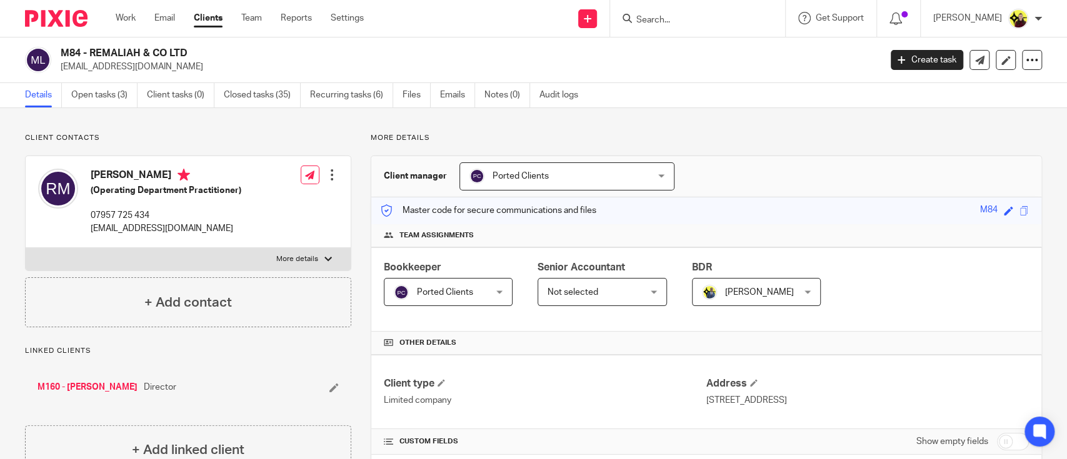
click at [660, 20] on input "Search" at bounding box center [691, 20] width 113 height 11
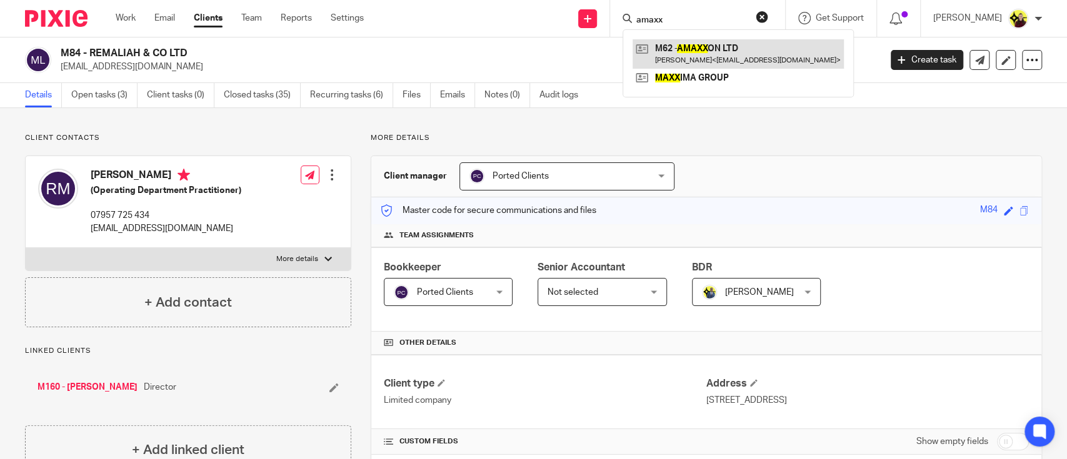
type input "amaxx"
click at [703, 42] on link at bounding box center [738, 53] width 211 height 29
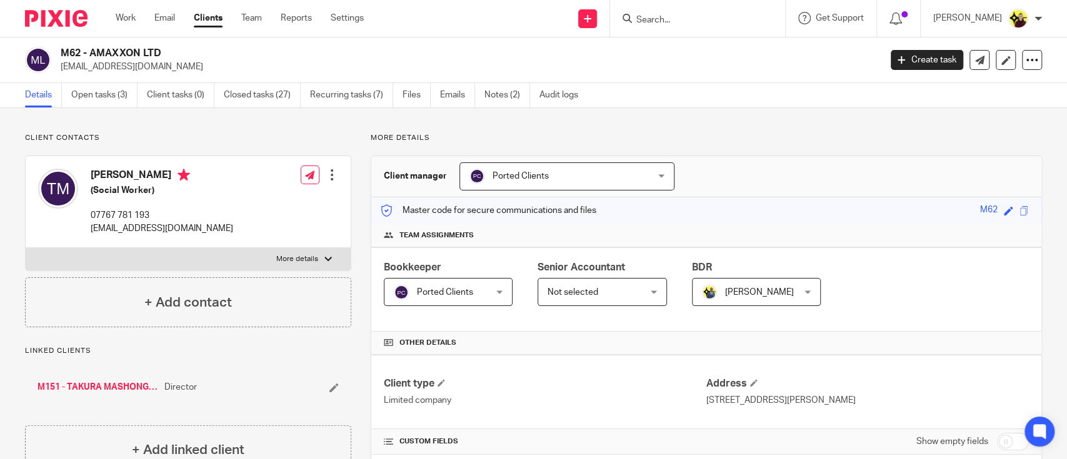
click at [658, 20] on input "Search" at bounding box center [691, 20] width 113 height 11
paste input "SR CARE SOLUTIONS LTD"
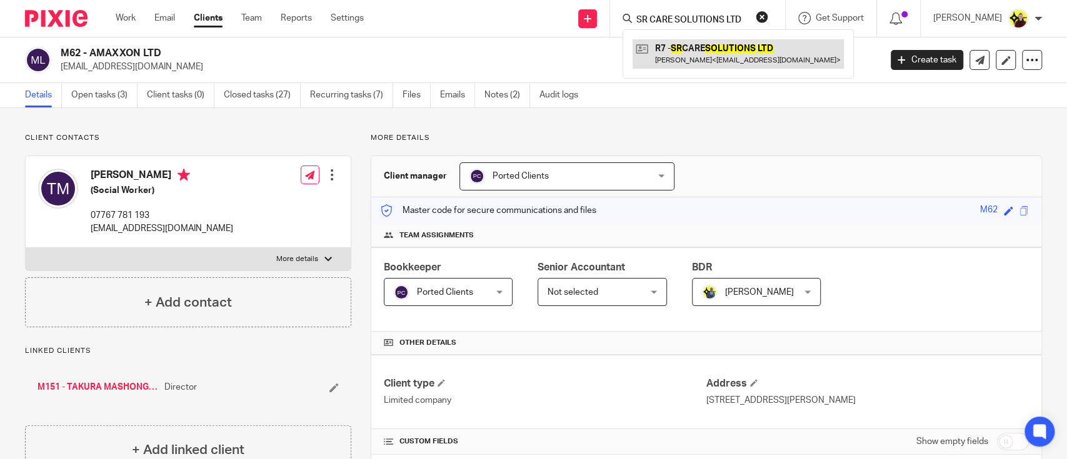
type input "SR CARE SOLUTIONS LTD"
click at [683, 57] on link at bounding box center [738, 53] width 211 height 29
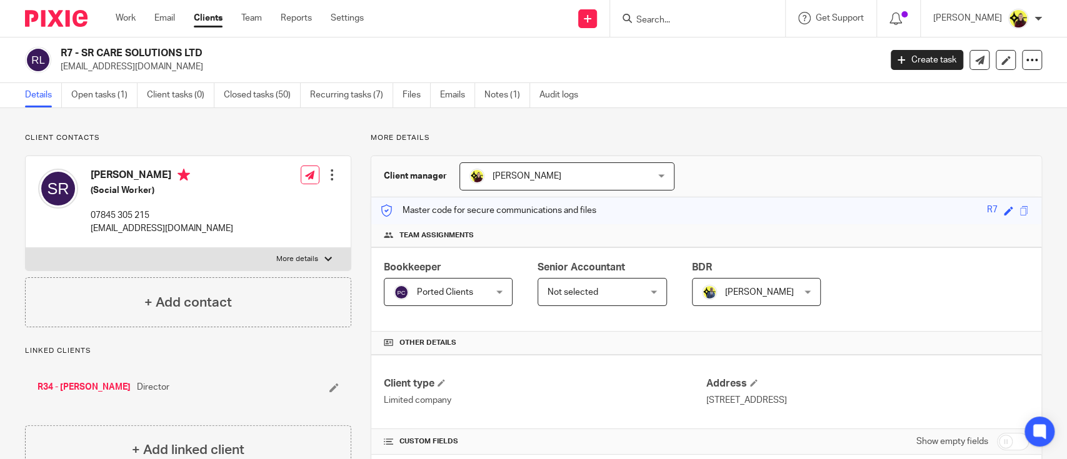
click at [106, 63] on p "[EMAIL_ADDRESS][DOMAIN_NAME]" at bounding box center [466, 67] width 811 height 13
copy main "[EMAIL_ADDRESS][DOMAIN_NAME] Create task Update from Companies House Export dat…"
click at [439, 82] on div "R7 - SR CARE SOLUTIONS LTD [EMAIL_ADDRESS][DOMAIN_NAME] Create task Update from…" at bounding box center [533, 61] width 1067 height 46
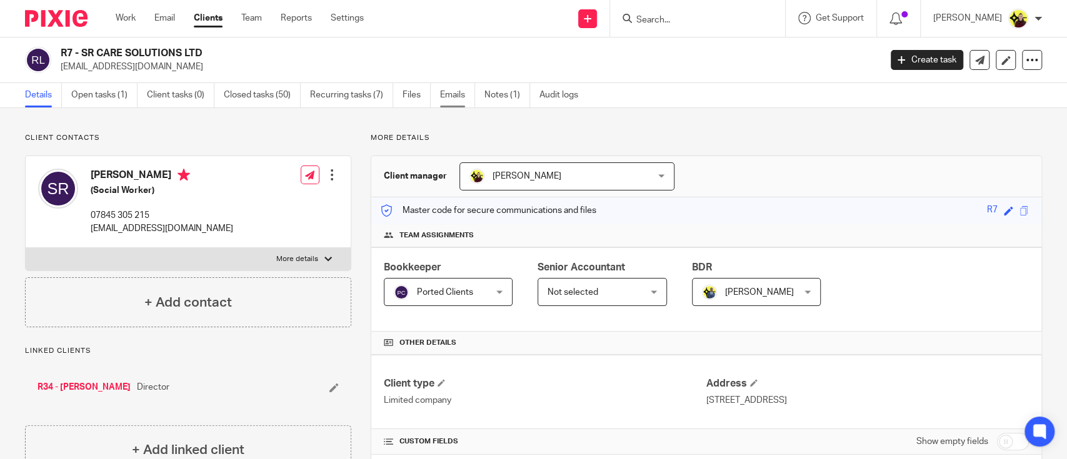
click at [447, 98] on link "Emails" at bounding box center [457, 95] width 35 height 24
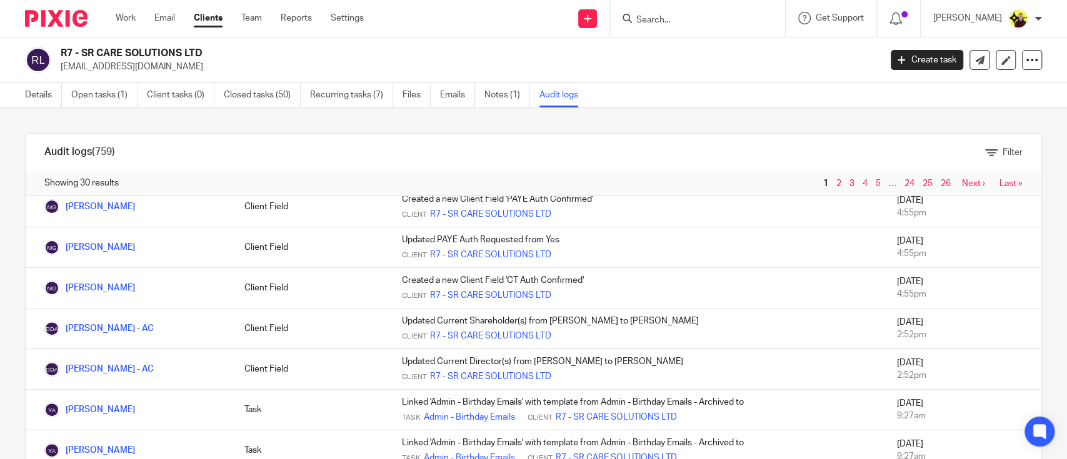
scroll to position [333, 0]
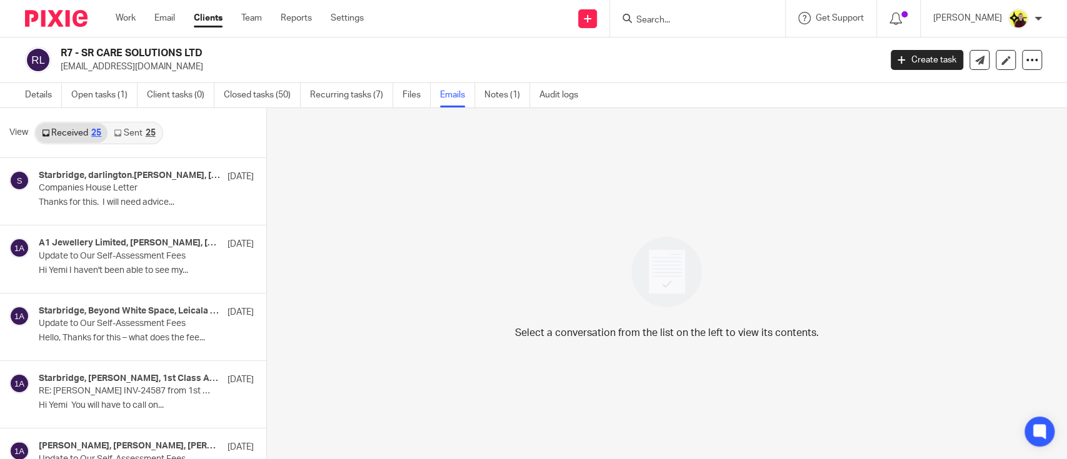
click at [683, 19] on input "Search" at bounding box center [691, 20] width 113 height 11
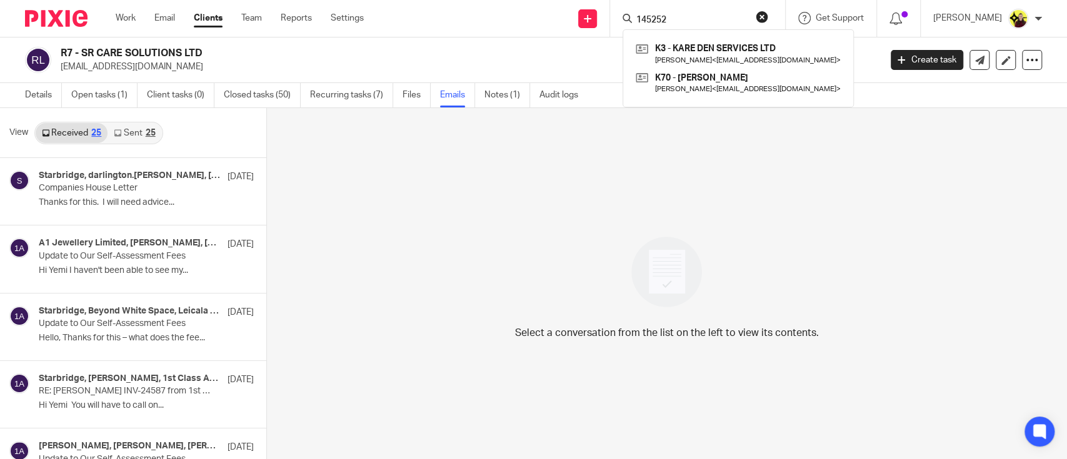
click at [700, 28] on div "145252 K3 - KARE DEN SERVICES LTD Denise Karaturp < denisekaraturp@yahoo.co.uk …" at bounding box center [697, 18] width 175 height 37
click at [698, 21] on input "145252" at bounding box center [691, 20] width 113 height 11
paste input "HE SONUGA LTD"
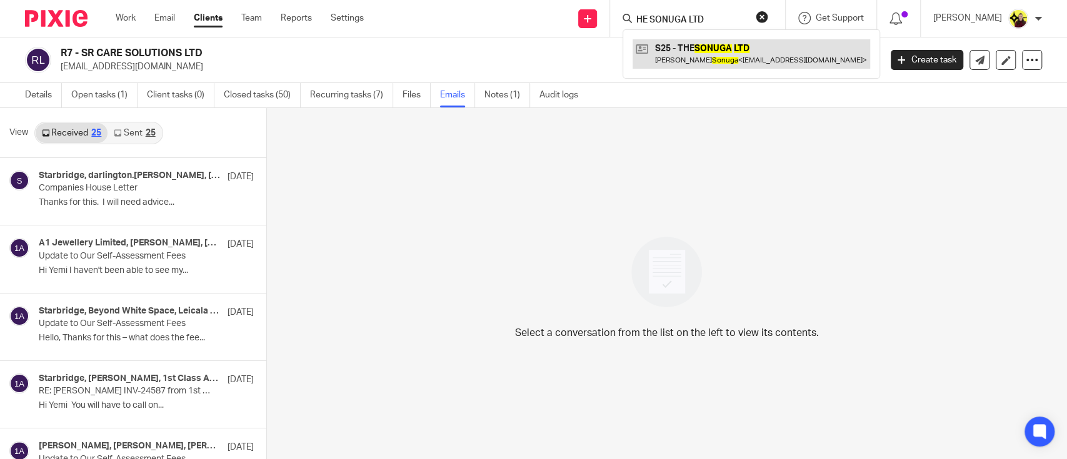
type input "HE SONUGA LTD"
click at [704, 57] on link at bounding box center [752, 53] width 238 height 29
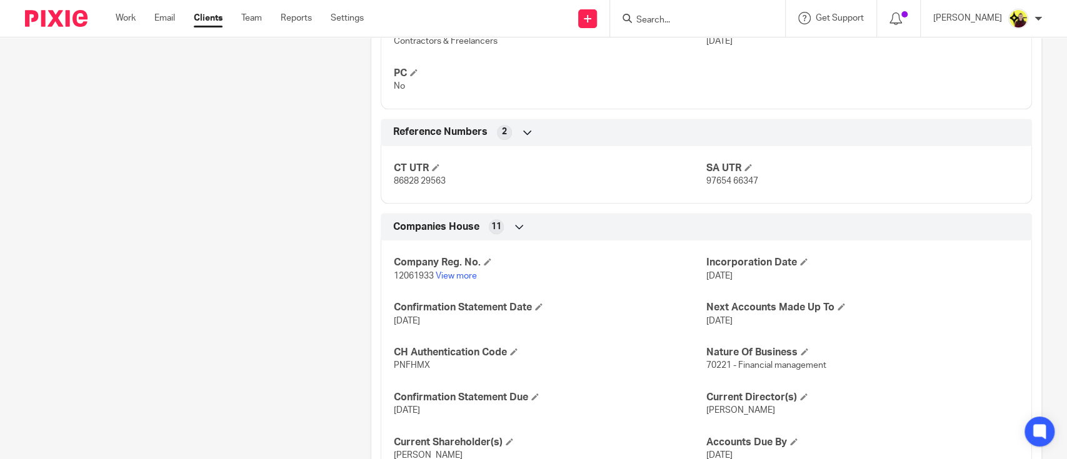
scroll to position [916, 0]
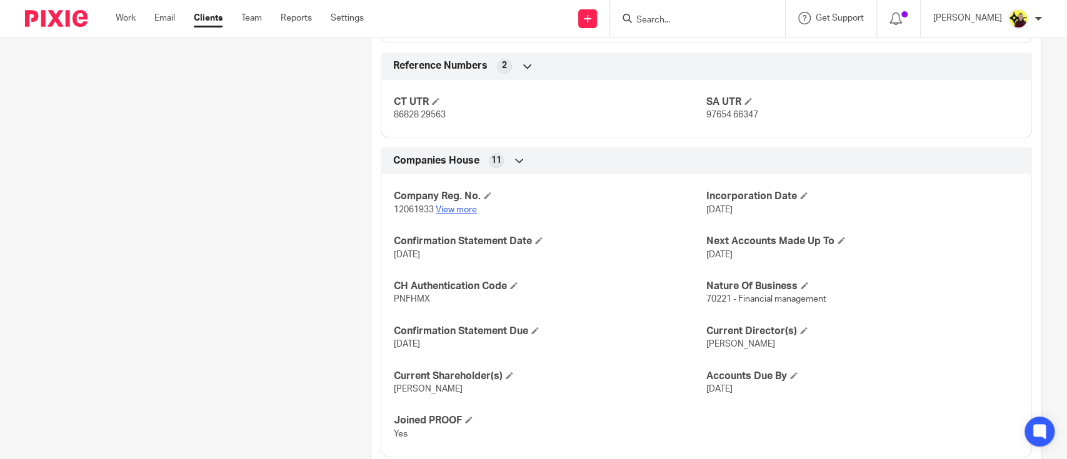
click at [449, 211] on link "View more" at bounding box center [456, 210] width 41 height 9
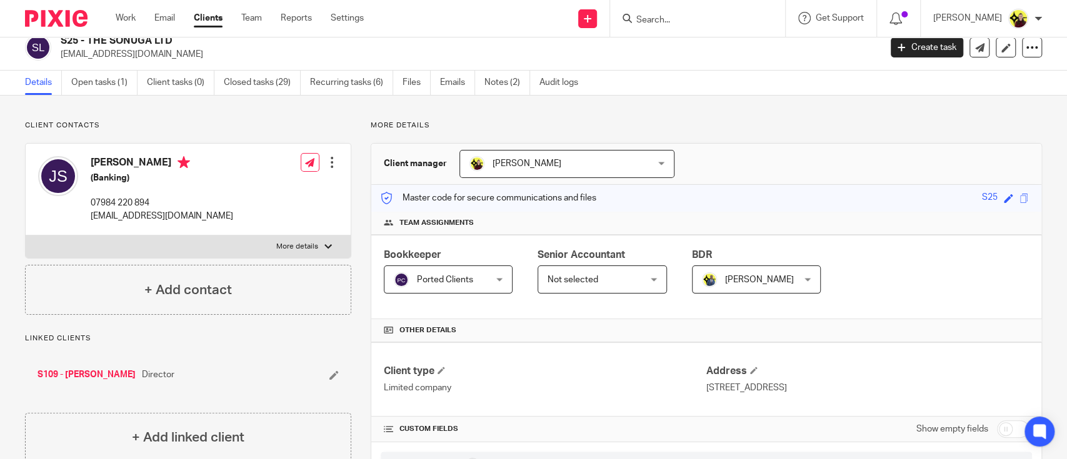
scroll to position [0, 0]
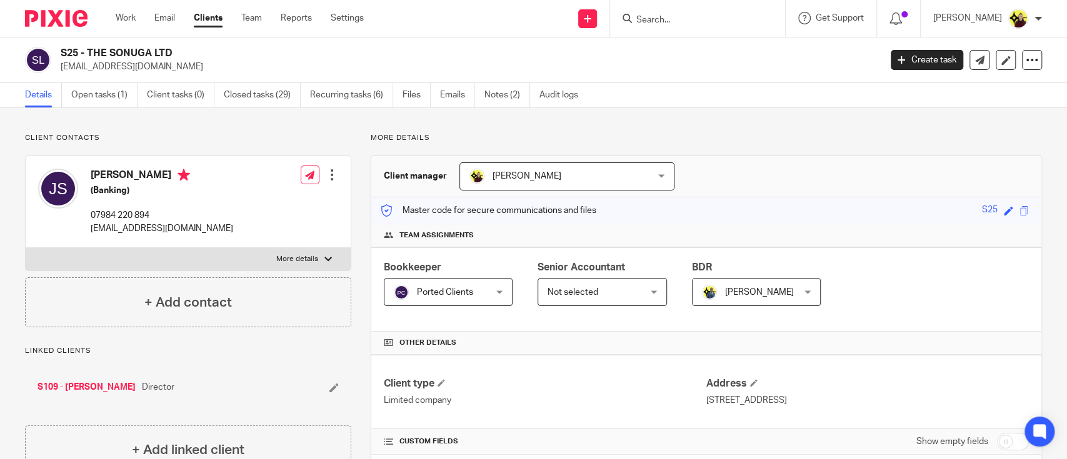
click at [679, 18] on input "Search" at bounding box center [691, 20] width 113 height 11
paste input "HEALTHVERSE 360 LTD"
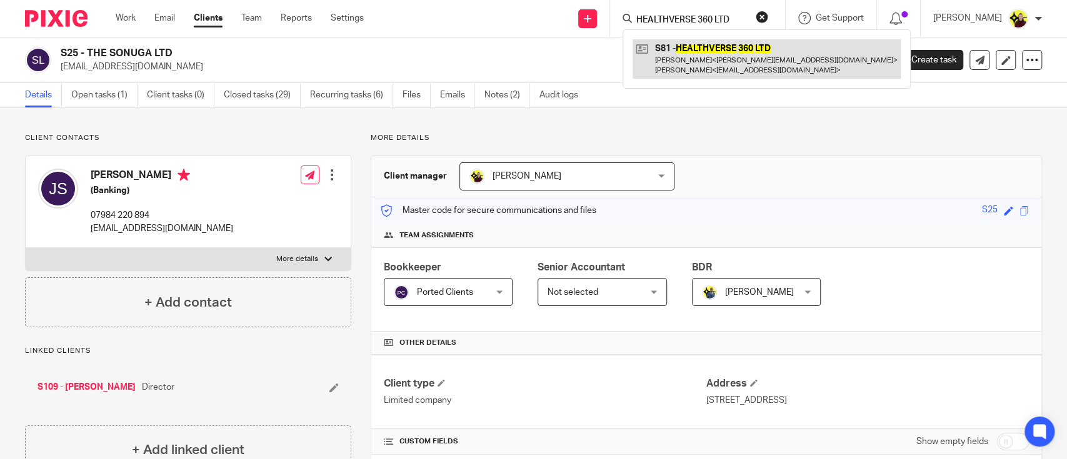
type input "HEALTHVERSE 360 LTD"
click at [687, 48] on link at bounding box center [767, 58] width 268 height 39
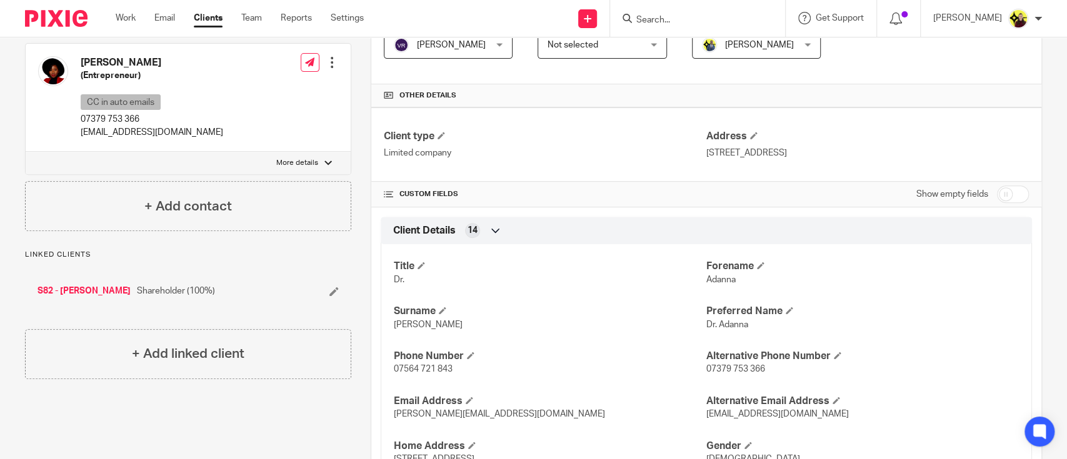
scroll to position [333, 0]
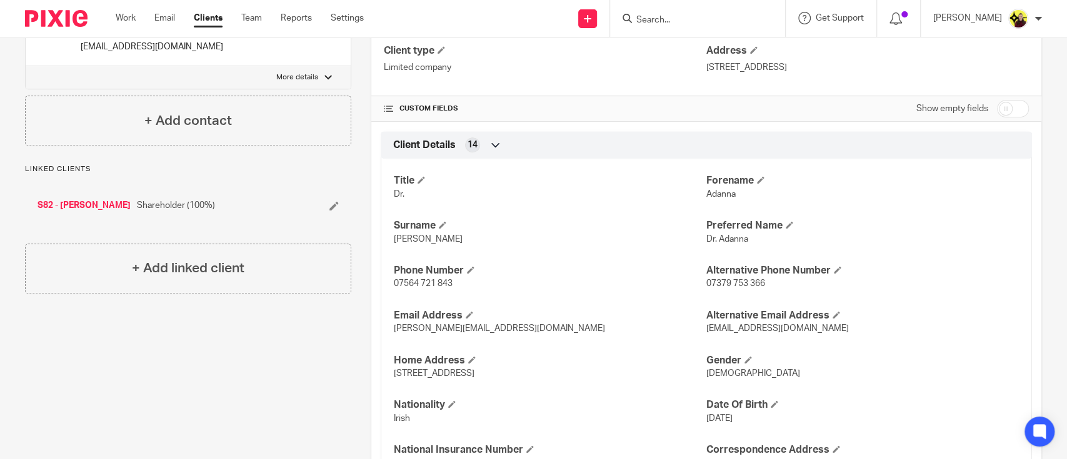
click at [416, 326] on span "[PERSON_NAME][EMAIL_ADDRESS][DOMAIN_NAME]" at bounding box center [499, 328] width 211 height 9
copy p "[PERSON_NAME][EMAIL_ADDRESS][DOMAIN_NAME]"
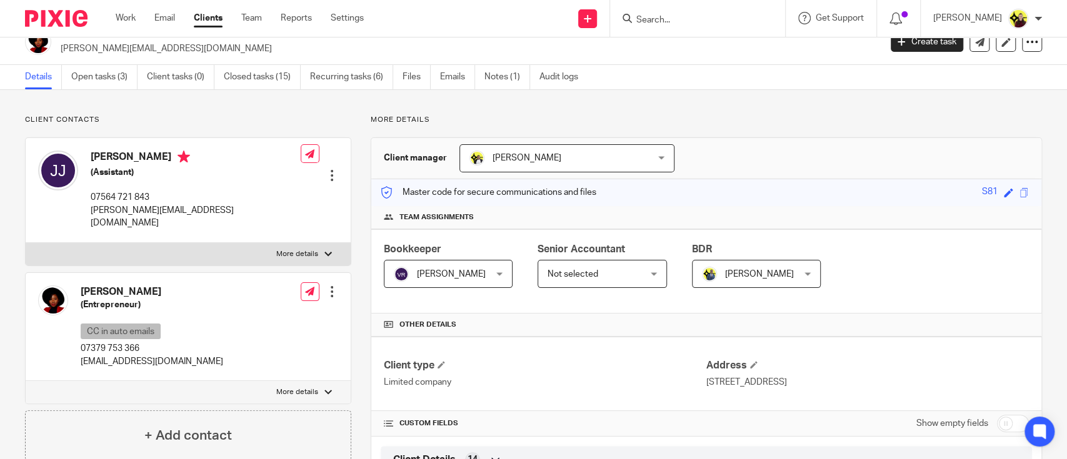
scroll to position [0, 0]
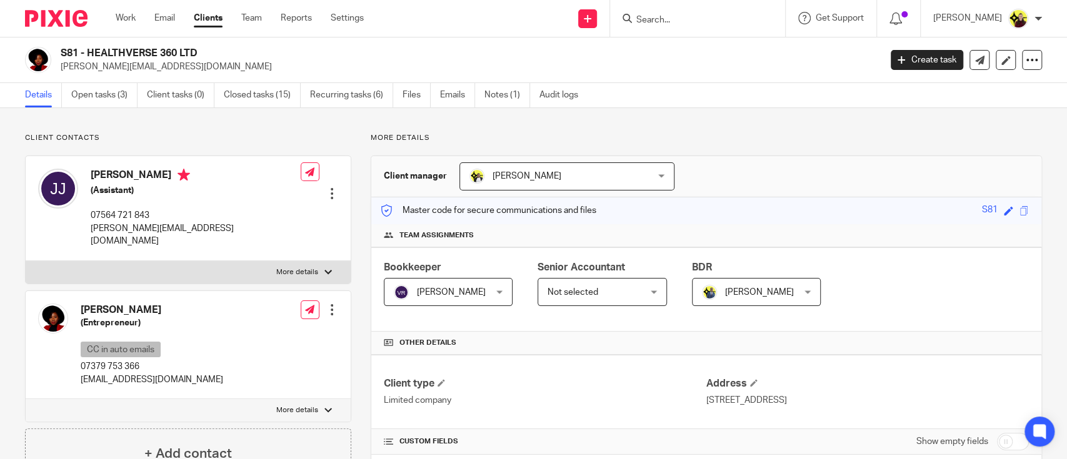
click at [129, 223] on p "[PERSON_NAME][EMAIL_ADDRESS][DOMAIN_NAME]" at bounding box center [196, 236] width 210 height 26
copy div "[PERSON_NAME][EMAIL_ADDRESS][DOMAIN_NAME]"
click at [110, 98] on link "Open tasks (3)" at bounding box center [104, 95] width 66 height 24
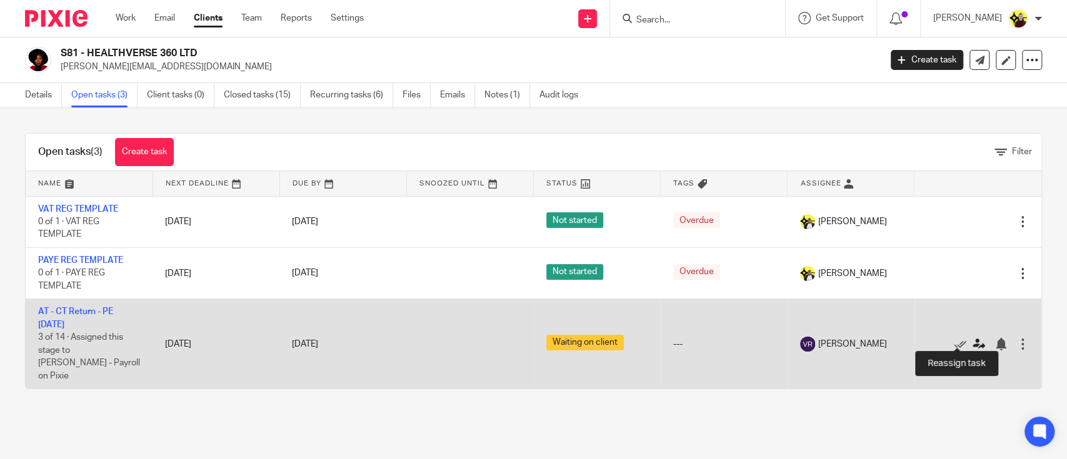
click at [973, 338] on icon at bounding box center [979, 344] width 13 height 13
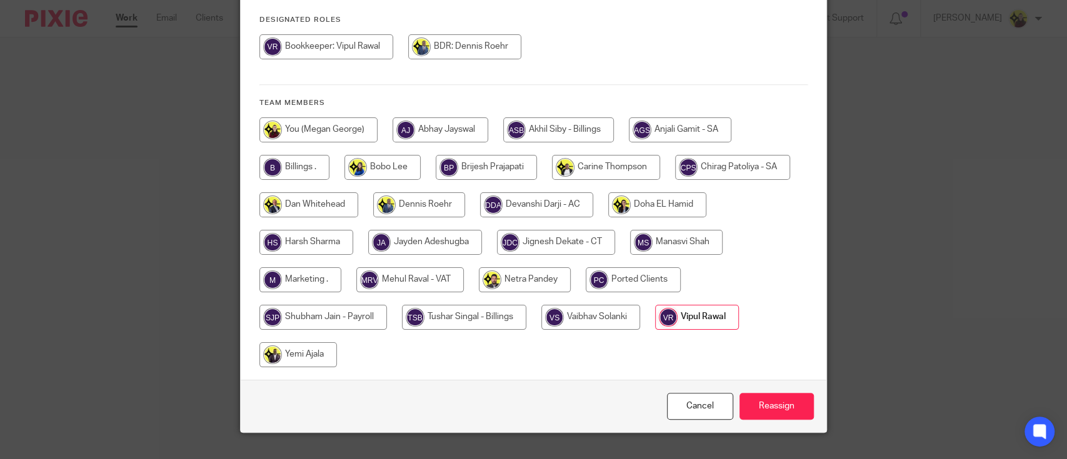
scroll to position [166, 0]
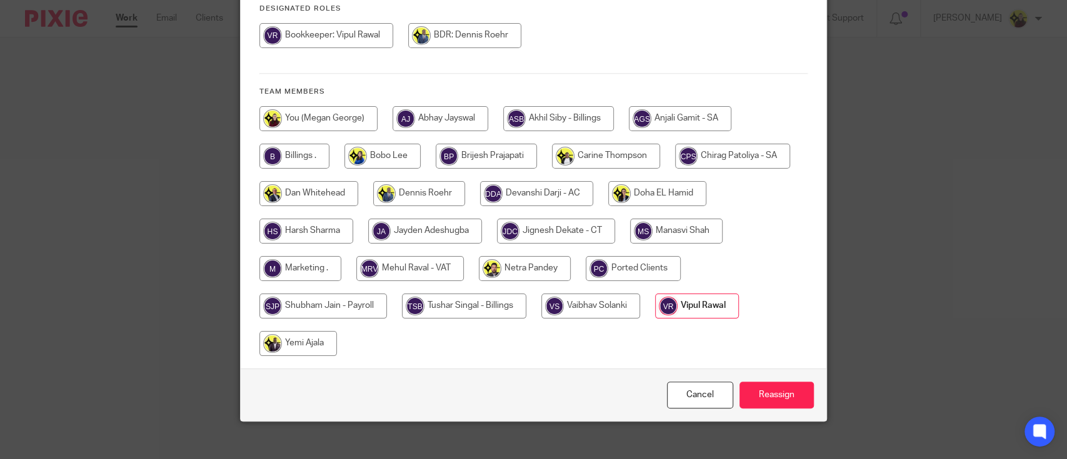
drag, startPoint x: 643, startPoint y: 264, endPoint x: 637, endPoint y: 271, distance: 8.8
click at [643, 265] on input "radio" at bounding box center [633, 268] width 95 height 25
radio input "true"
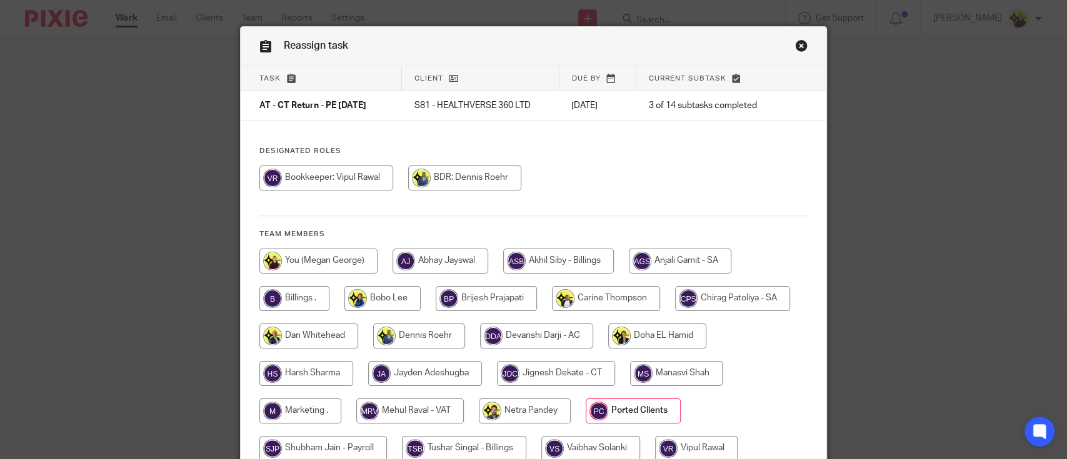
scroll to position [0, 0]
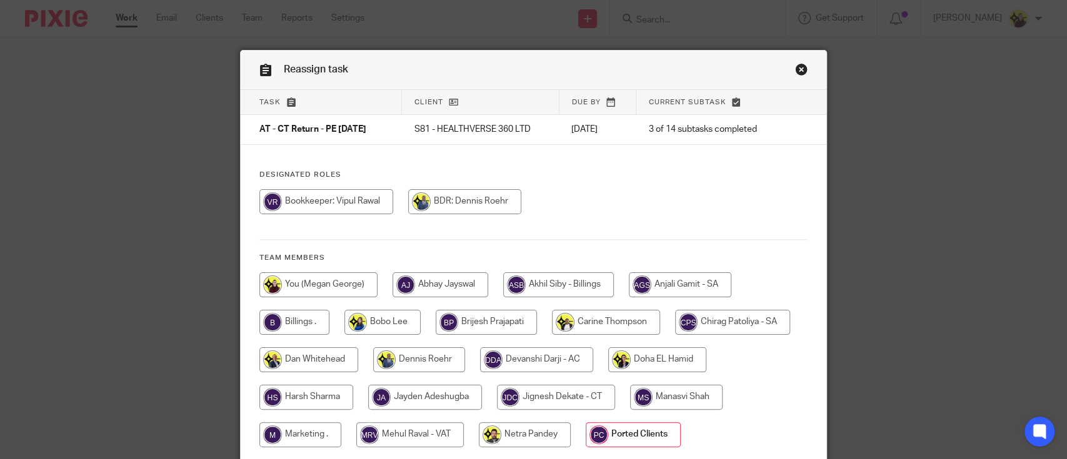
click at [796, 71] on link "Close this dialog window" at bounding box center [801, 71] width 13 height 17
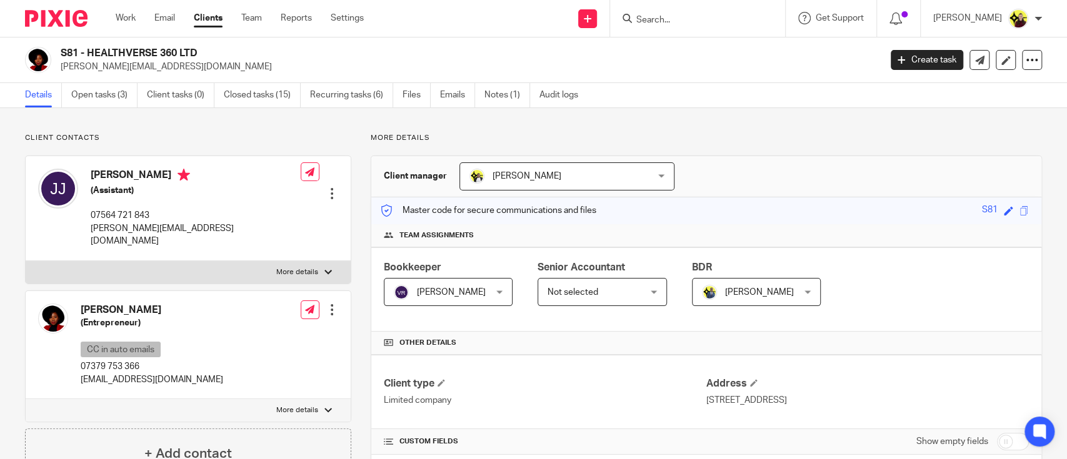
click at [396, 291] on img at bounding box center [401, 292] width 15 height 15
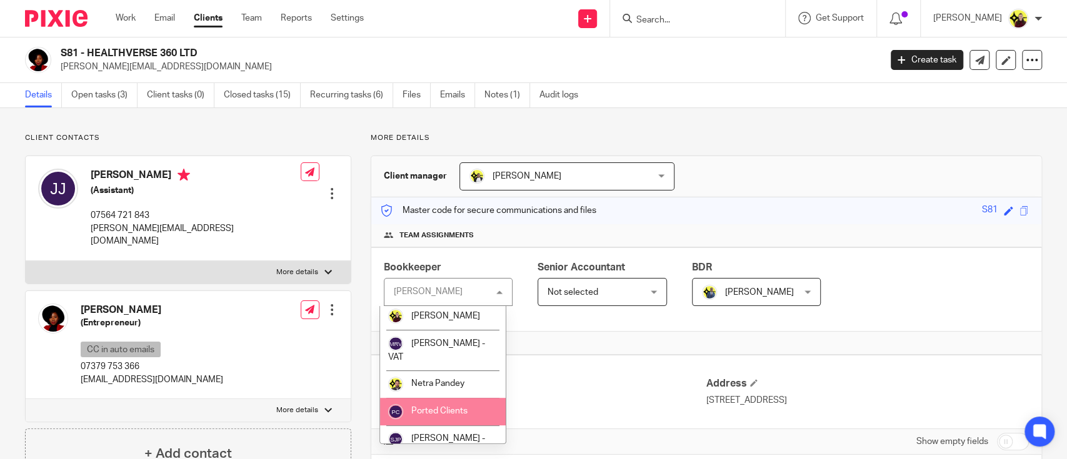
scroll to position [514, 0]
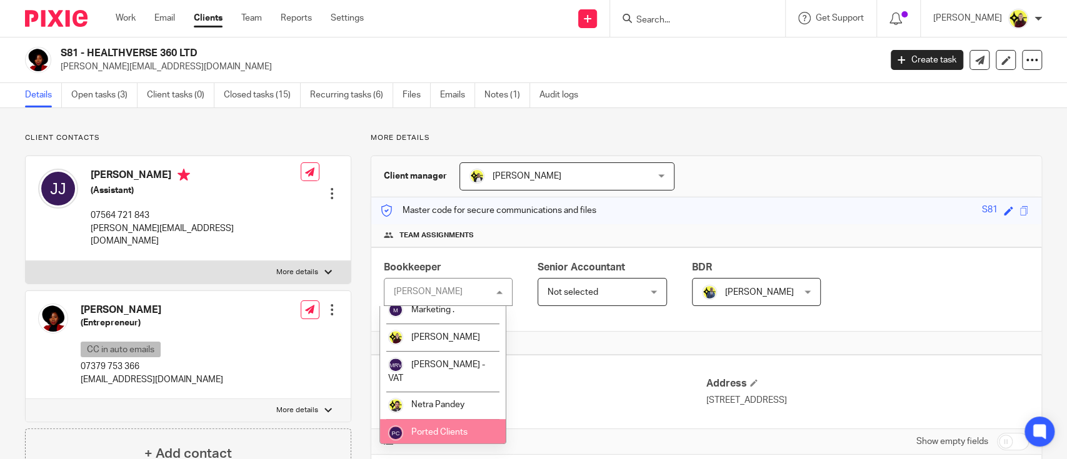
click at [449, 424] on li "Ported Clients" at bounding box center [443, 433] width 126 height 28
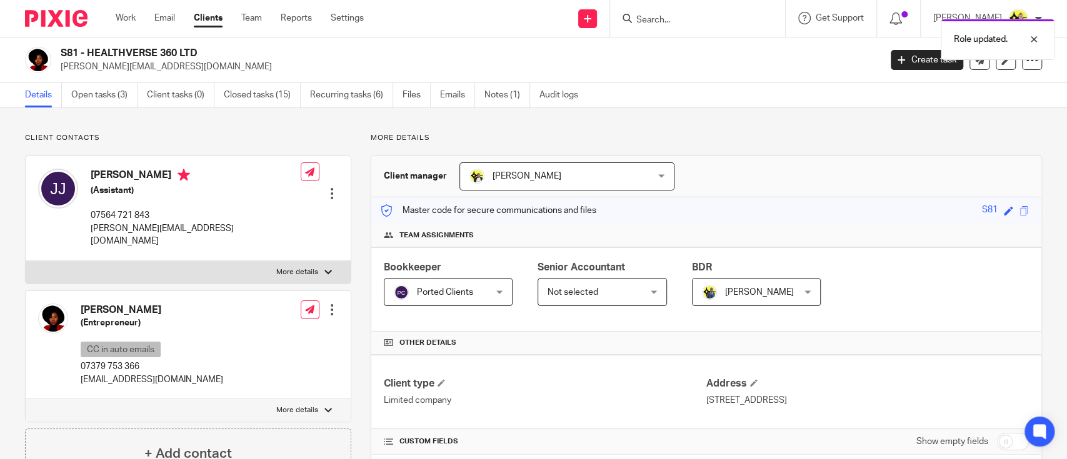
drag, startPoint x: 179, startPoint y: 52, endPoint x: 89, endPoint y: 51, distance: 90.6
click at [89, 51] on h2 "S81 - HEALTHVERSE 360 LTD" at bounding box center [385, 53] width 649 height 13
copy h2 "HEALTHVERSE 360 LTD"
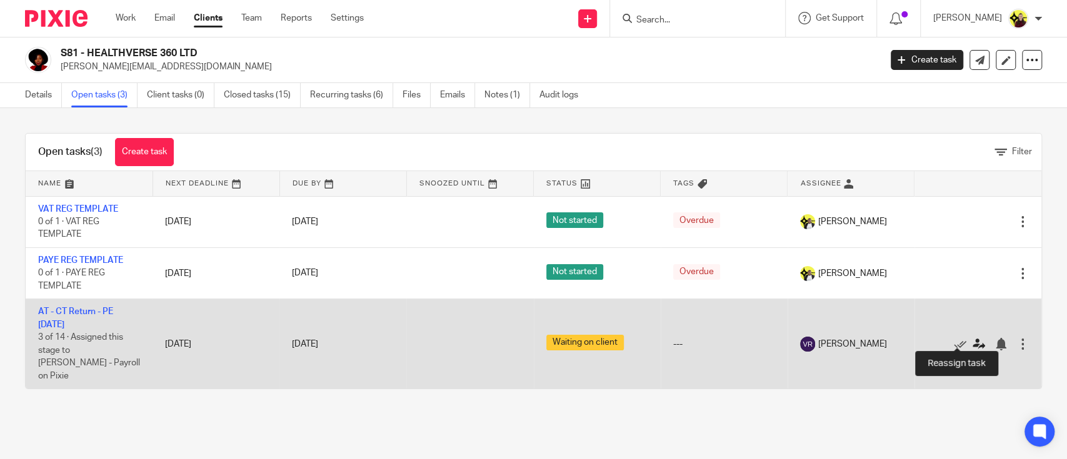
click at [973, 338] on icon at bounding box center [979, 344] width 13 height 13
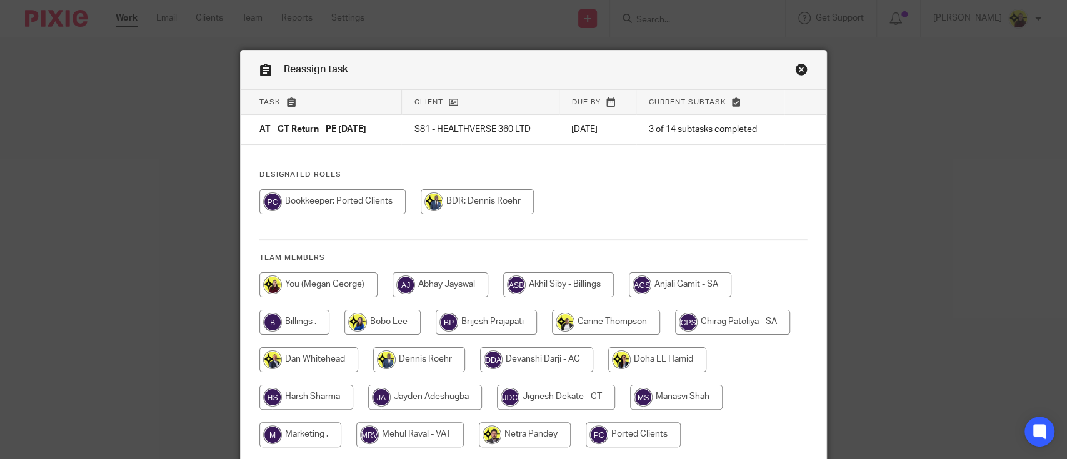
scroll to position [83, 0]
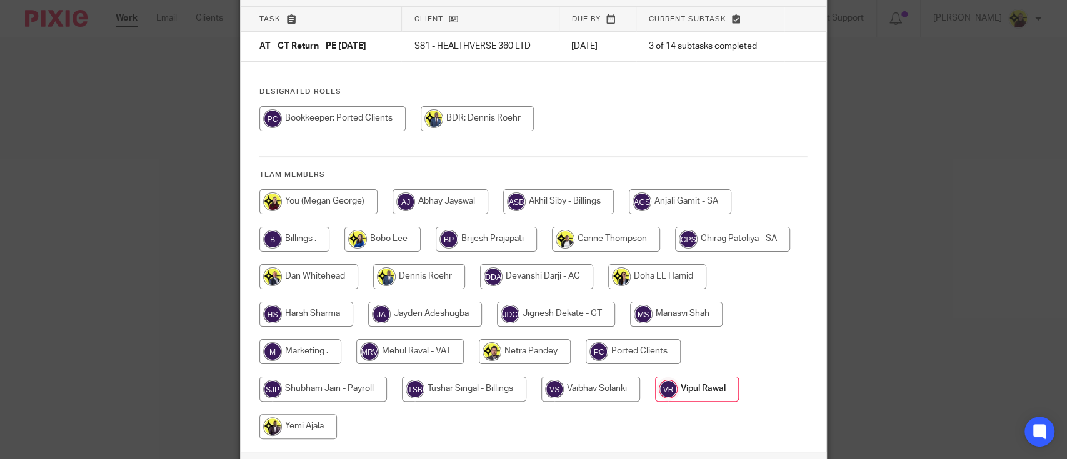
click at [614, 343] on input "radio" at bounding box center [633, 351] width 95 height 25
radio input "true"
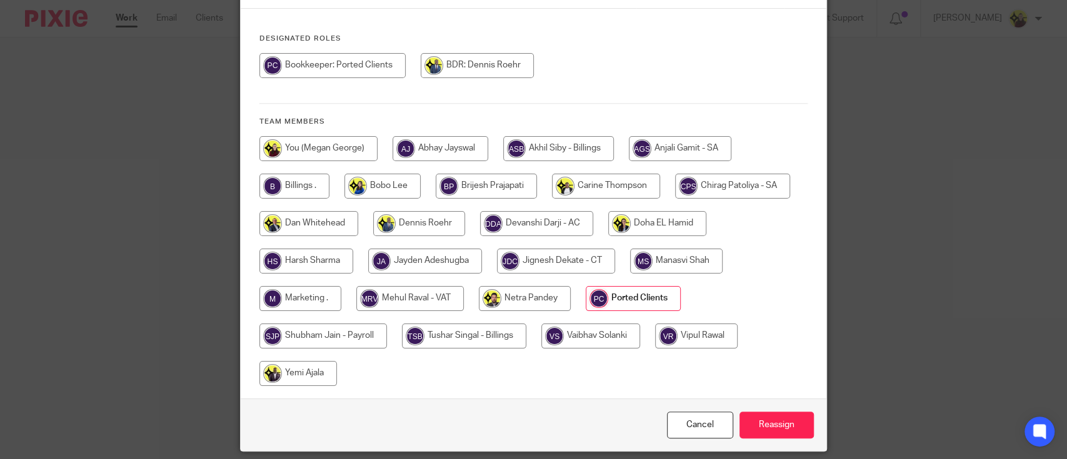
scroll to position [178, 0]
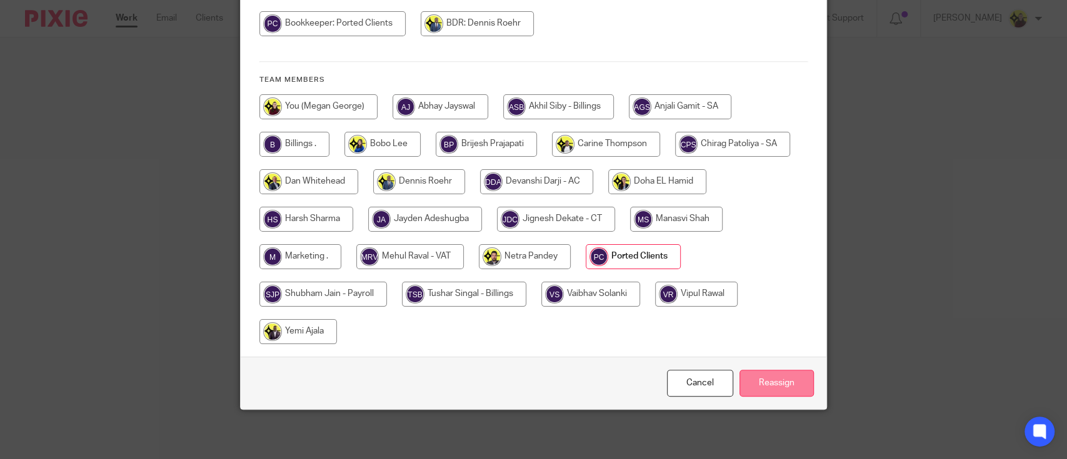
click at [750, 373] on input "Reassign" at bounding box center [776, 383] width 74 height 27
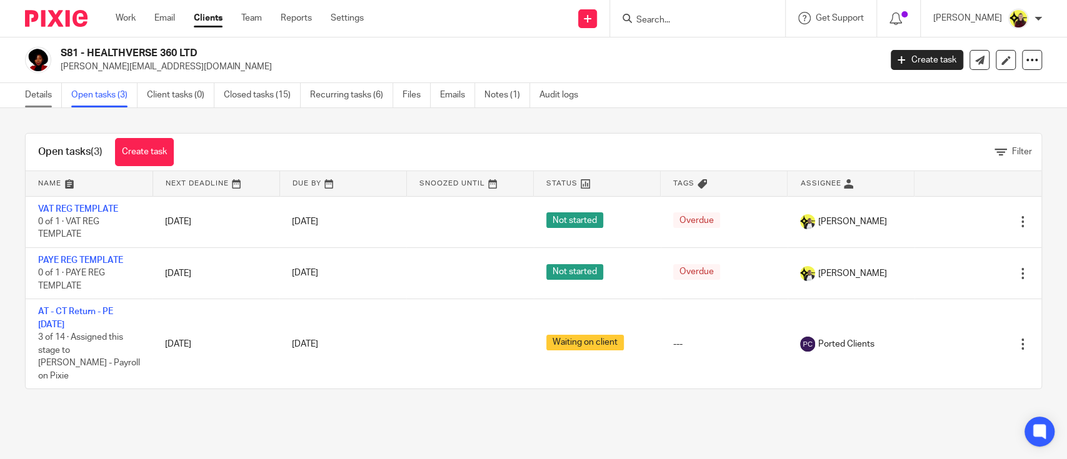
click at [49, 97] on link "Details" at bounding box center [43, 95] width 37 height 24
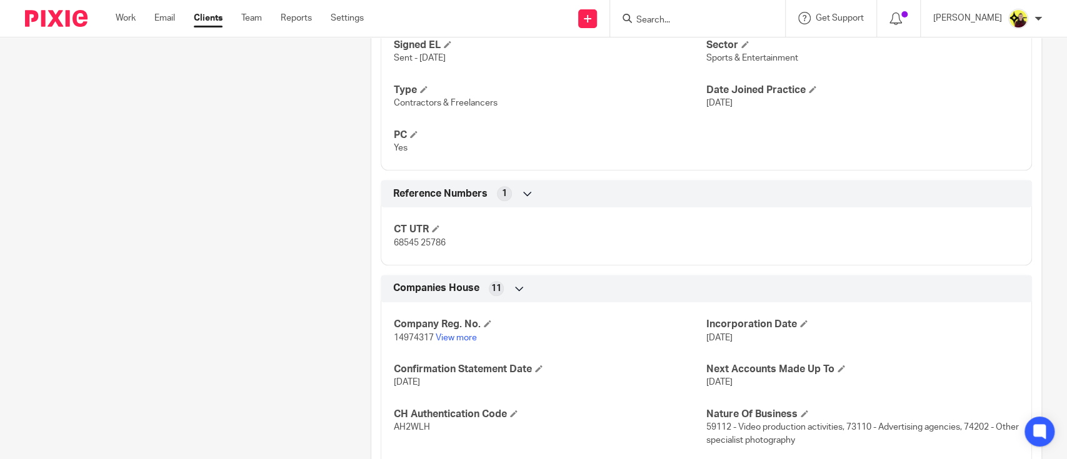
scroll to position [1042, 0]
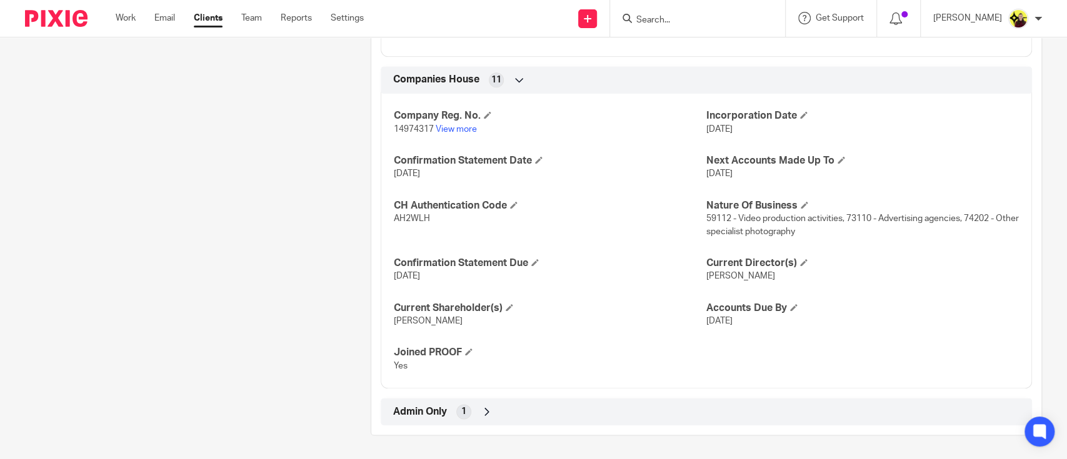
click at [506, 412] on div "Admin Only 1" at bounding box center [706, 411] width 633 height 21
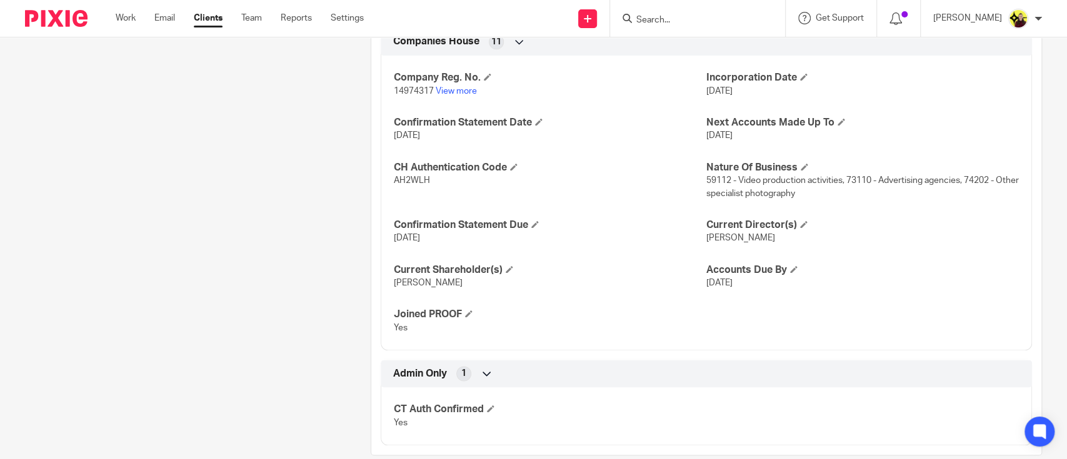
scroll to position [1100, 0]
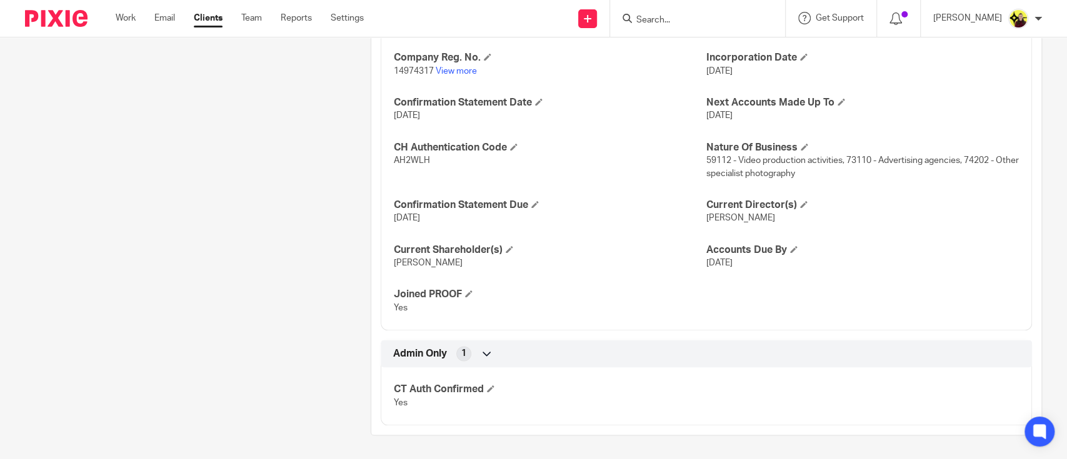
click at [656, 26] on input "Search" at bounding box center [691, 20] width 113 height 11
click at [692, 15] on input "Search" at bounding box center [691, 20] width 113 height 11
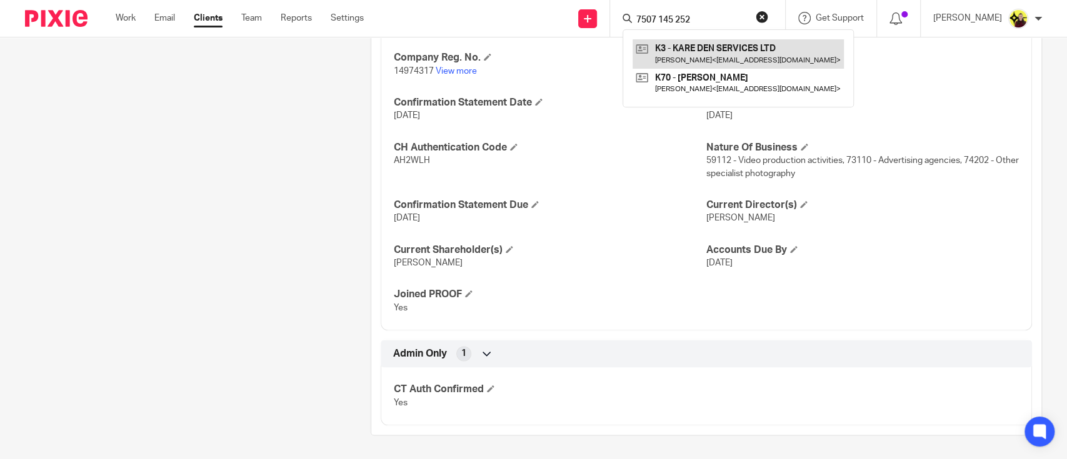
type input "7507 145 252"
click at [695, 48] on link at bounding box center [738, 53] width 211 height 29
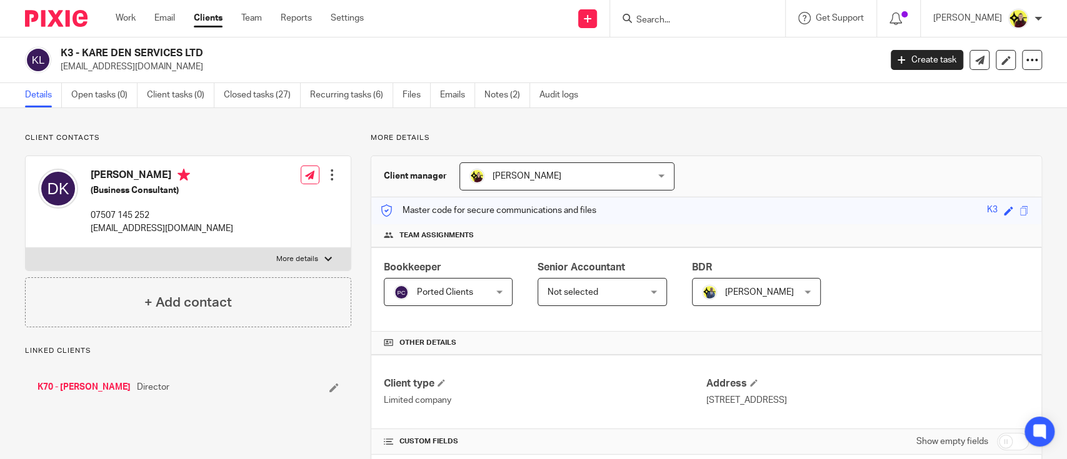
drag, startPoint x: 219, startPoint y: 48, endPoint x: 80, endPoint y: 48, distance: 138.8
click at [80, 48] on h2 "K3 - KARE DEN SERVICES LTD" at bounding box center [385, 53] width 649 height 13
copy h2 "KARE DEN SERVICES LTD"
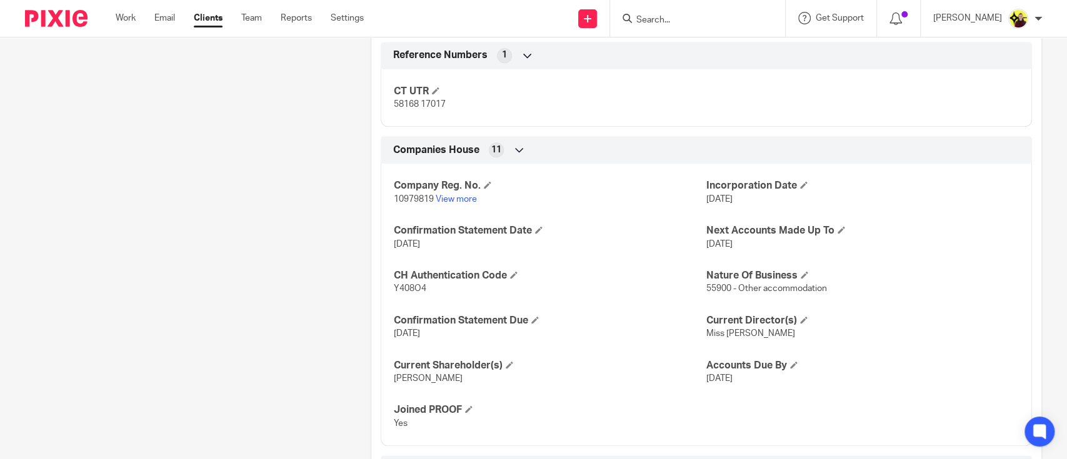
scroll to position [1058, 0]
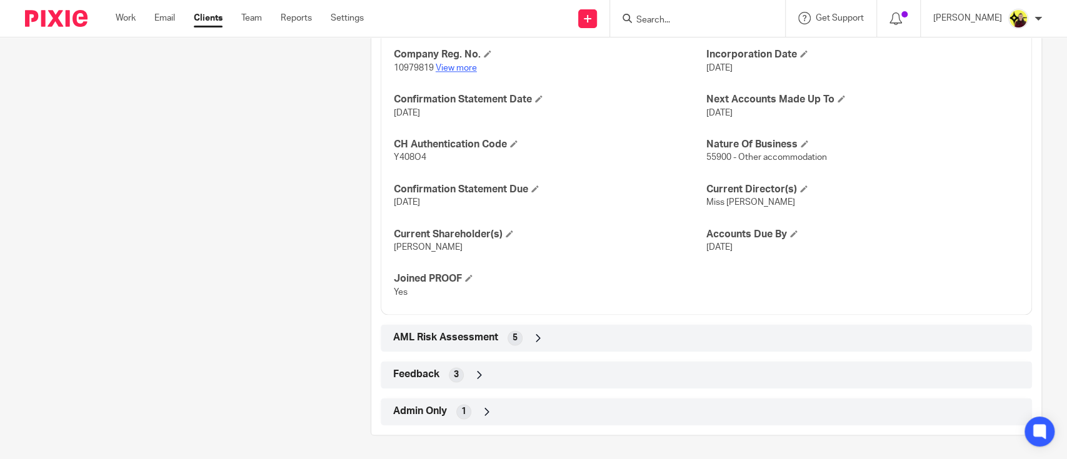
click at [445, 68] on link "View more" at bounding box center [456, 68] width 41 height 9
click at [736, 27] on div at bounding box center [697, 18] width 175 height 37
click at [726, 18] on input "Search" at bounding box center [691, 20] width 113 height 11
paste input "BUGGY"
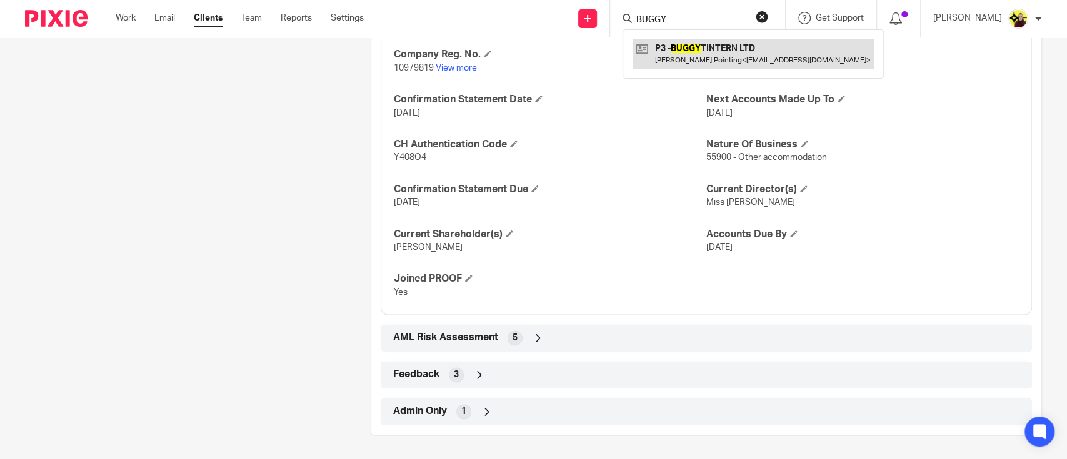
type input "BUGGY"
click at [715, 49] on link at bounding box center [753, 53] width 241 height 29
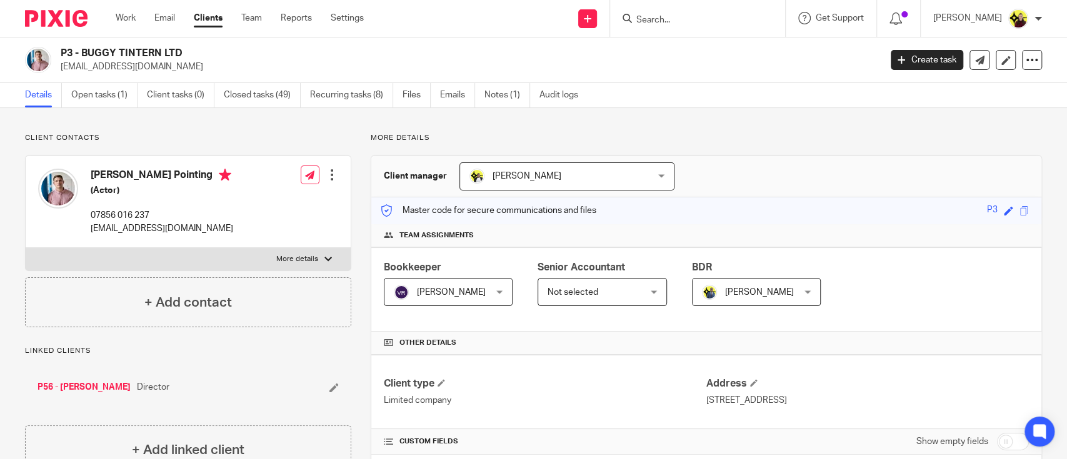
click at [708, 82] on div "P3 - BUGGY TINTERN LTD jonispointing@gmail.com Create task Update from Companie…" at bounding box center [533, 61] width 1067 height 46
click at [691, 21] on input "Search" at bounding box center [691, 20] width 113 height 11
paste input "PRYCE'S BUILDERS AN"
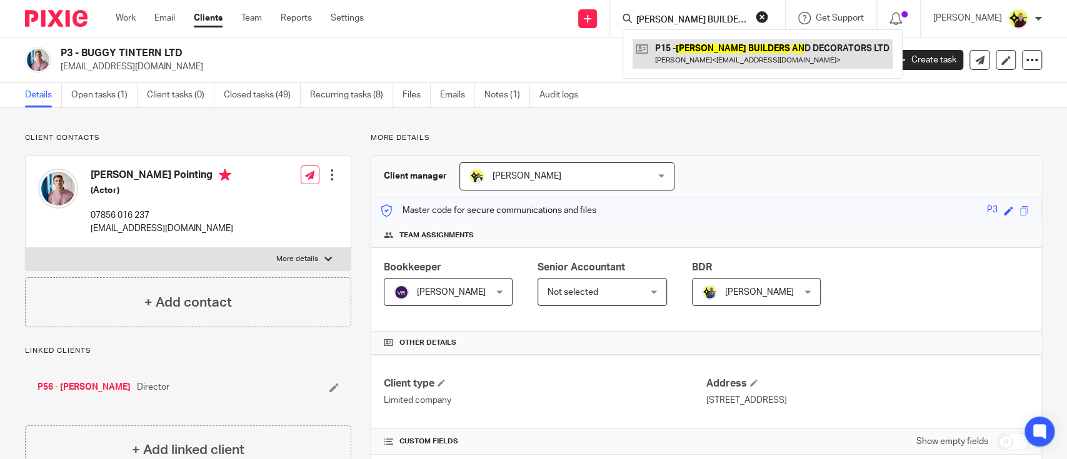
type input "PRYCE'S BUILDERS AN"
click at [691, 44] on link at bounding box center [763, 53] width 260 height 29
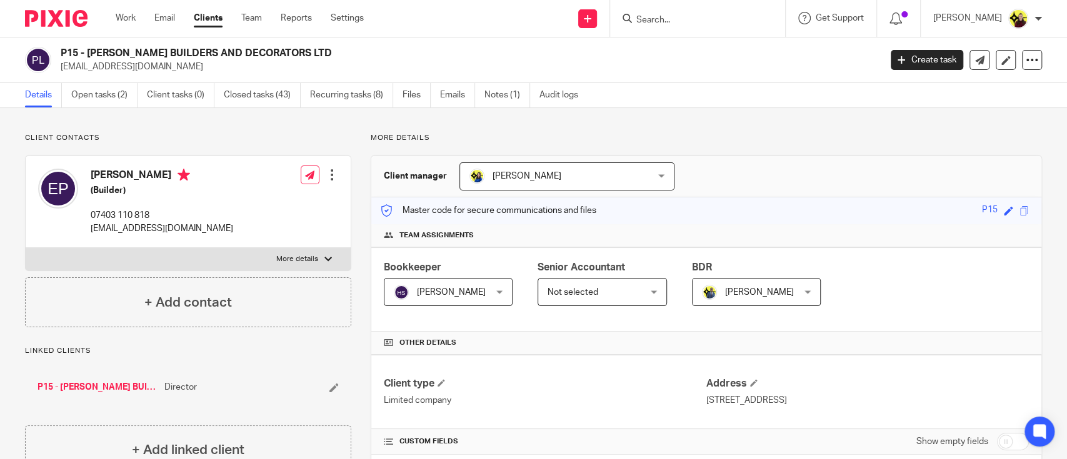
click at [700, 28] on div at bounding box center [697, 18] width 175 height 37
click at [701, 25] on input "Search" at bounding box center [691, 20] width 113 height 11
paste input "FNSCSL"
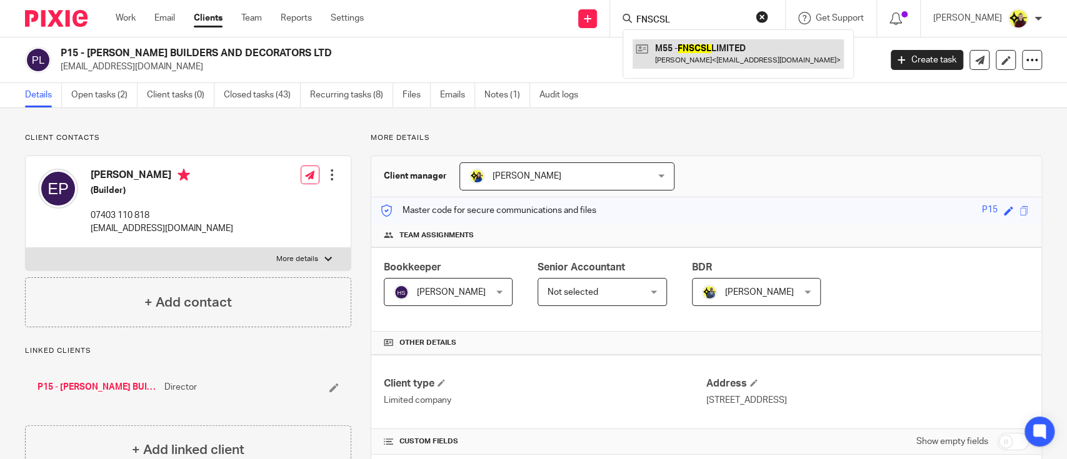
type input "FNSCSL"
click at [701, 43] on link at bounding box center [738, 53] width 211 height 29
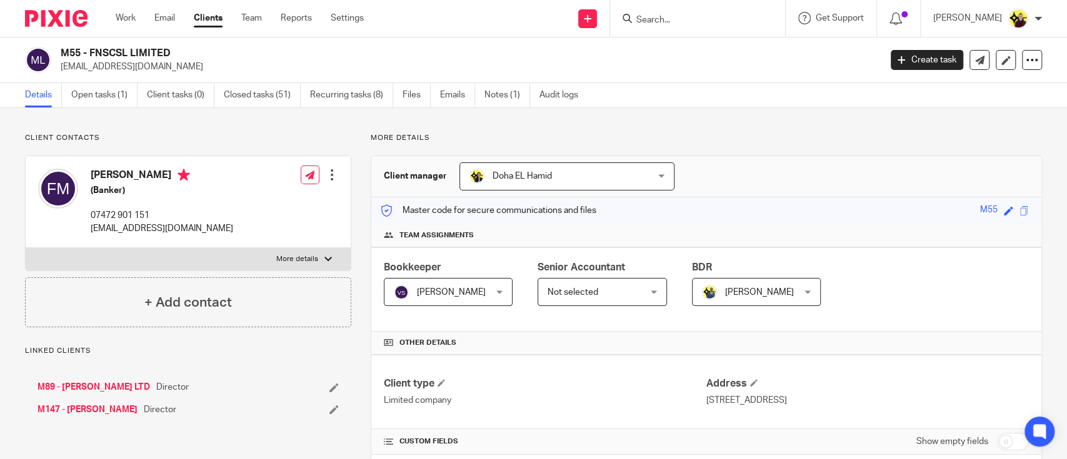
click at [119, 68] on p "farah@curatedsocial.co.uk" at bounding box center [466, 67] width 811 height 13
copy main "farah@curatedsocial.co.uk Create task Update from Companies House Export data M…"
click at [743, 28] on div at bounding box center [697, 18] width 175 height 37
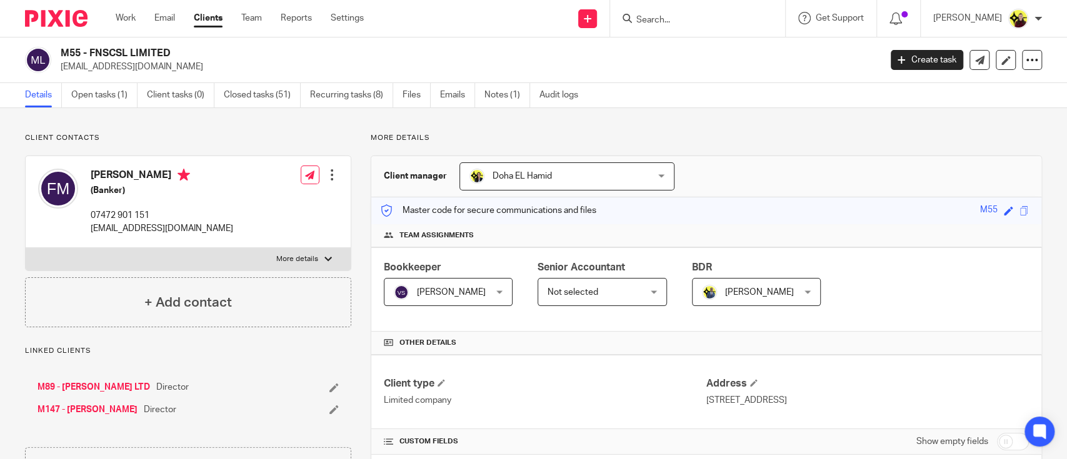
click at [737, 24] on input "Search" at bounding box center [691, 20] width 113 height 11
paste input "RHUBARB"
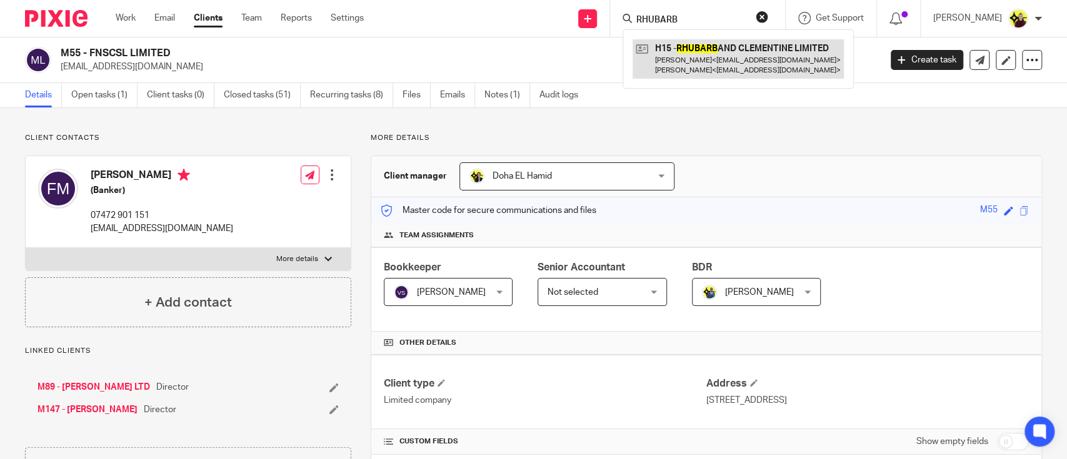
type input "RHUBARB"
click at [719, 52] on link at bounding box center [738, 58] width 211 height 39
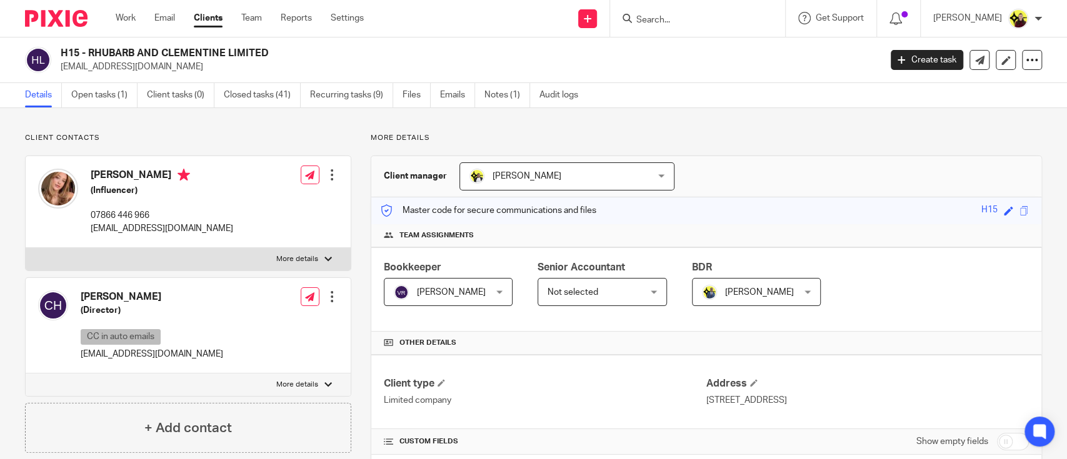
click at [669, 17] on input "Search" at bounding box center [691, 20] width 113 height 11
paste input "AGYE R"
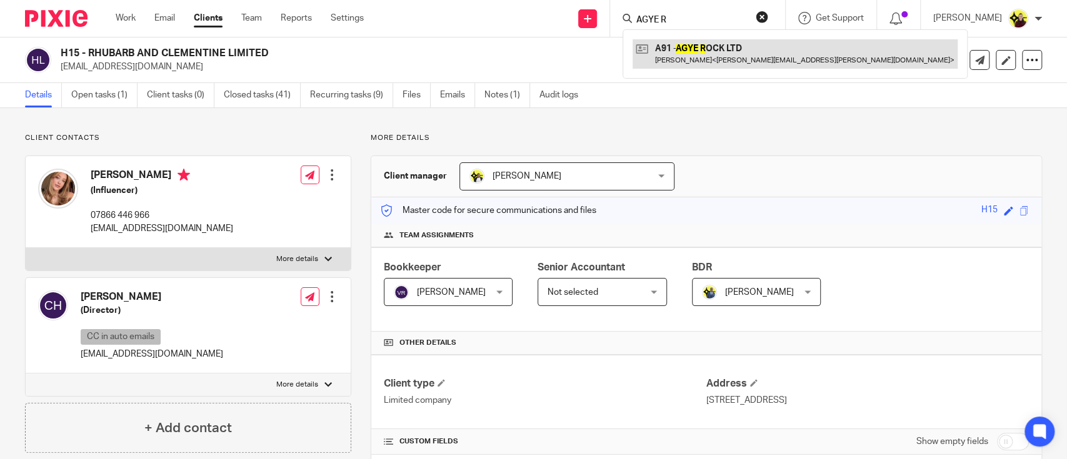
type input "AGYE R"
click at [679, 58] on link at bounding box center [795, 53] width 325 height 29
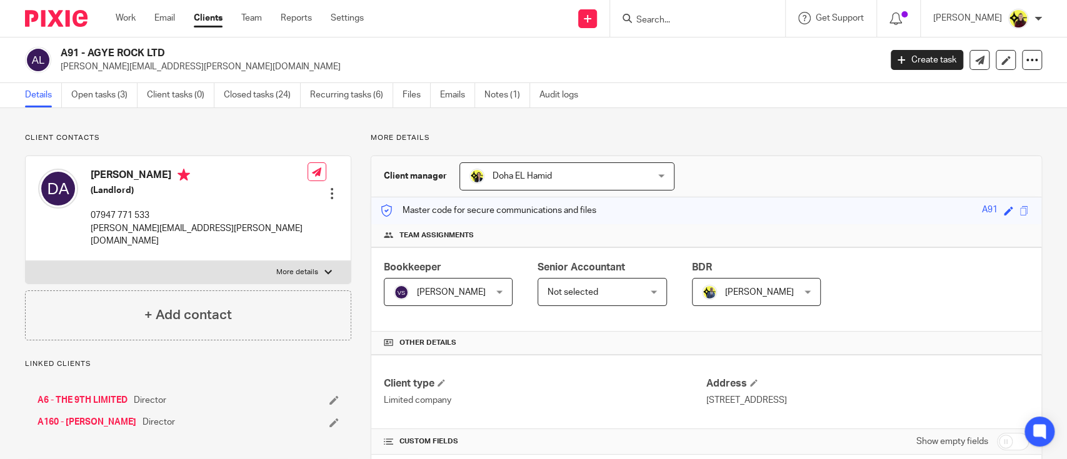
click at [122, 71] on p "[PERSON_NAME][EMAIL_ADDRESS][PERSON_NAME][DOMAIN_NAME]" at bounding box center [466, 67] width 811 height 13
click at [122, 71] on p "david.agyemang@hotmail.com" at bounding box center [466, 67] width 811 height 13
copy main "david.agyemang@hotmail.com Create task Update from Companies House Export data …"
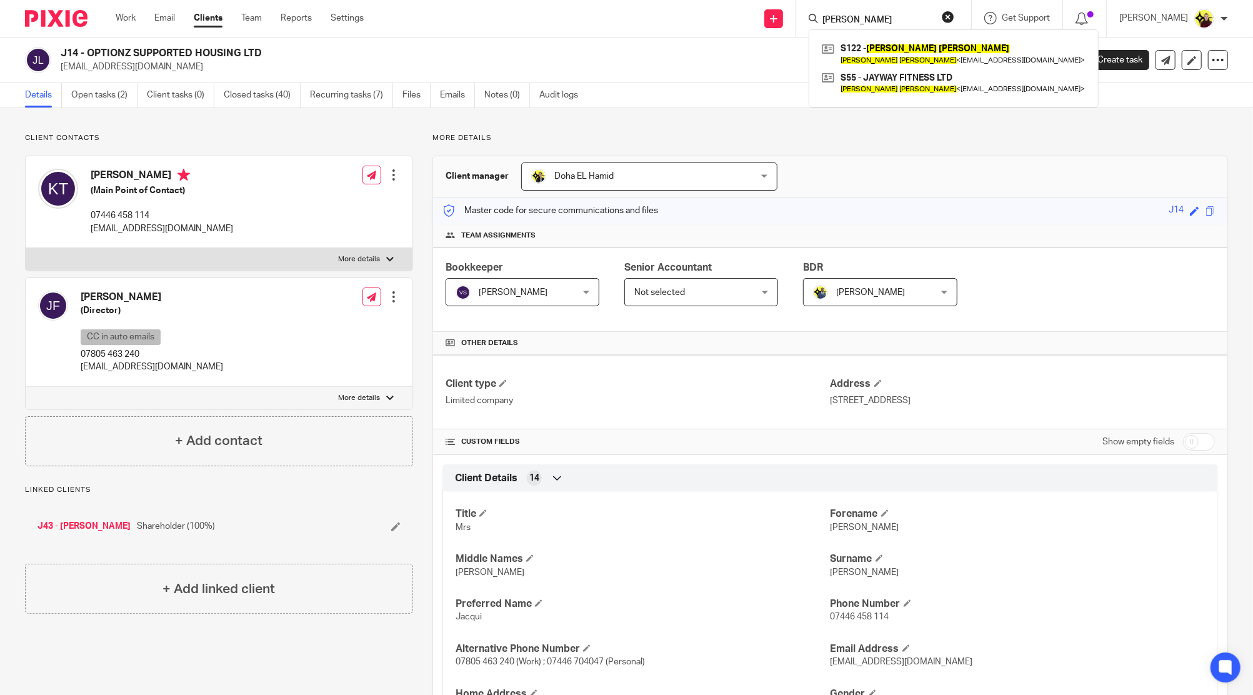
click at [848, 23] on input "[PERSON_NAME]" at bounding box center [877, 20] width 113 height 11
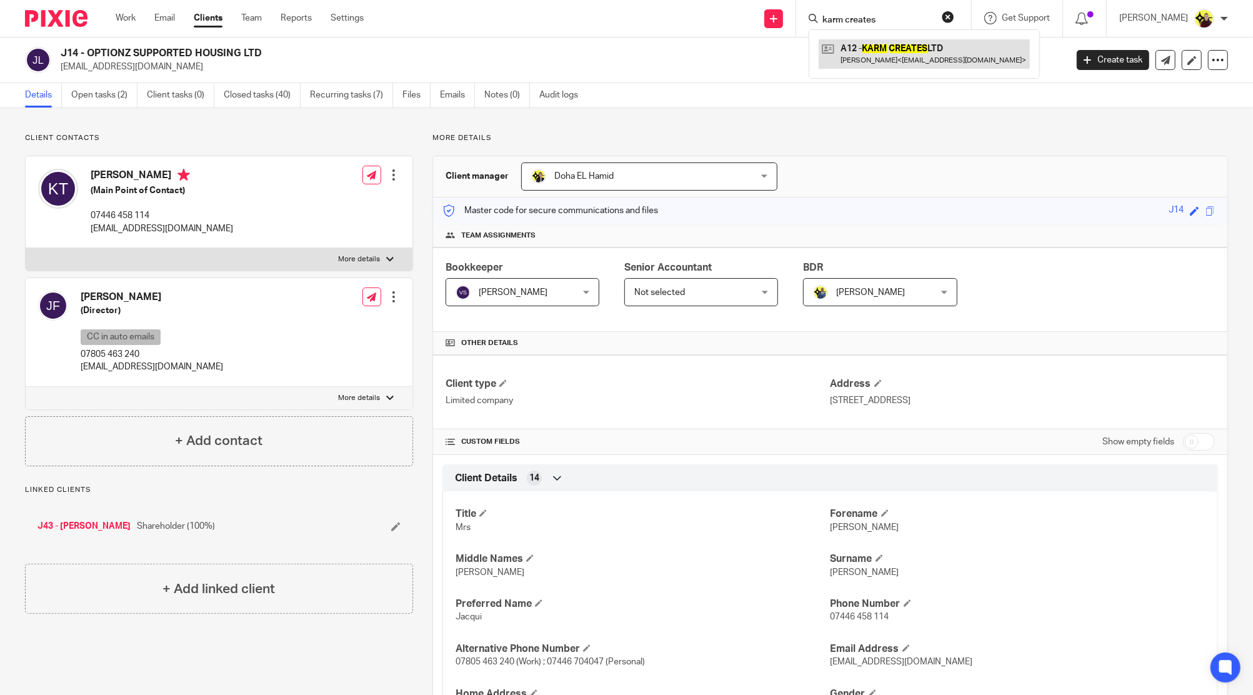
type input "karm creates"
click at [915, 48] on link at bounding box center [924, 53] width 211 height 29
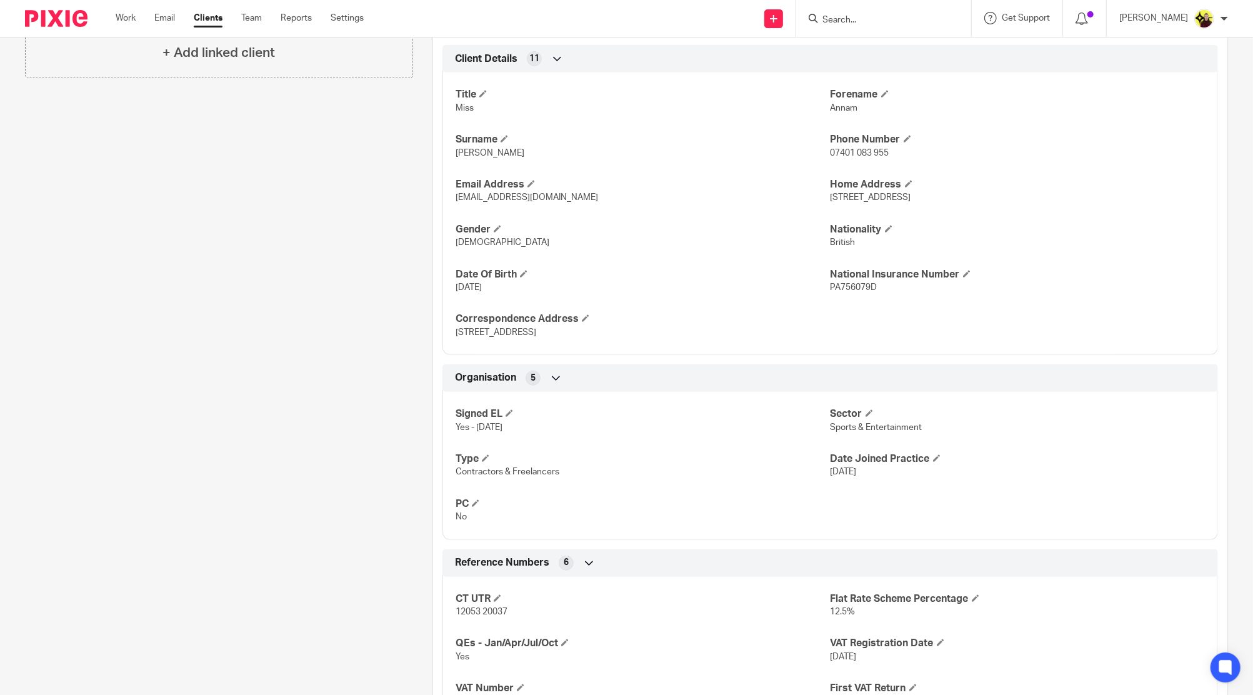
scroll to position [666, 0]
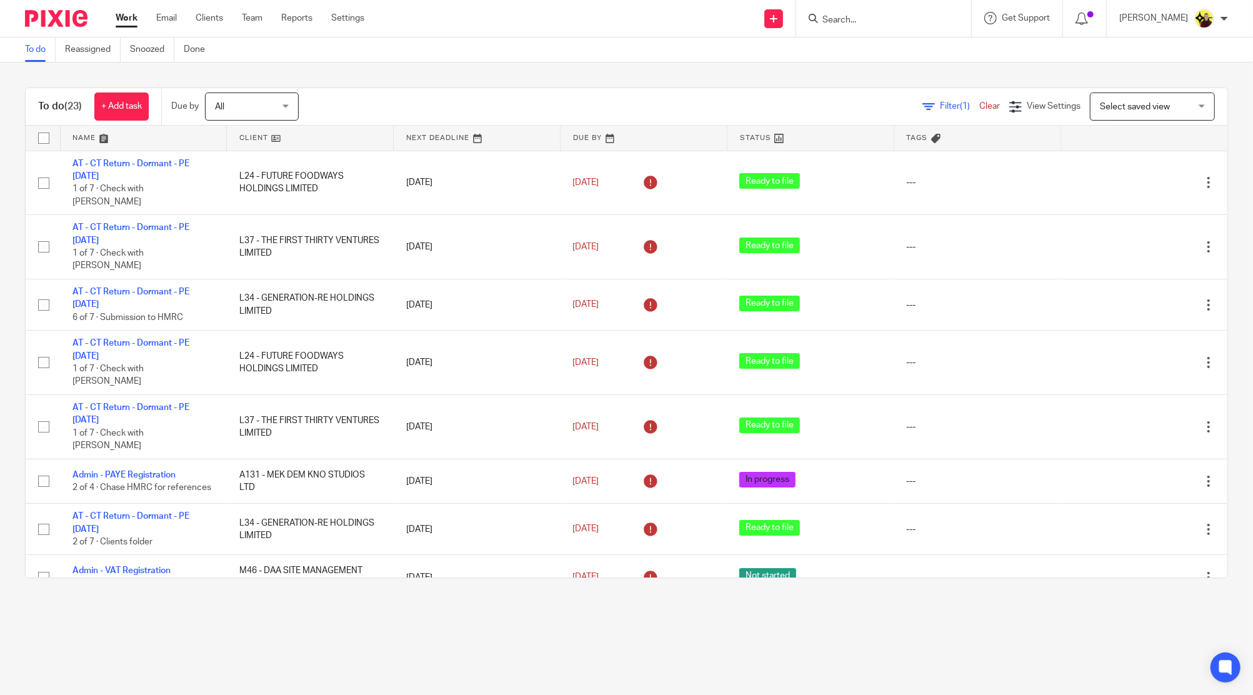
click at [884, 19] on input "Search" at bounding box center [877, 20] width 113 height 11
type input "a3"
click at [881, 53] on link at bounding box center [924, 53] width 211 height 29
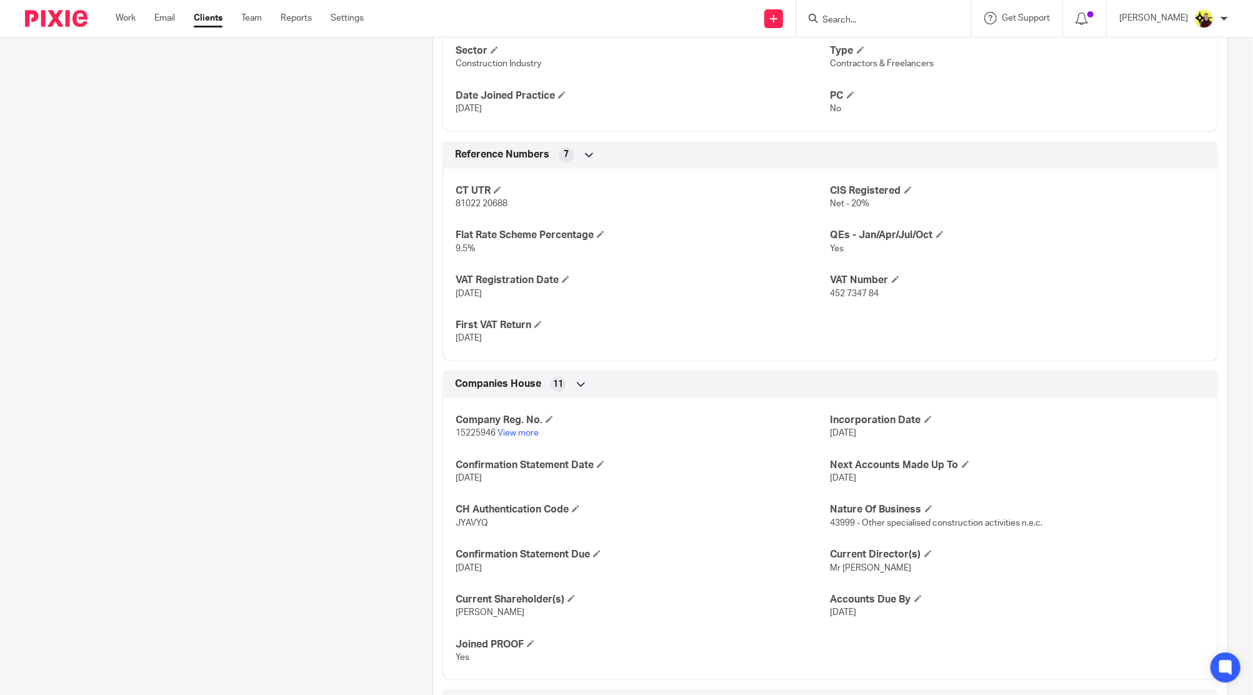
scroll to position [884, 0]
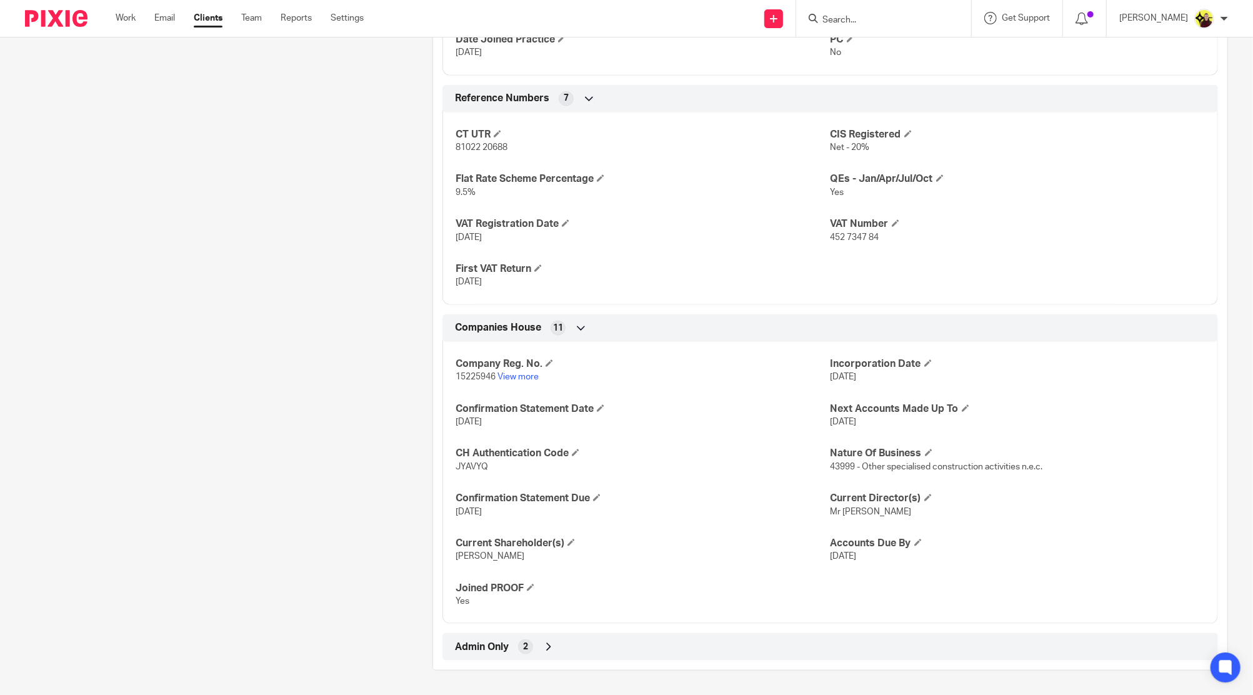
click at [633, 651] on div "Admin Only 2" at bounding box center [830, 646] width 757 height 21
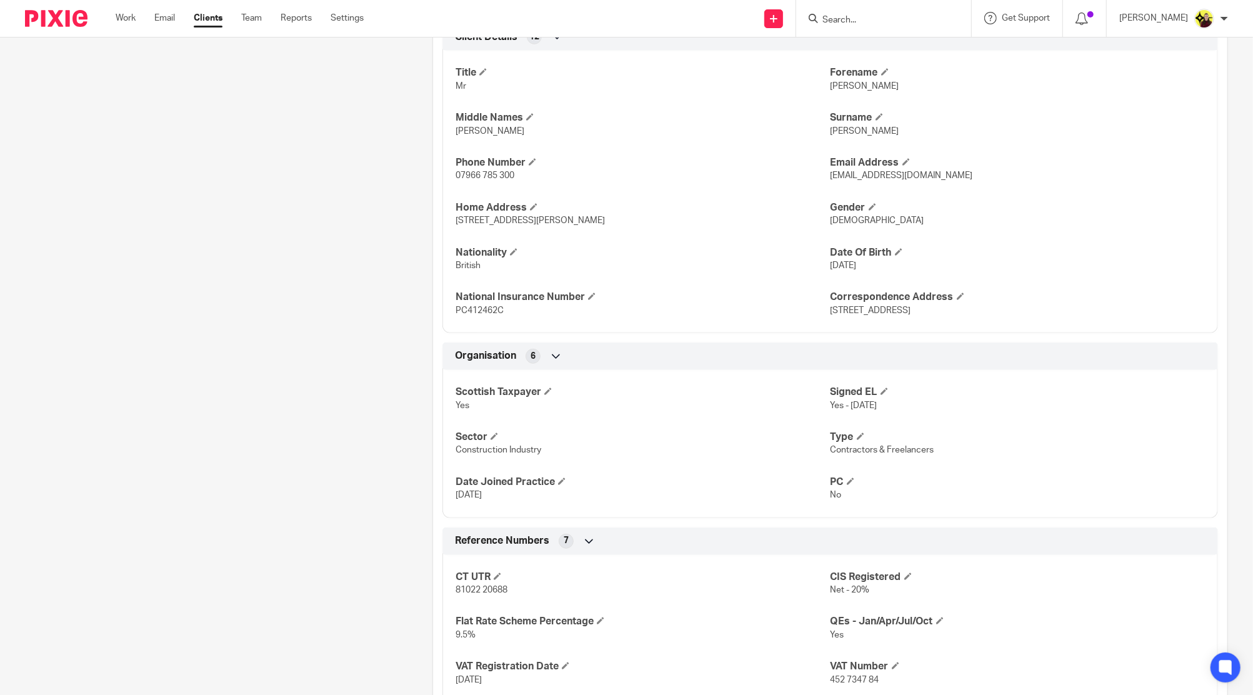
scroll to position [608, 0]
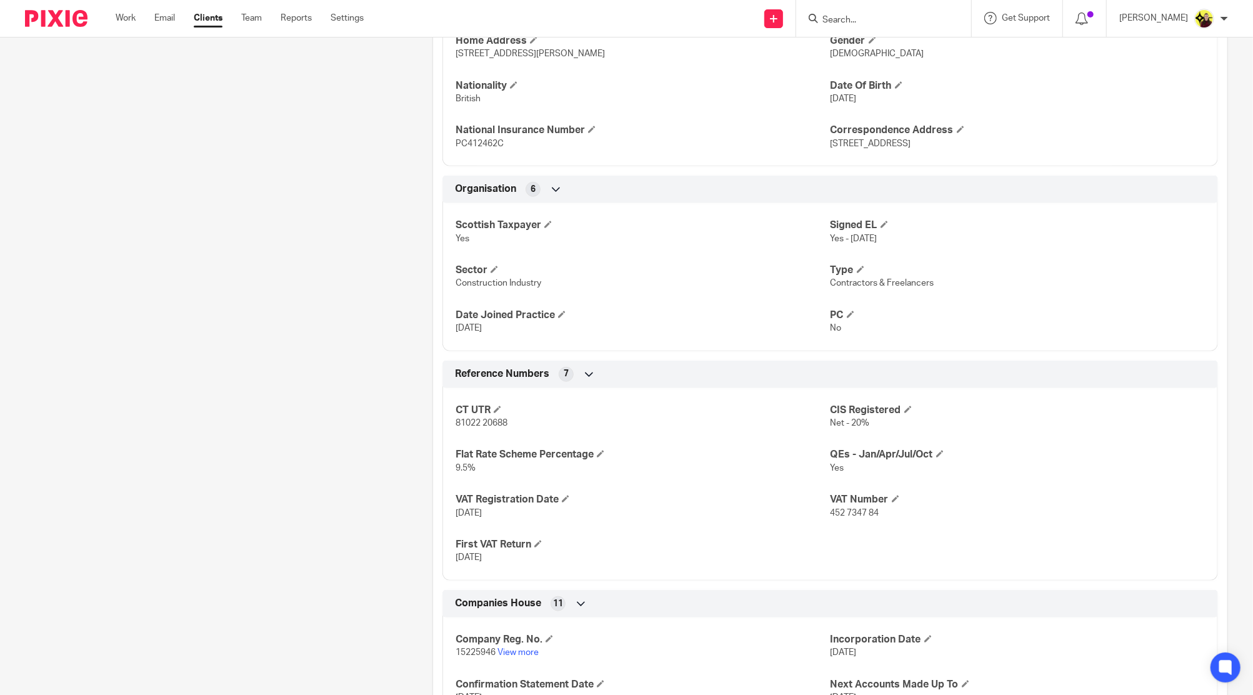
click at [865, 4] on div at bounding box center [883, 18] width 175 height 37
click at [865, 24] on input "Search" at bounding box center [877, 20] width 113 height 11
type input "a4"
click at [871, 55] on link at bounding box center [924, 53] width 211 height 29
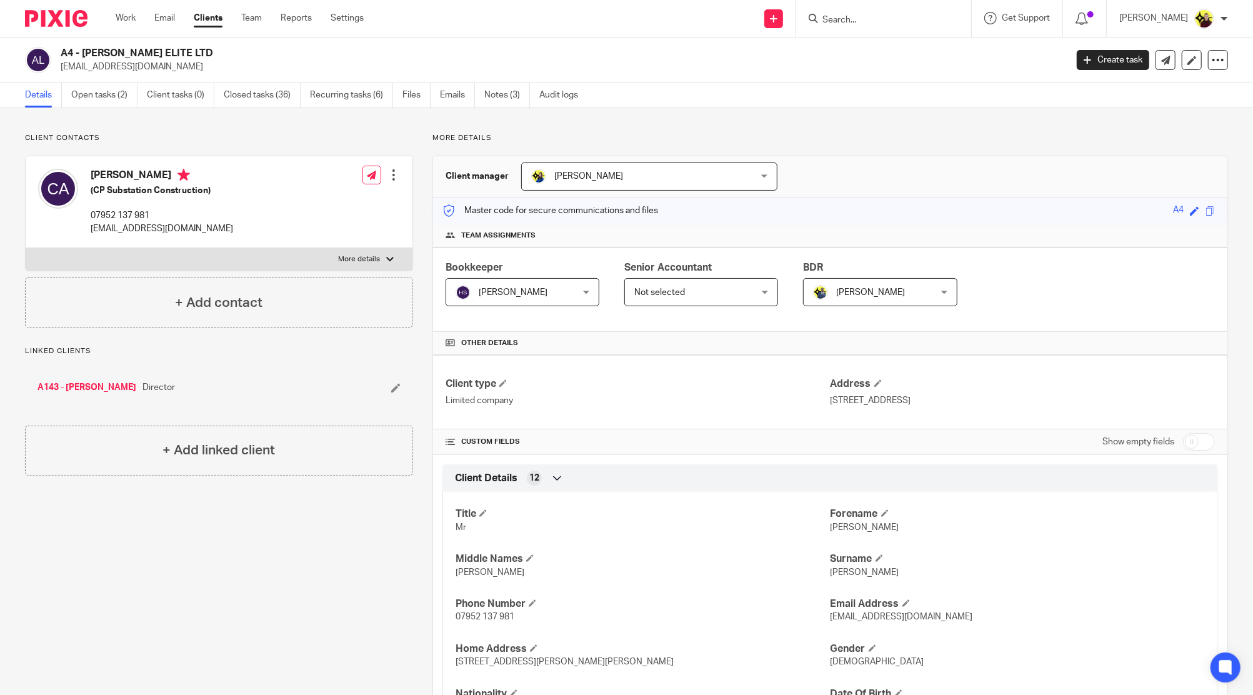
click at [889, 24] on input "Search" at bounding box center [877, 20] width 113 height 11
paste input "202 - [PERSON_NAME]"
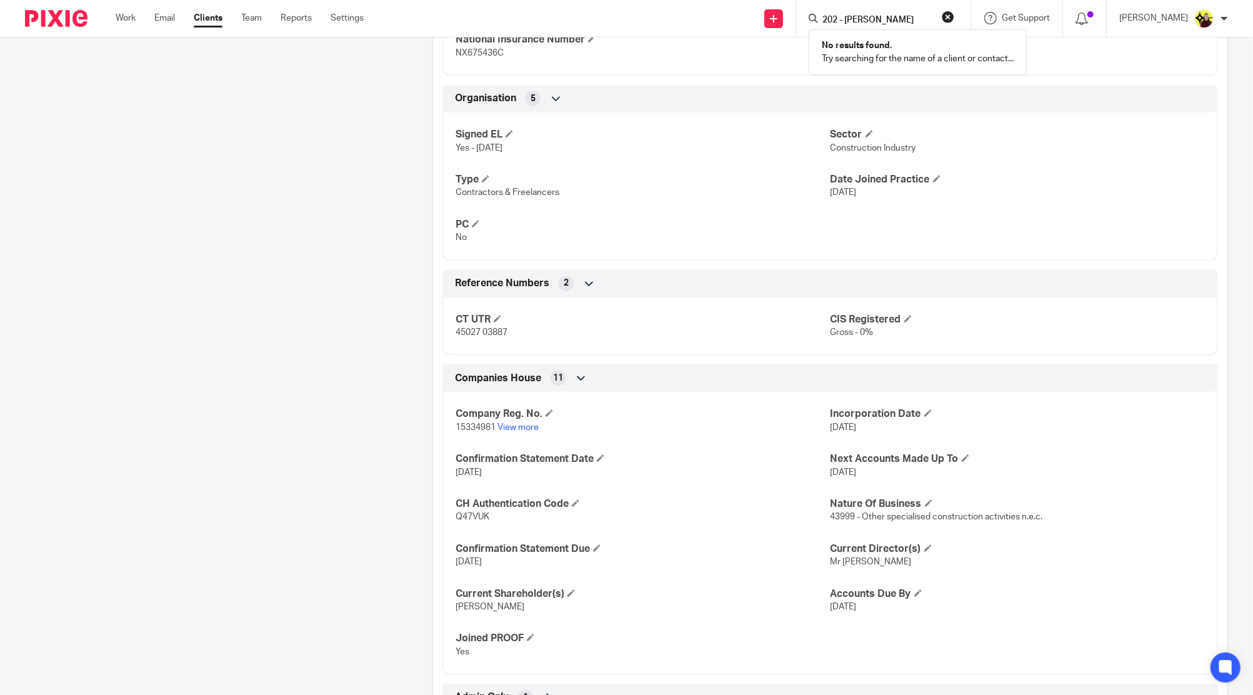
scroll to position [749, 0]
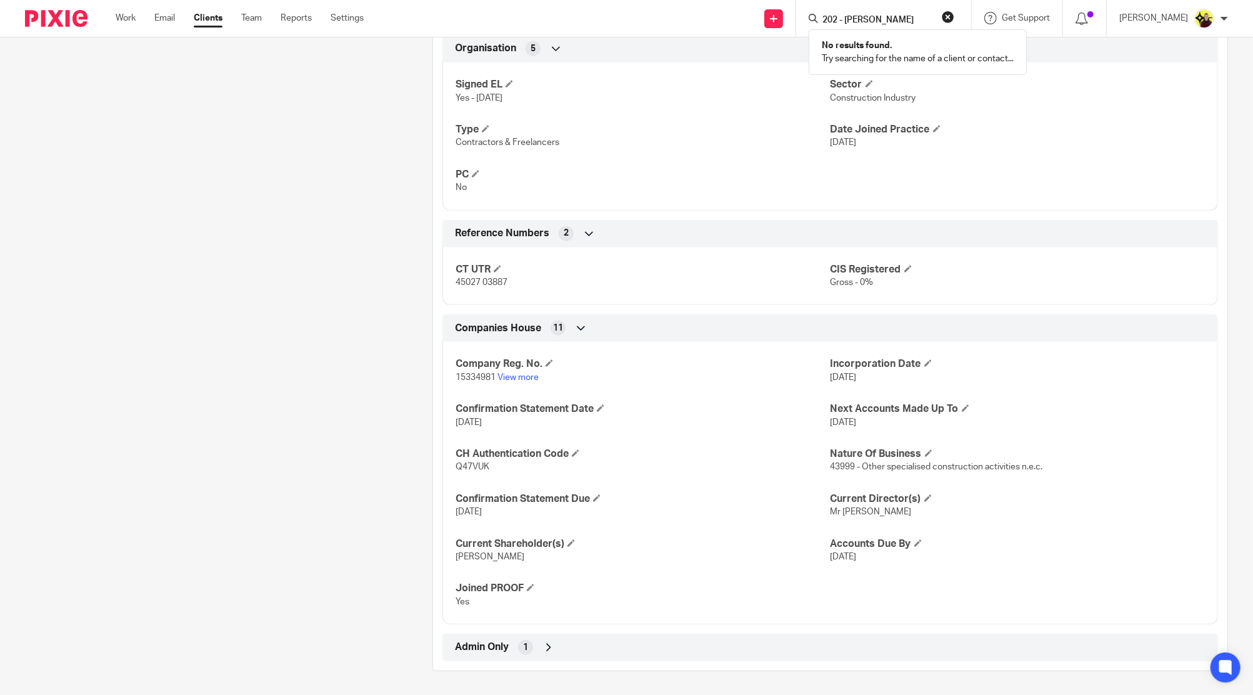
type input "202 - Bobo Lee"
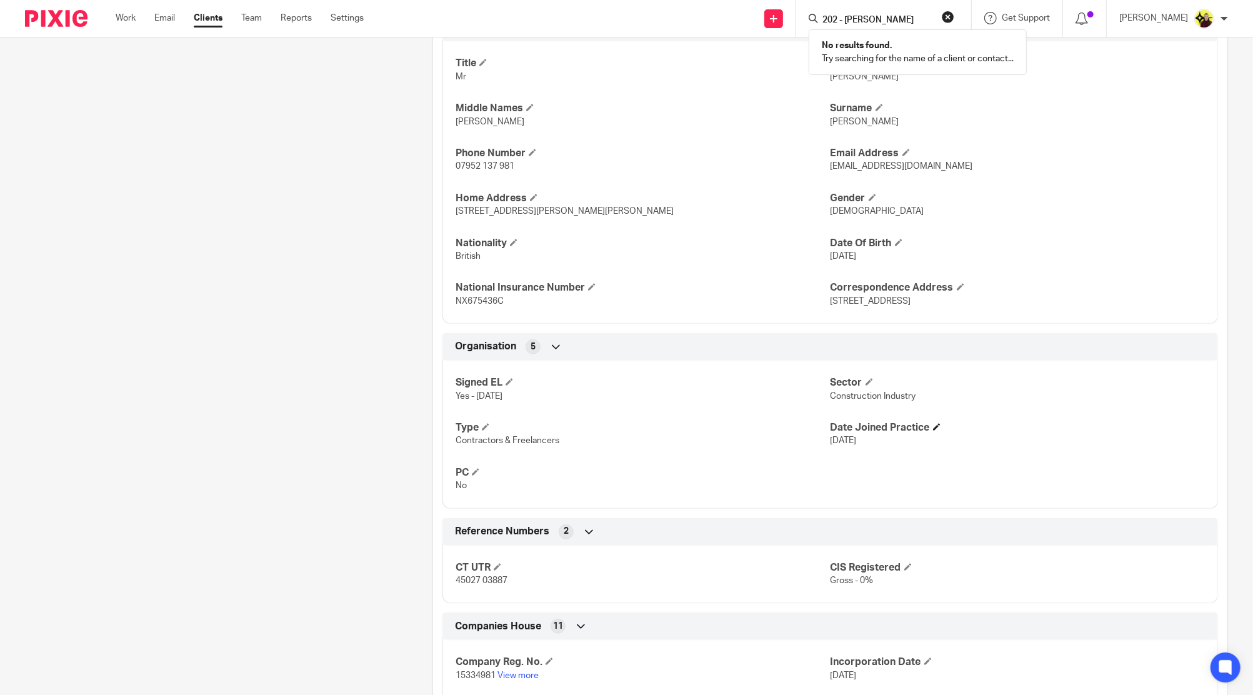
scroll to position [165, 0]
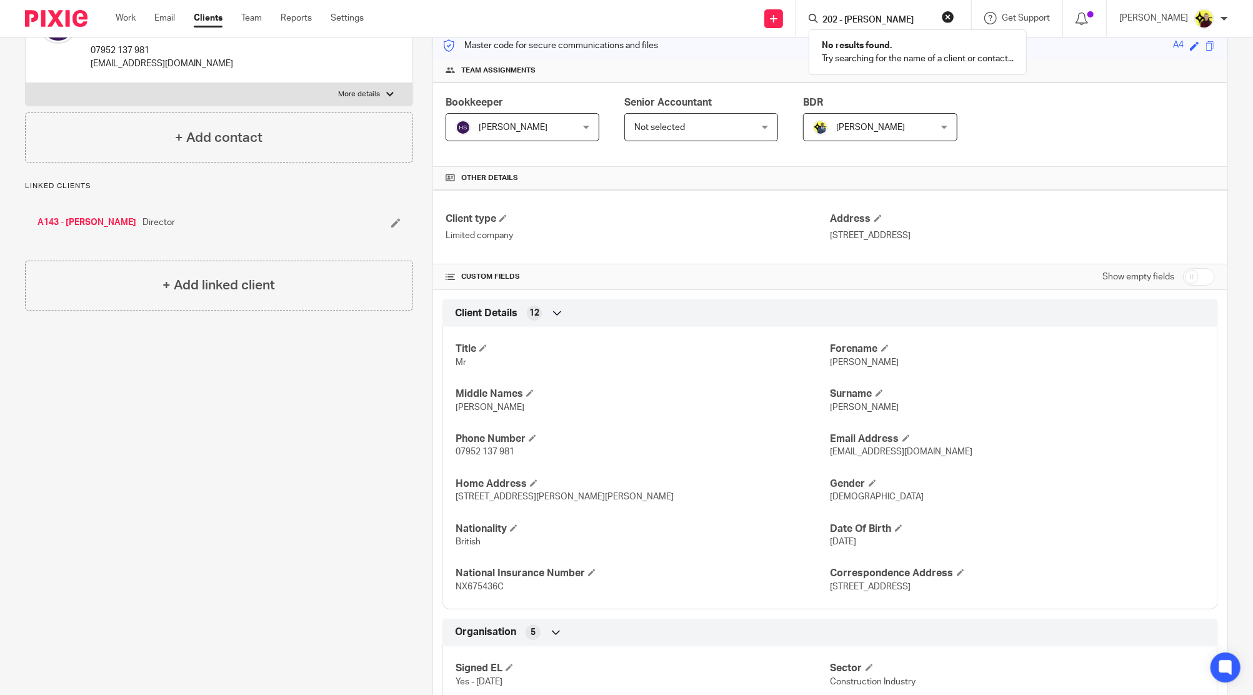
click at [953, 13] on button "reset" at bounding box center [948, 17] width 13 height 13
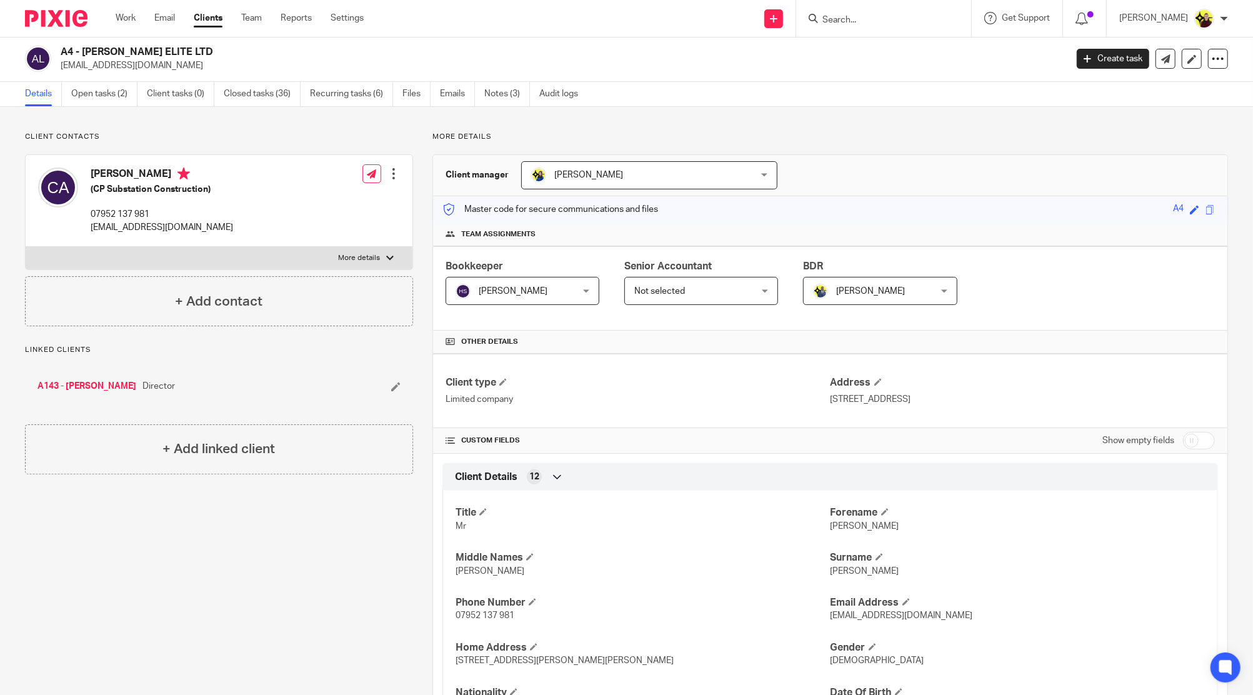
scroll to position [0, 0]
click at [846, 25] on input "Search" at bounding box center [877, 20] width 113 height 11
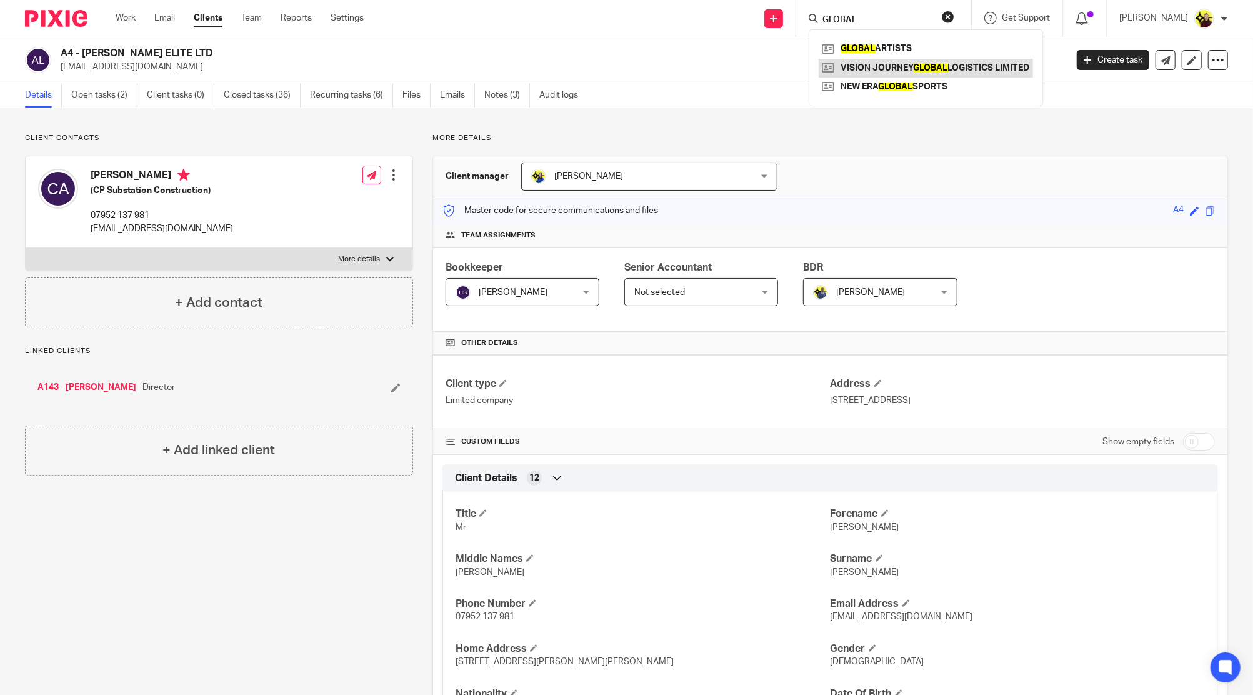
type input "GLOBAL"
click at [978, 64] on link at bounding box center [926, 68] width 214 height 19
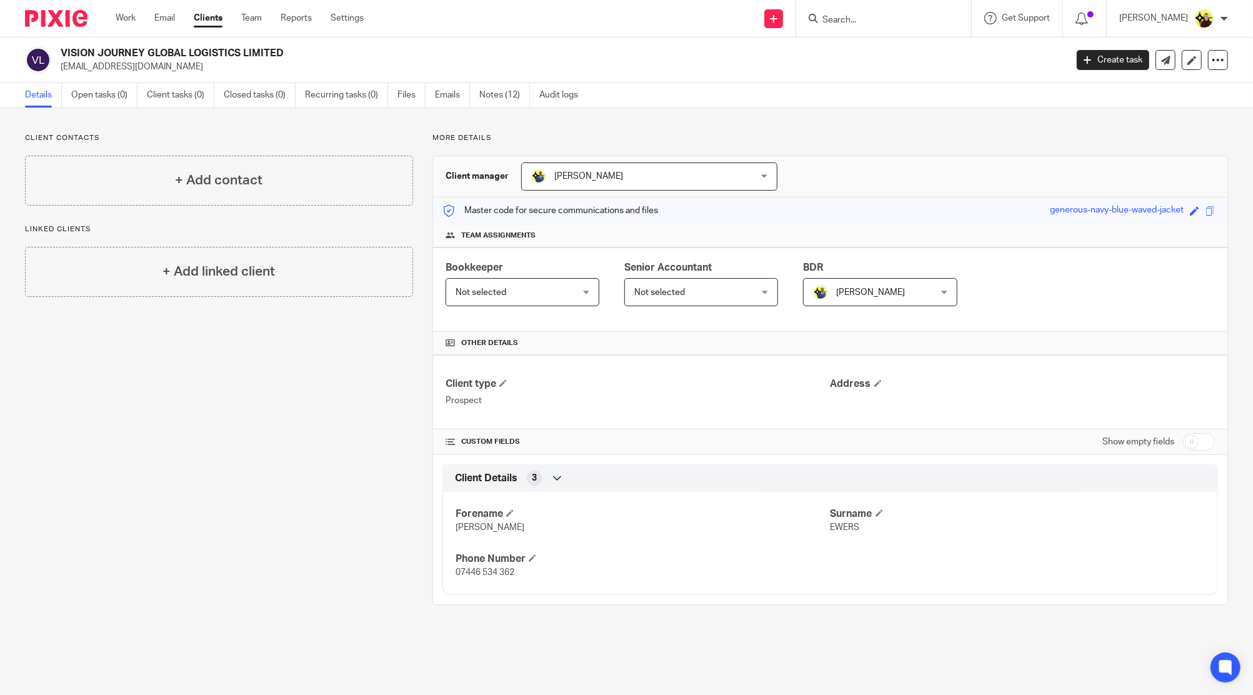
drag, startPoint x: 165, startPoint y: 38, endPoint x: 60, endPoint y: 47, distance: 105.4
click at [61, 47] on h2 "VISION JOURNEY GLOBAL LOGISTICS LIMITED" at bounding box center [460, 53] width 798 height 13
copy h2 "VISION JOURNEY GLOBAL LOGISTICS LIMITED"
click at [895, 24] on input "Search" at bounding box center [877, 20] width 113 height 11
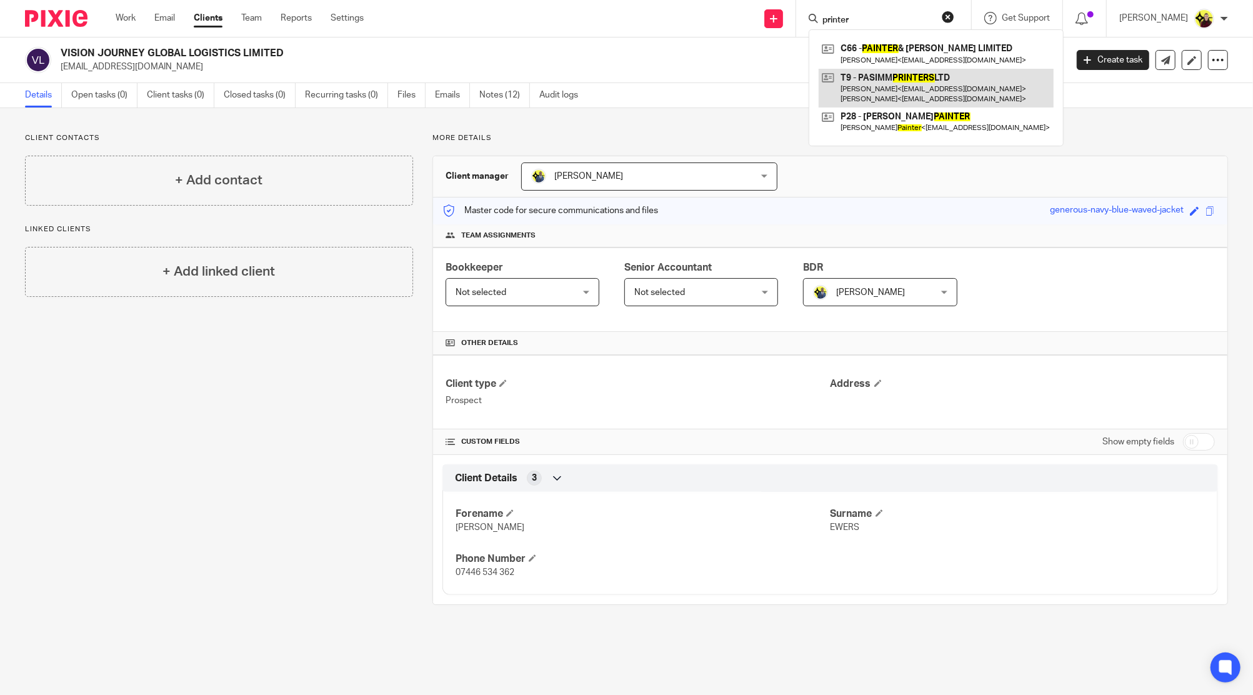
type input "printer"
click at [924, 93] on link at bounding box center [936, 88] width 235 height 39
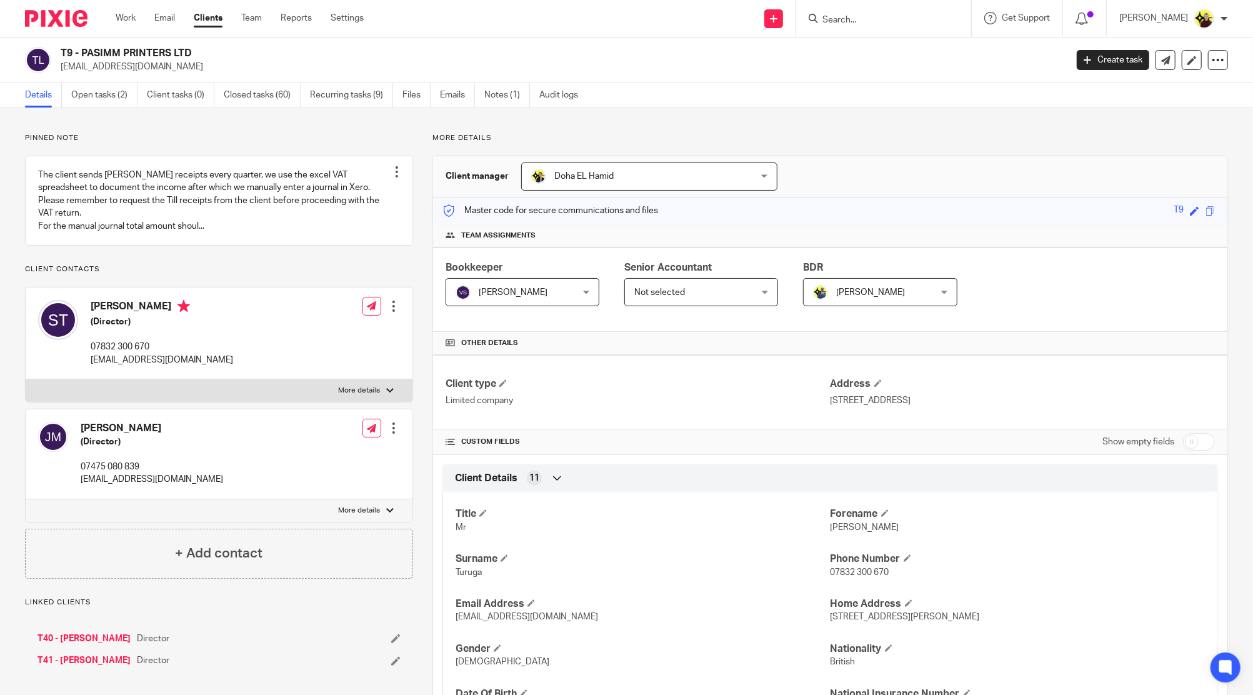
click at [848, 23] on input "Search" at bounding box center [877, 20] width 113 height 11
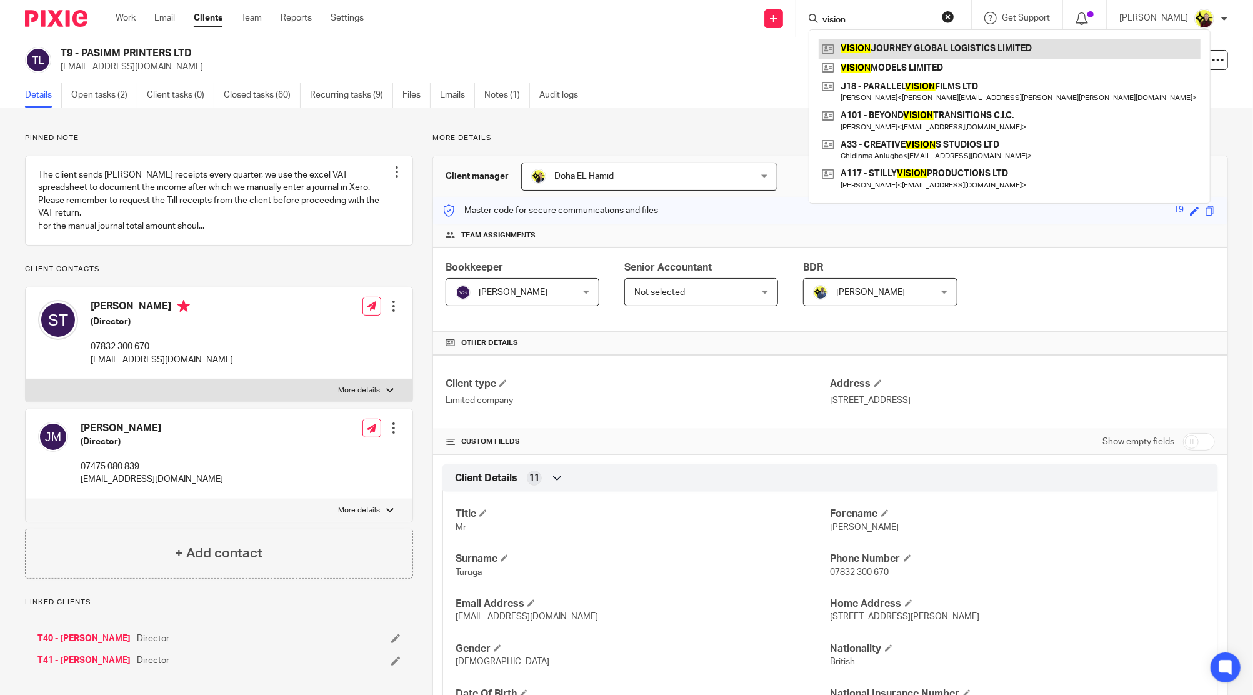
type input "vision"
click at [896, 53] on link at bounding box center [1010, 48] width 382 height 19
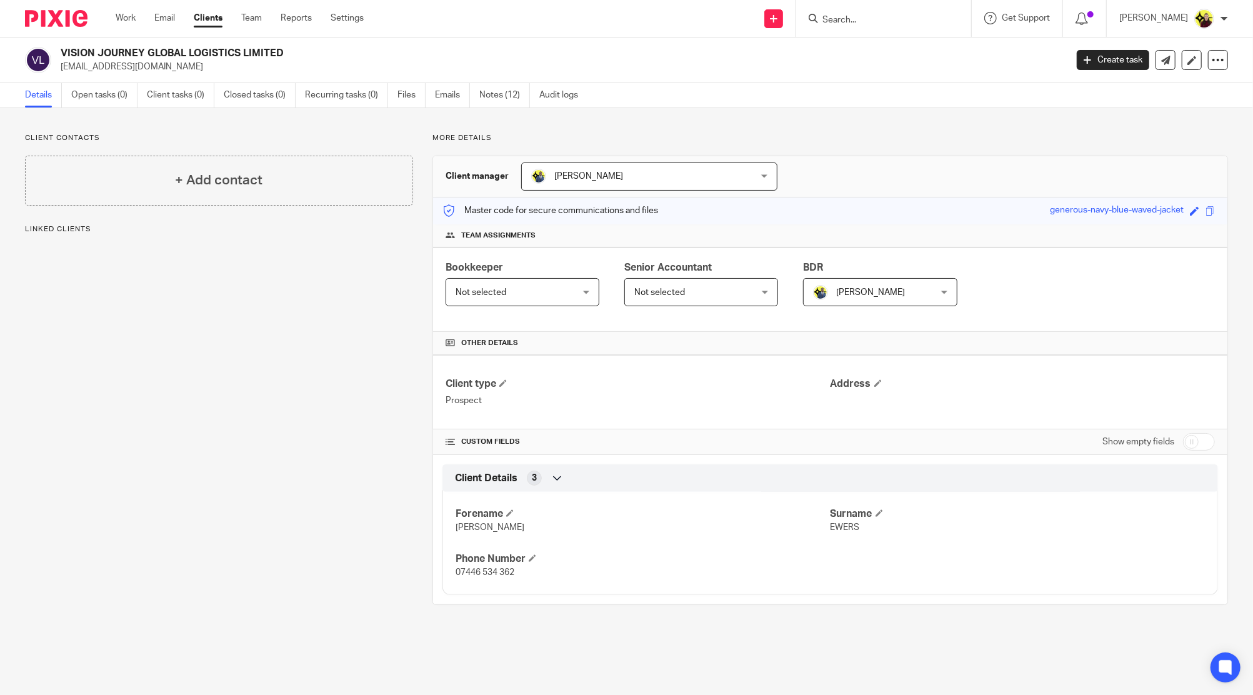
click at [1183, 445] on input "checkbox" at bounding box center [1199, 442] width 32 height 18
checkbox input "true"
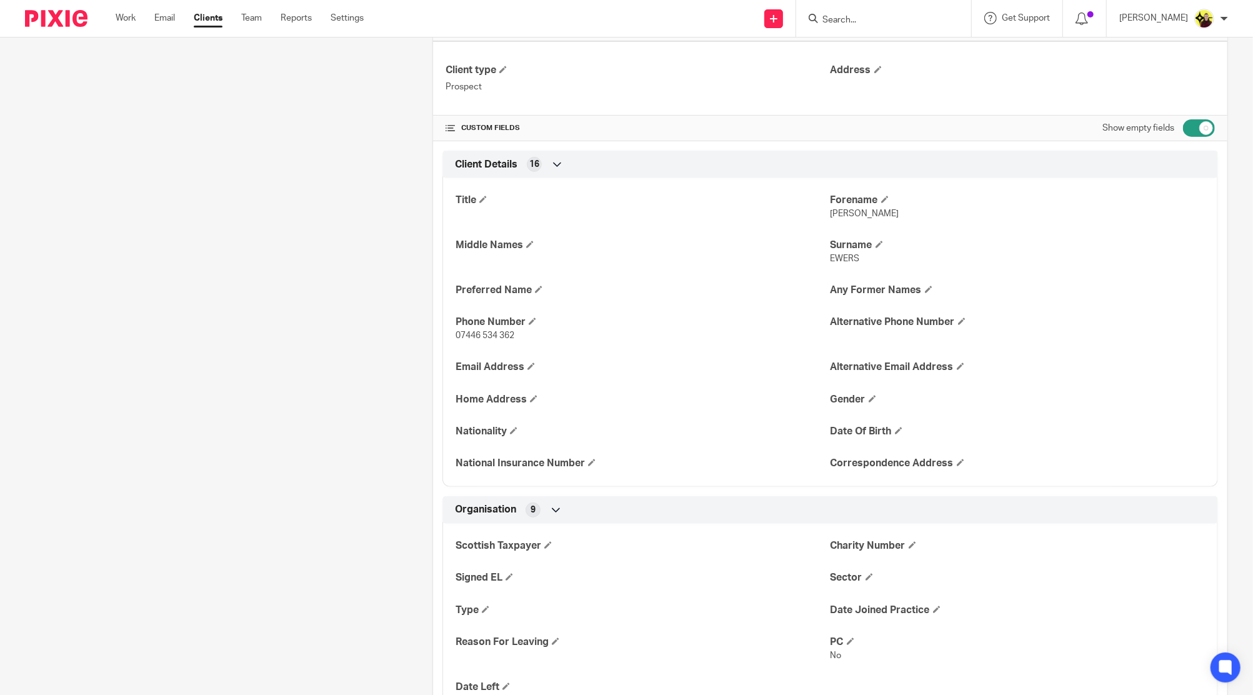
scroll to position [583, 0]
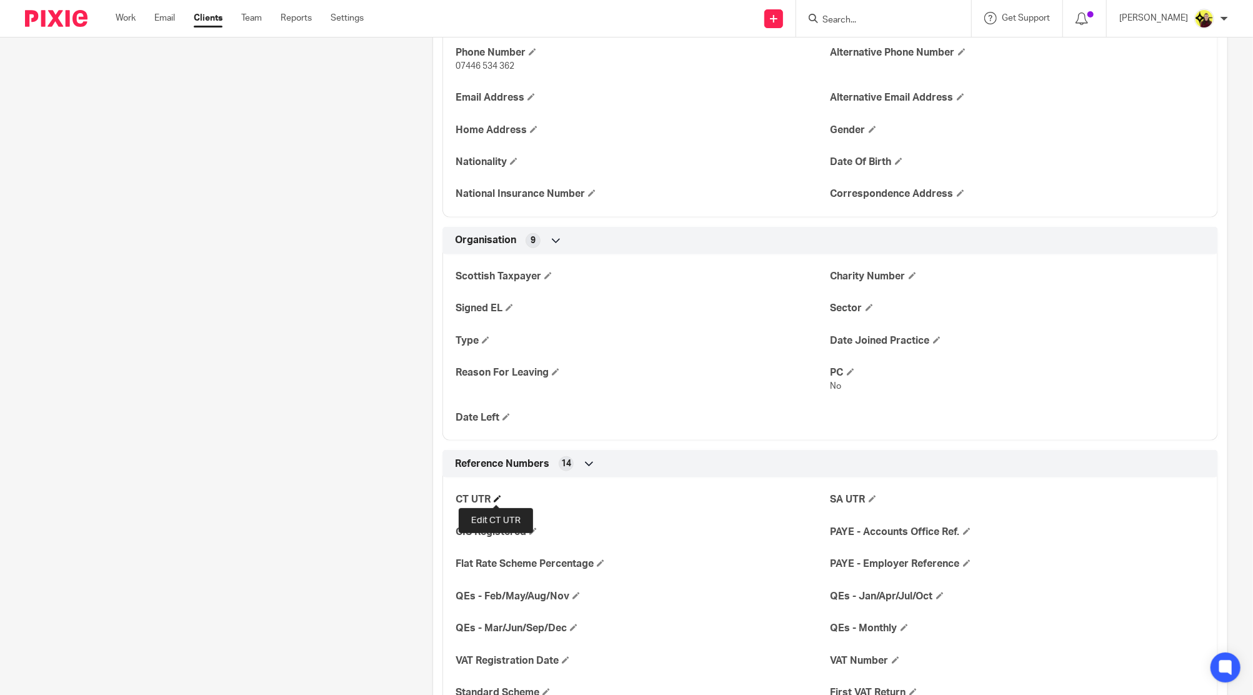
click at [498, 499] on span at bounding box center [498, 499] width 8 height 8
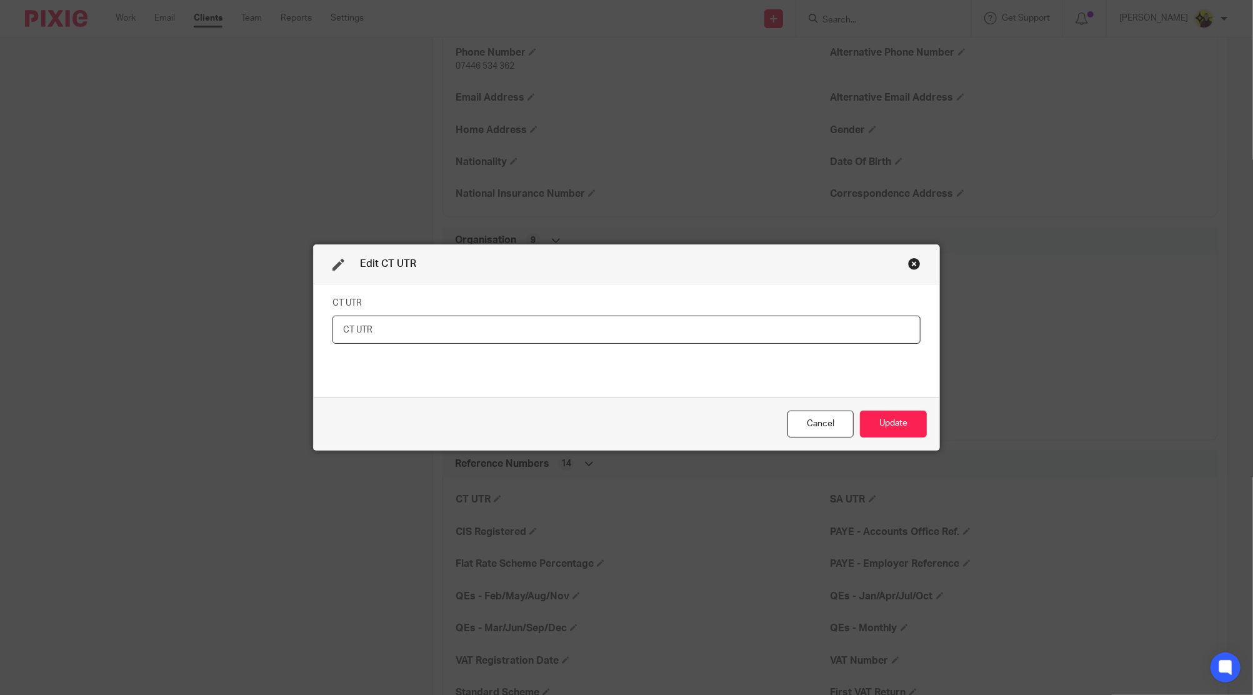
click at [658, 316] on input "text" at bounding box center [627, 330] width 588 height 28
type input "43218 22407"
click at [901, 424] on button "Update" at bounding box center [893, 424] width 67 height 27
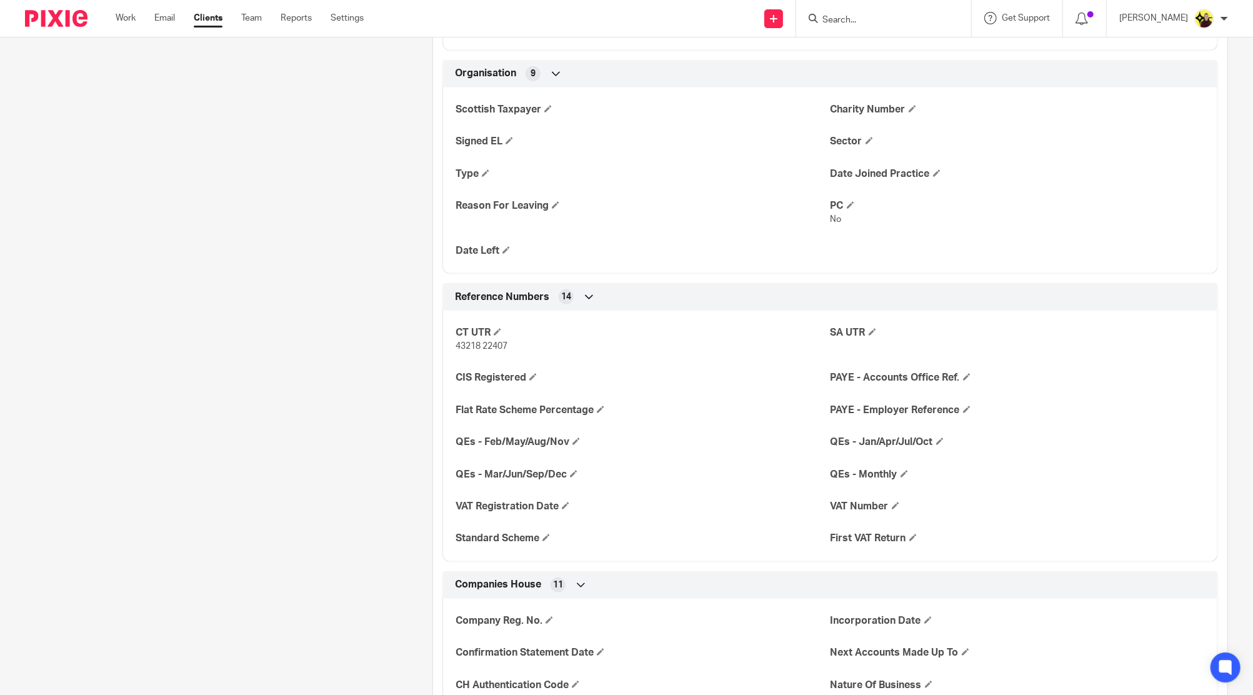
scroll to position [916, 0]
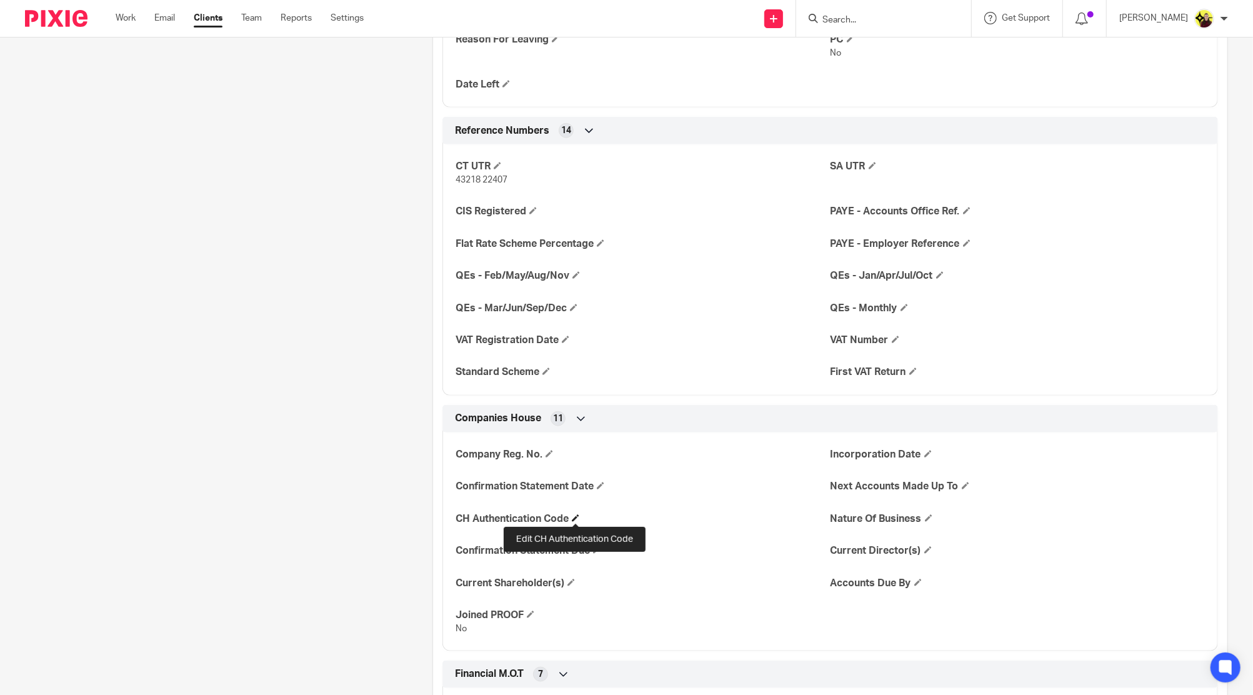
click at [577, 514] on span at bounding box center [576, 518] width 8 height 8
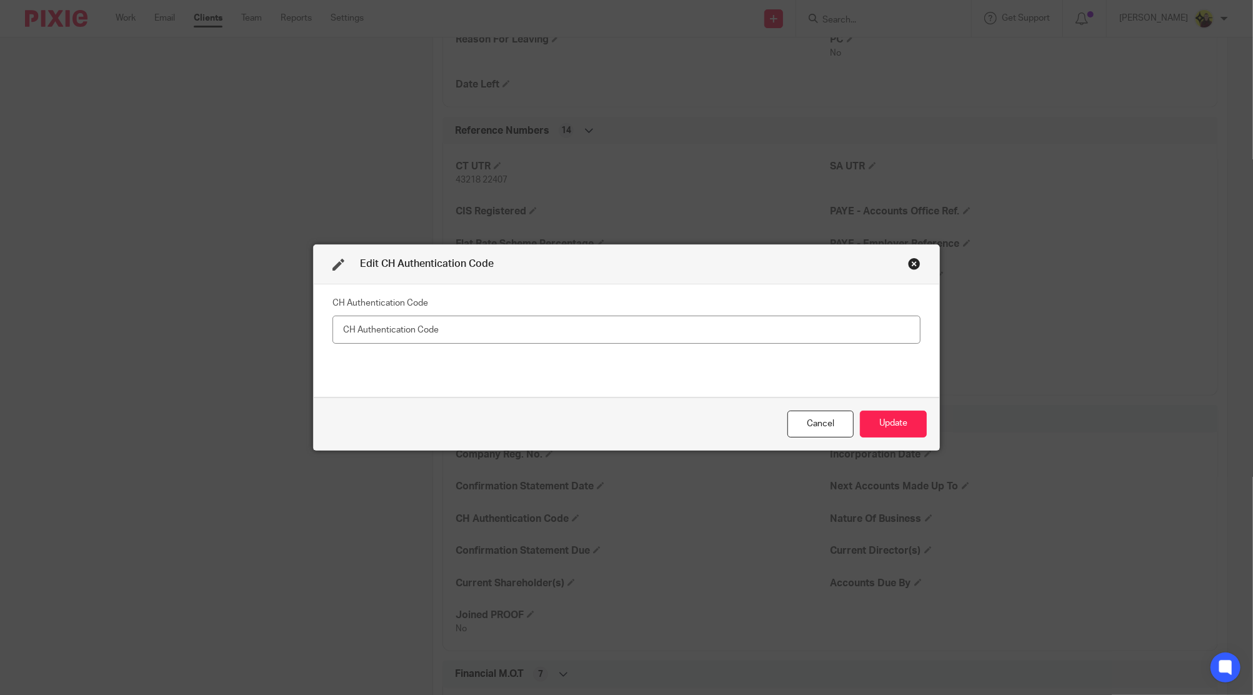
click at [484, 306] on fieldset "CH Authentication Code" at bounding box center [627, 319] width 588 height 50
click at [474, 326] on input "text" at bounding box center [627, 330] width 588 height 28
type input "WRNNKM"
click at [878, 419] on button "Update" at bounding box center [893, 424] width 67 height 27
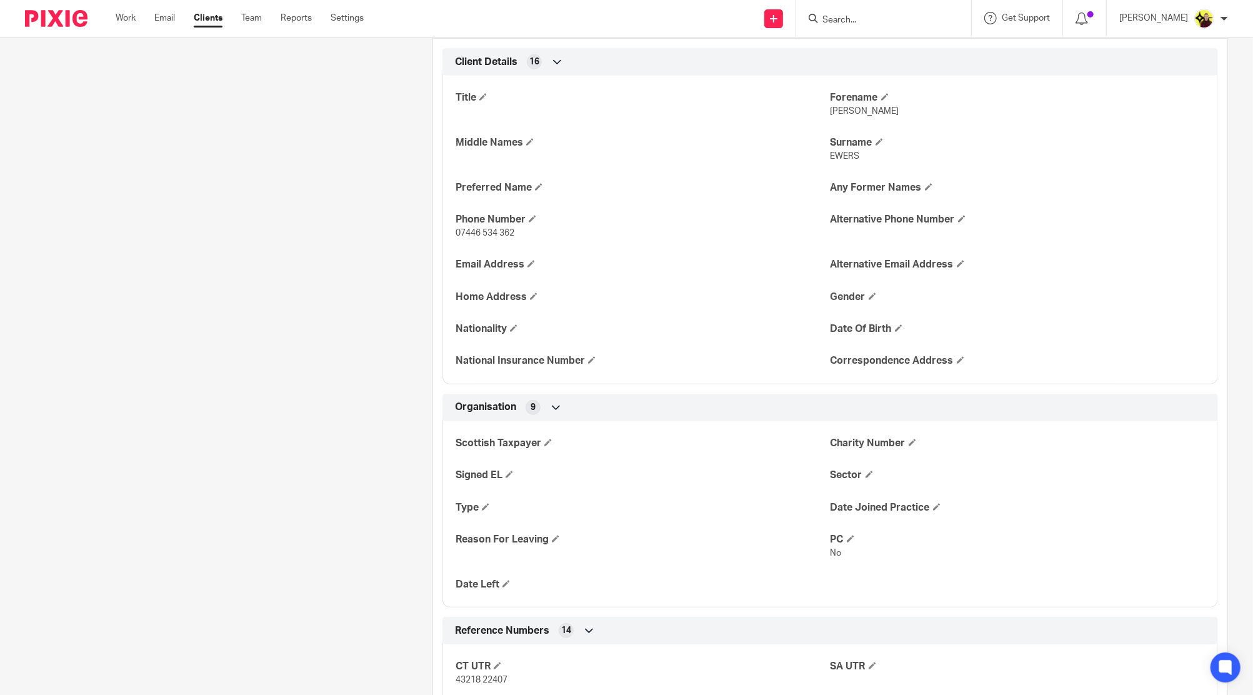
scroll to position [0, 0]
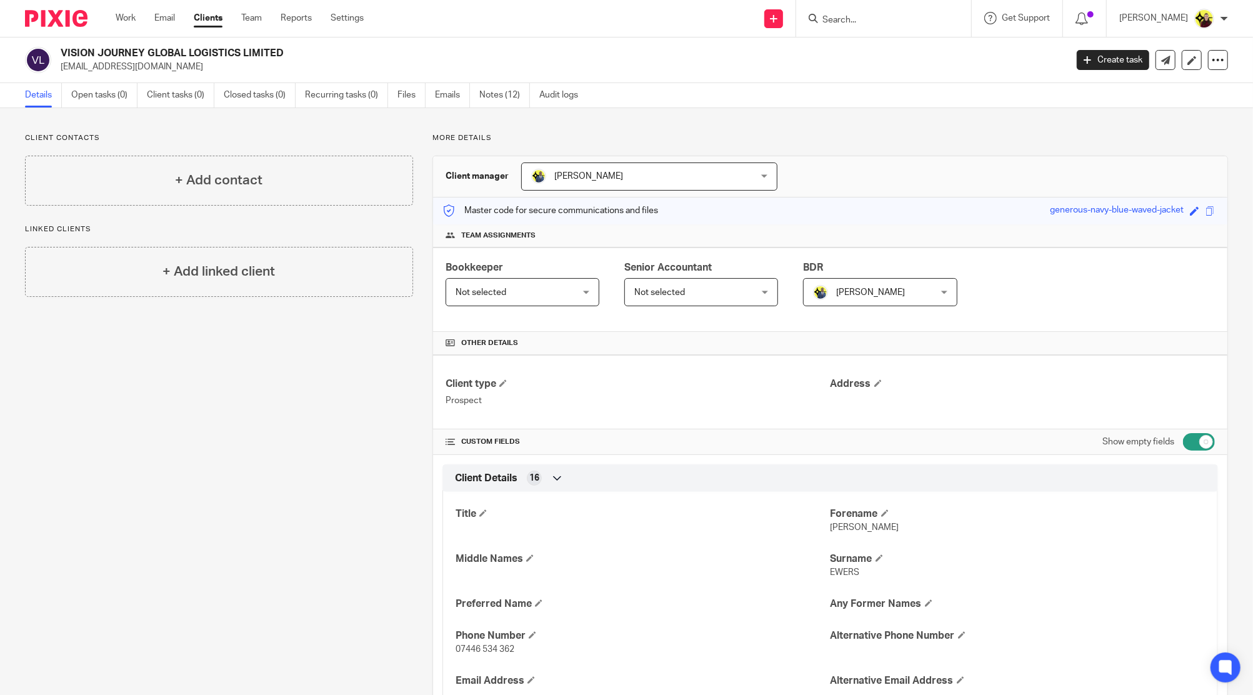
click at [919, 26] on input "Search" at bounding box center [877, 20] width 113 height 11
paste input "L"
click at [910, 23] on input "Search" at bounding box center [877, 20] width 113 height 11
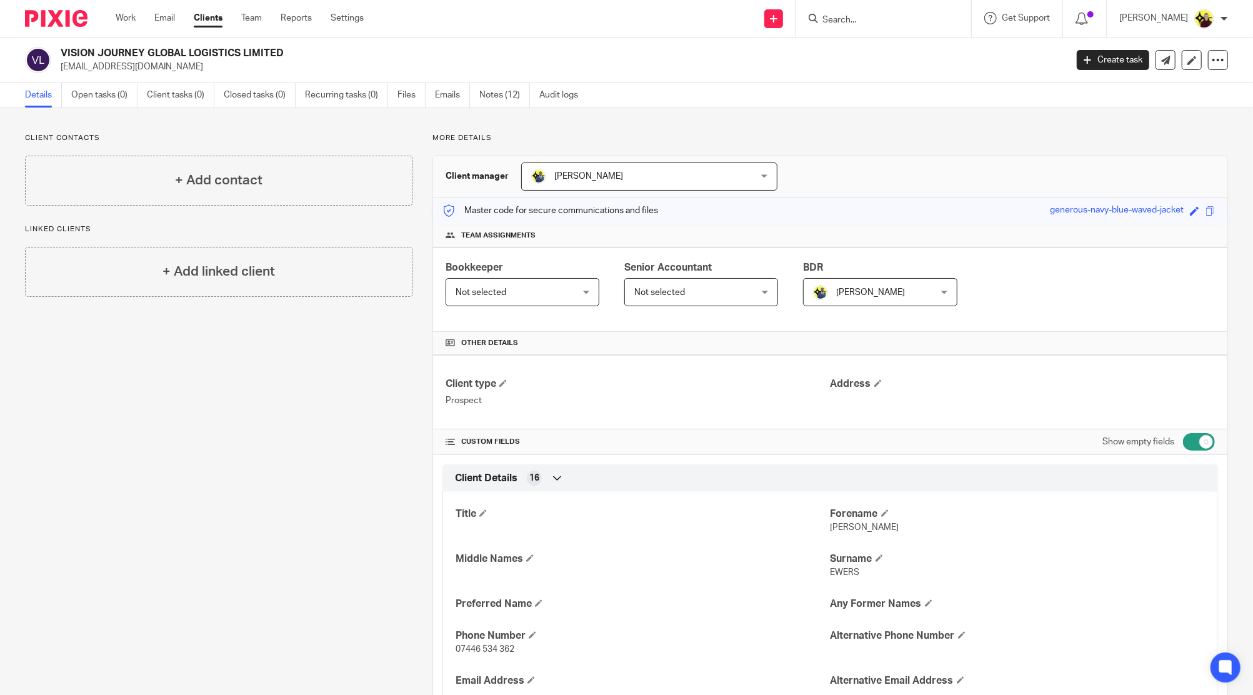
click at [910, 23] on input "Search" at bounding box center [877, 20] width 113 height 11
type input "L31"
click at [911, 49] on link at bounding box center [924, 53] width 211 height 29
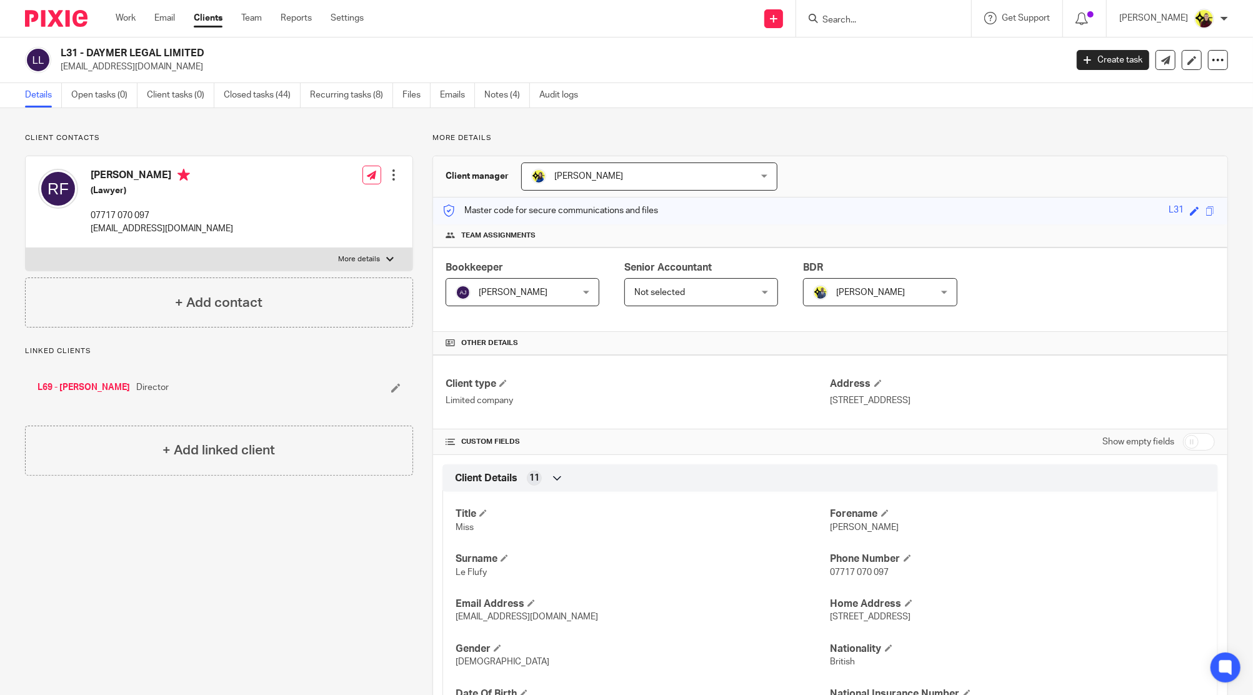
click at [122, 163] on div "[PERSON_NAME] (Lawyer) 07717 070 097 [EMAIL_ADDRESS][DOMAIN_NAME]" at bounding box center [135, 202] width 195 height 79
copy h4 "[PERSON_NAME]"
drag, startPoint x: 151, startPoint y: 49, endPoint x: 90, endPoint y: 51, distance: 61.3
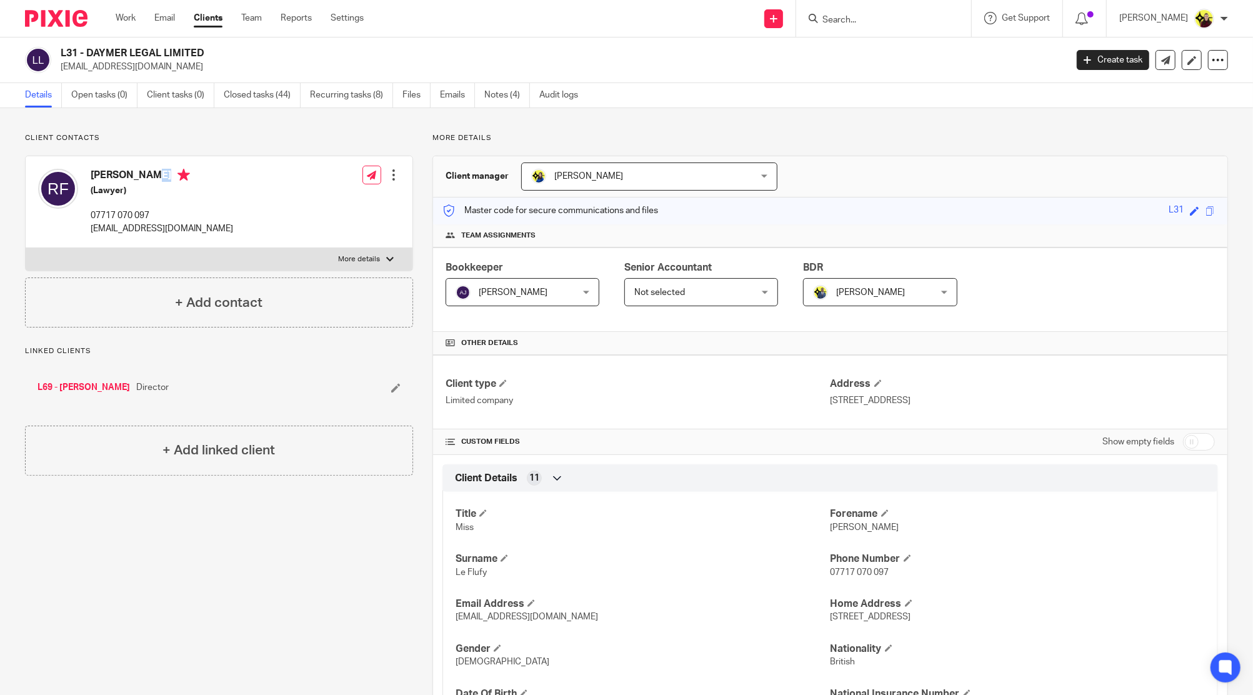
click at [90, 51] on h2 "L31 - DAYMER LEGAL LIMITED" at bounding box center [460, 53] width 798 height 13
copy h2 "DAYMER LEGAL LIMITED"
click at [125, 178] on h4 "Rebecca Le Flufy" at bounding box center [162, 177] width 143 height 16
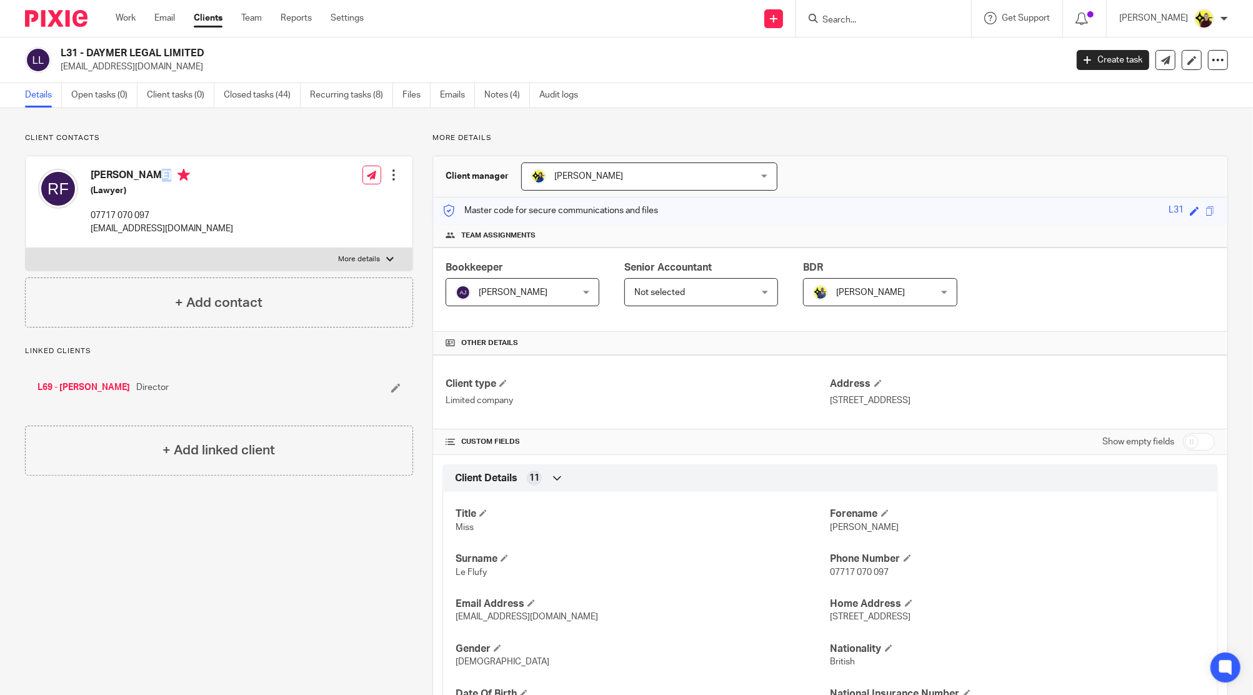
copy h4 "Rebecca Le Flufy"
click at [831, 17] on input "Search" at bounding box center [877, 20] width 113 height 11
type input "a5"
click at [849, 58] on link at bounding box center [945, 53] width 253 height 29
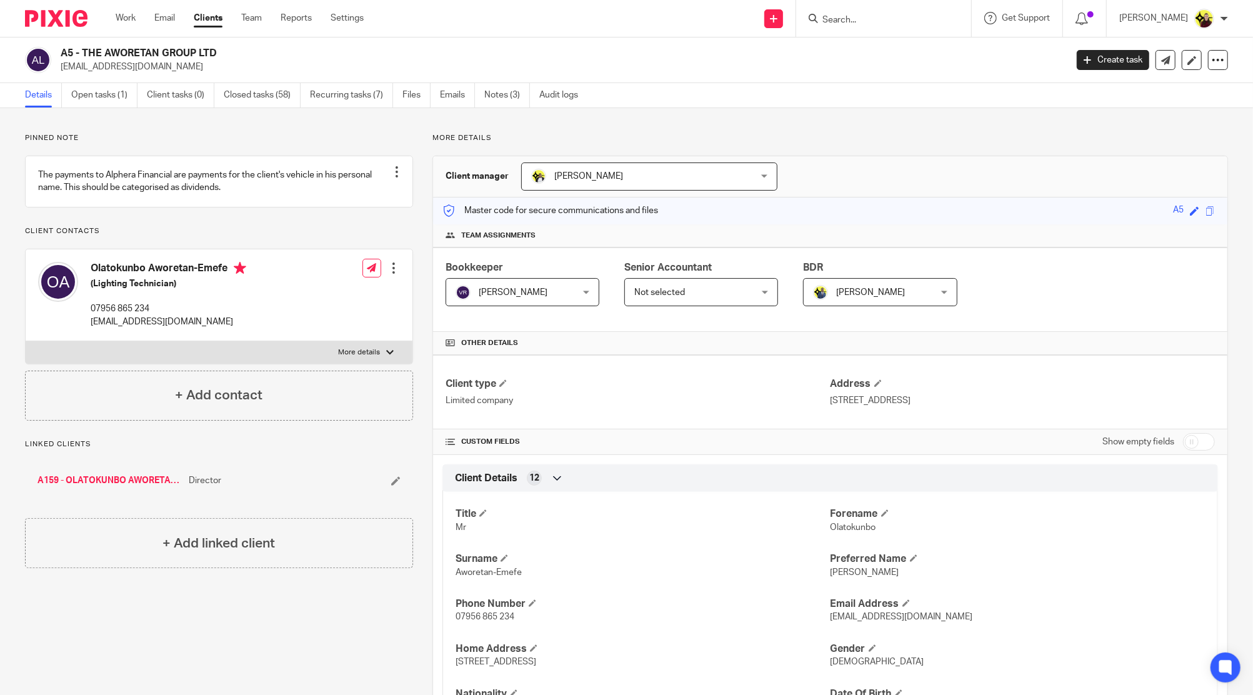
click at [860, 18] on input "Search" at bounding box center [877, 20] width 113 height 11
paste input "- FOR A178"
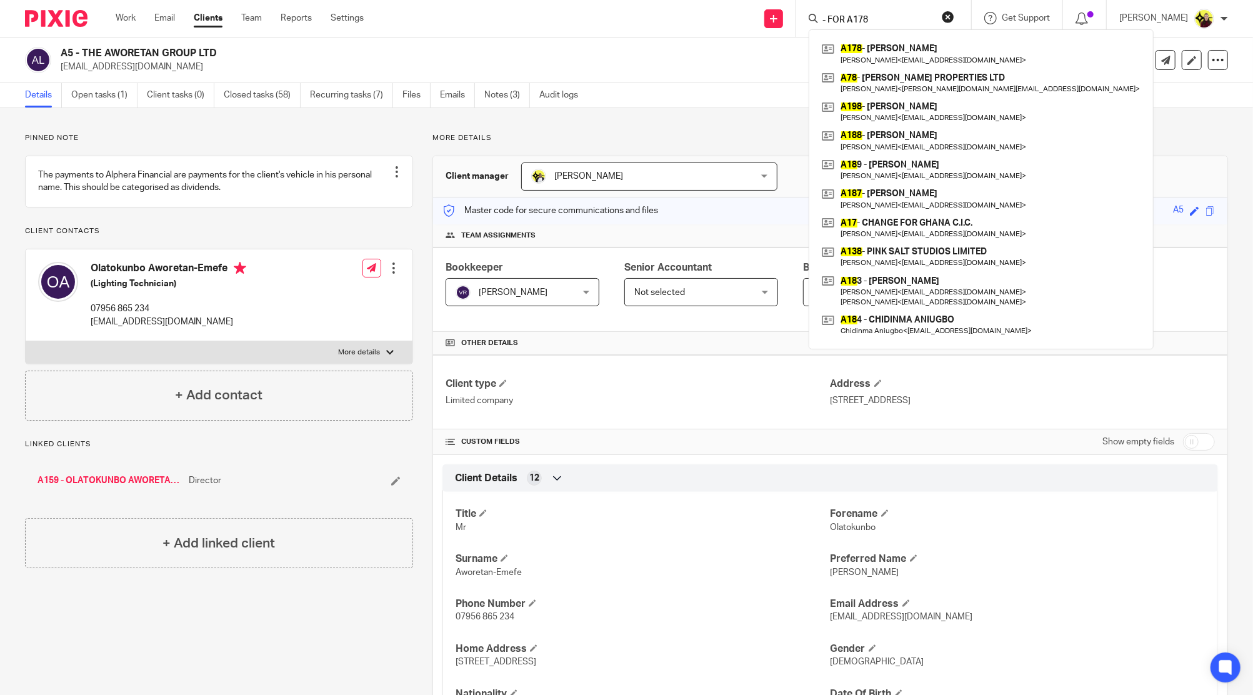
click at [860, 18] on input "- FOR A178" at bounding box center [877, 20] width 113 height 11
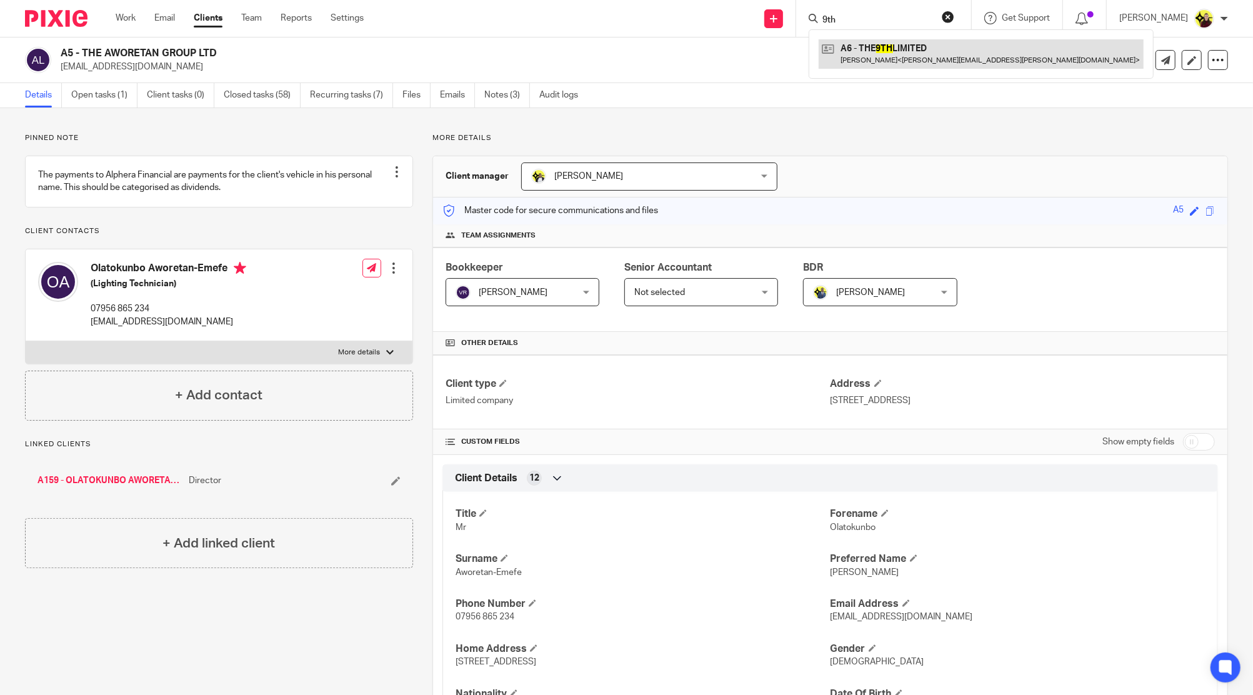
type input "9th"
click at [872, 43] on link at bounding box center [981, 53] width 325 height 29
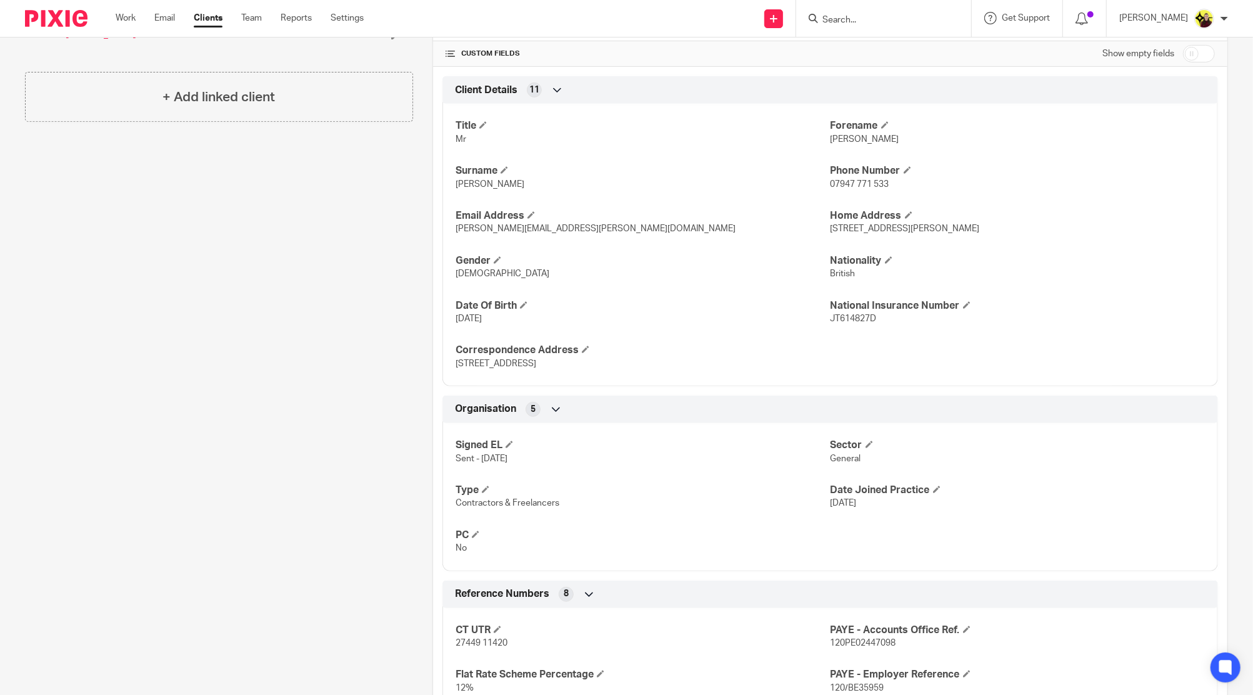
scroll to position [500, 0]
